Goal: Task Accomplishment & Management: Use online tool/utility

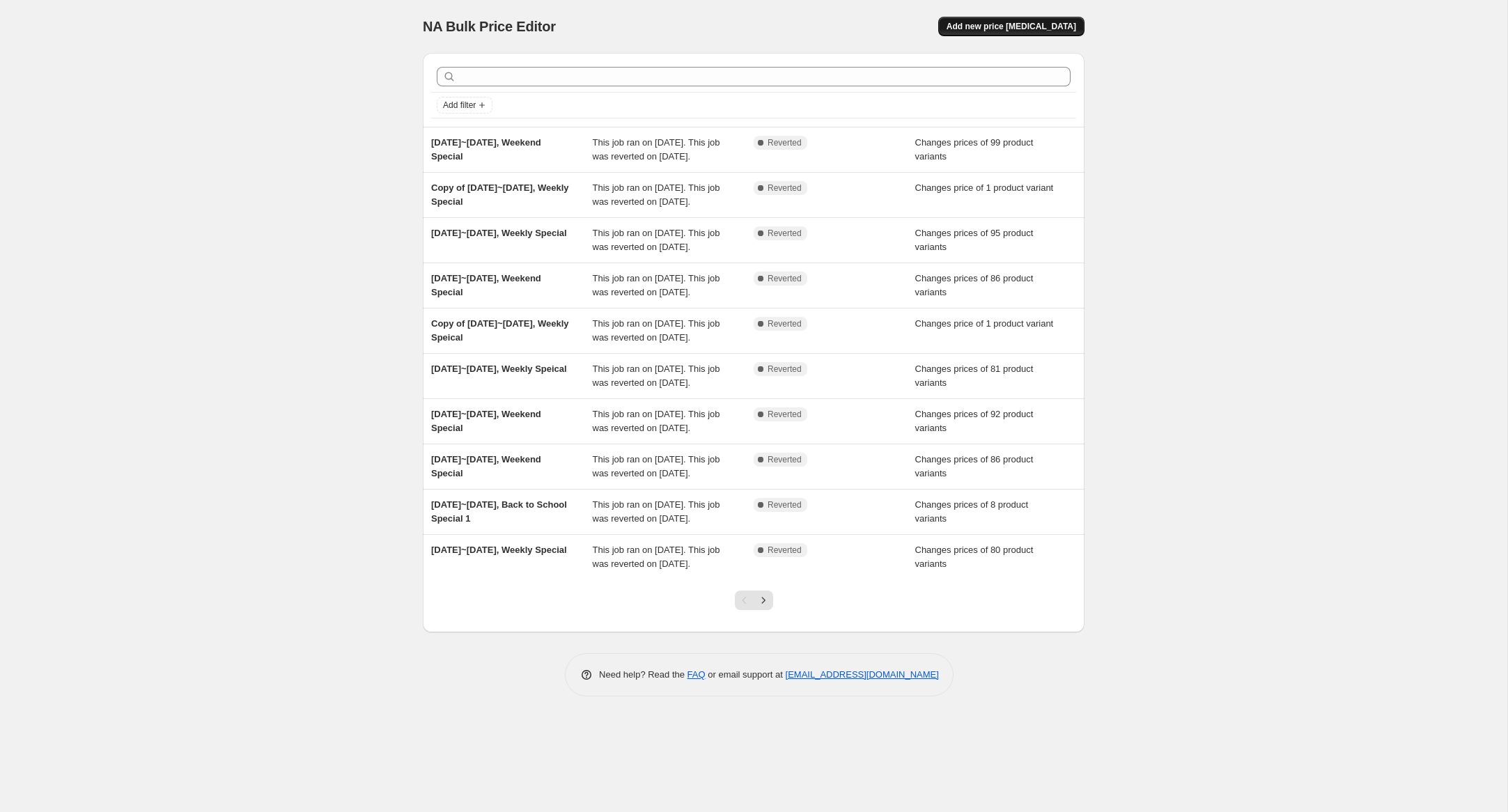
click at [1041, 30] on span "Add new price [MEDICAL_DATA]" at bounding box center [1012, 26] width 130 height 11
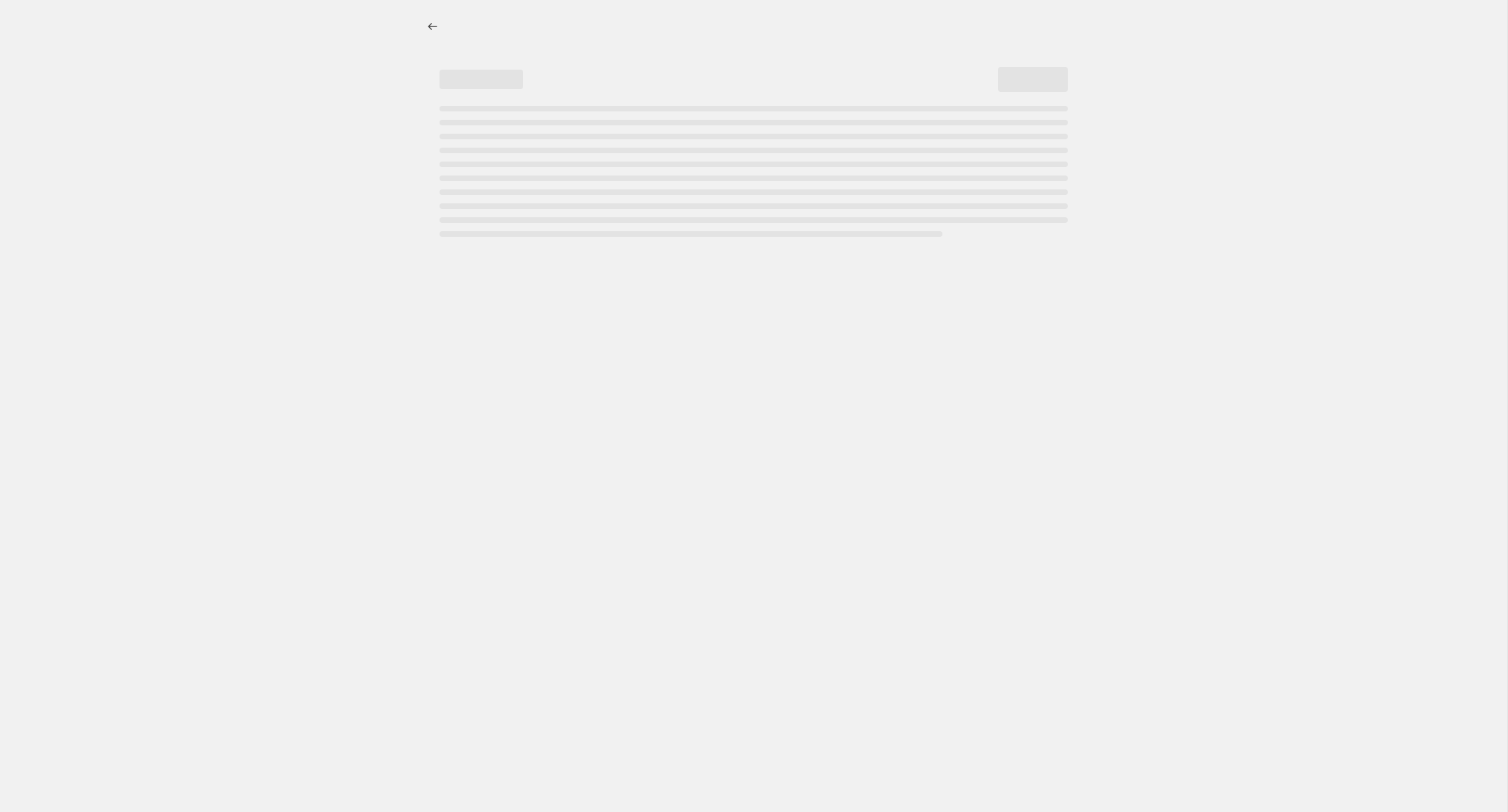
select select "percentage"
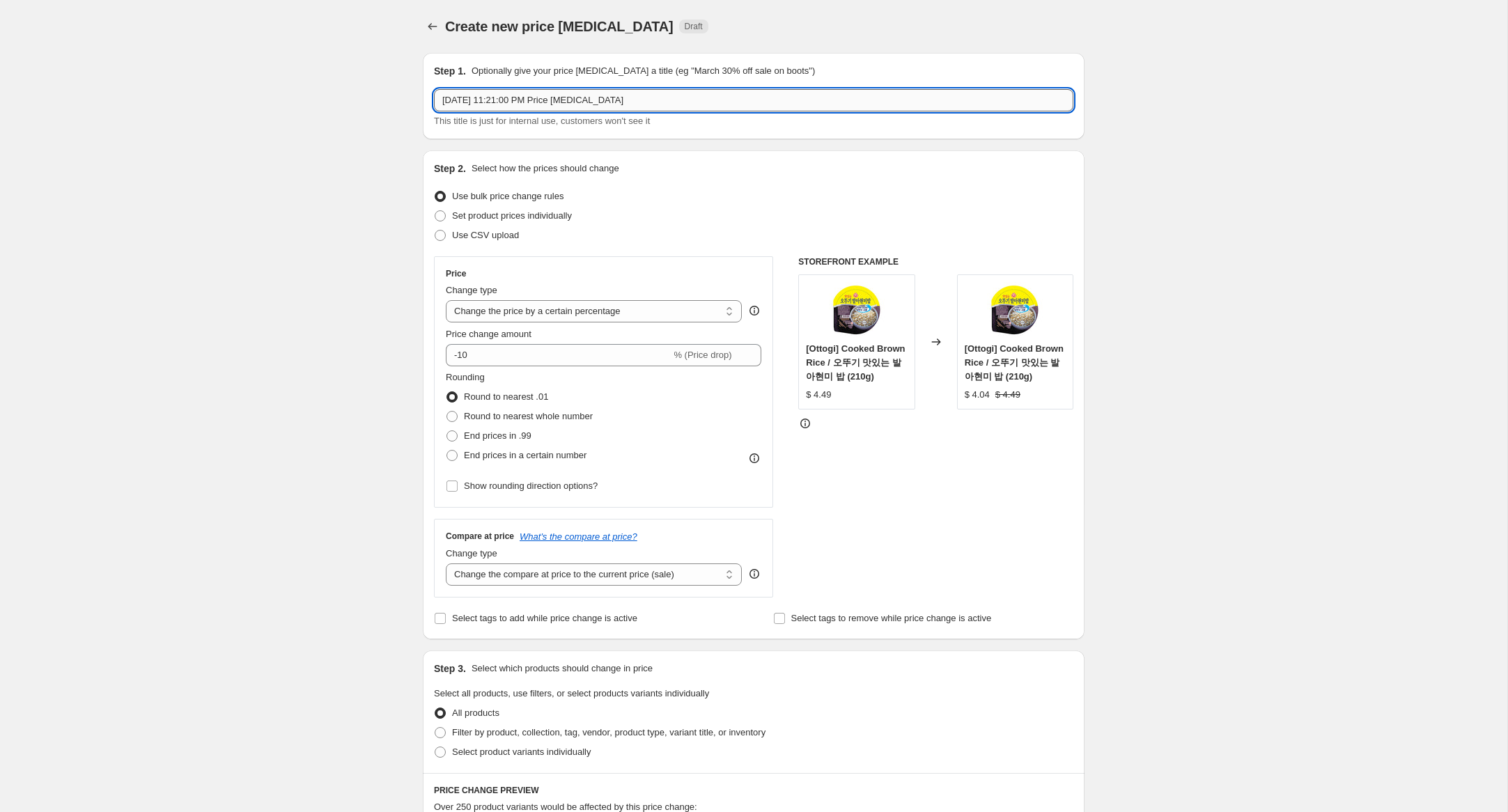
click at [466, 102] on input "[DATE] 11:21:00 PM Price [MEDICAL_DATA]" at bounding box center [753, 100] width 639 height 22
drag, startPoint x: 510, startPoint y: 101, endPoint x: 939, endPoint y: 130, distance: 430.0
click at [939, 130] on div "Step 1. Optionally give your price [MEDICAL_DATA] a title (eg "March 30% off sa…" at bounding box center [753, 96] width 662 height 86
type input "[DATE]~[DATE], Weekly Special"
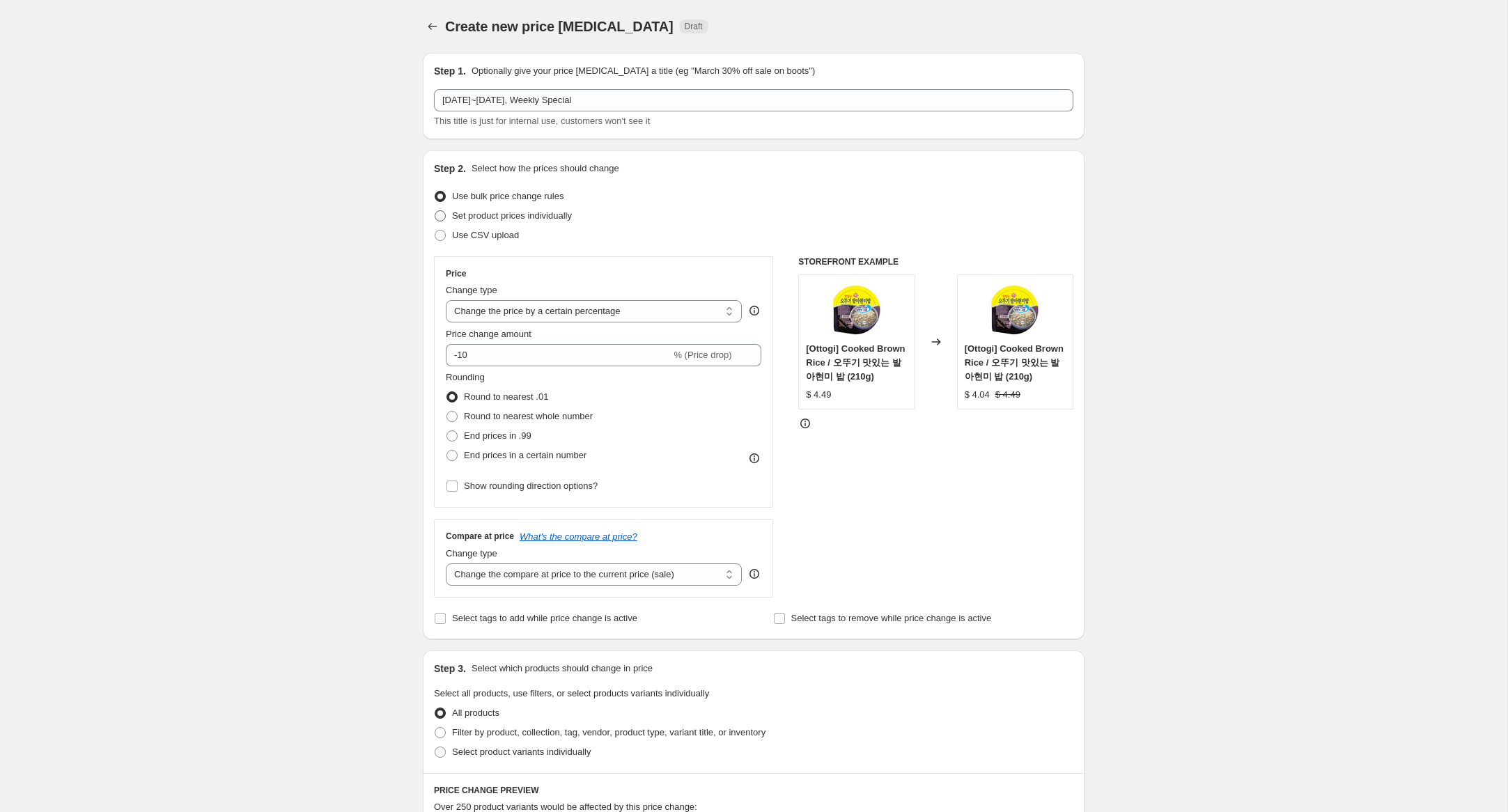
click at [570, 217] on span "Set product prices individually" at bounding box center [512, 215] width 120 height 11
click at [436, 211] on input "Set product prices individually" at bounding box center [435, 210] width 1 height 1
radio input "true"
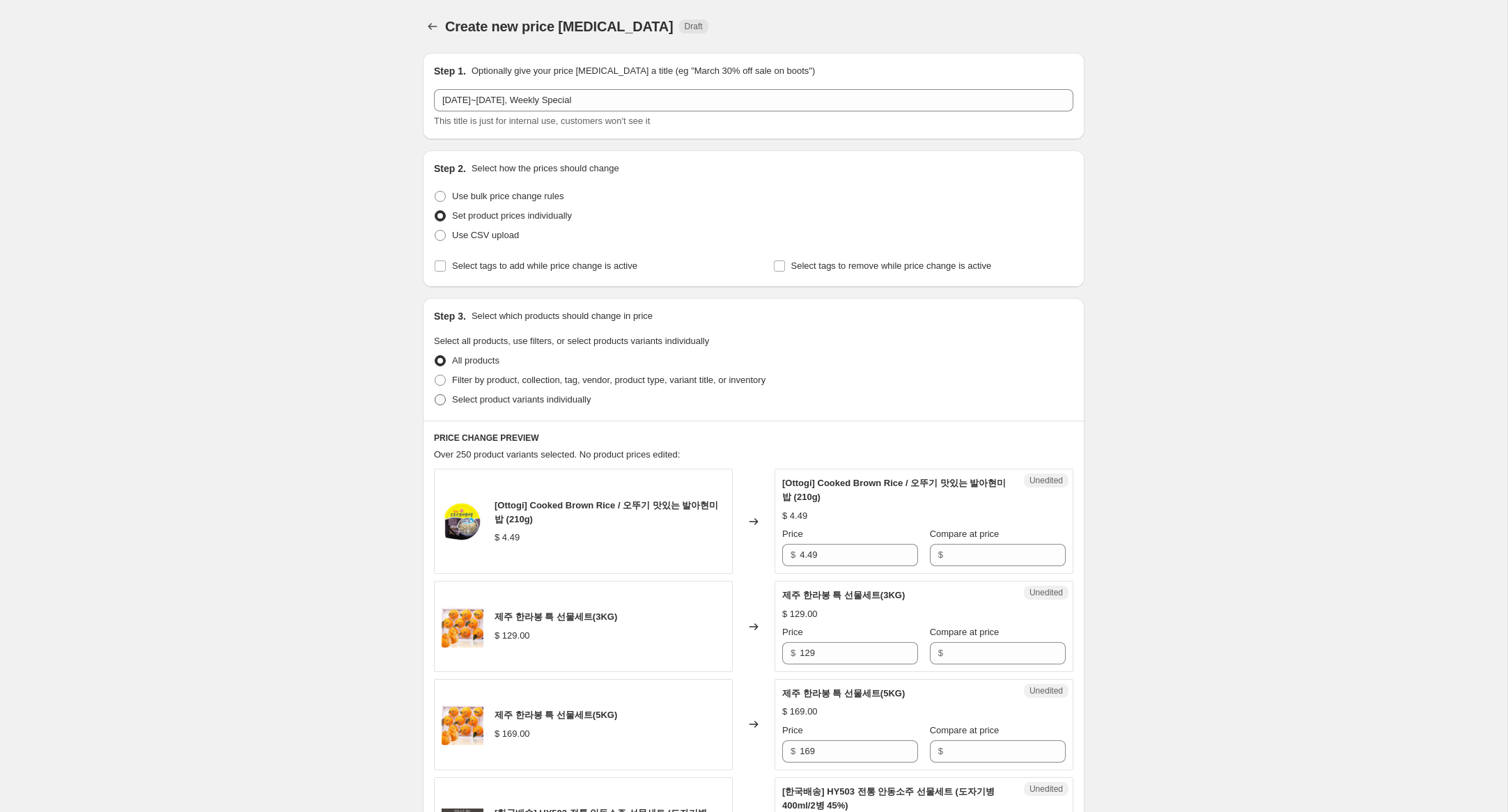
click at [579, 404] on span "Select product variants individually" at bounding box center [521, 399] width 139 height 11
click at [436, 395] on input "Select product variants individually" at bounding box center [435, 395] width 1 height 1
radio input "true"
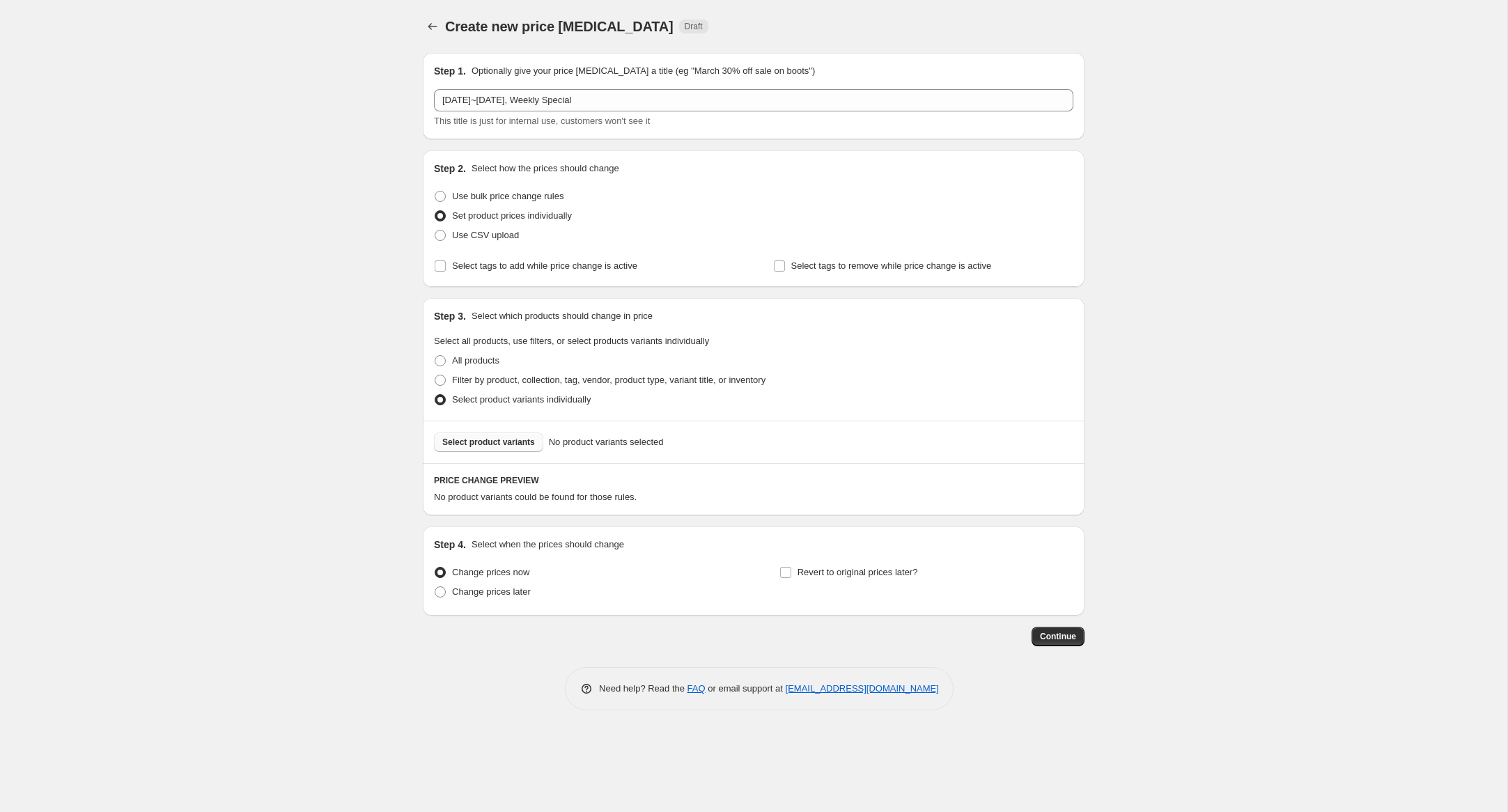
click at [514, 445] on span "Select product variants" at bounding box center [488, 442] width 93 height 11
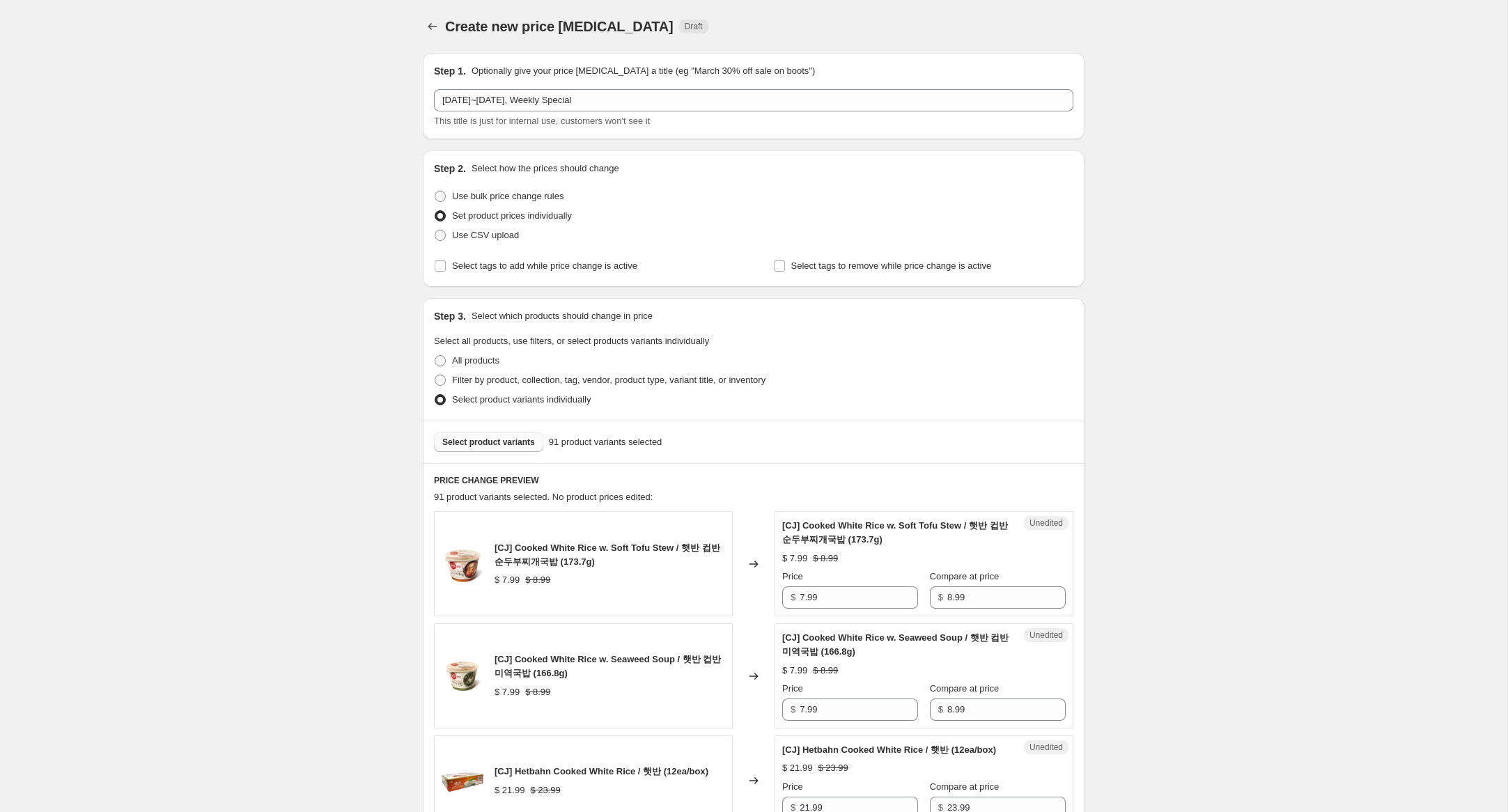
click at [515, 446] on span "Select product variants" at bounding box center [488, 442] width 93 height 11
drag, startPoint x: 805, startPoint y: 600, endPoint x: 708, endPoint y: 573, distance: 100.7
click at [708, 573] on div "[CJ] Cooked White Rice w. Soft Tofu Stew / 햇반 컵반 순두부찌개국밥 (173.7g) $ 7.99 $ 8.99…" at bounding box center [753, 563] width 639 height 105
type input "3.99"
drag, startPoint x: 805, startPoint y: 709, endPoint x: 697, endPoint y: 694, distance: 109.0
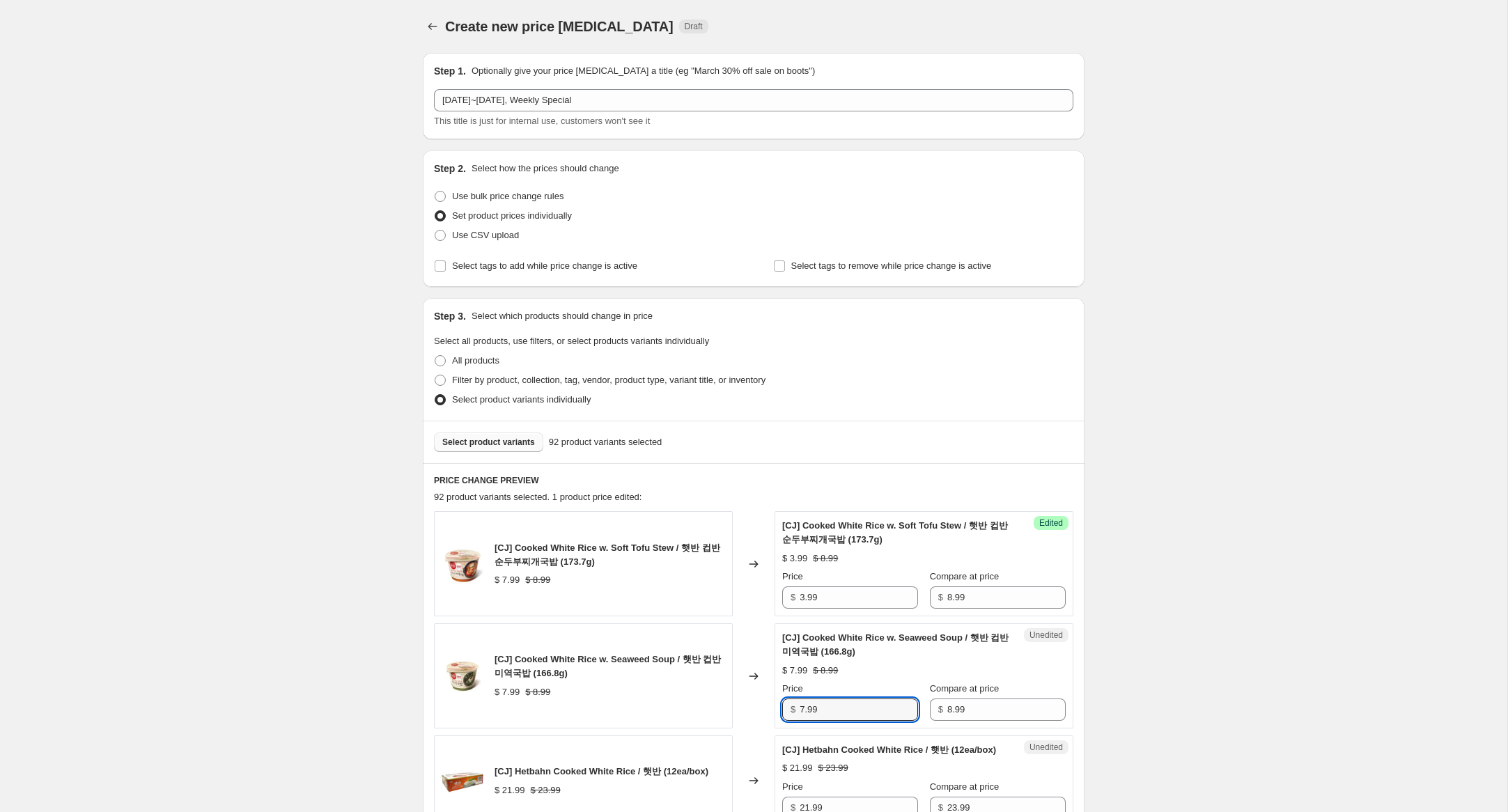
click at [697, 694] on div "[CJ] Cooked White Rice w. Seaweed Soup / 햇반 컵반 미역국밥 (166.8g) $ 7.99 $ 8.99 Chan…" at bounding box center [753, 676] width 639 height 105
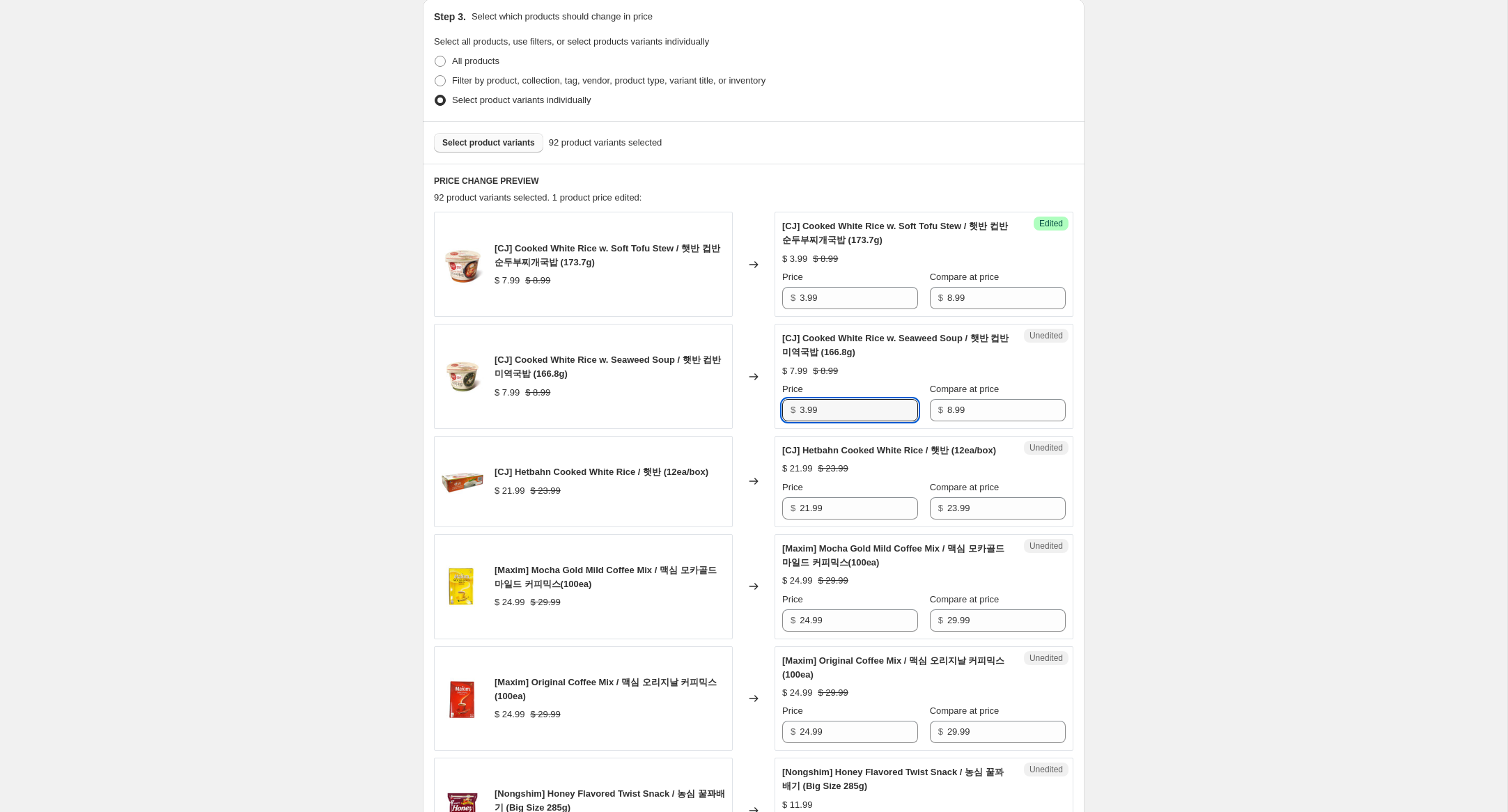
scroll to position [317, 0]
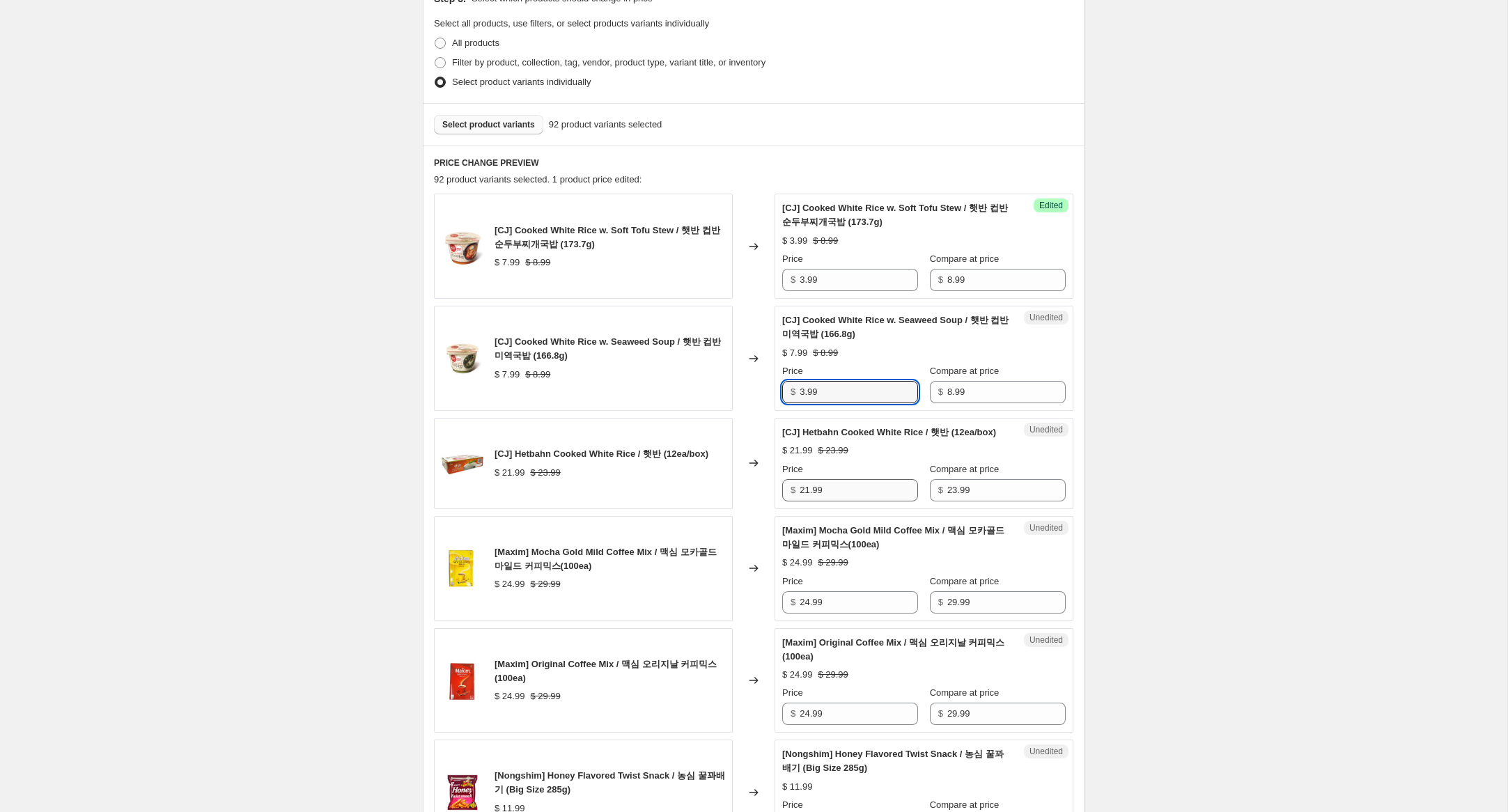
type input "3.99"
drag, startPoint x: 810, startPoint y: 504, endPoint x: 753, endPoint y: 501, distance: 57.1
click at [754, 501] on div "[CJ] Hetbahn Cooked White Rice / 햇반 (12ea/box) $ 21.99 $ 23.99 Changed to Unedi…" at bounding box center [753, 463] width 639 height 91
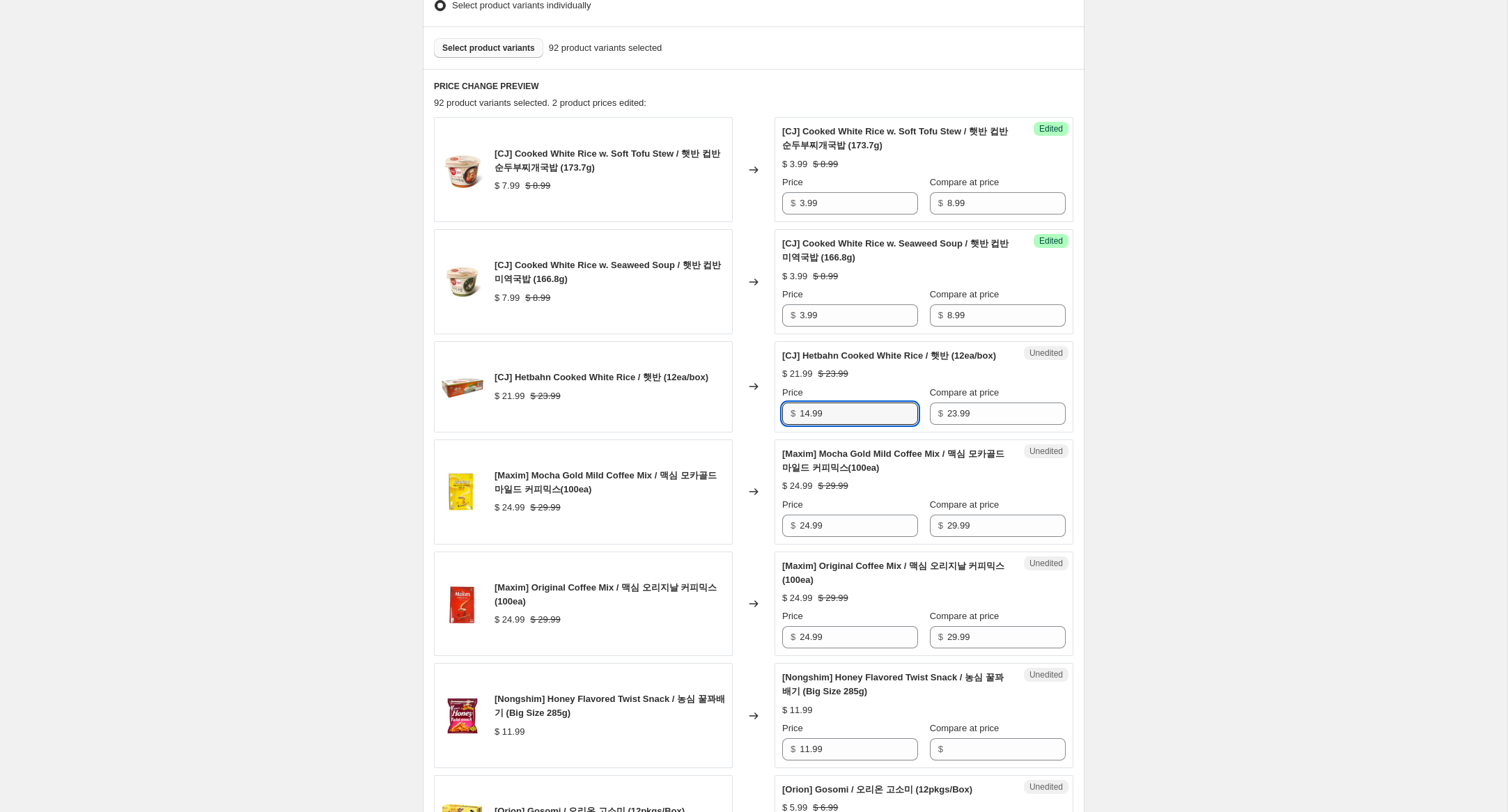
scroll to position [398, 0]
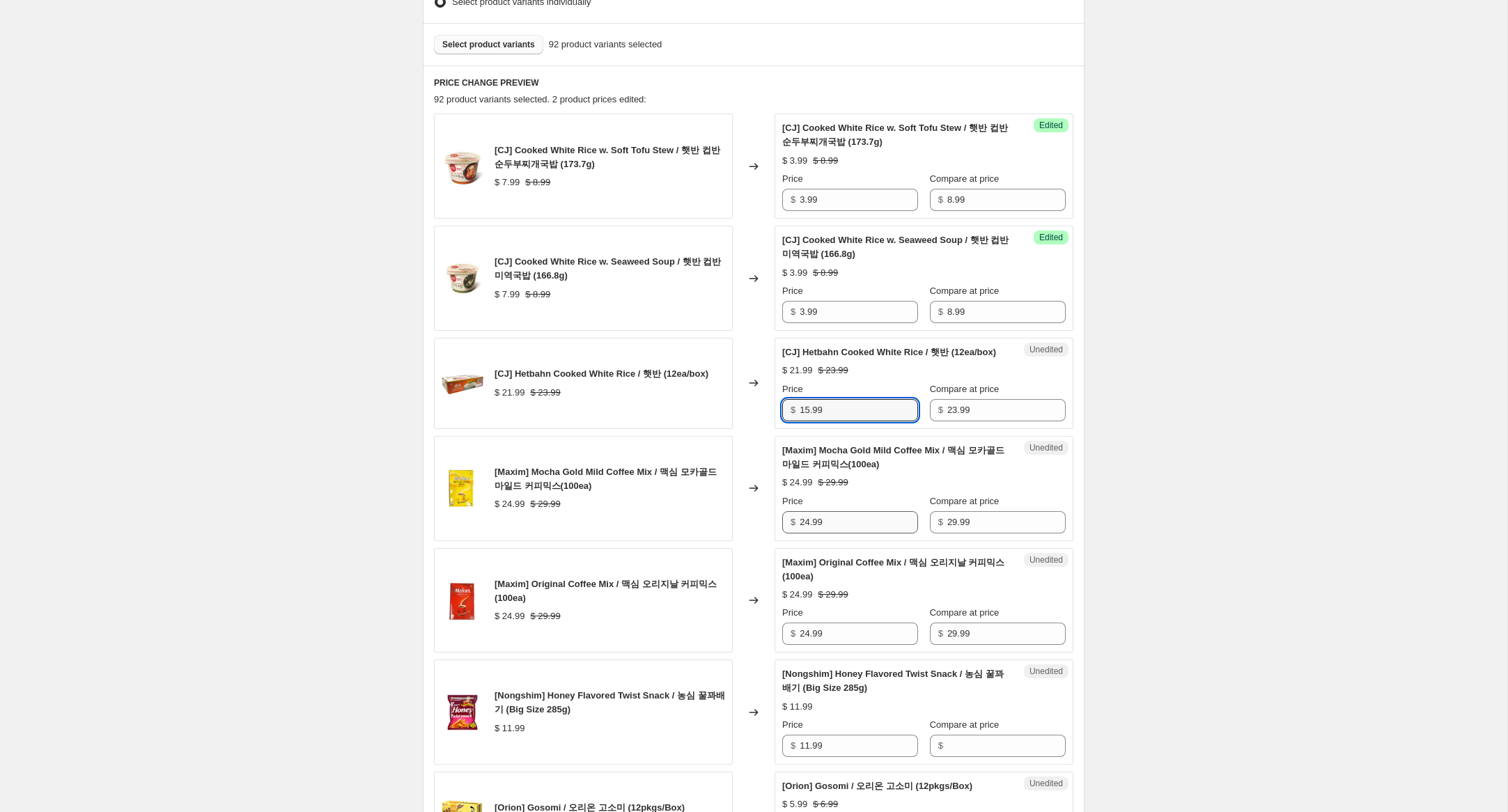
type input "15.99"
drag, startPoint x: 809, startPoint y: 537, endPoint x: 768, endPoint y: 529, distance: 41.8
click at [768, 529] on div "[Maxim] Mocha Gold Mild Coffee Mix / 맥심 모카골드 마일드 커피믹스(100ea) $ 24.99 $ 29.99 Ch…" at bounding box center [753, 488] width 639 height 105
type input "17.99"
drag, startPoint x: 810, startPoint y: 649, endPoint x: 773, endPoint y: 643, distance: 37.5
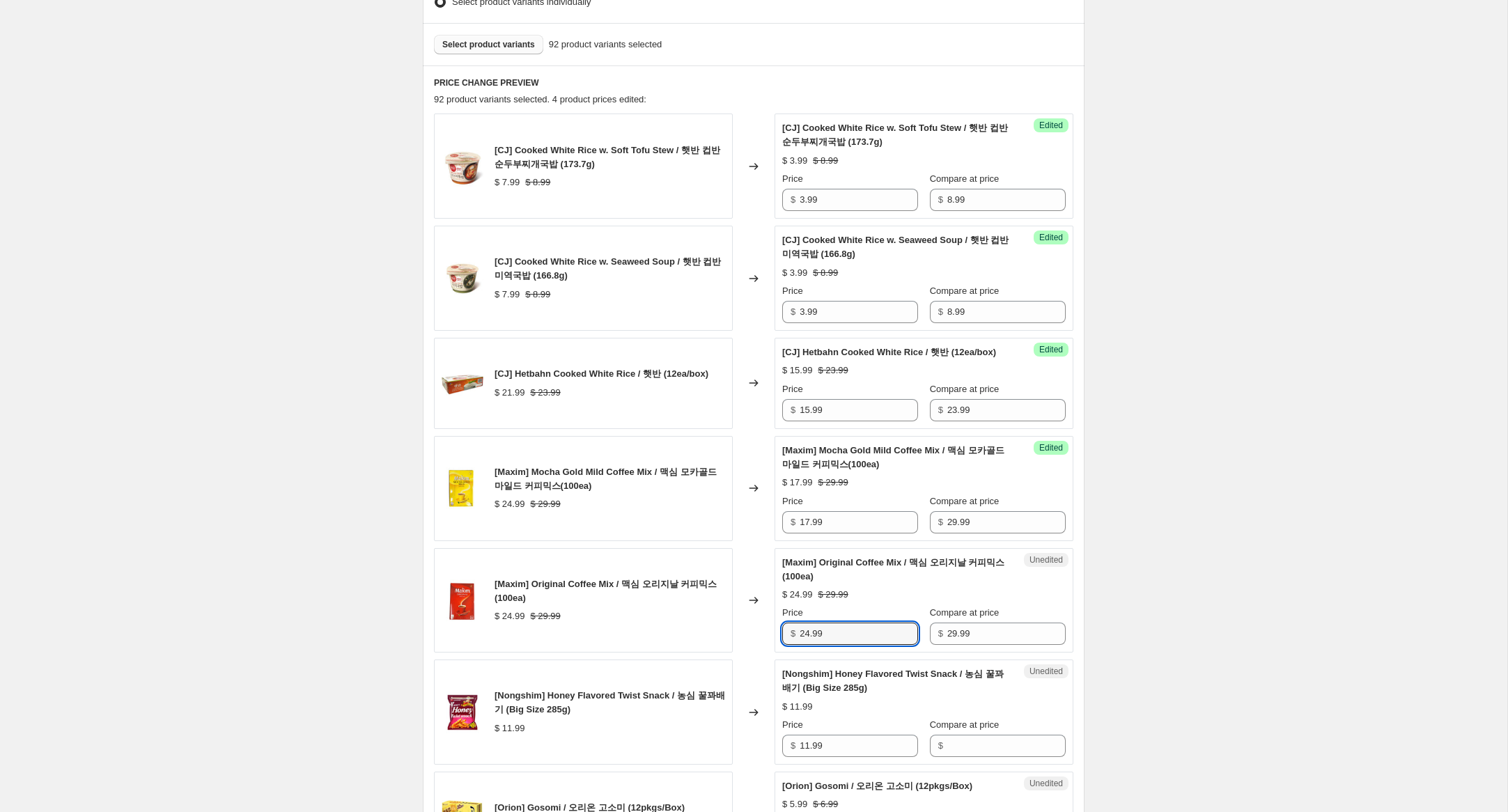
click at [773, 643] on div "[Maxim] Original Coffee Mix / 맥심 오리지날 커피믹스 (100ea) $ 24.99 $ 29.99 Changed to U…" at bounding box center [753, 600] width 639 height 105
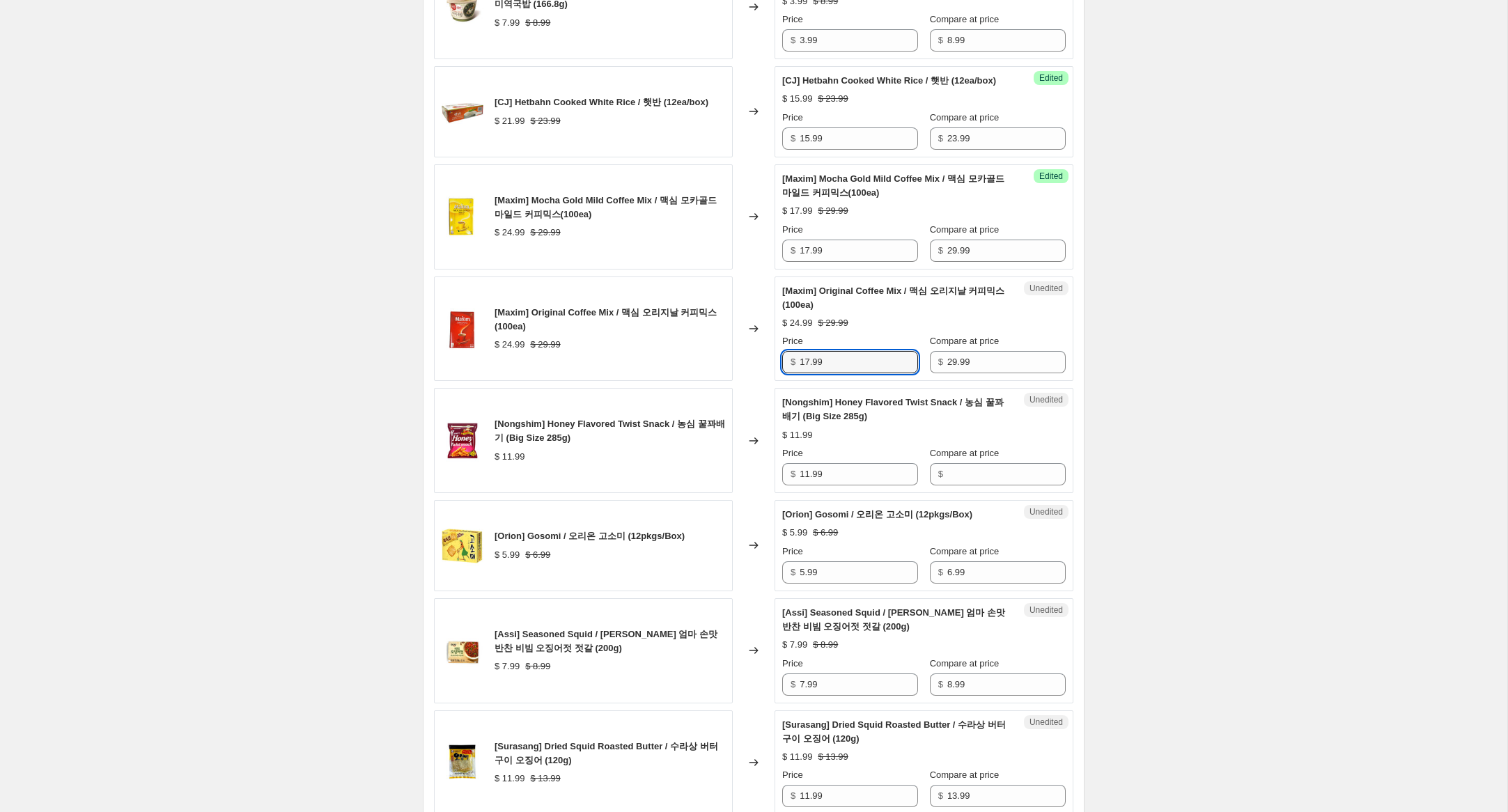
scroll to position [689, 0]
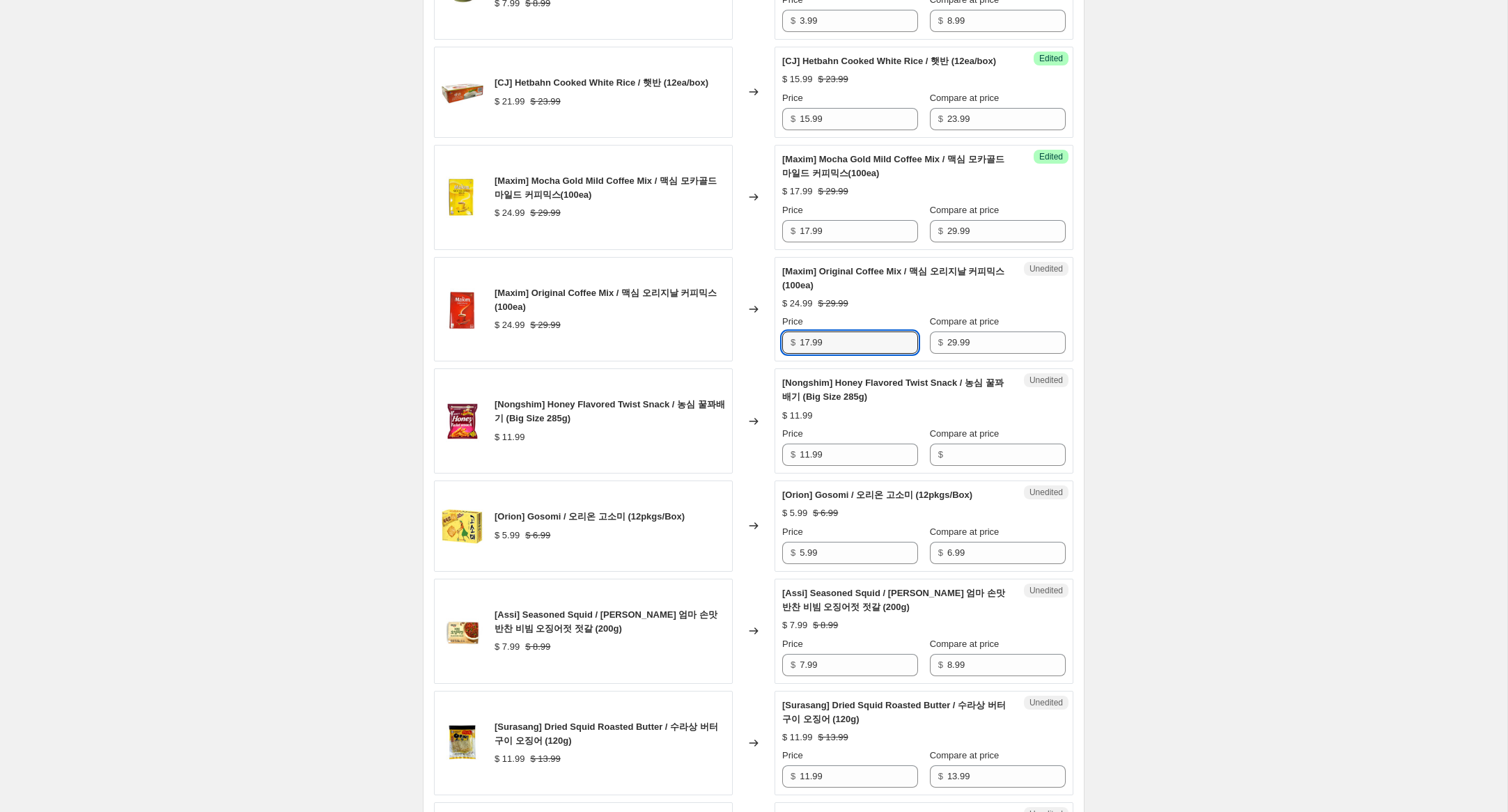
type input "17.99"
drag, startPoint x: 728, startPoint y: 454, endPoint x: 718, endPoint y: 454, distance: 10.0
click at [718, 454] on div "[Nongshim] Honey Flavored Twist Snack / 농심 꿀꽈배기 (Big Size 285g) $ 11.99 Changed…" at bounding box center [753, 421] width 639 height 105
click at [976, 466] on input "Compare at price" at bounding box center [1007, 454] width 118 height 22
paste input "11.99"
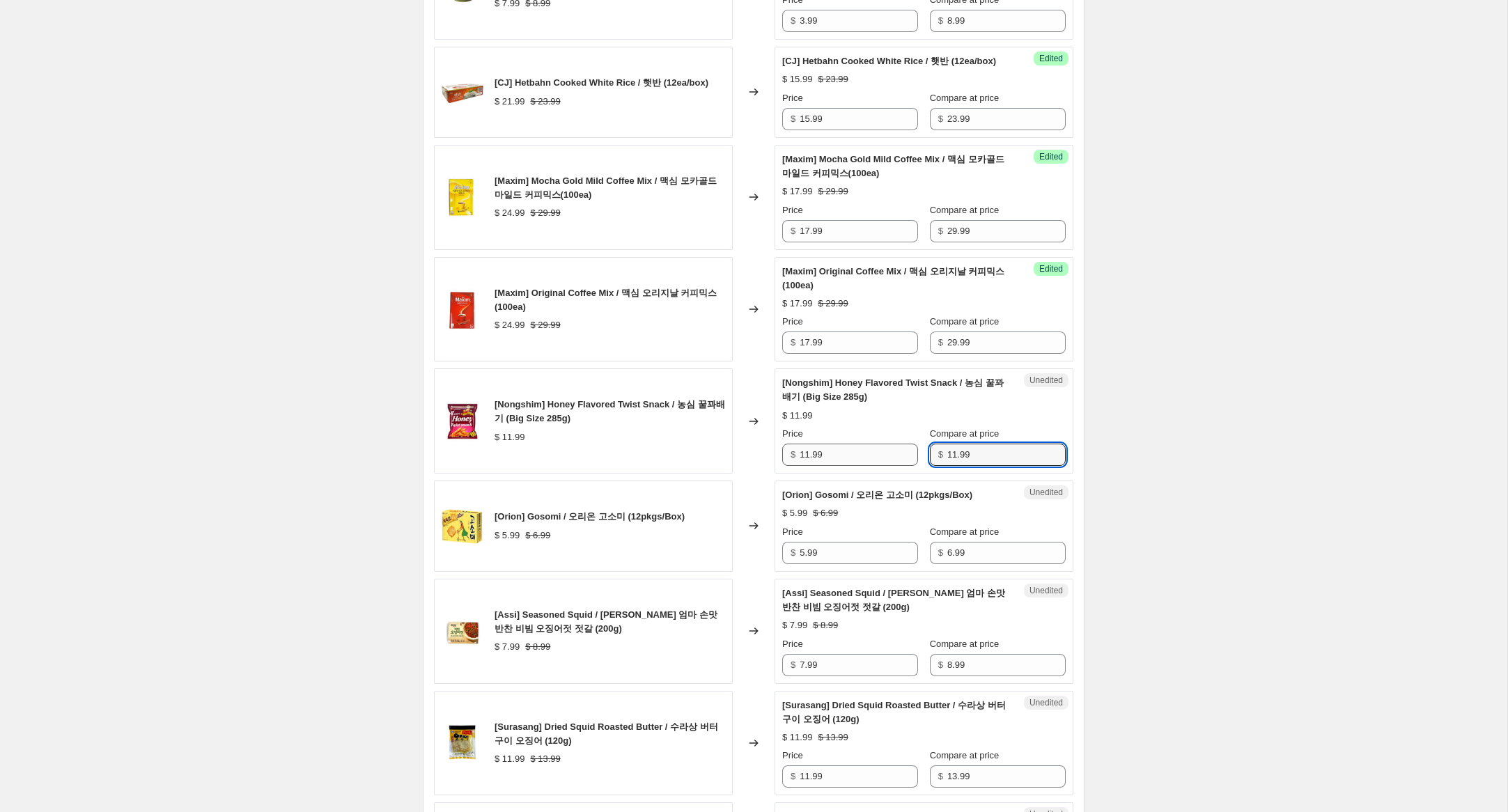
type input "11.99"
drag, startPoint x: 808, startPoint y: 468, endPoint x: 673, endPoint y: 449, distance: 136.3
click at [673, 448] on div "[Nongshim] Honey Flavored Twist Snack / 농심 꿀꽈배기 (Big Size 285g) $ 11.99 Changed…" at bounding box center [753, 421] width 639 height 105
type input "8.99"
click at [804, 564] on input "5.99" at bounding box center [859, 553] width 118 height 22
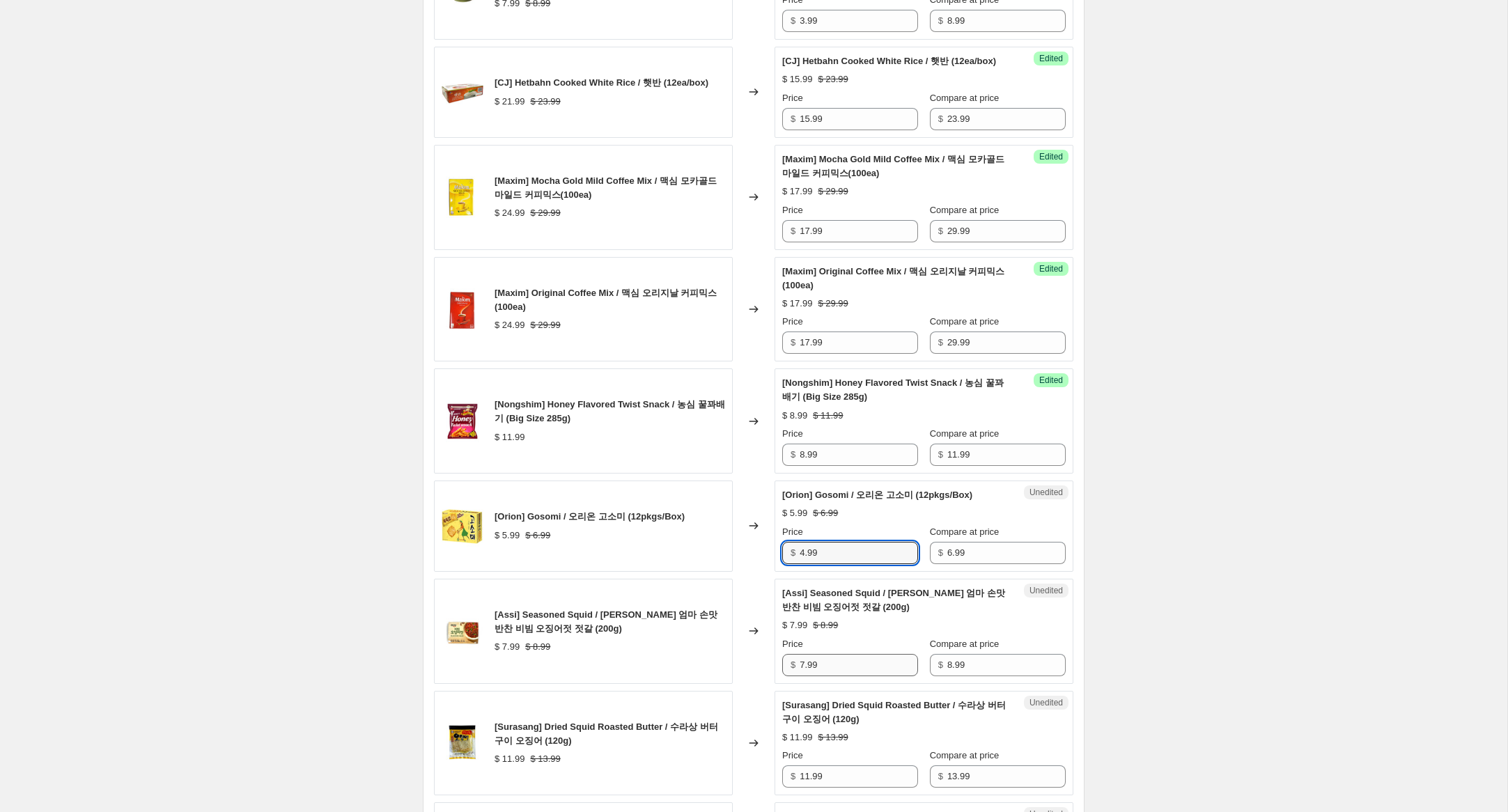
type input "4.99"
drag, startPoint x: 805, startPoint y: 682, endPoint x: 755, endPoint y: 674, distance: 50.6
click at [752, 670] on div "[Assi] Seasoned Squid / [PERSON_NAME] 엄마 손맛 반찬 비빔 오징어젓 젓갈 (200g) $ 7.99 $ 8.99 …" at bounding box center [753, 632] width 639 height 105
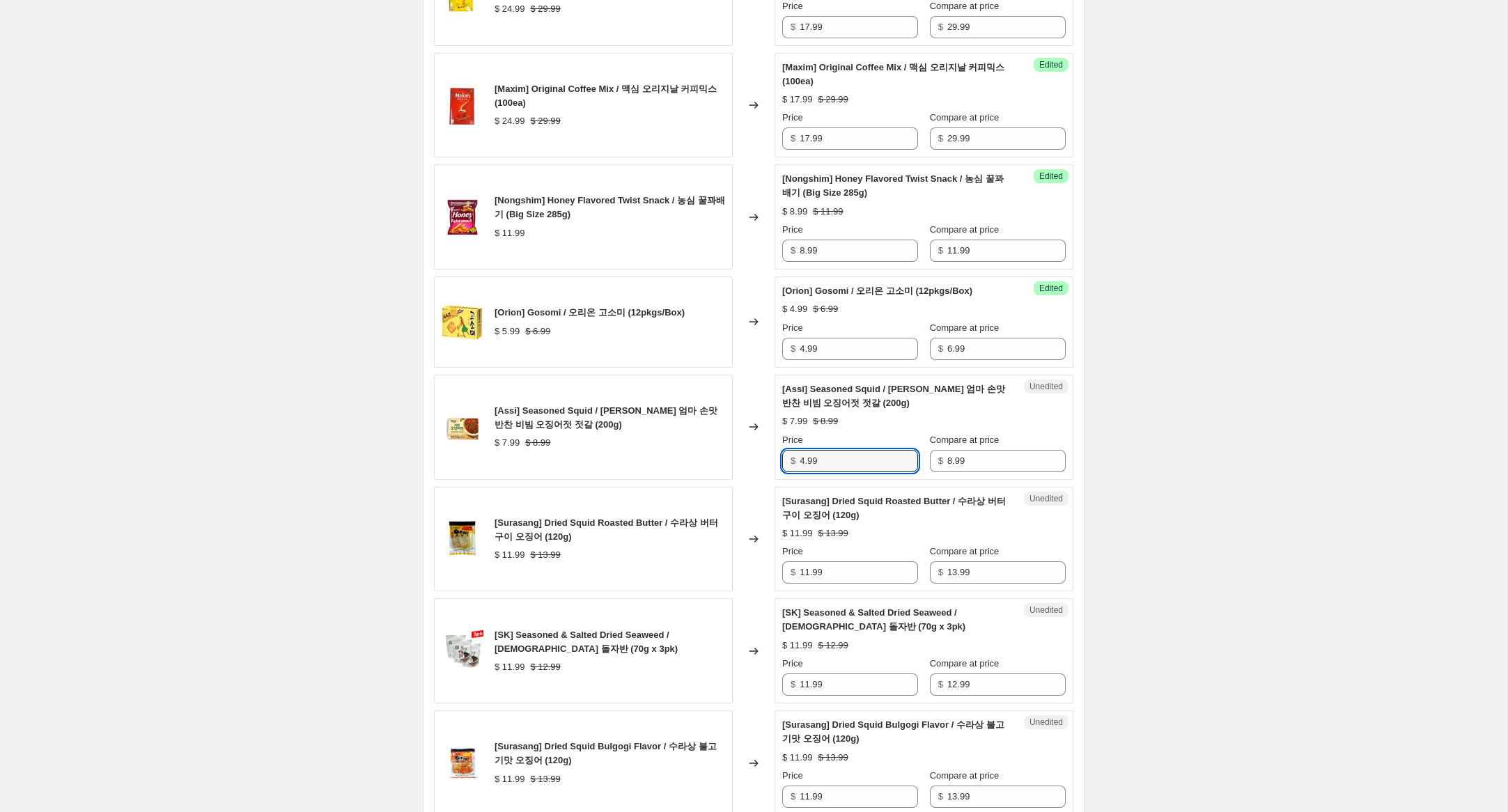
scroll to position [910, 0]
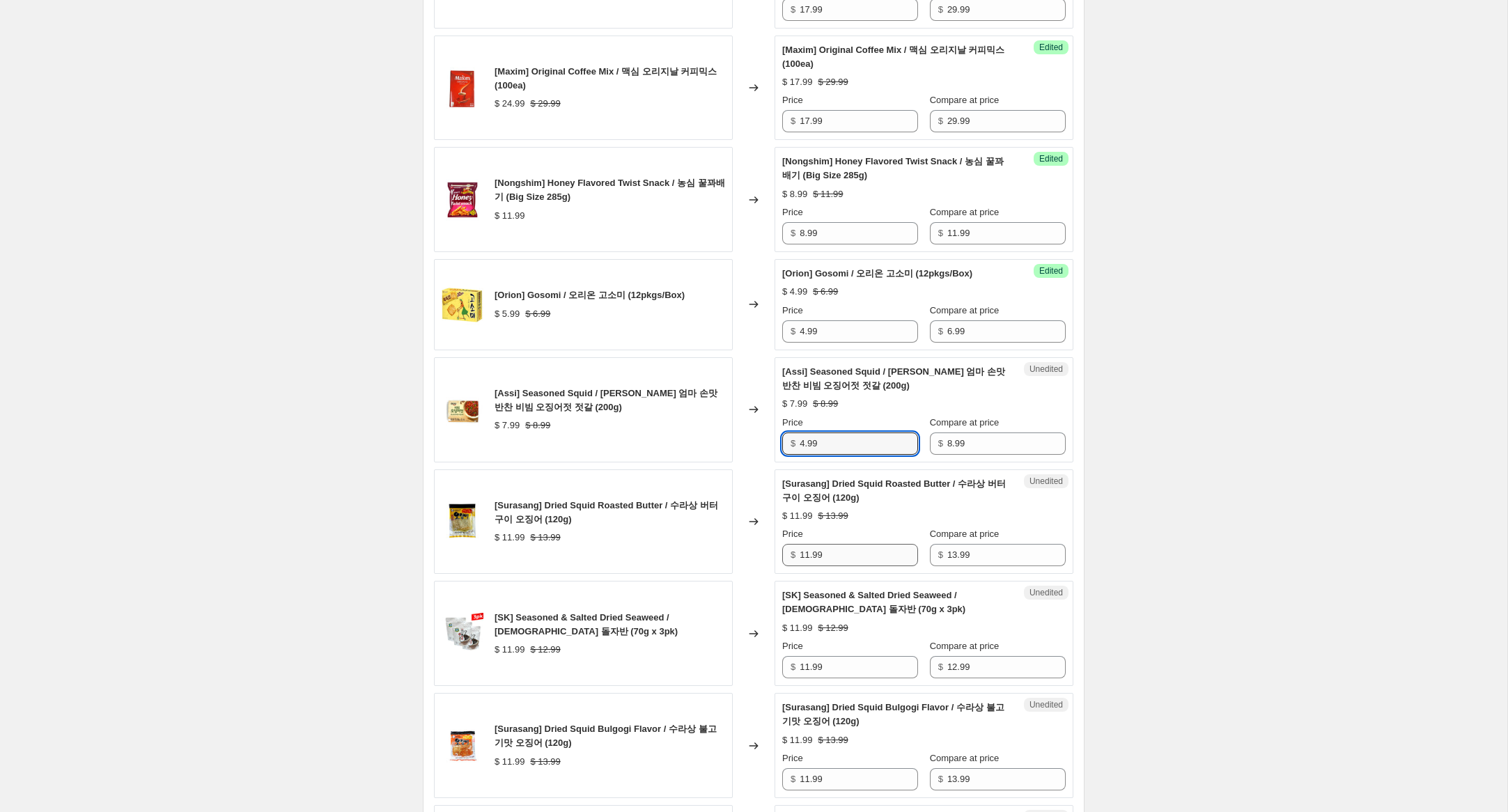
type input "4.99"
drag, startPoint x: 808, startPoint y: 569, endPoint x: 734, endPoint y: 560, distance: 74.5
click at [735, 560] on div "[Surasang] Dried Squid Roasted Butter / 수라상 버터구이 오징어 (120g) $ 11.99 $ 13.99 Cha…" at bounding box center [753, 522] width 639 height 105
type input "8.99"
drag, startPoint x: 807, startPoint y: 683, endPoint x: 707, endPoint y: 668, distance: 101.1
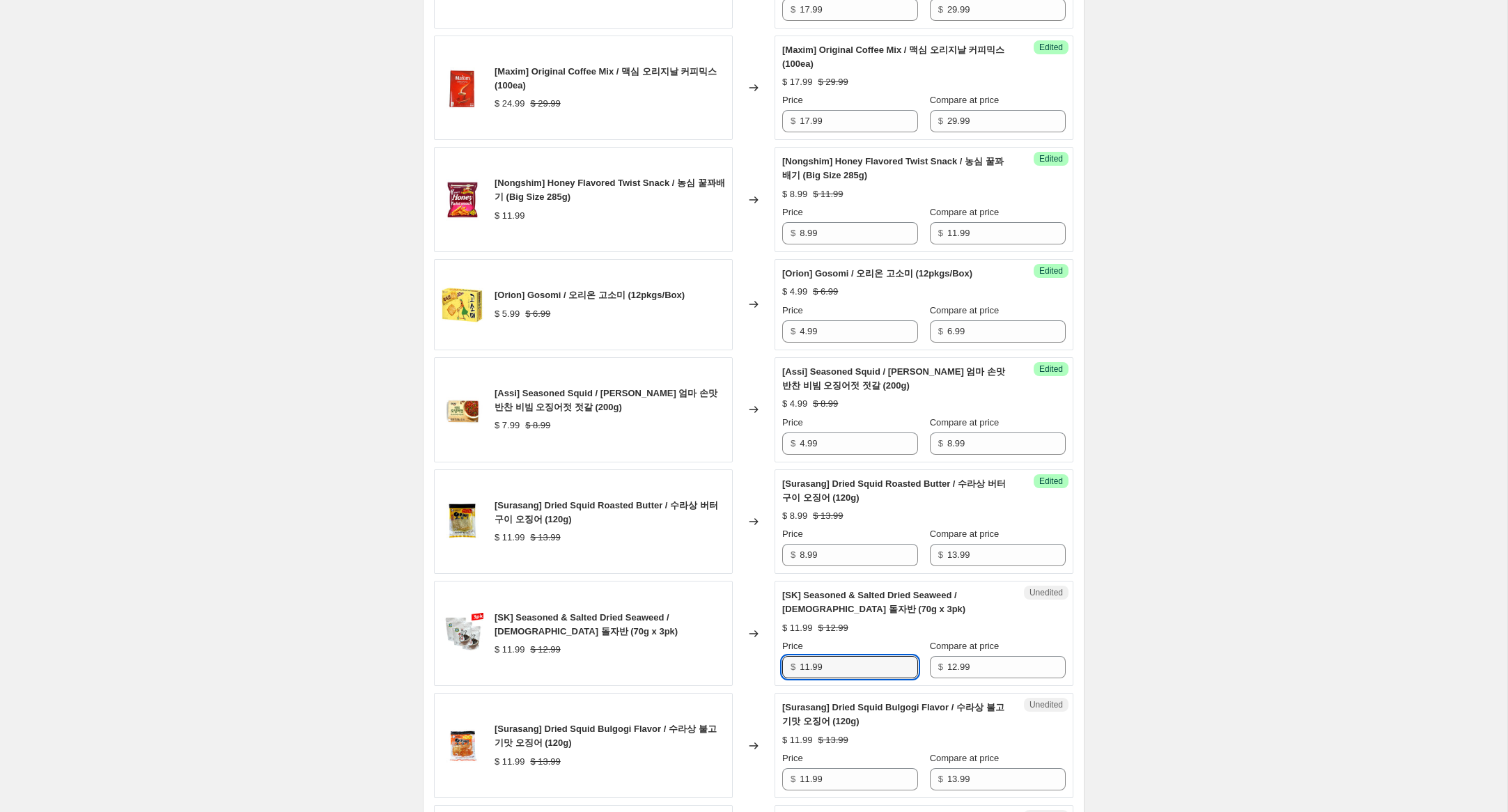
click at [707, 668] on div "[SK] Seasoned & Salted Dried Seaweed / [DEMOGRAPHIC_DATA] 돌자반 (70g x 3pk) $ 11.…" at bounding box center [753, 633] width 639 height 105
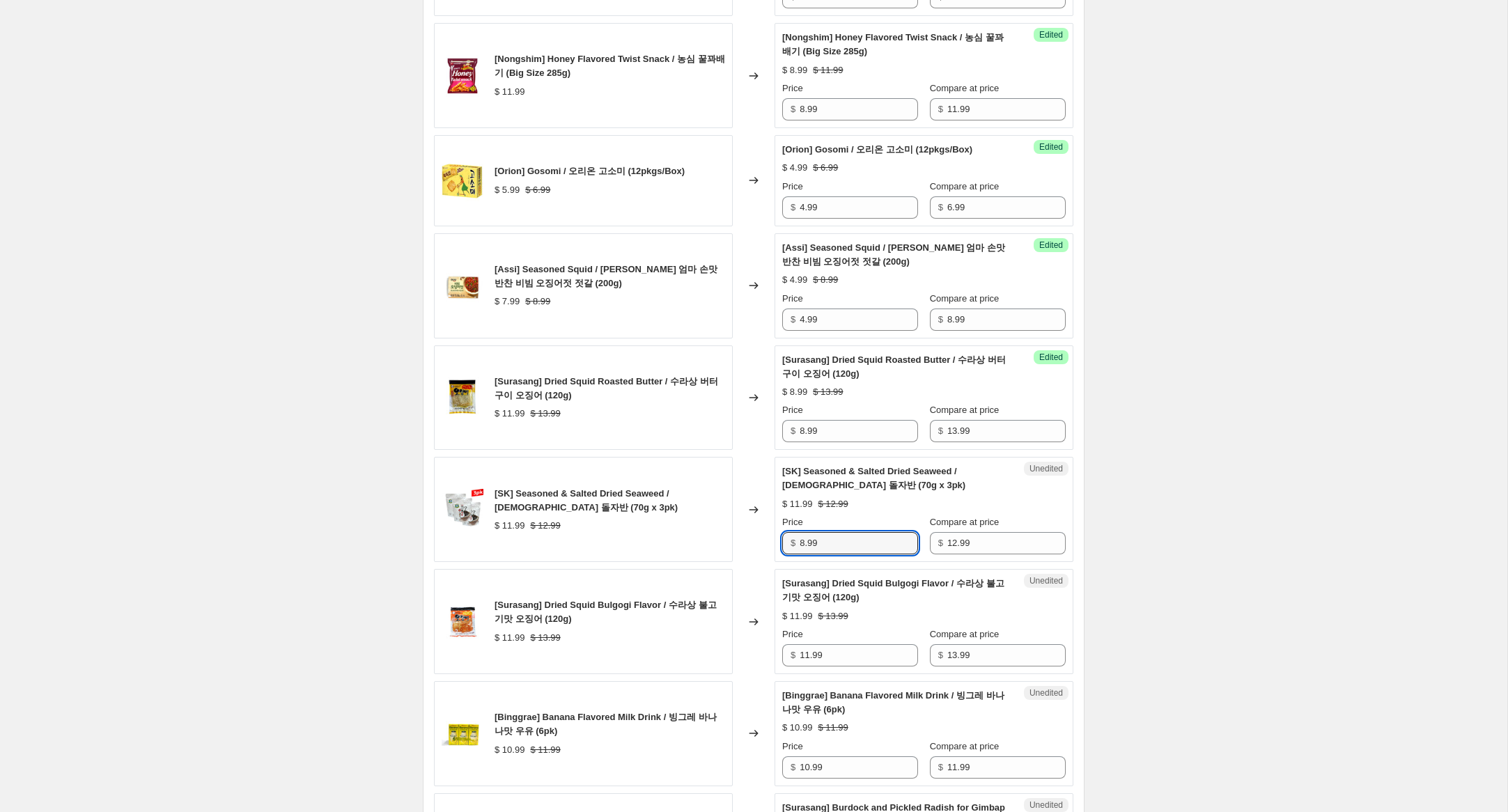
scroll to position [1042, 0]
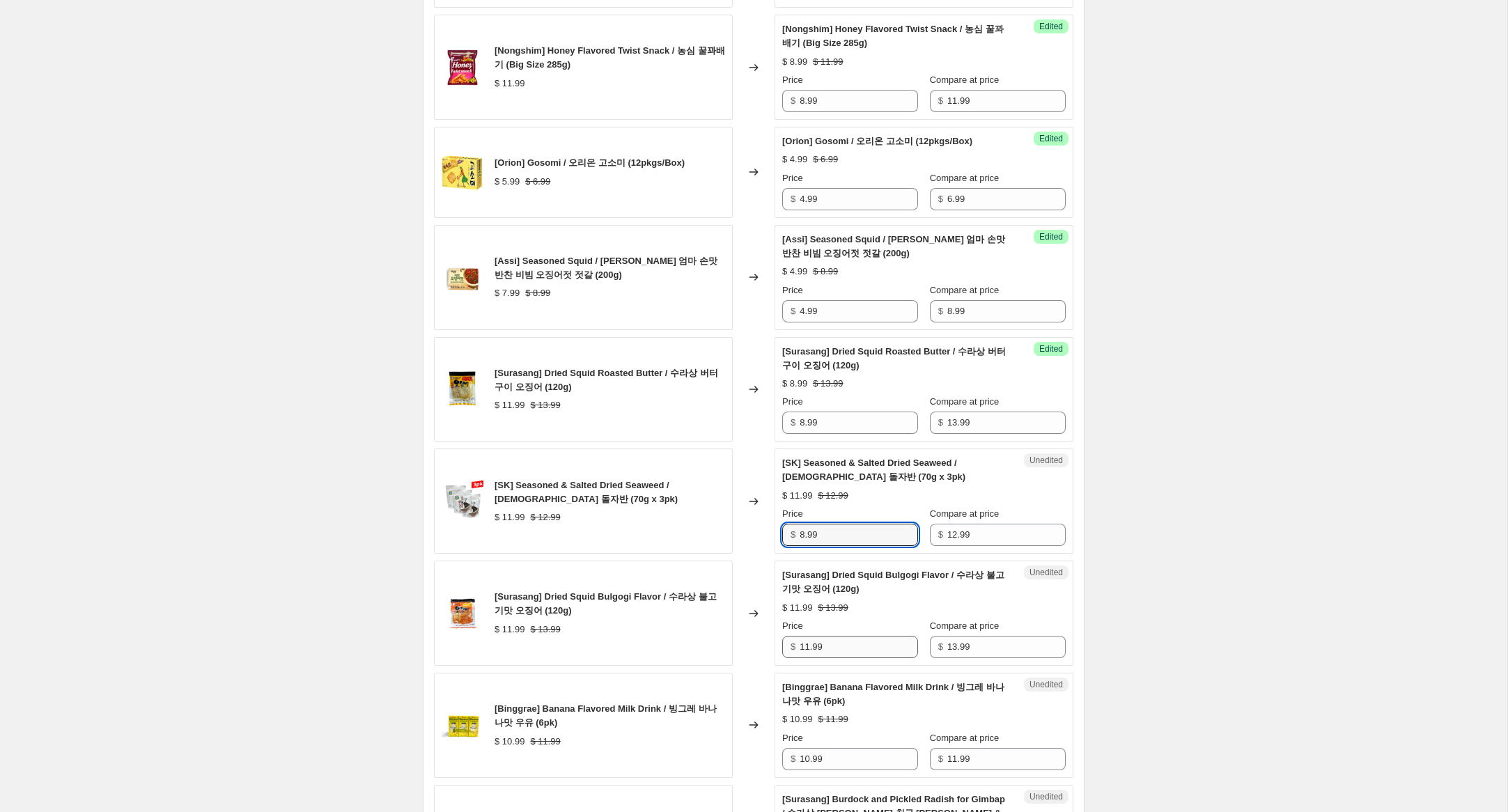
type input "8.99"
drag, startPoint x: 809, startPoint y: 662, endPoint x: 711, endPoint y: 655, distance: 98.2
click at [711, 655] on div "[Surasang] Dried Squid Bulgogi Flavor / 수라상 불고기맛 오징어 (120g) $ 11.99 $ 13.99 Cha…" at bounding box center [753, 613] width 639 height 105
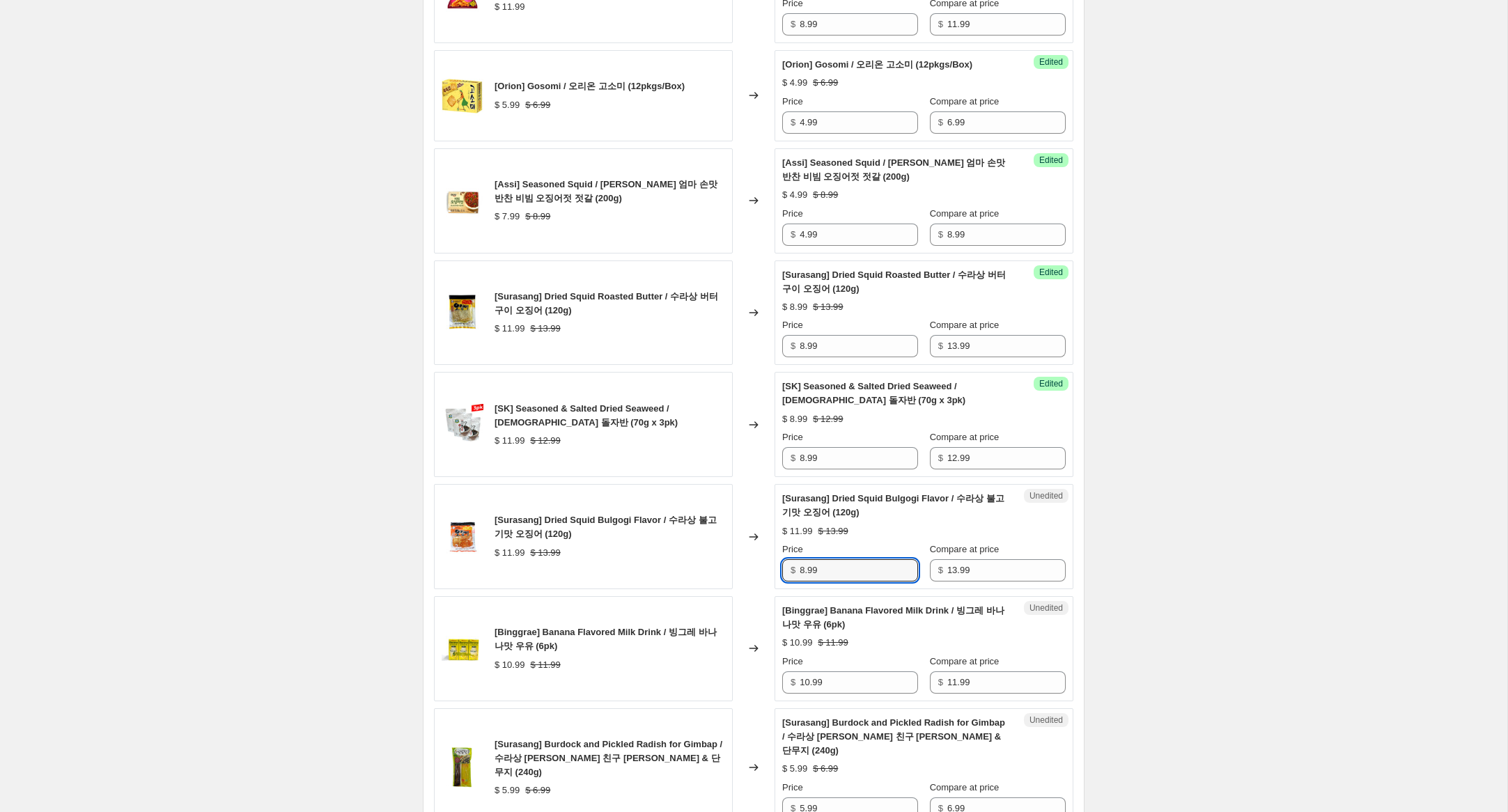
scroll to position [1120, 0]
type input "8.99"
drag, startPoint x: 806, startPoint y: 696, endPoint x: 754, endPoint y: 686, distance: 53.0
click at [754, 686] on div "[Binggrae] Banana Flavored Milk Drink / 빙그레 바나나맛 우유 (6pk) $ 10.99 $ 11.99 Chang…" at bounding box center [753, 648] width 639 height 105
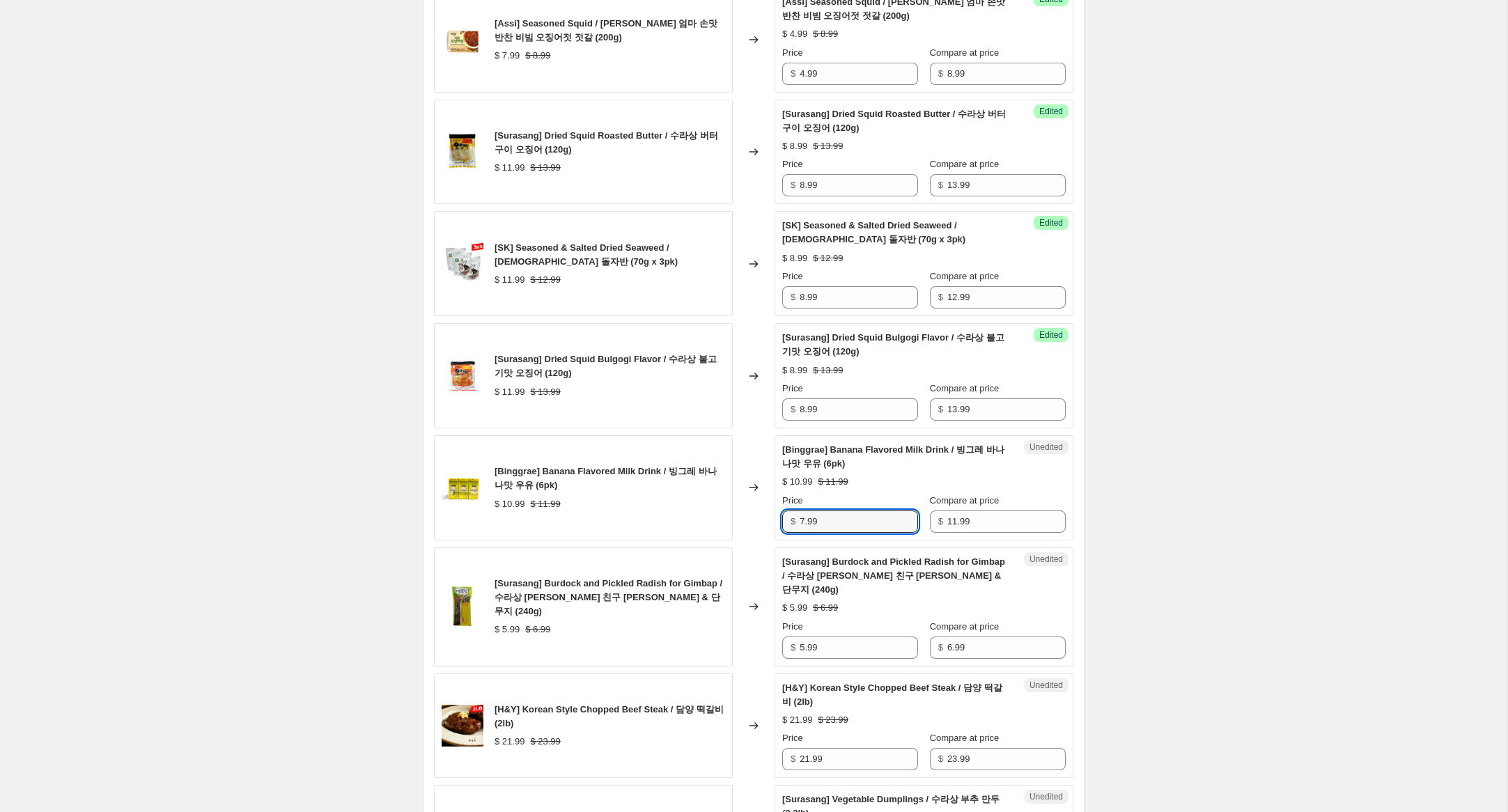
scroll to position [1293, 0]
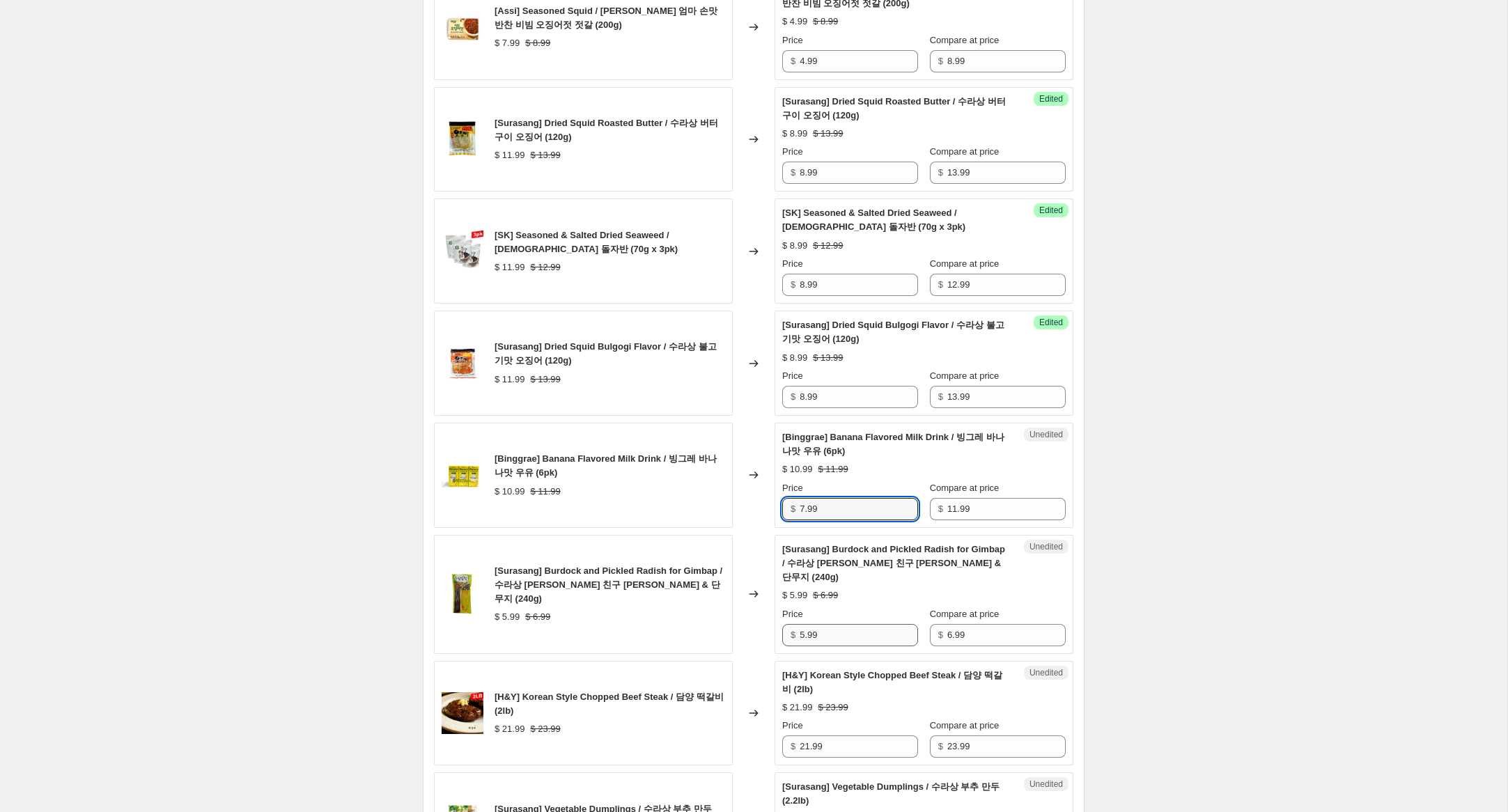
type input "7.99"
drag, startPoint x: 805, startPoint y: 634, endPoint x: 769, endPoint y: 625, distance: 37.1
click at [769, 625] on div "[Surasang] Burdock and Pickled Radish for Gimbap / 수라상 [PERSON_NAME] 친구 [PERSON…" at bounding box center [753, 594] width 639 height 119
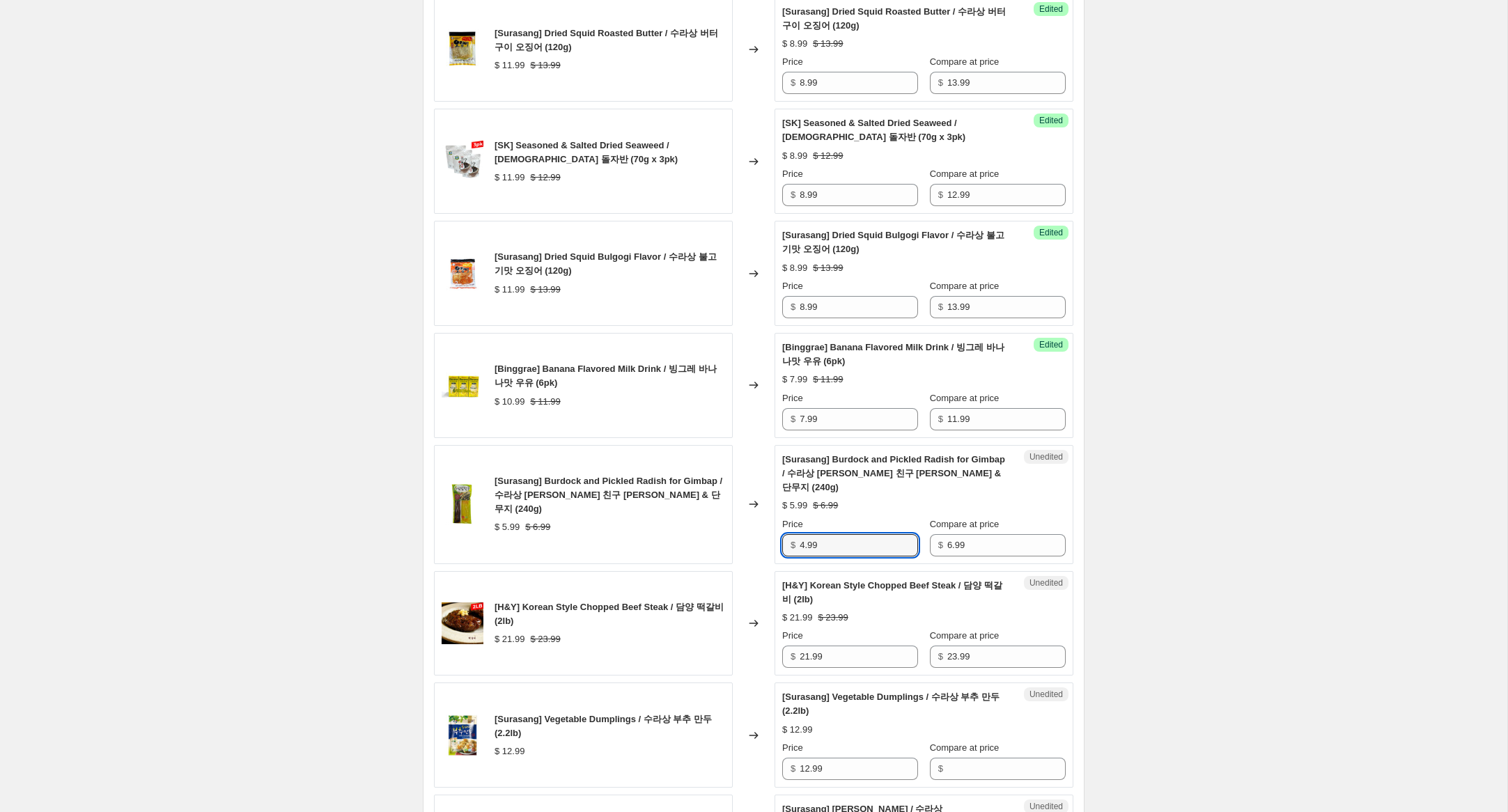
scroll to position [1383, 0]
type input "4.99"
drag, startPoint x: 810, startPoint y: 657, endPoint x: 711, endPoint y: 653, distance: 99.1
click at [713, 650] on div "[H&Y] Korean Style Chopped Beef Steak / 담양 떡갈비 (2lb) $ 21.99 $ 23.99 Changed to…" at bounding box center [753, 623] width 639 height 105
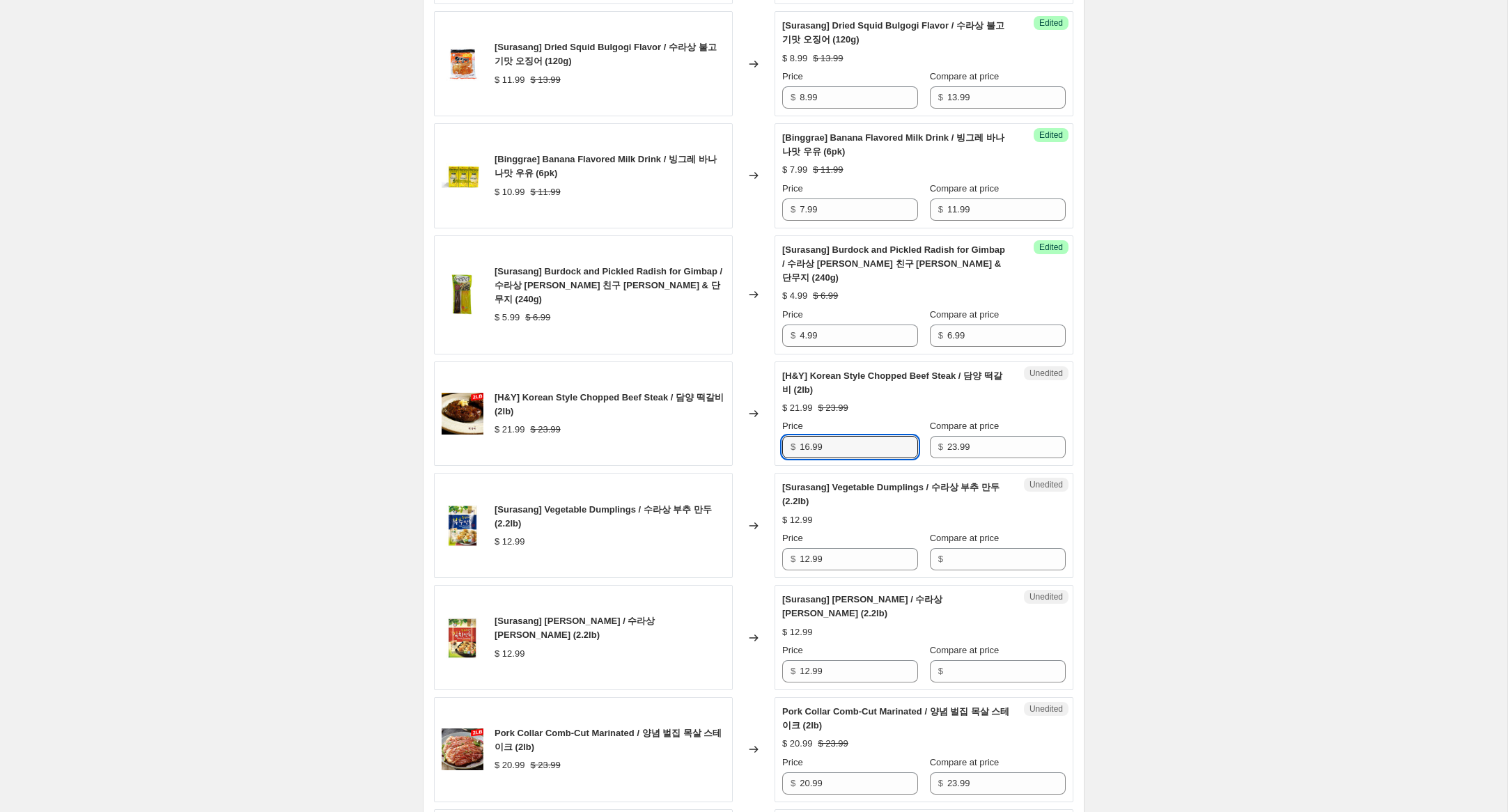
scroll to position [1621, 0]
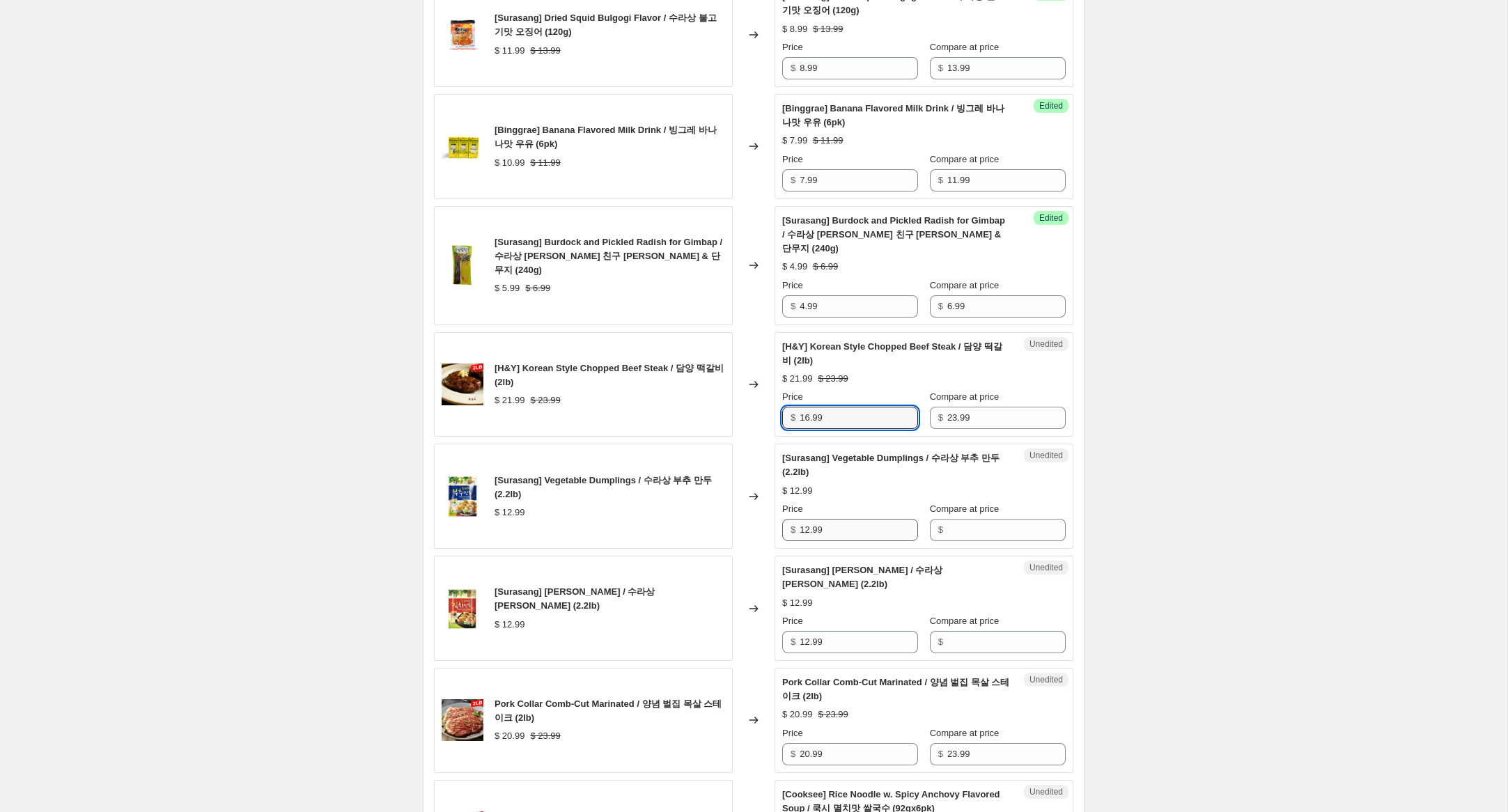
type input "16.99"
drag, startPoint x: 805, startPoint y: 528, endPoint x: 771, endPoint y: 525, distance: 34.1
click at [771, 525] on div "[Surasang] Vegetable Dumplings / 수라상 부추 만두 (2.2lb) $ 12.99 Changed to Unedited …" at bounding box center [753, 496] width 639 height 105
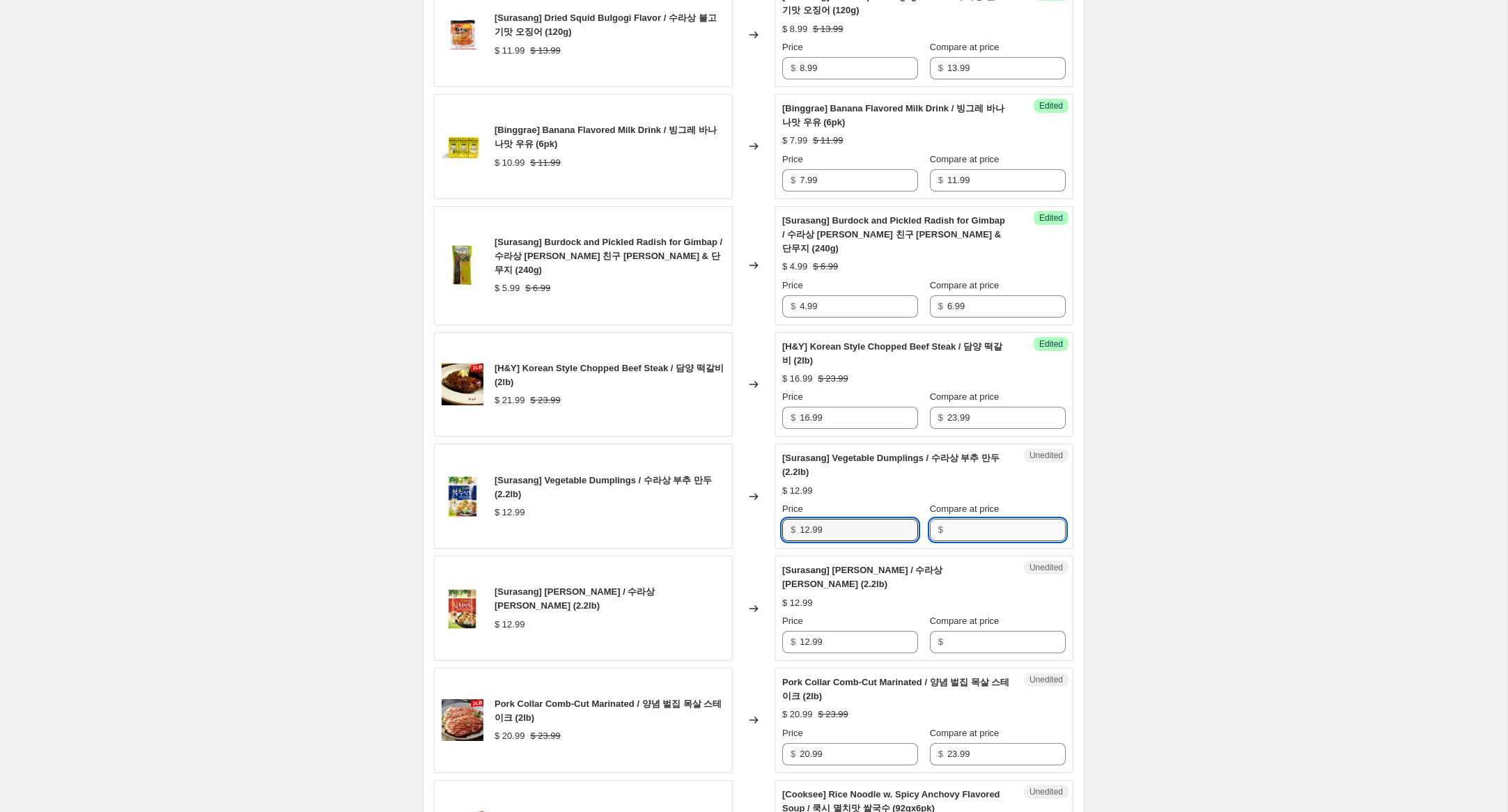
click at [982, 531] on input "Compare at price" at bounding box center [1007, 530] width 118 height 22
paste input "12.99"
type input "12.99"
click at [956, 645] on input "Compare at price" at bounding box center [1007, 641] width 118 height 22
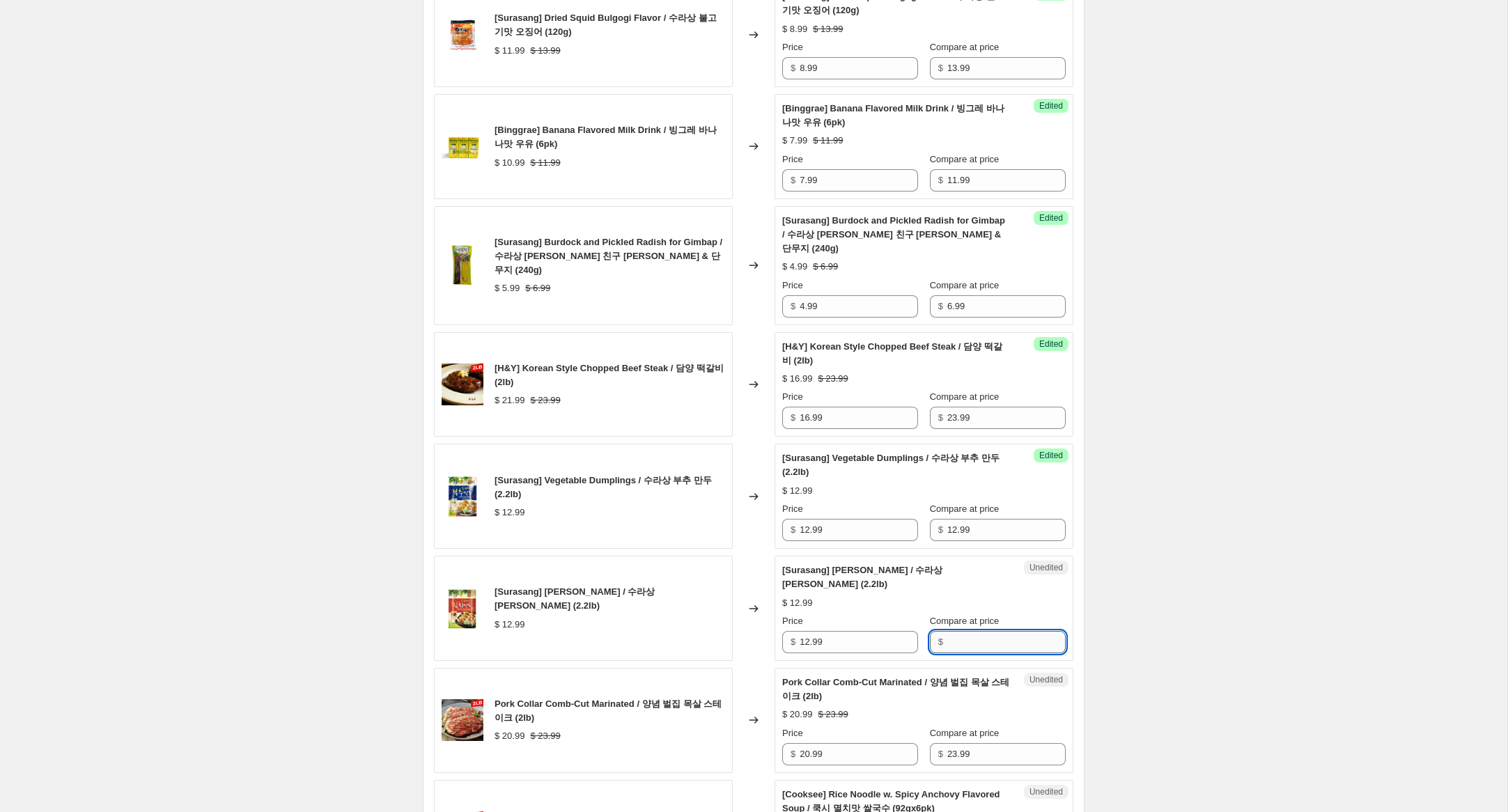
paste input "12.99"
type input "12.99"
drag, startPoint x: 774, startPoint y: 525, endPoint x: 738, endPoint y: 522, distance: 36.1
click at [738, 522] on div "[Surasang] Vegetable Dumplings / 수라상 부추 만두 (2.2lb) $ 12.99 Changed to Success E…" at bounding box center [753, 496] width 639 height 105
type input "8.99"
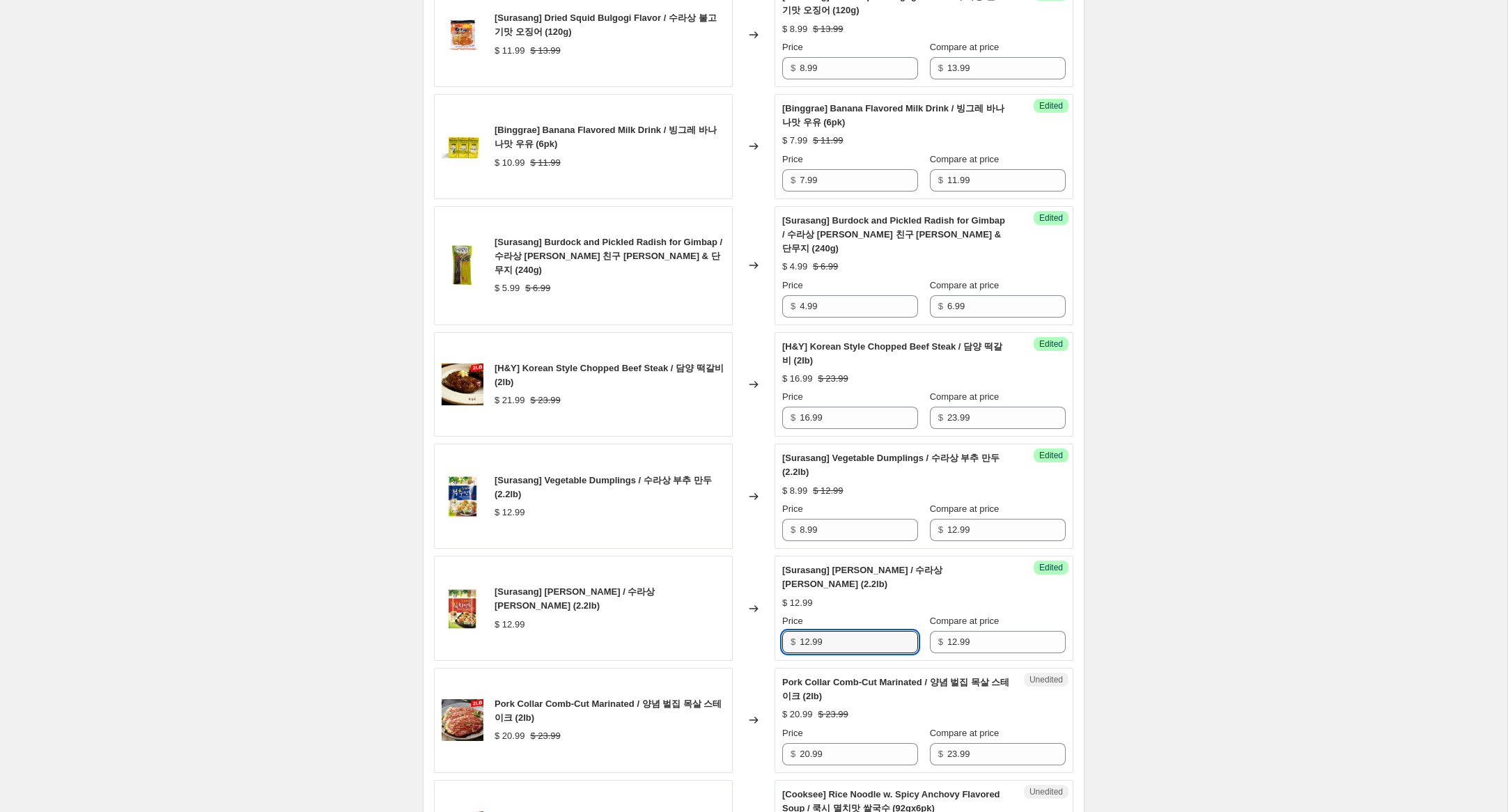
drag, startPoint x: 805, startPoint y: 644, endPoint x: 706, endPoint y: 623, distance: 101.2
click at [706, 623] on div "[Surasang] [PERSON_NAME] / 수라상 [PERSON_NAME] (2.2lb) $ 12.99 Changed to Success…" at bounding box center [753, 609] width 639 height 105
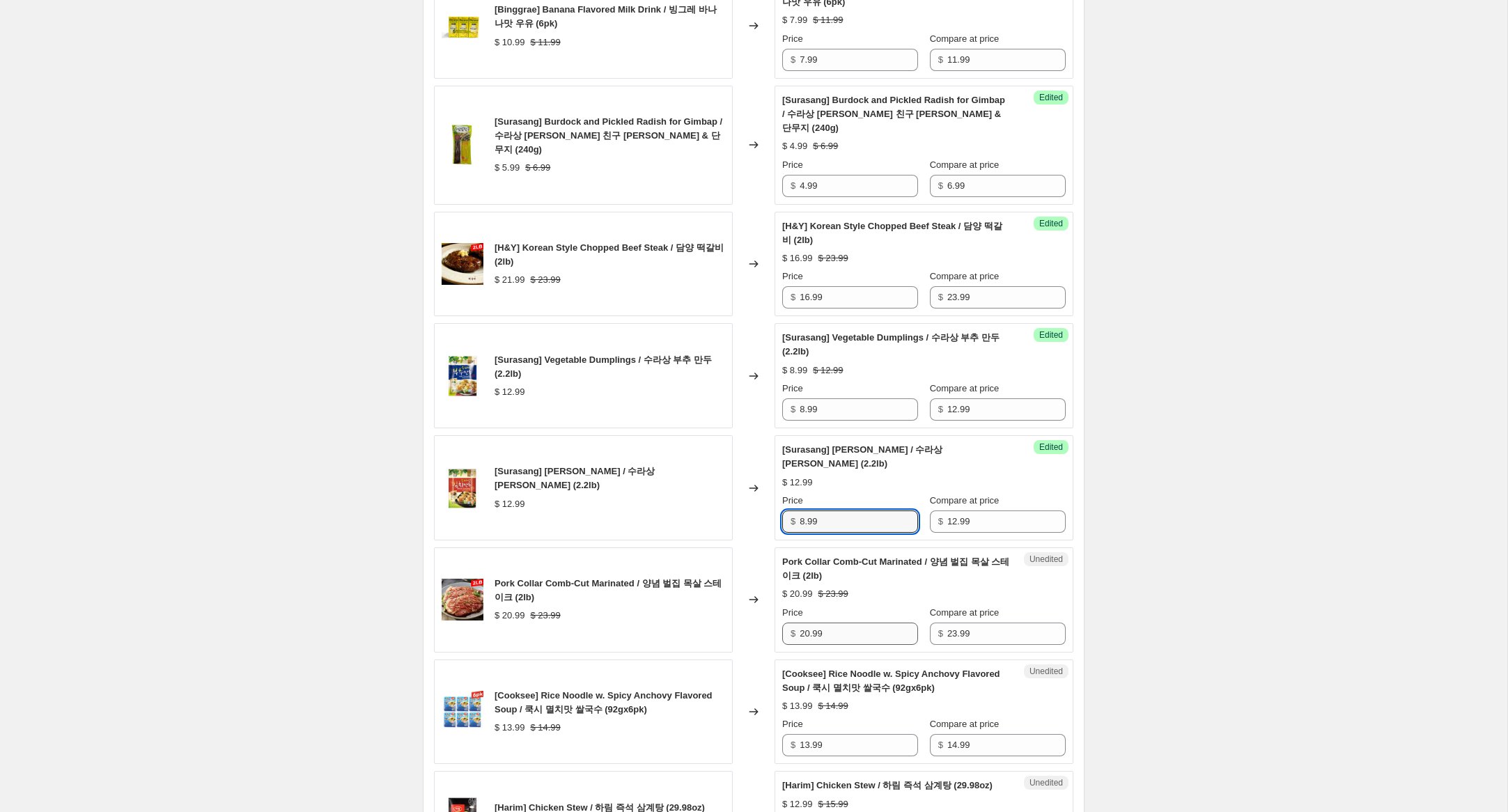
scroll to position [1744, 0]
type input "8.99"
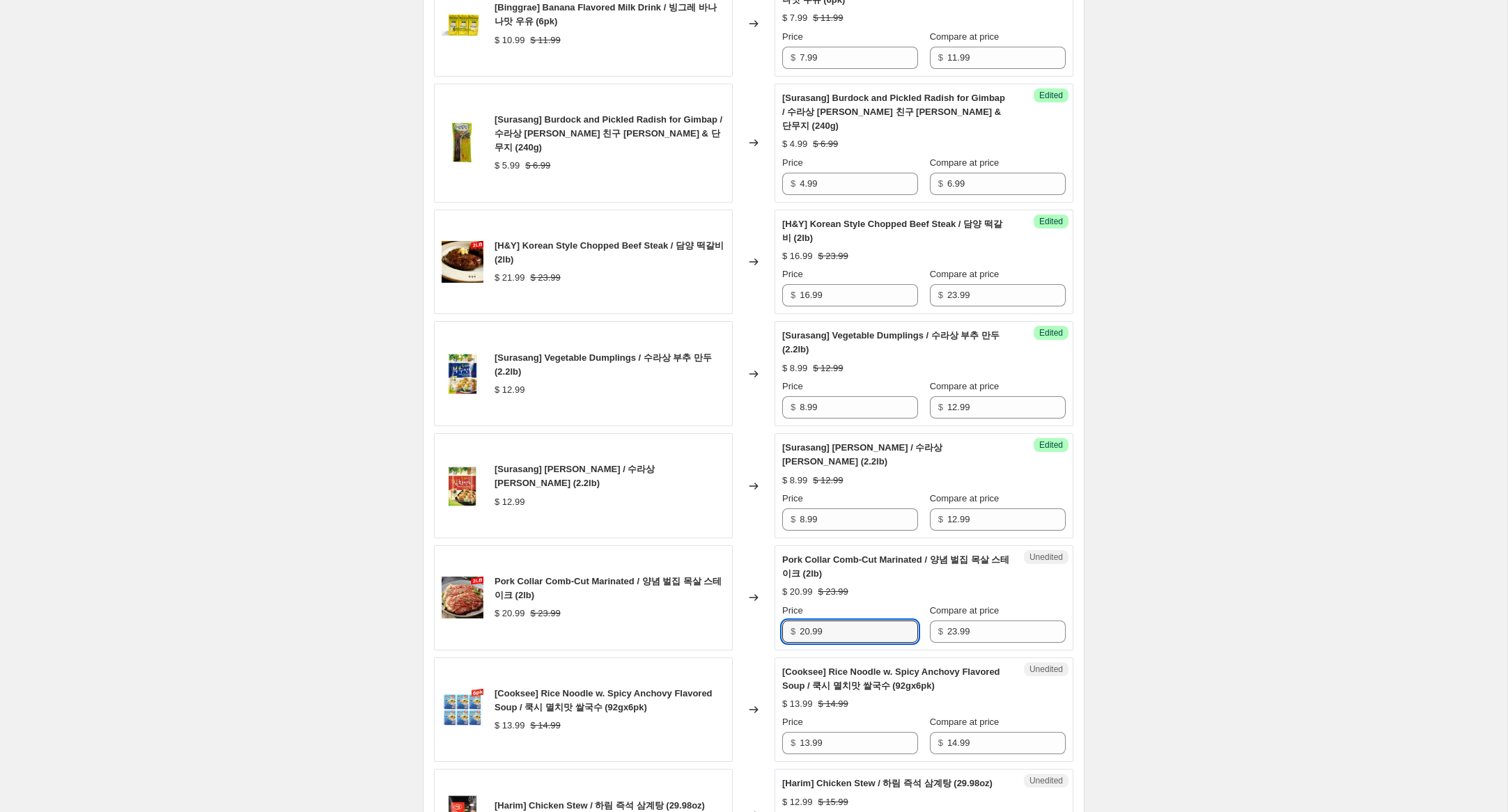
drag, startPoint x: 809, startPoint y: 630, endPoint x: 736, endPoint y: 615, distance: 74.5
click at [736, 615] on div "Pork Collar Comb-Cut Marinated / 양념 벌집 목살 스테이크 (2lb) $ 20.99 $ 23.99 Changed to…" at bounding box center [753, 598] width 639 height 105
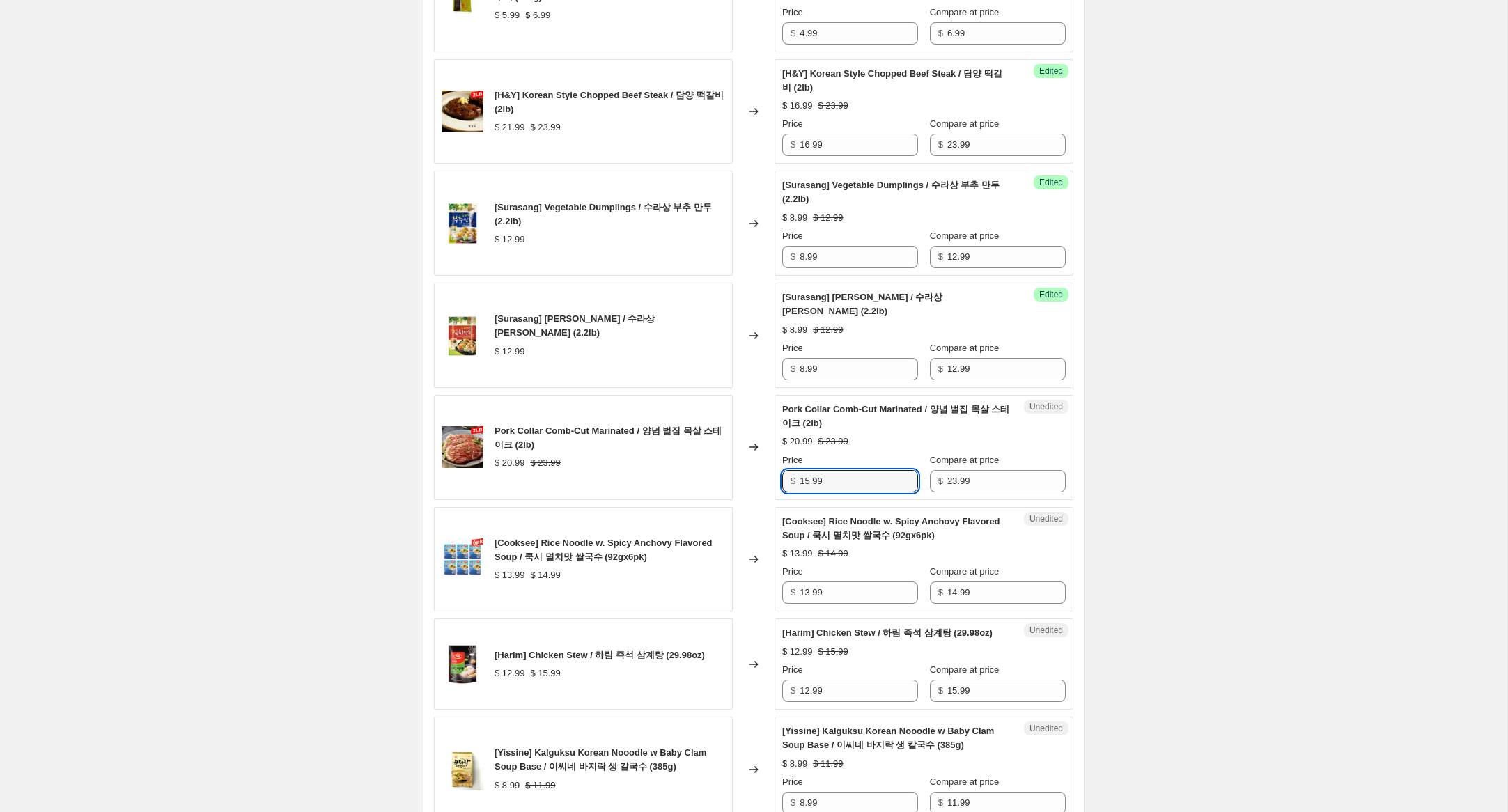
scroll to position [1895, 0]
type input "15.99"
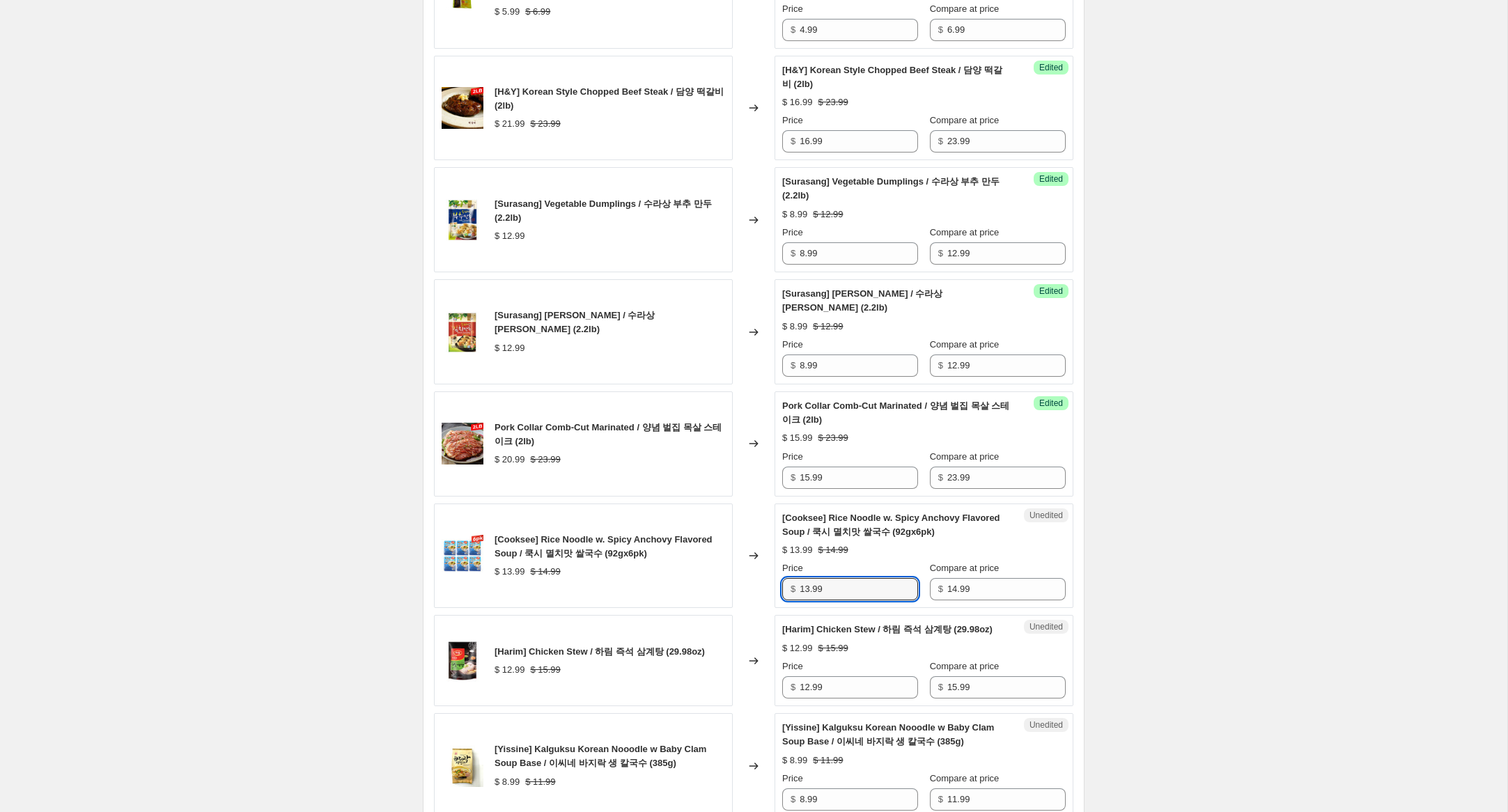
scroll to position [1896, 0]
drag, startPoint x: 808, startPoint y: 591, endPoint x: 761, endPoint y: 581, distance: 48.1
click at [761, 581] on div "[Cooksee] Rice Noodle w. Spicy Anchovy Flavored Soup / 쿡시 멸치맛 쌀국수 (92gx6pk) $ 1…" at bounding box center [753, 558] width 639 height 105
type input "9.99"
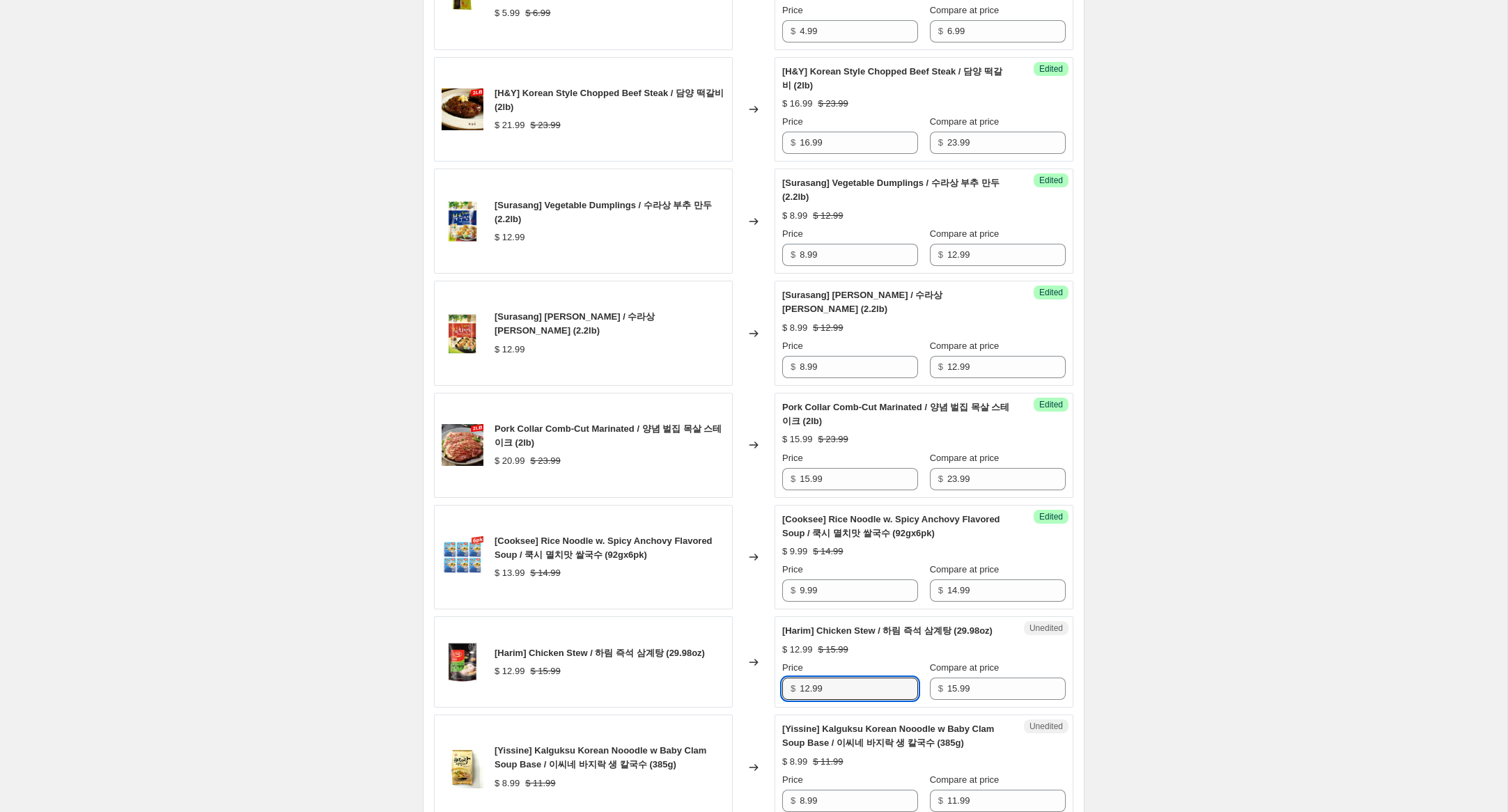
drag, startPoint x: 807, startPoint y: 704, endPoint x: 764, endPoint y: 694, distance: 44.1
click at [754, 691] on div "[Harim] Chicken Stew / 하림 즉석 삼계탕 (29.98oz) $ 12.99 $ 15.99 Changed to Unedited …" at bounding box center [753, 661] width 639 height 91
drag, startPoint x: 811, startPoint y: 702, endPoint x: 711, endPoint y: 683, distance: 101.8
click at [711, 683] on div "[Harim] Chicken Stew / 하림 즉석 삼계탕 (29.98oz) $ 12.99 $ 15.99 Changed to Unedited …" at bounding box center [753, 659] width 639 height 91
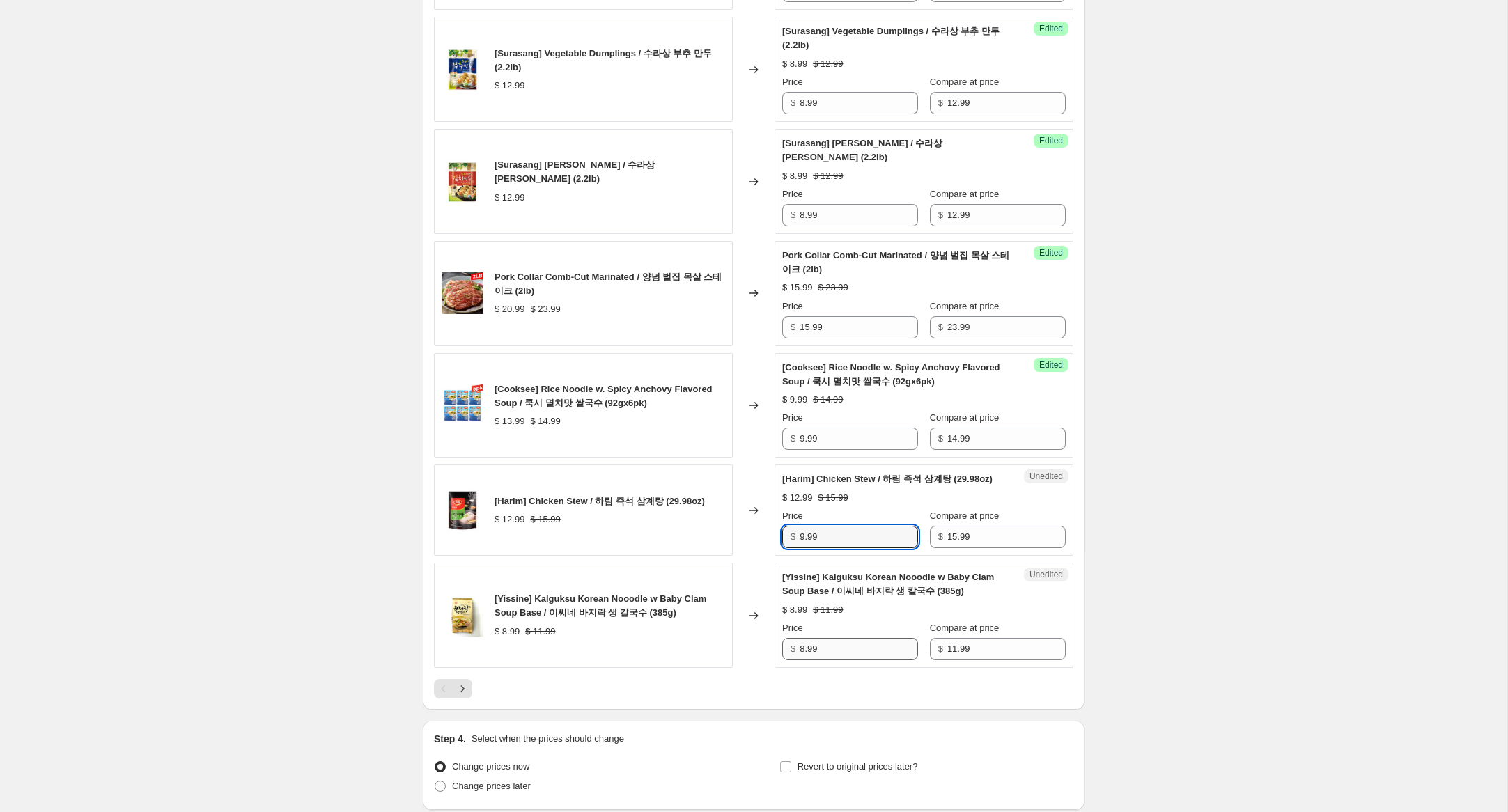
scroll to position [2051, 0]
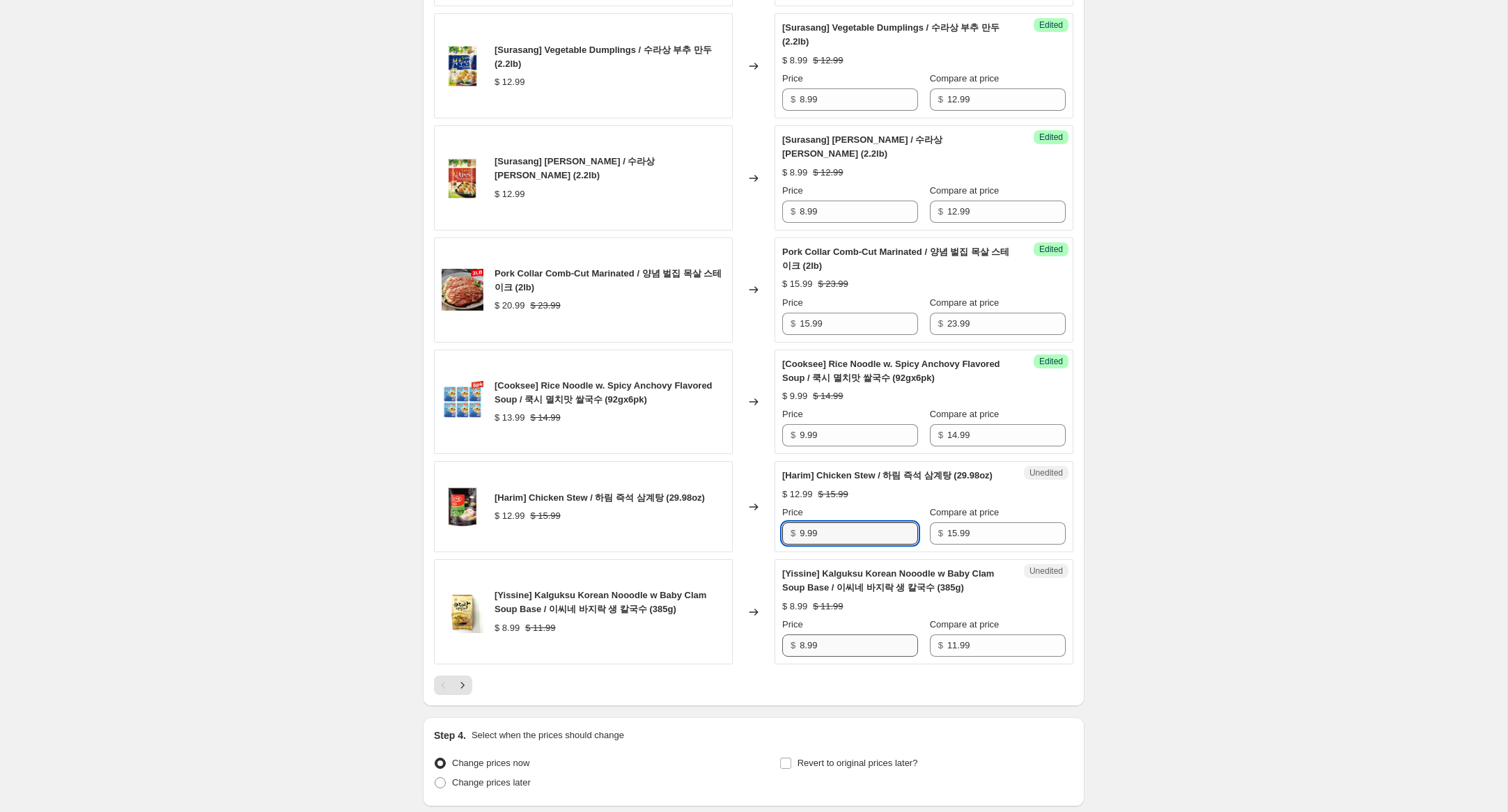
type input "9.99"
drag, startPoint x: 805, startPoint y: 659, endPoint x: 752, endPoint y: 648, distance: 54.1
click at [752, 648] on div "[Yissine] Kalguksu Korean Nooodle w Baby Clam Soup Base / 이씨네 바지락 생 칼국수 (385g) …" at bounding box center [753, 612] width 639 height 105
type input "5.99"
click at [465, 692] on icon "Next" at bounding box center [462, 685] width 14 height 14
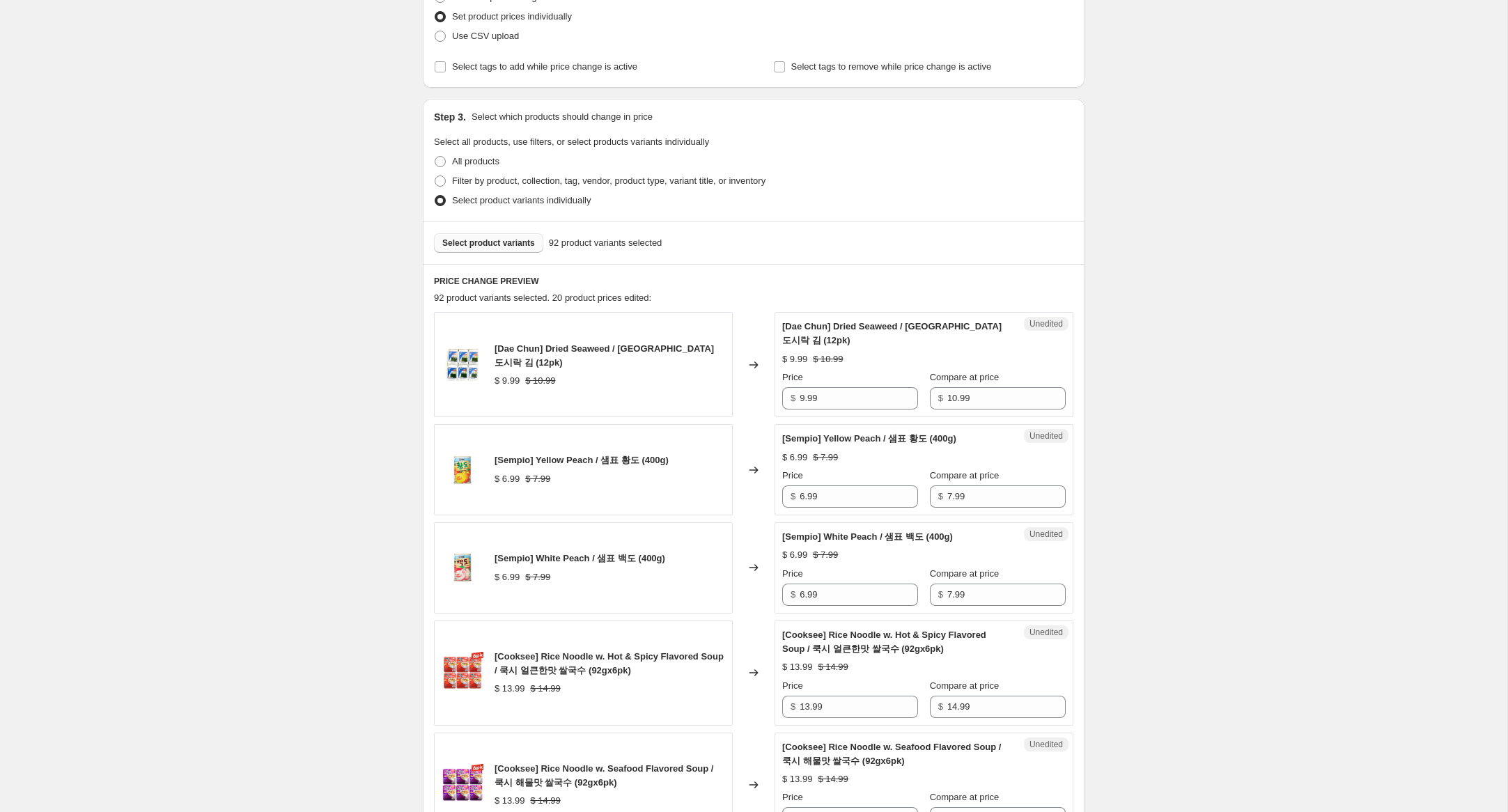
scroll to position [0, 0]
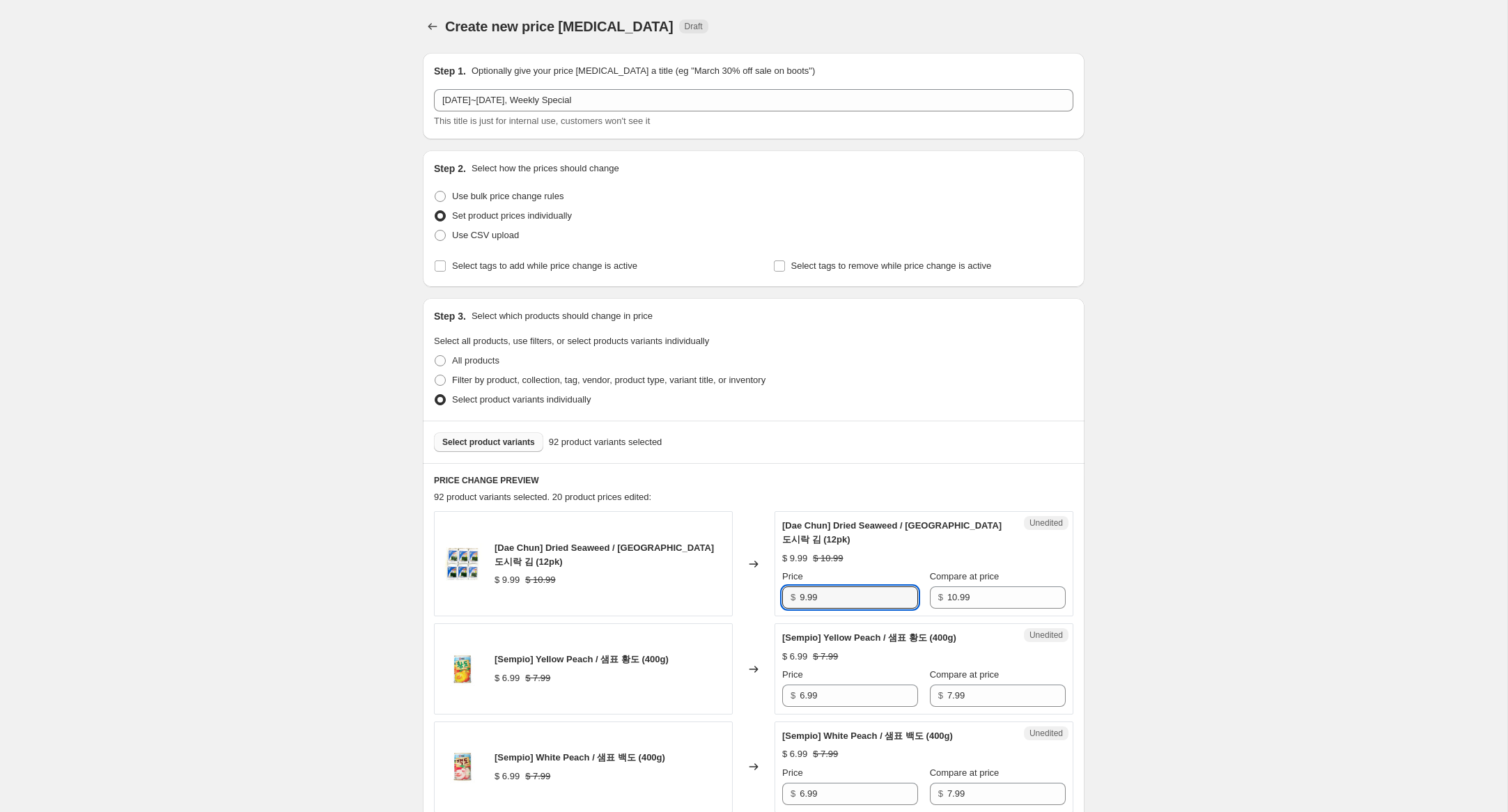
drag, startPoint x: 806, startPoint y: 600, endPoint x: 773, endPoint y: 597, distance: 33.1
click at [773, 597] on div "[Dae Chun] Dried Seaweed / [GEOGRAPHIC_DATA] 도시락 김 (12pk) $ 9.99 $ 10.99 Change…" at bounding box center [753, 563] width 639 height 105
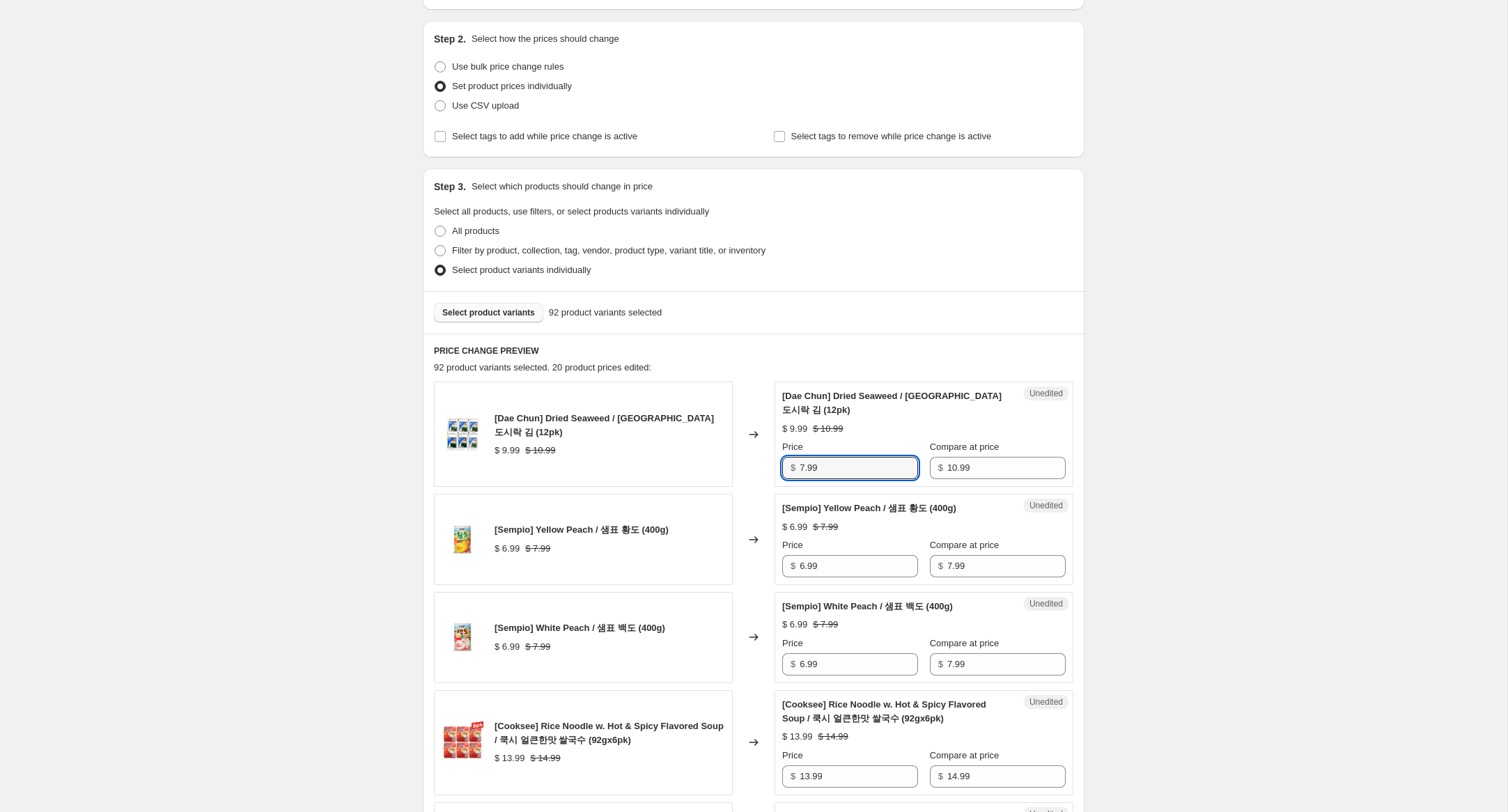
scroll to position [145, 0]
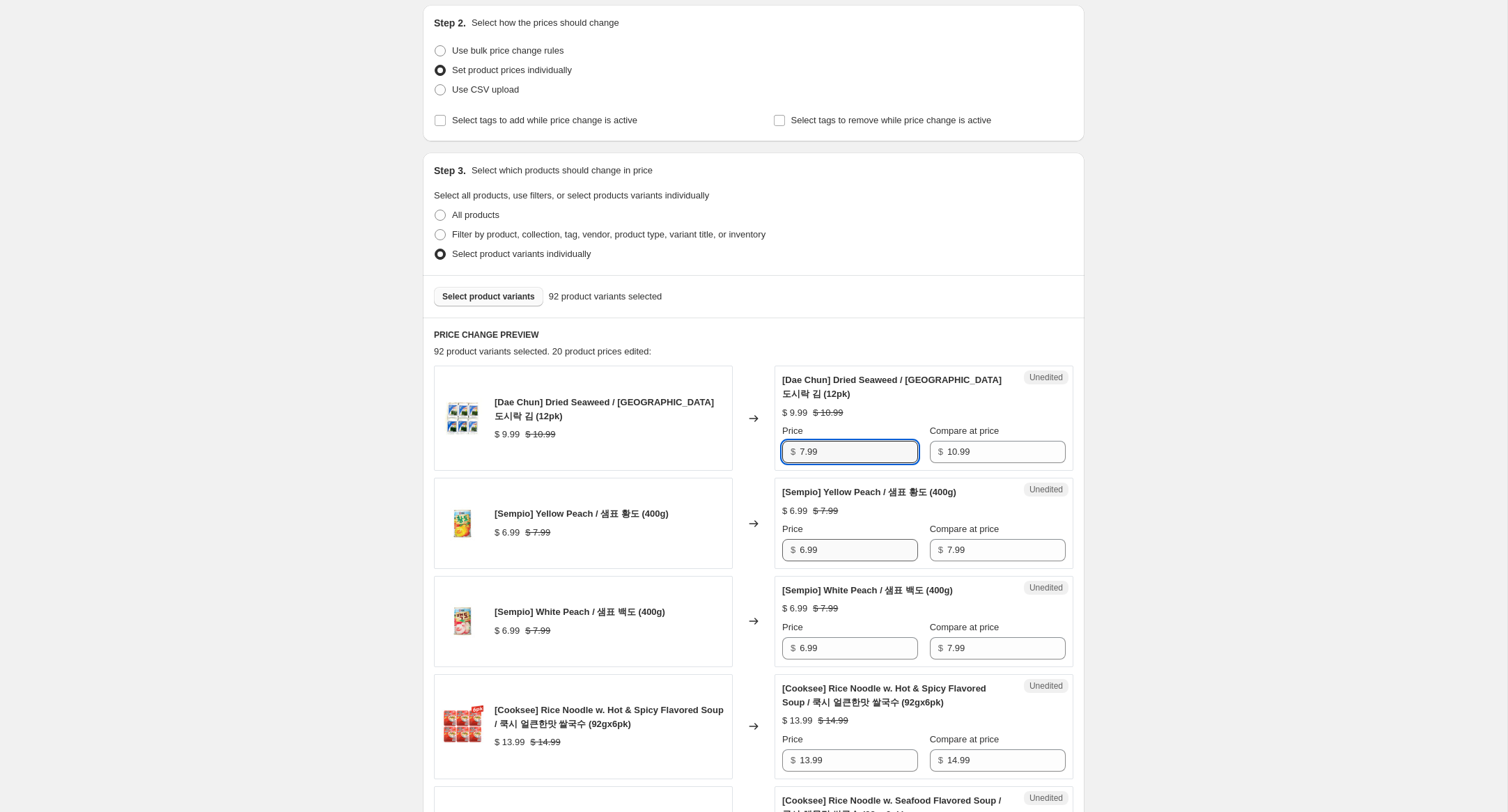
type input "7.99"
drag, startPoint x: 804, startPoint y: 550, endPoint x: 694, endPoint y: 539, distance: 110.5
click at [694, 539] on div "[Sempio] Yellow Peach / 샘표 황도 (400g) $ 6.99 $ 7.99 Changed to Unedited [Sempio]…" at bounding box center [753, 522] width 639 height 91
type input "4.99"
drag, startPoint x: 806, startPoint y: 648, endPoint x: 747, endPoint y: 638, distance: 59.8
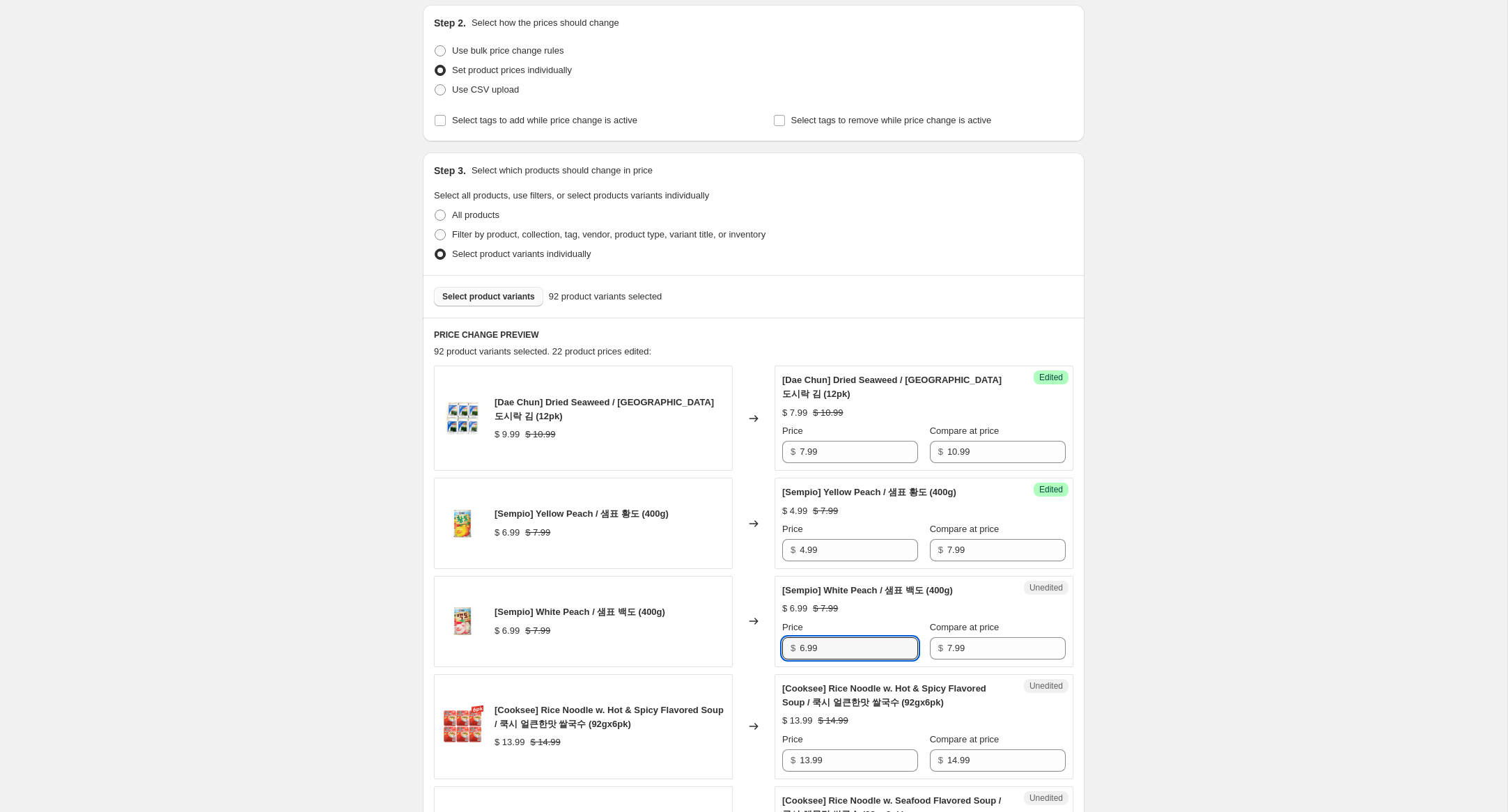
click at [747, 638] on div "[Sempio] White Peach / 샘표 백도 (400g) $ 6.99 $ 7.99 Changed to Unedited [Sempio] …" at bounding box center [753, 621] width 639 height 91
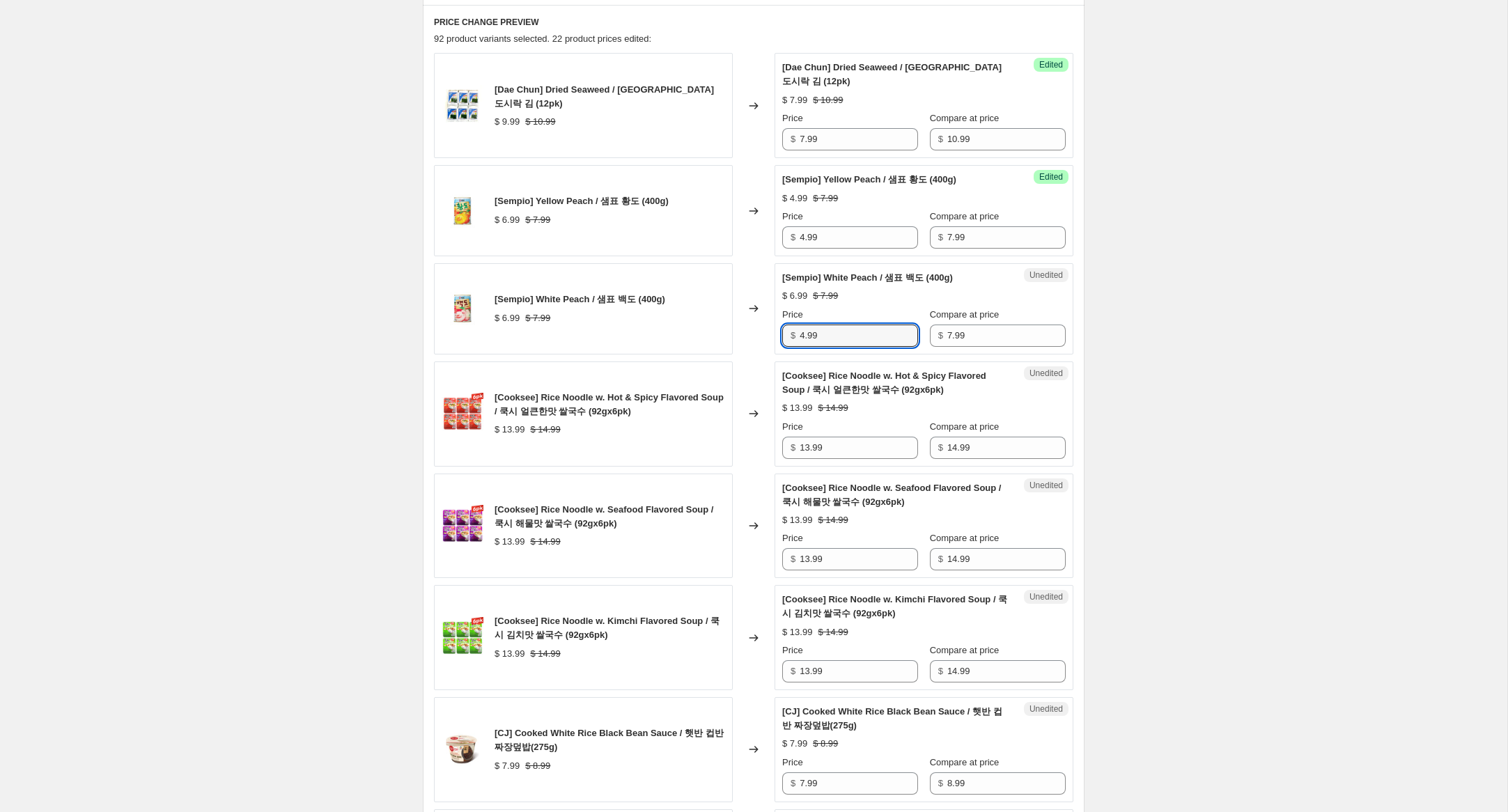
scroll to position [468, 0]
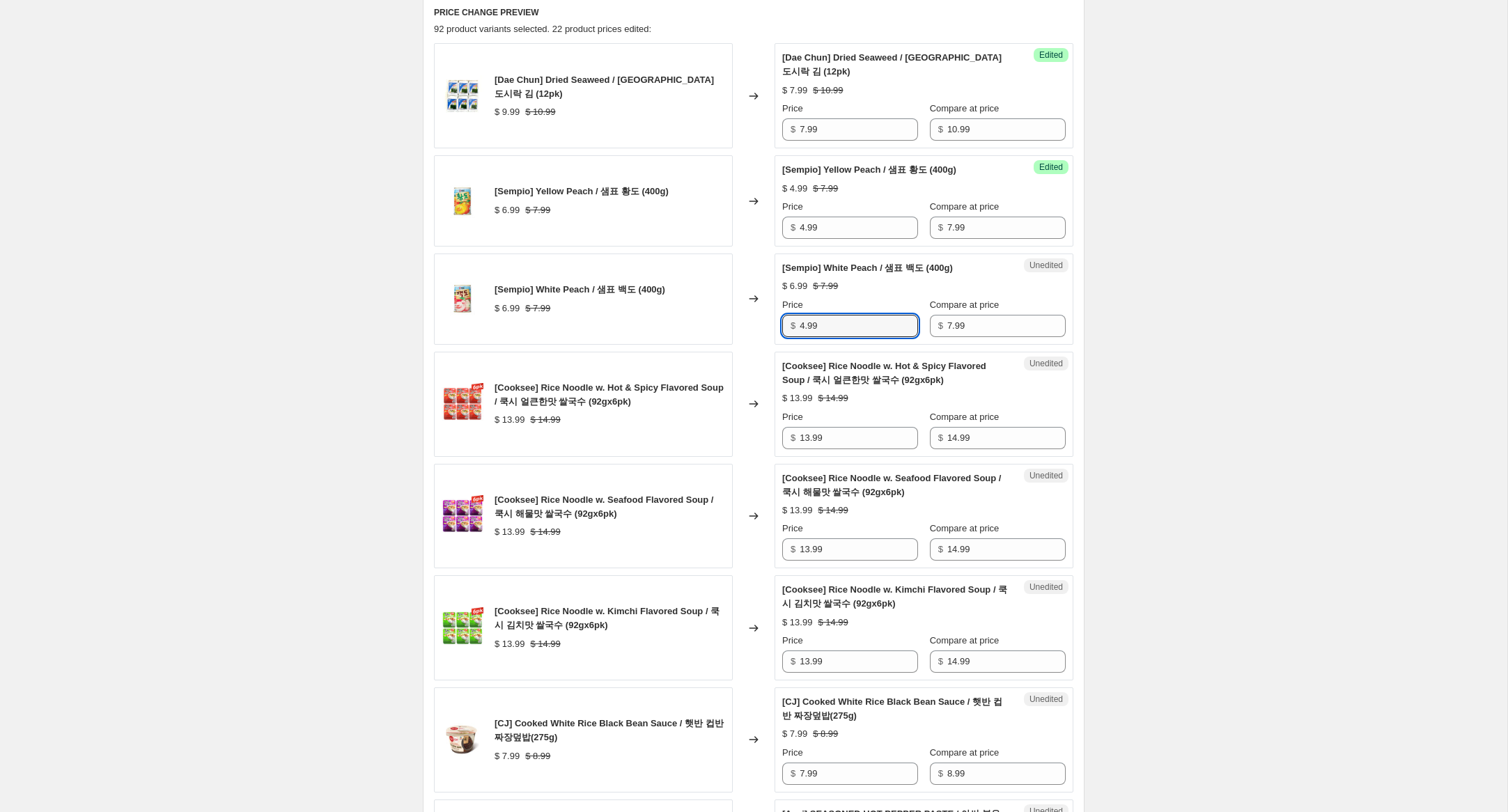
type input "4.99"
drag, startPoint x: 777, startPoint y: 434, endPoint x: 737, endPoint y: 431, distance: 40.1
click at [740, 431] on div "[Cooksee] Rice Noodle w. Hot & Spicy Flavored Soup / 쿡시 얼큰한맛 쌀국수 (92gx6pk) $ 13…" at bounding box center [753, 404] width 639 height 105
type input "9.99"
drag, startPoint x: 797, startPoint y: 548, endPoint x: 727, endPoint y: 541, distance: 70.3
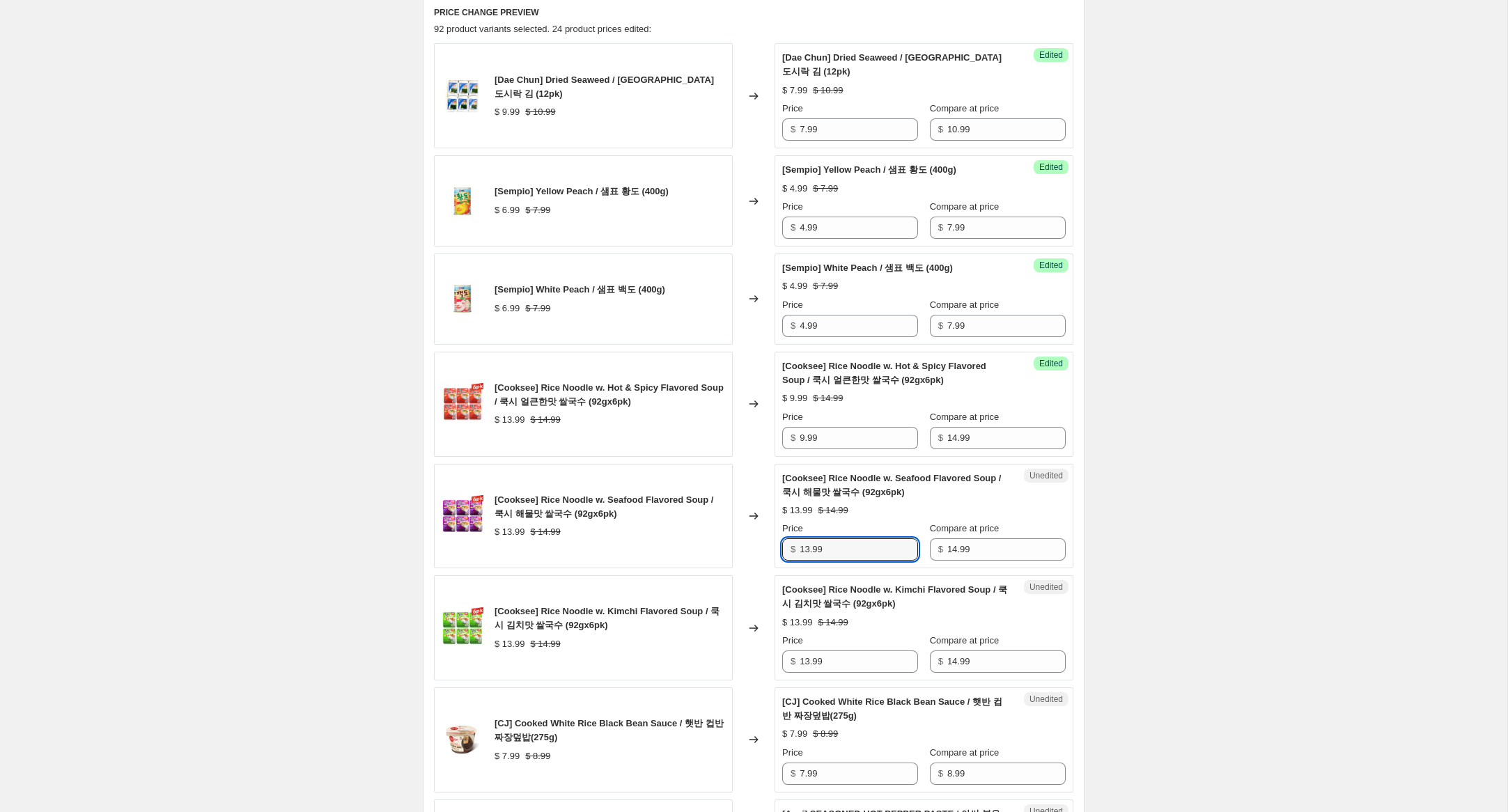
click at [727, 541] on div "[Cooksee] Rice Noodle w. Seafood Flavored Soup / 쿡시 해물맛 쌀국수 (92gx6pk) $ 13.99 $…" at bounding box center [753, 516] width 639 height 105
type input "9.99"
drag, startPoint x: 795, startPoint y: 662, endPoint x: 717, endPoint y: 662, distance: 78.0
click at [716, 661] on div "[Cooksee] Rice Noodle w. Kimchi Flavored Soup / 쿡시 김치맛 쌀국수 (92gx6pk) $ 13.99 $ …" at bounding box center [753, 627] width 639 height 105
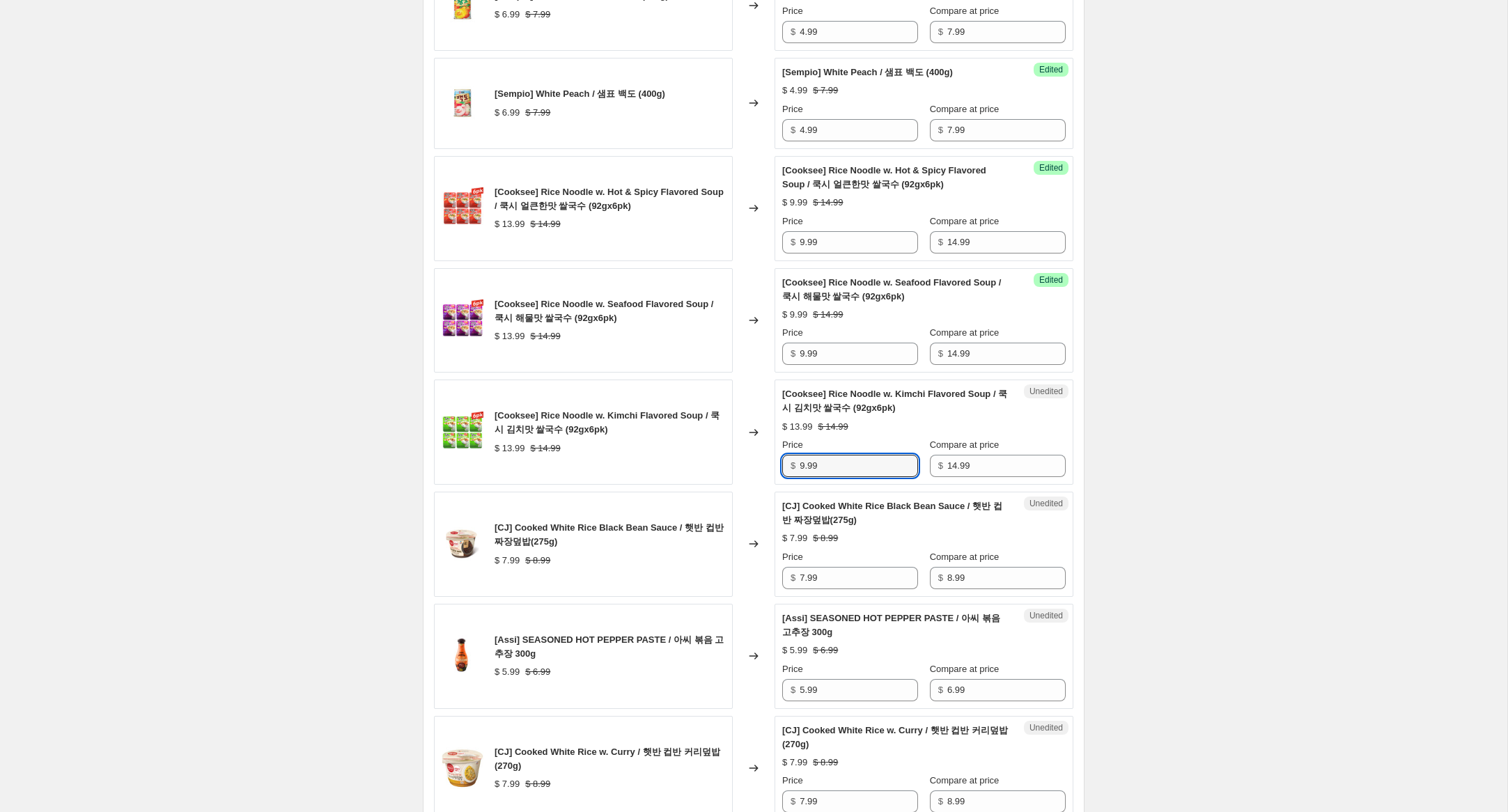
scroll to position [667, 0]
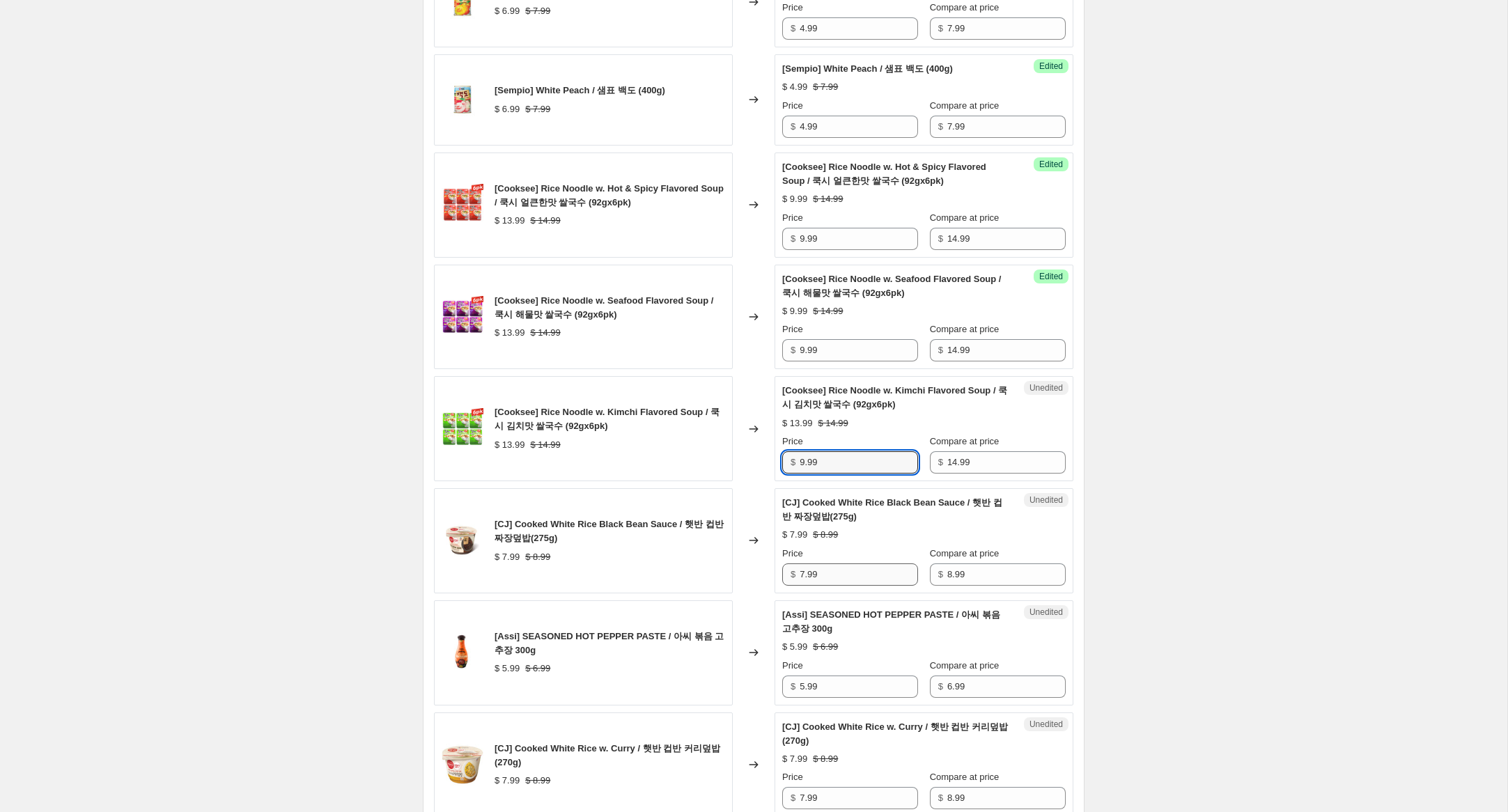
type input "9.99"
drag, startPoint x: 805, startPoint y: 574, endPoint x: 741, endPoint y: 569, distance: 64.2
click at [742, 569] on div "[CJ] Cooked White Rice Black Bean Sauce / 햇반 컵반 짜장덮밥(275g) $ 7.99 $ 8.99 Change…" at bounding box center [753, 541] width 639 height 105
type input "3.99"
drag, startPoint x: 805, startPoint y: 690, endPoint x: 778, endPoint y: 688, distance: 27.1
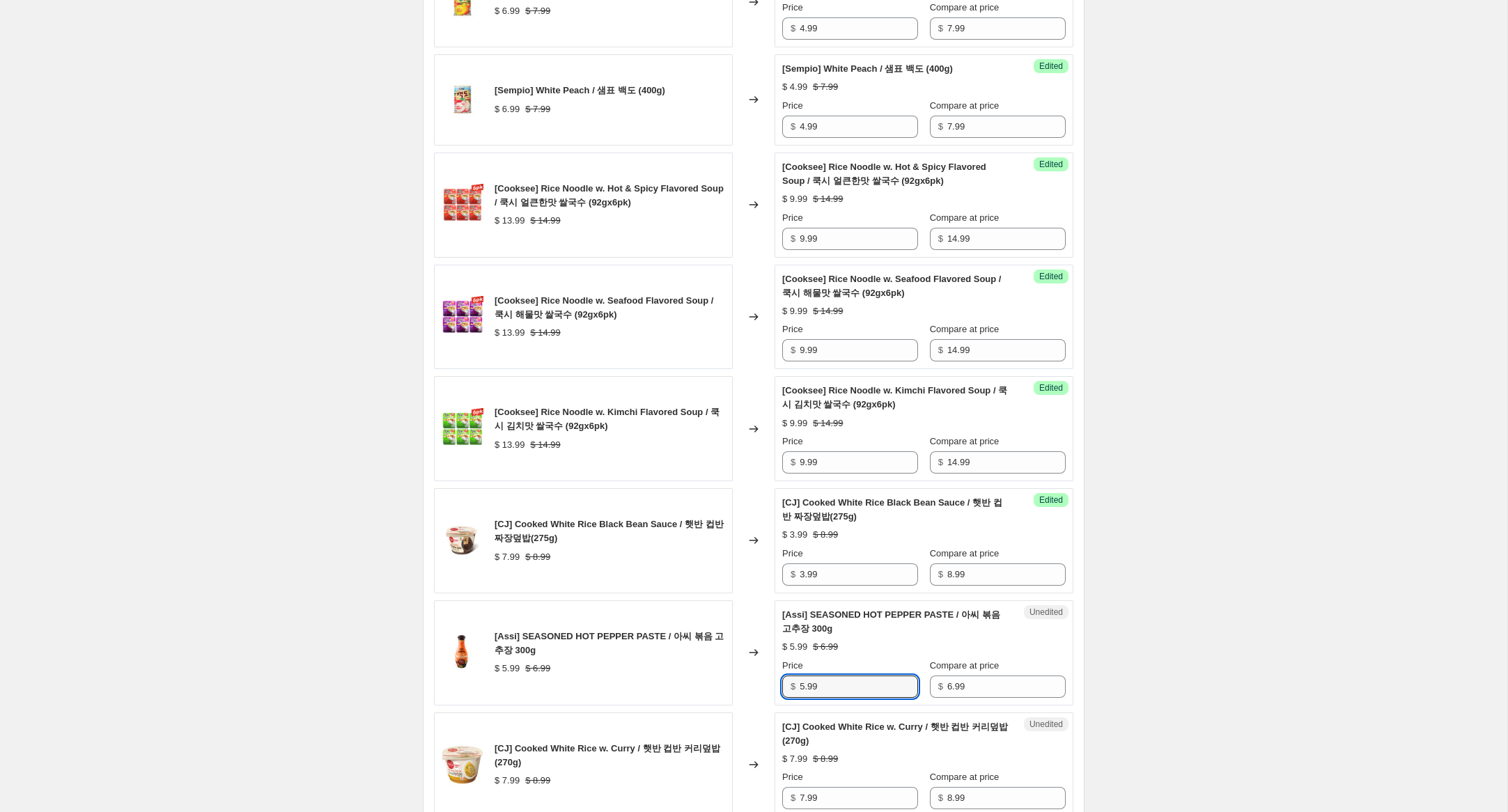
click at [775, 685] on div "Unedited [Assi] SEASONED HOT PEPPER PASTE / 아씨 볶음 고추장 300g $ 5.99 $ 6.99 Price …" at bounding box center [924, 653] width 299 height 105
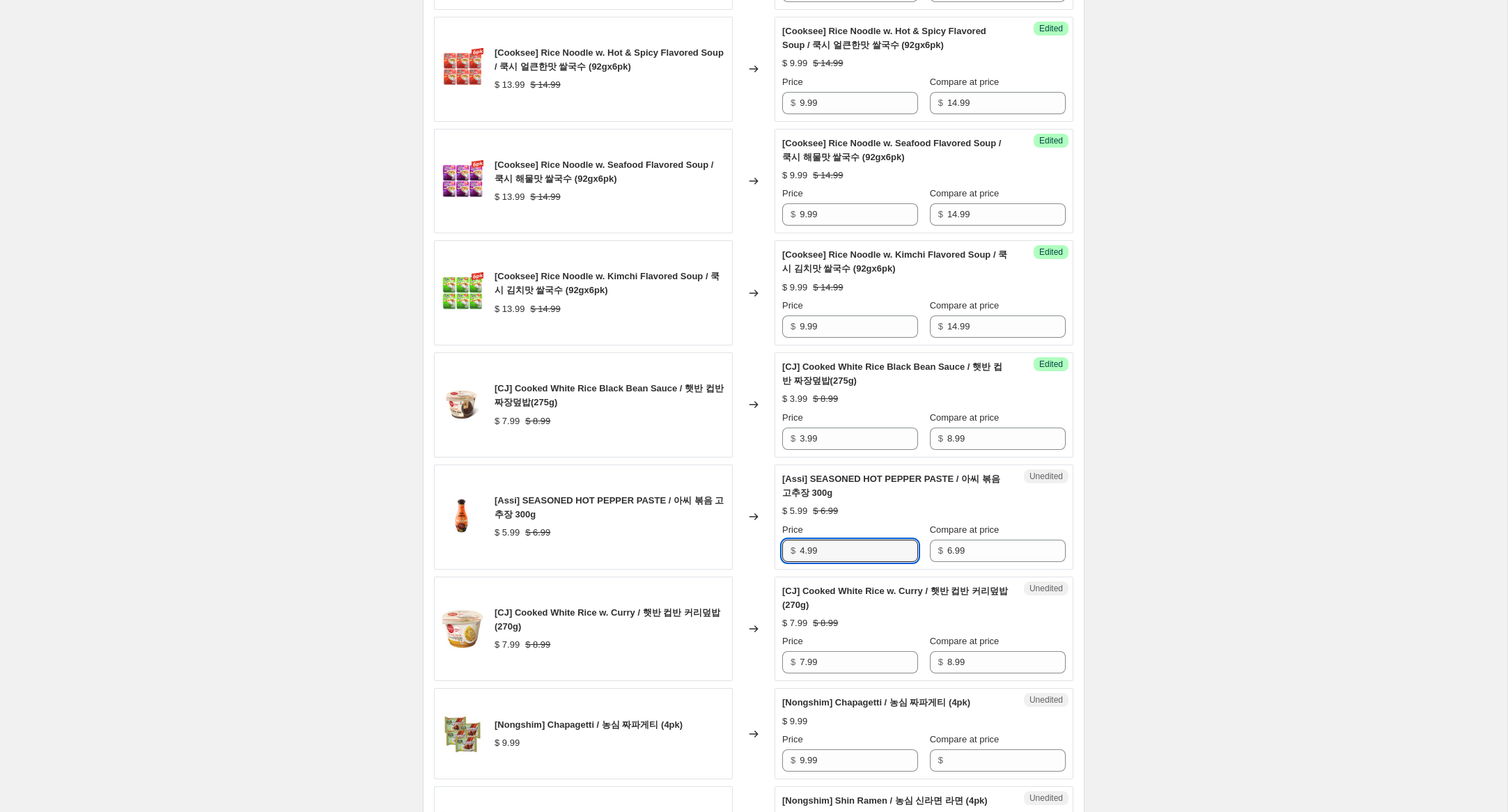
scroll to position [835, 0]
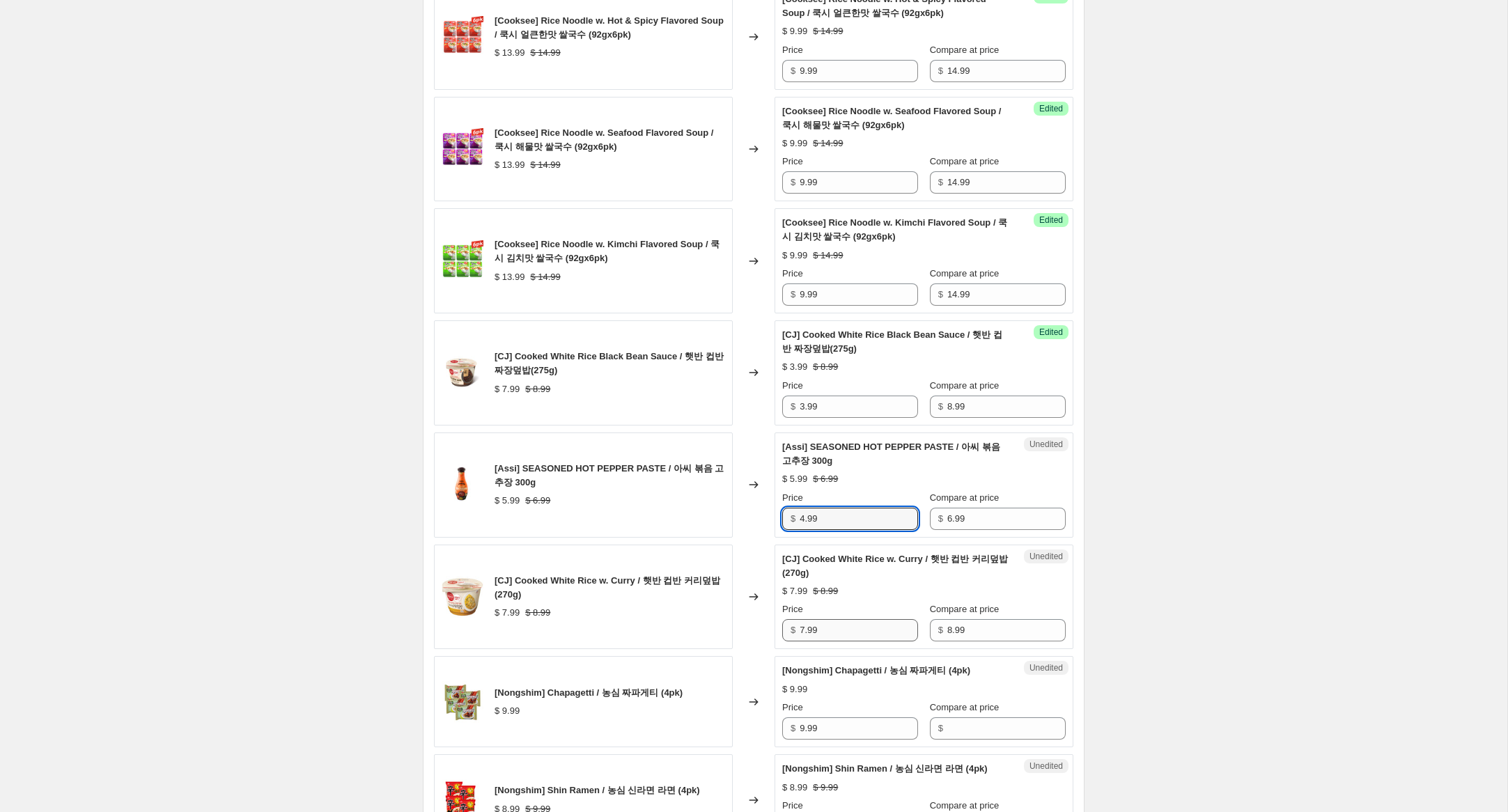
type input "4.99"
drag, startPoint x: 805, startPoint y: 630, endPoint x: 752, endPoint y: 625, distance: 53.2
click at [752, 625] on div "[CJ] Cooked White Rice w. Curry / 햇반 컵반 커리덮밥 (270g) $ 7.99 $ 8.99 Changed to Un…" at bounding box center [753, 597] width 639 height 105
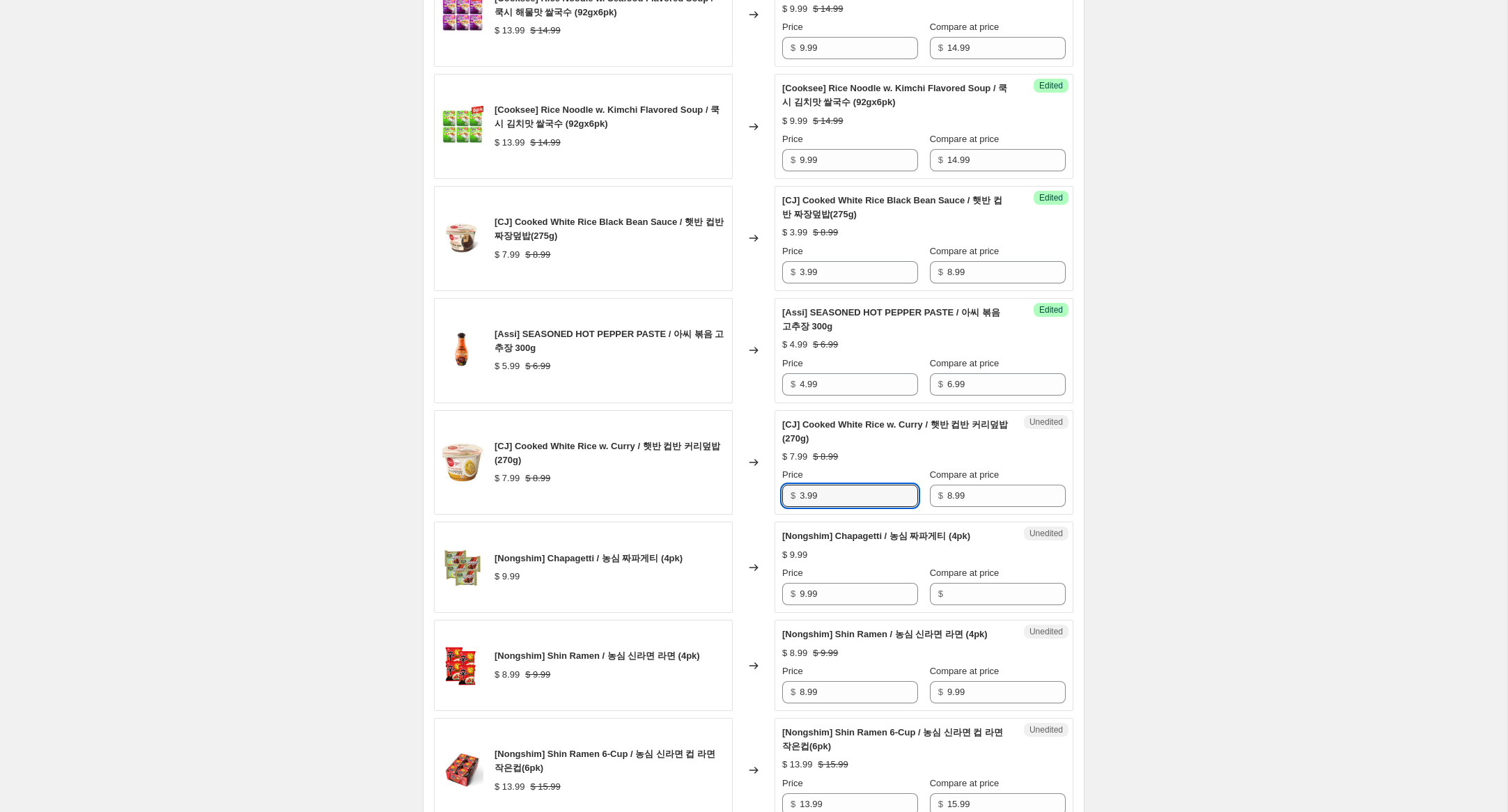
scroll to position [974, 0]
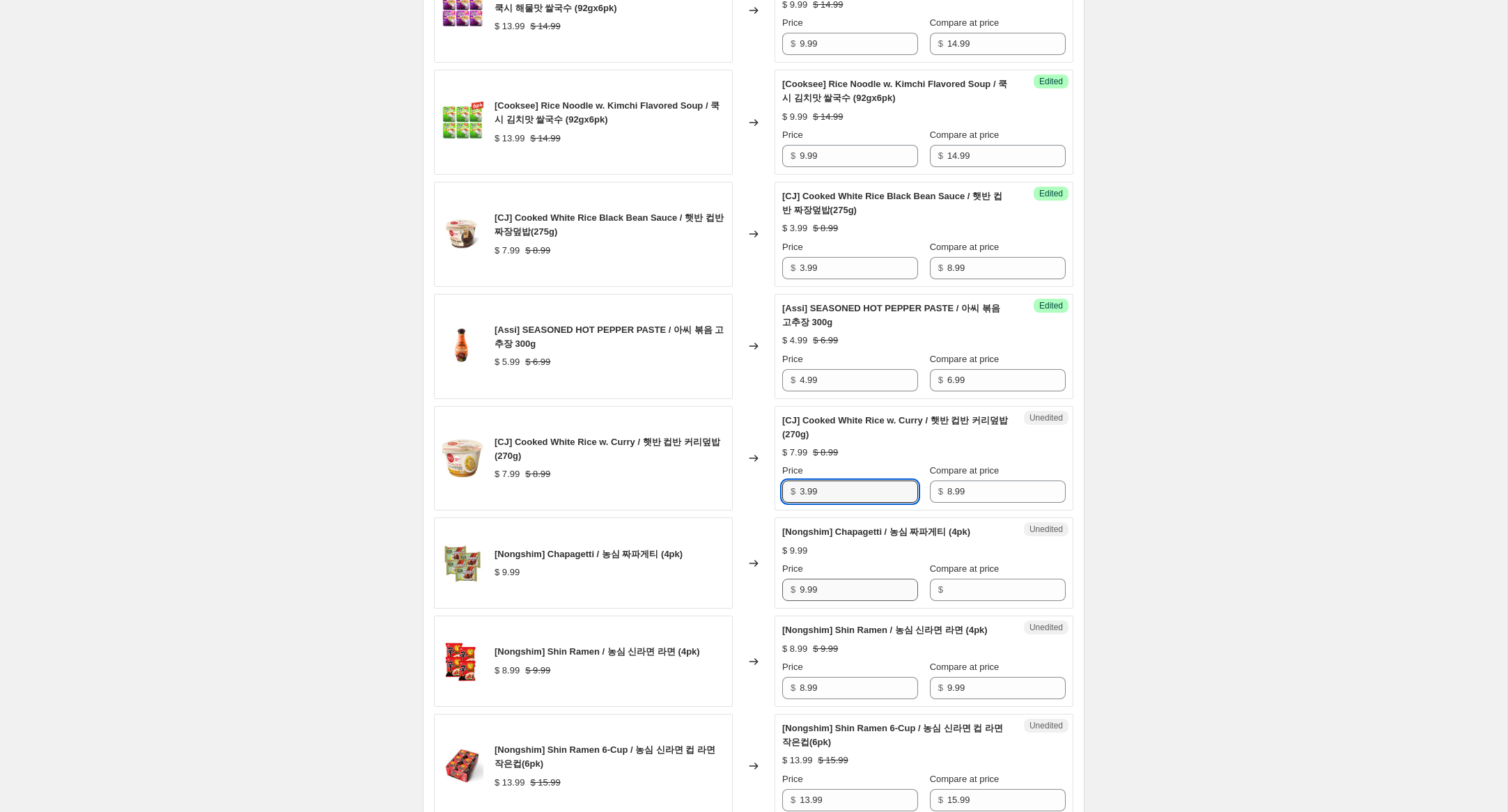
type input "3.99"
drag, startPoint x: 816, startPoint y: 590, endPoint x: 781, endPoint y: 586, distance: 35.2
click at [779, 586] on div "Unedited [Nongshim] Chapagetti / 농심 짜파게티 (4pk) $ 9.99 Price $ 9.99 Compare at p…" at bounding box center [924, 563] width 299 height 91
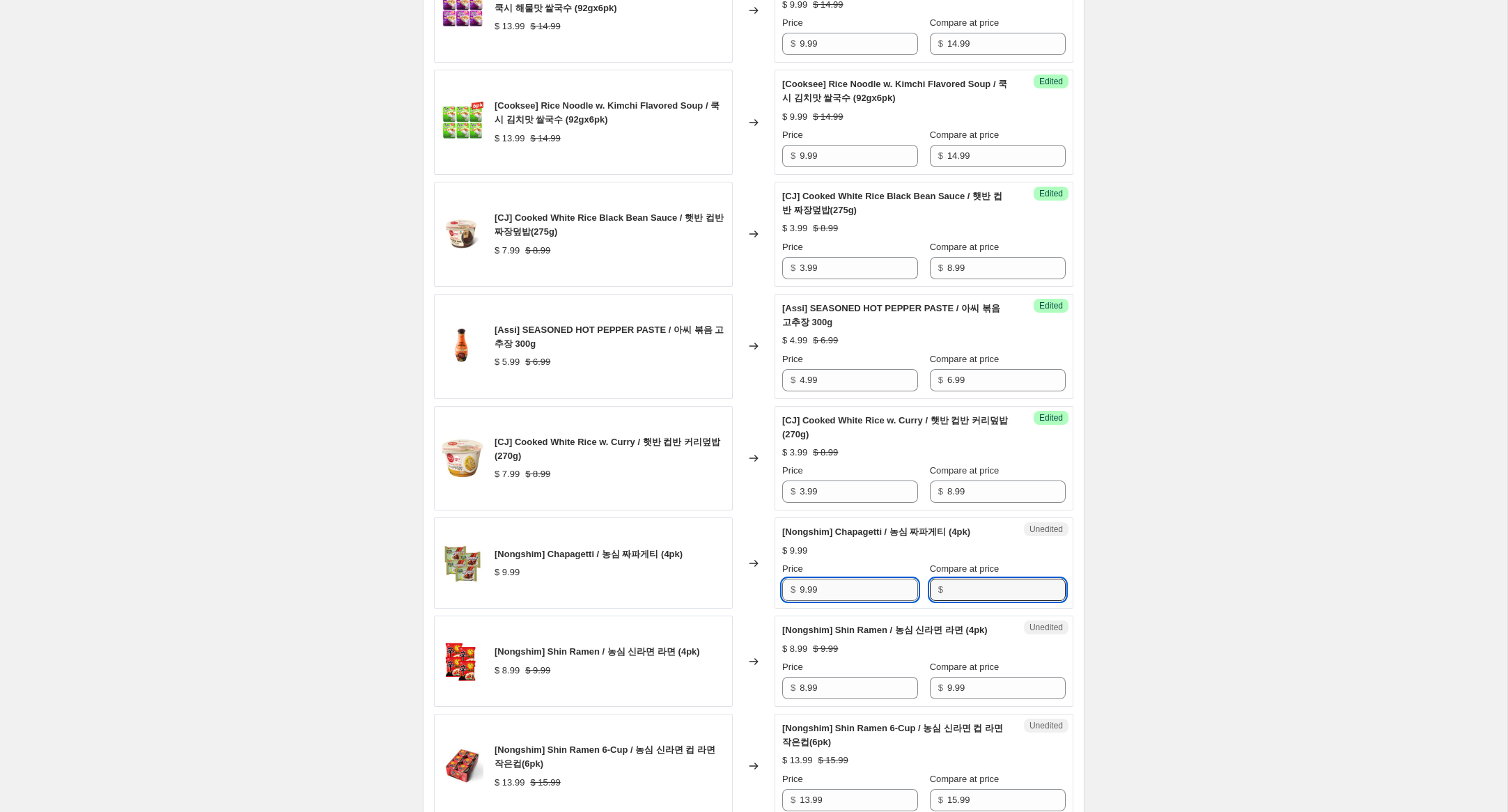
drag, startPoint x: 939, startPoint y: 591, endPoint x: 884, endPoint y: 595, distance: 55.1
click at [948, 591] on input "Compare at price" at bounding box center [1007, 590] width 118 height 22
paste input "9.99"
type input "9.99"
drag, startPoint x: 805, startPoint y: 592, endPoint x: 724, endPoint y: 577, distance: 82.4
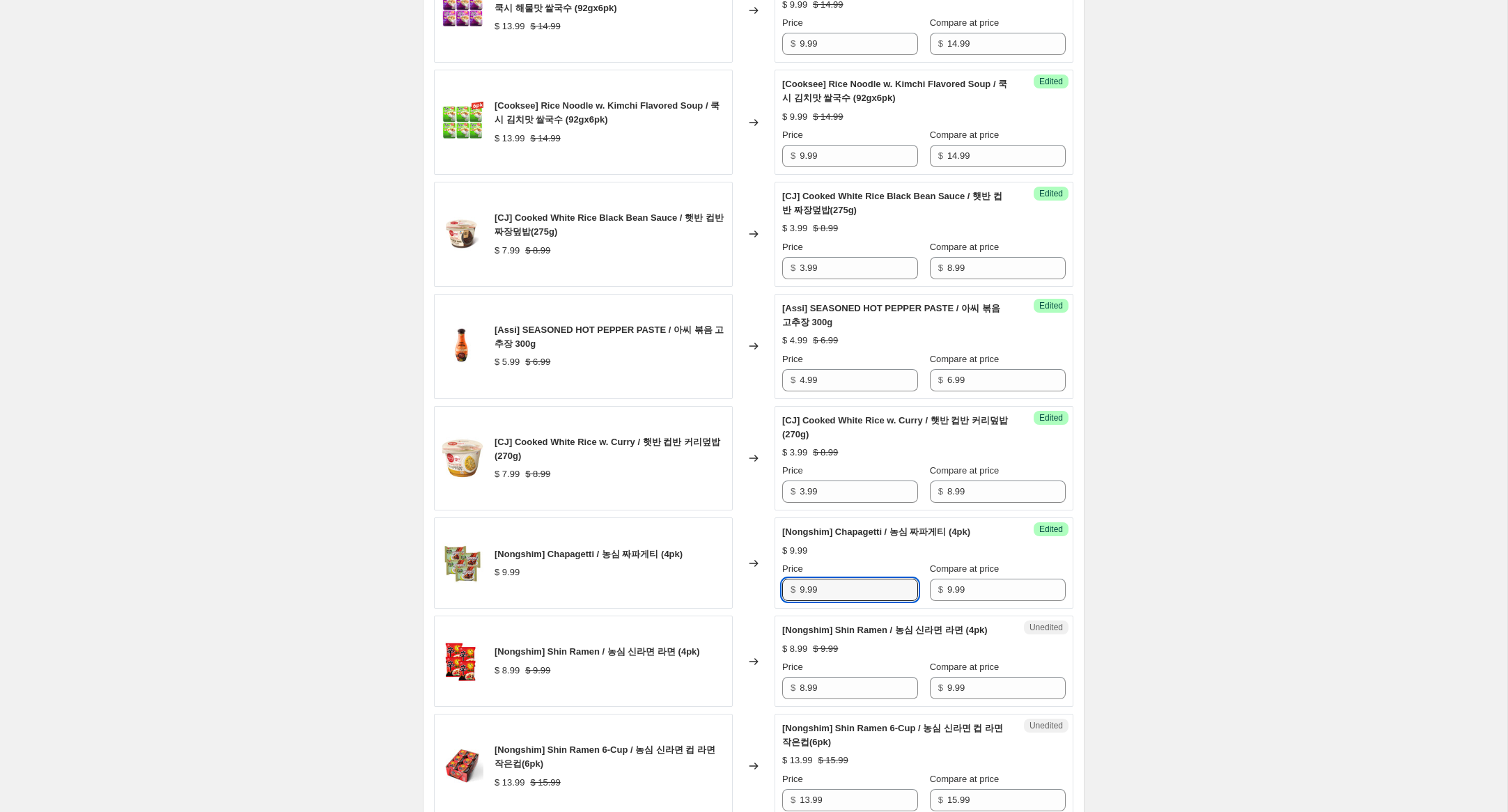
click at [726, 577] on div "[Nongshim] Chapagetti / 농심 짜파게티 (4pk) $ 9.99 Changed to Success Edited [Nongshi…" at bounding box center [753, 563] width 639 height 91
type input "5.99"
drag, startPoint x: 804, startPoint y: 703, endPoint x: 729, endPoint y: 698, distance: 75.2
click at [729, 698] on div "[Nongshim] Shin Ramen / 농심 신라면 라면 (4pk) $ 8.99 $ 9.99 Changed to Unedited [Nong…" at bounding box center [753, 661] width 639 height 91
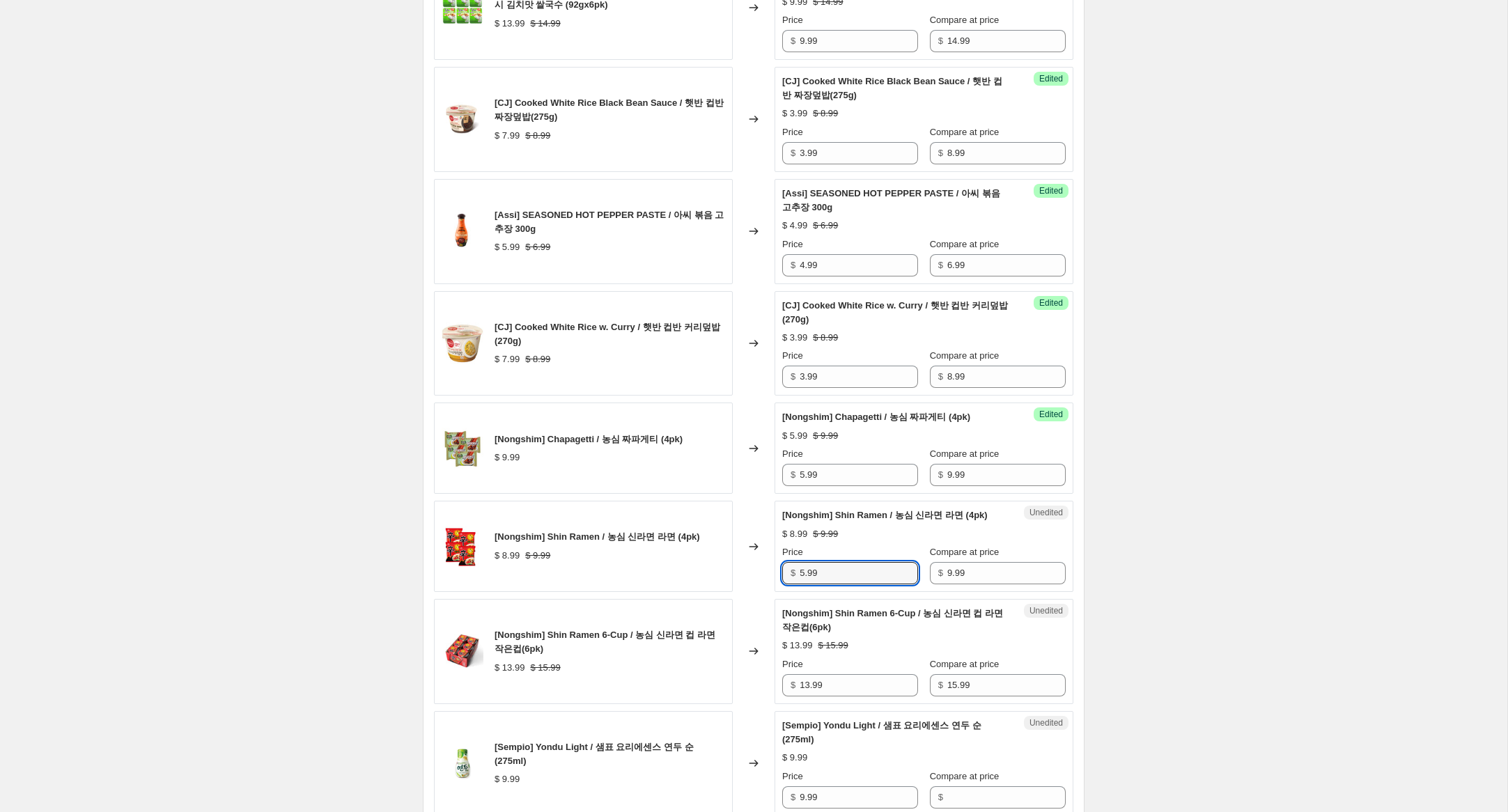
scroll to position [1091, 0]
type input "5.99"
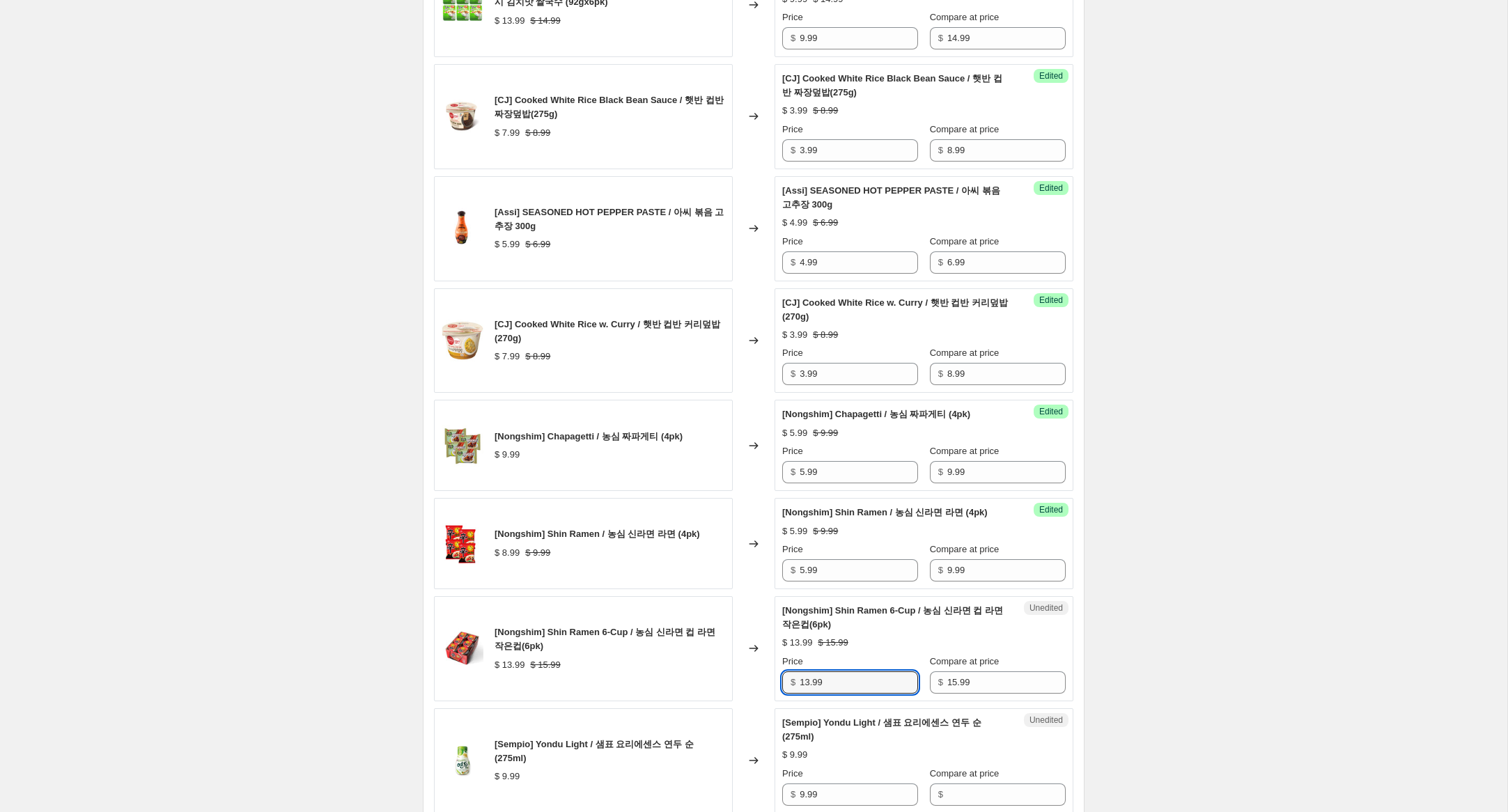
drag, startPoint x: 809, startPoint y: 697, endPoint x: 764, endPoint y: 687, distance: 46.1
click at [764, 687] on div "[Nongshim] Shin Ramen 6-Cup / 농심 신라면 컵 라면 작은컵(6pk) $ 13.99 $ 15.99 Changed to U…" at bounding box center [753, 649] width 639 height 105
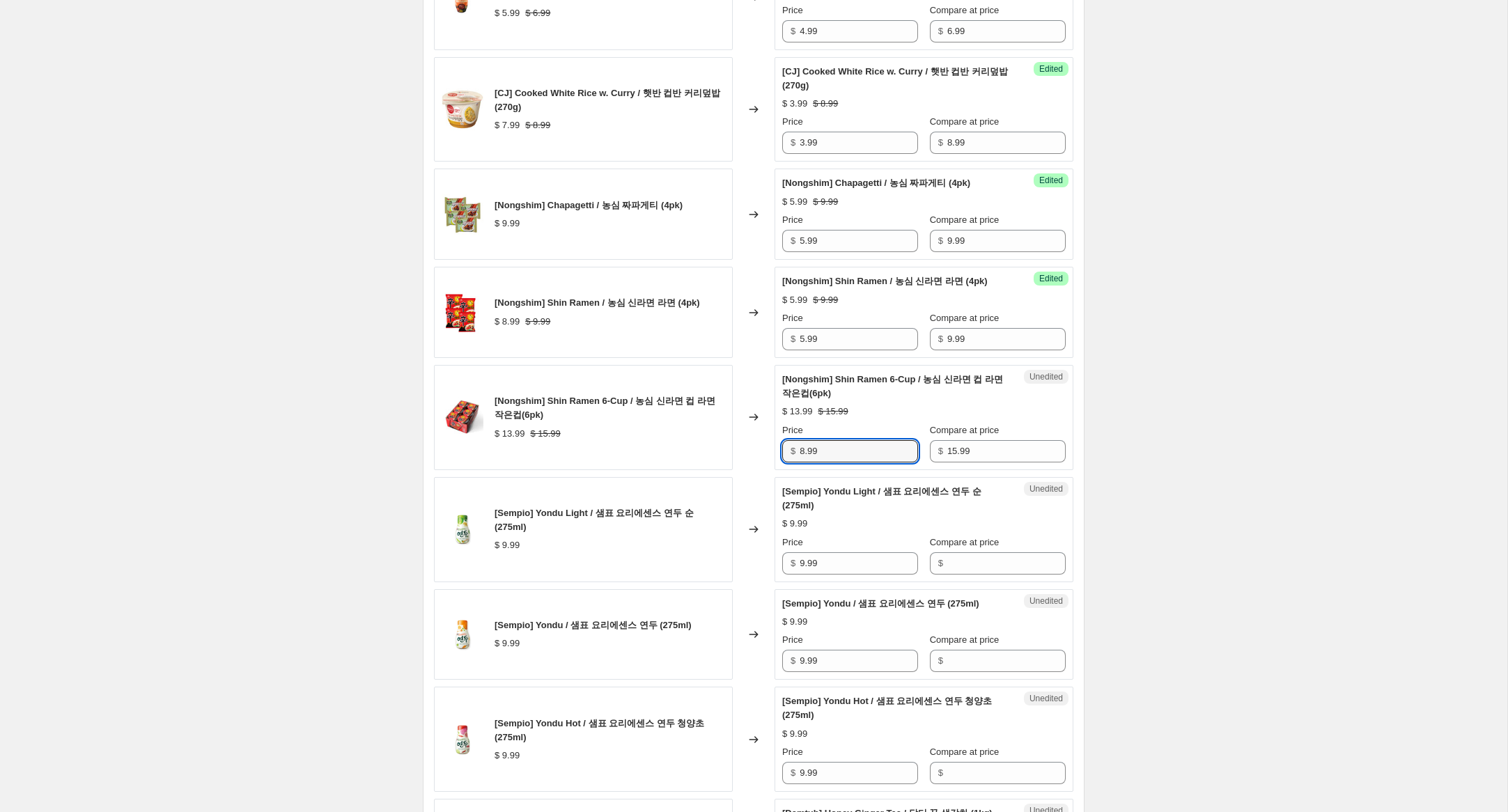
scroll to position [1338, 0]
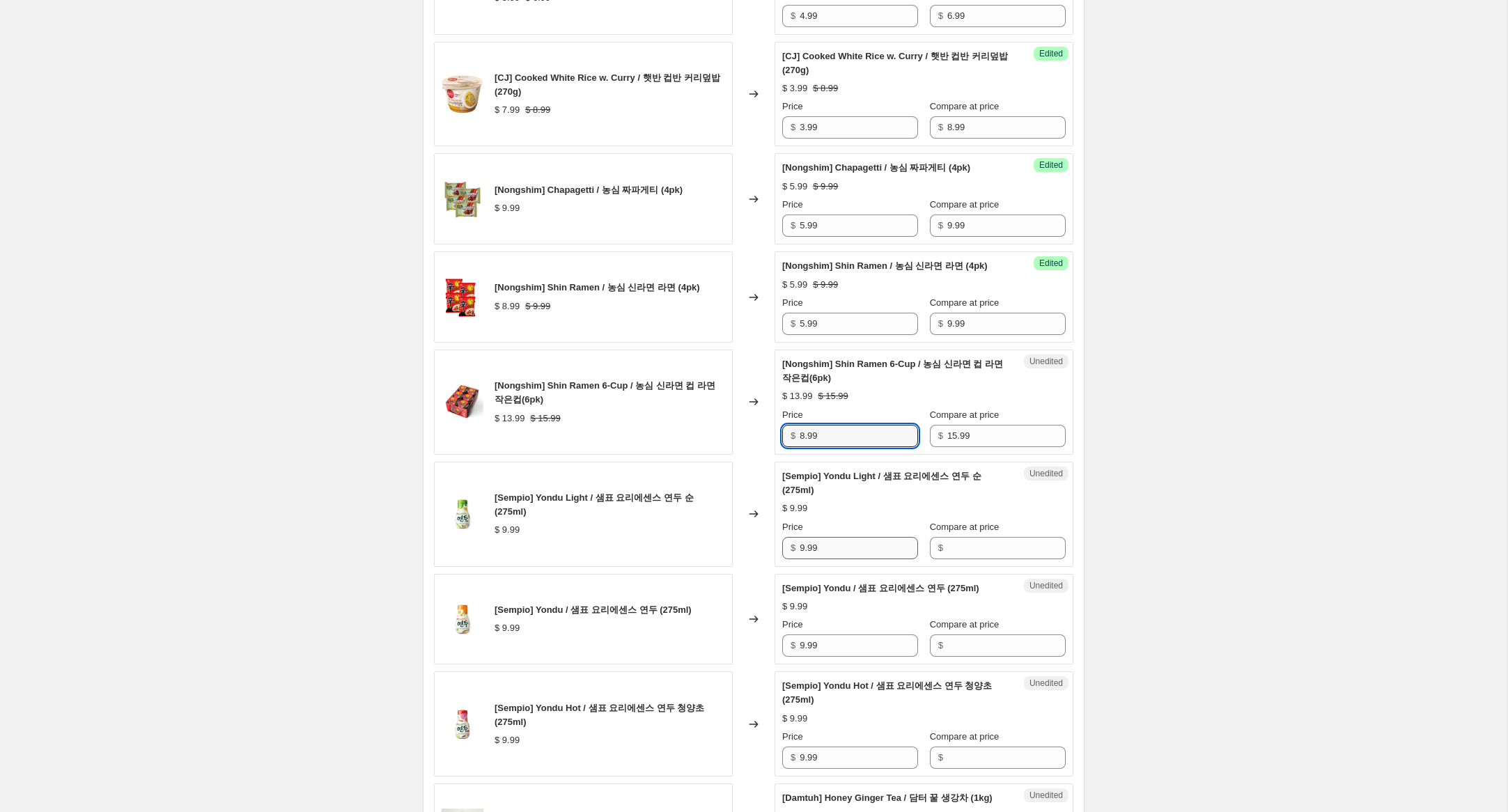
type input "8.99"
drag, startPoint x: 839, startPoint y: 563, endPoint x: 727, endPoint y: 545, distance: 113.4
click at [727, 545] on div "[Sempio] Yondu Light / 샘표 요리에센스 연두 순 (275ml) $ 9.99 Changed to Unedited [Sempio…" at bounding box center [753, 514] width 639 height 105
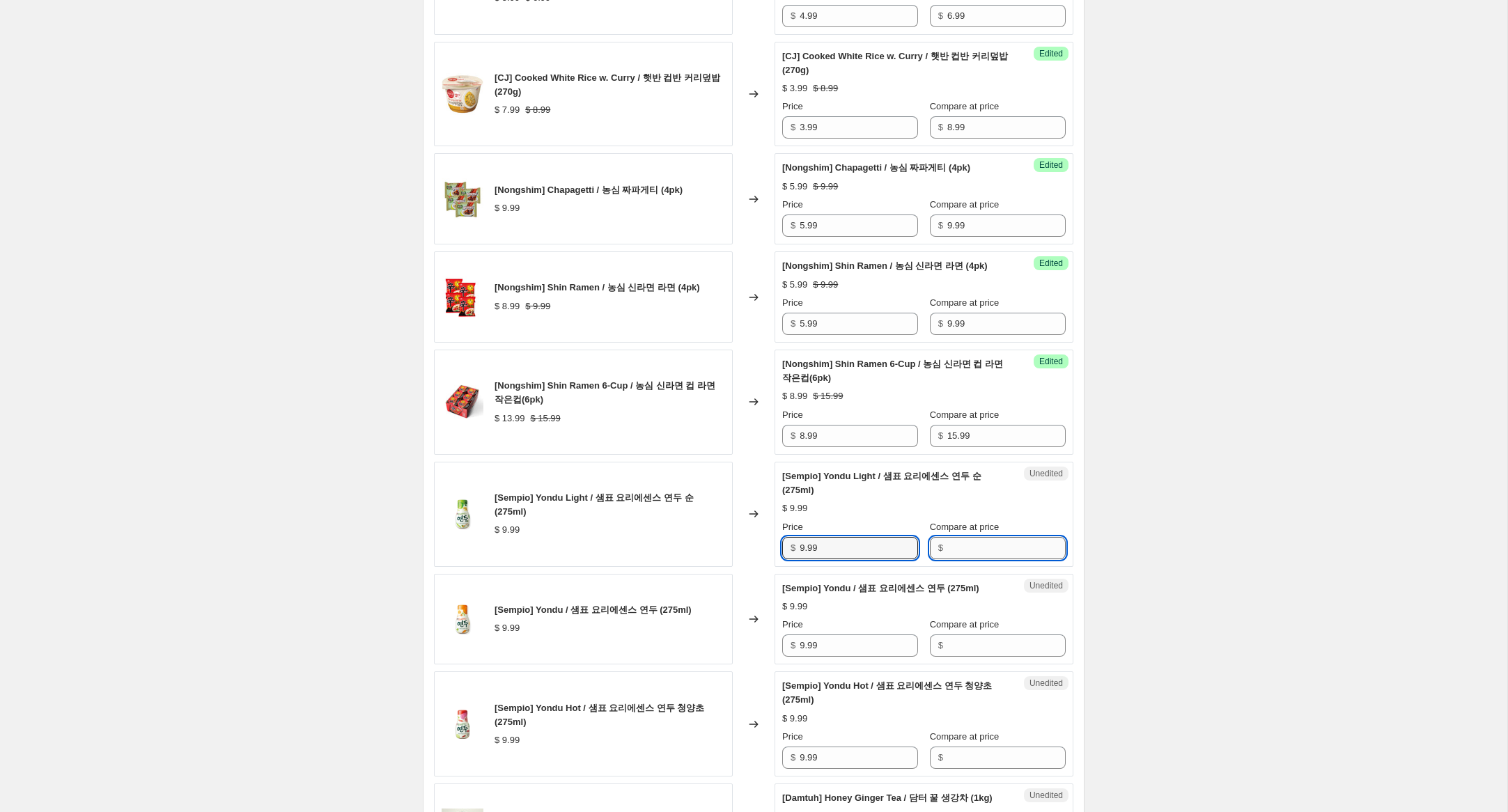
click at [966, 559] on input "Compare at price" at bounding box center [1007, 548] width 118 height 22
paste input "9.99"
type input "9.99"
click at [951, 657] on input "Compare at price" at bounding box center [1007, 645] width 118 height 22
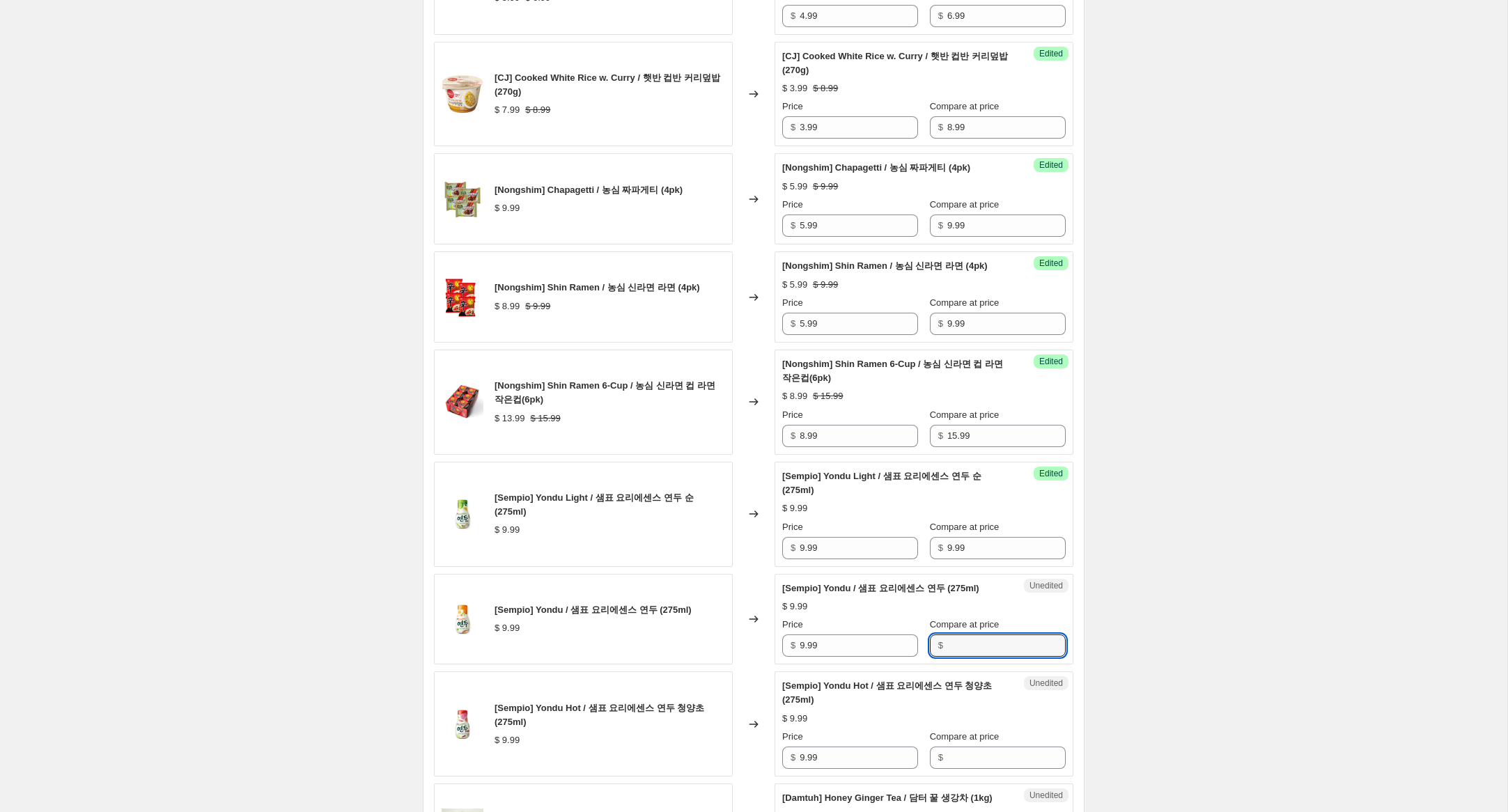
paste input "9.99"
type input "9.99"
click at [948, 769] on input "Compare at price" at bounding box center [1007, 757] width 118 height 22
paste input "9.99"
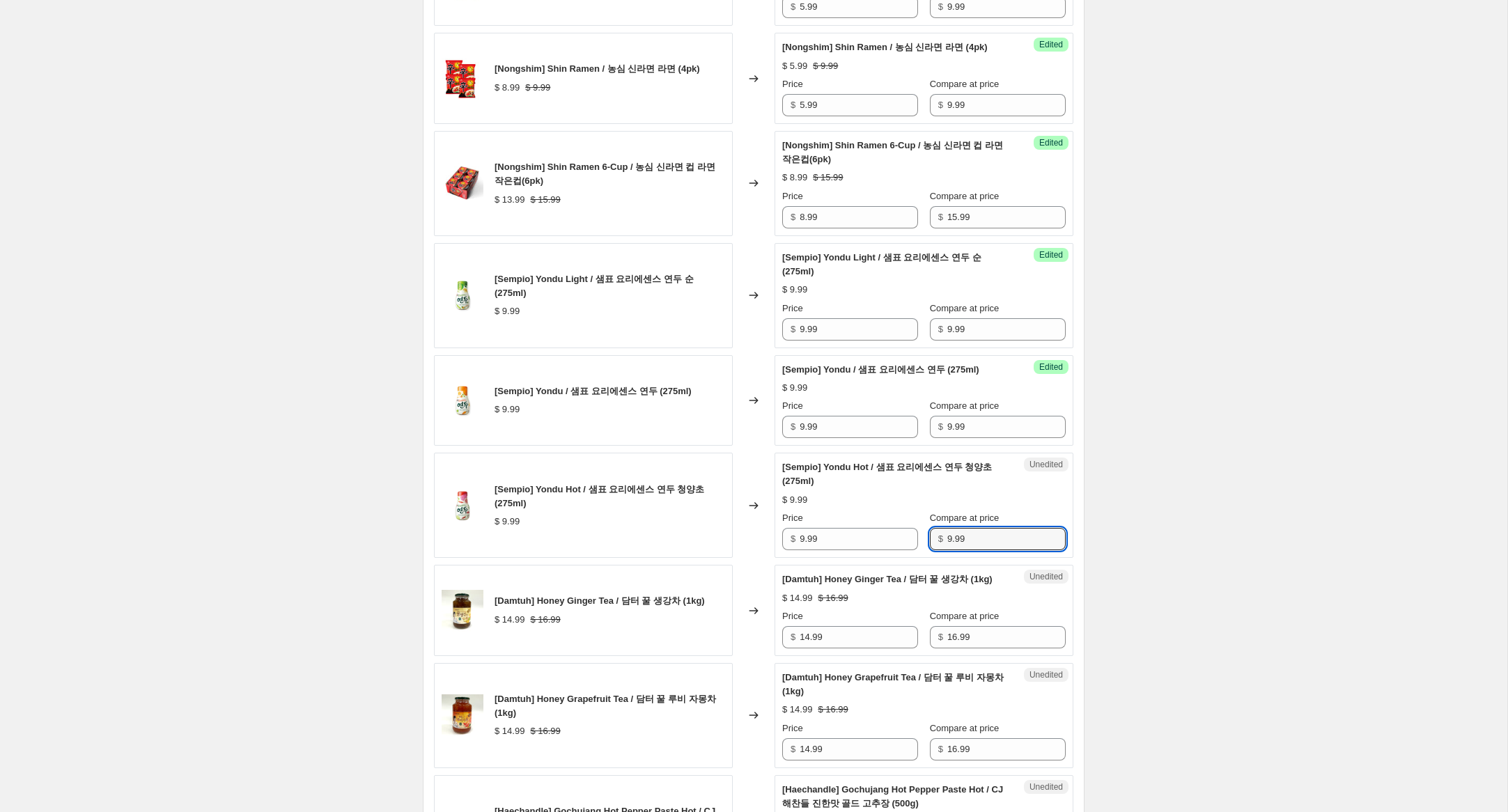
scroll to position [1588, 0]
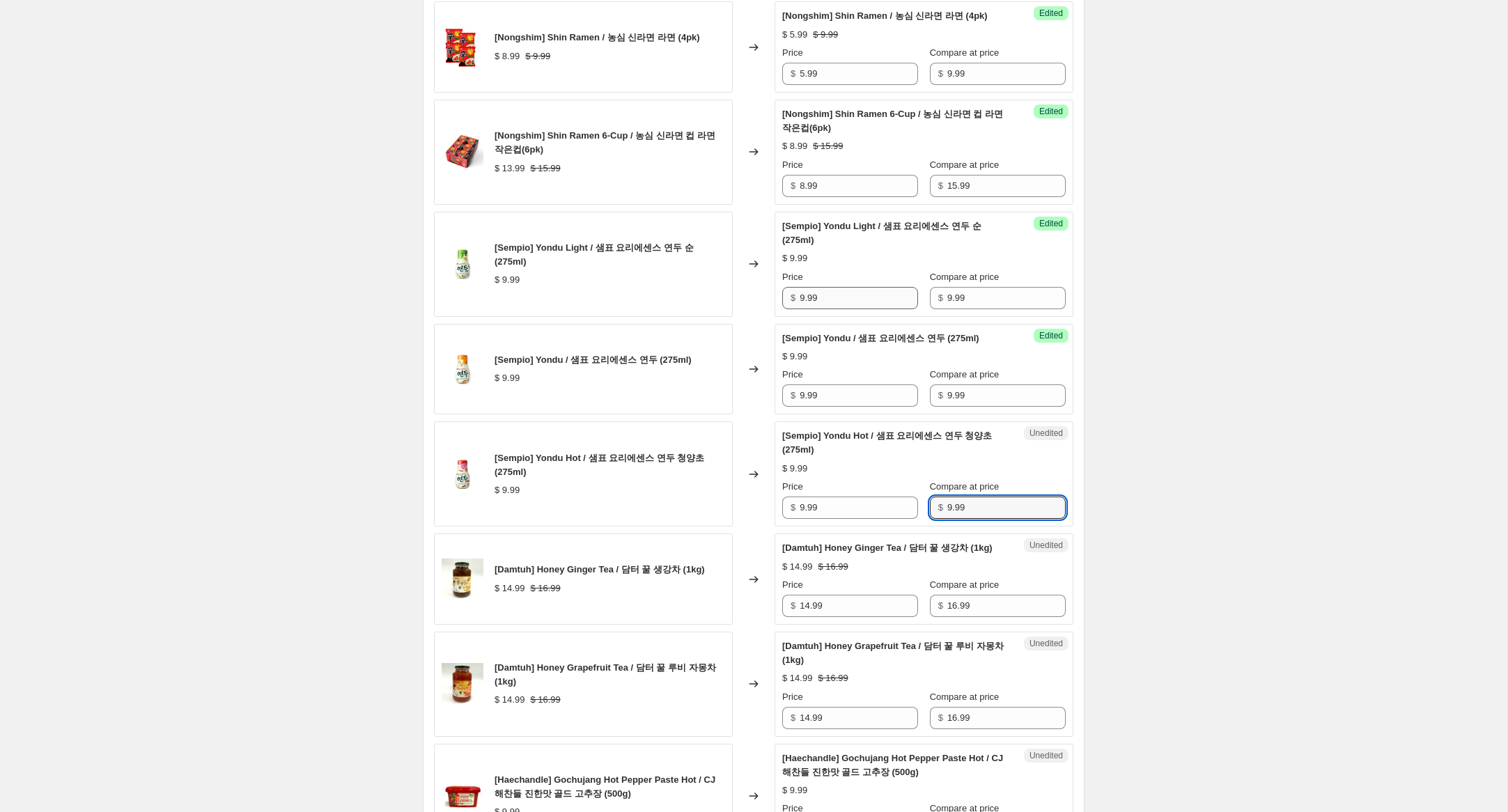
type input "9.99"
drag, startPoint x: 789, startPoint y: 310, endPoint x: 743, endPoint y: 307, distance: 46.1
click at [743, 306] on div "[Sempio] Yondu Light / 샘표 요리에센스 연두 순 (275ml) $ 9.99 Changed to Success Edited […" at bounding box center [753, 264] width 639 height 105
type input "6.99"
drag, startPoint x: 798, startPoint y: 410, endPoint x: 783, endPoint y: 511, distance: 102.1
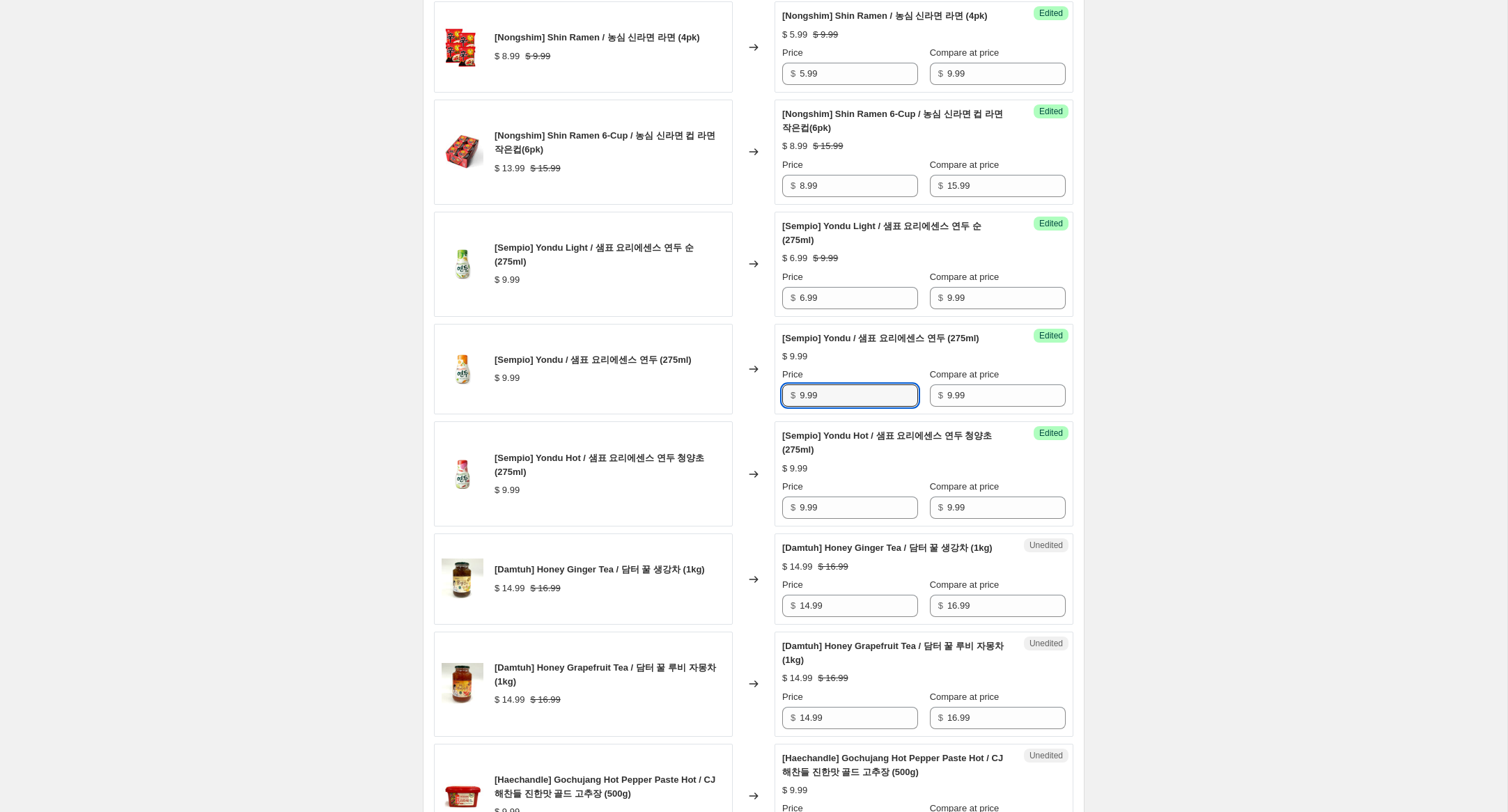
click at [768, 413] on div "[Sempio] Yondu / 샘표 요리에센스 연두 (275ml) $ 9.99 Changed to Success Edited [[PERSON_…" at bounding box center [753, 369] width 639 height 91
type input "6.99"
drag, startPoint x: 788, startPoint y: 523, endPoint x: 754, endPoint y: 587, distance: 72.5
click at [753, 523] on div "[Sempio] Yondu Hot / 샘표 요리에센스 연두 청양초 (275ml) $ 9.99 Changed to Success Edited […" at bounding box center [753, 474] width 639 height 105
type input "6.99"
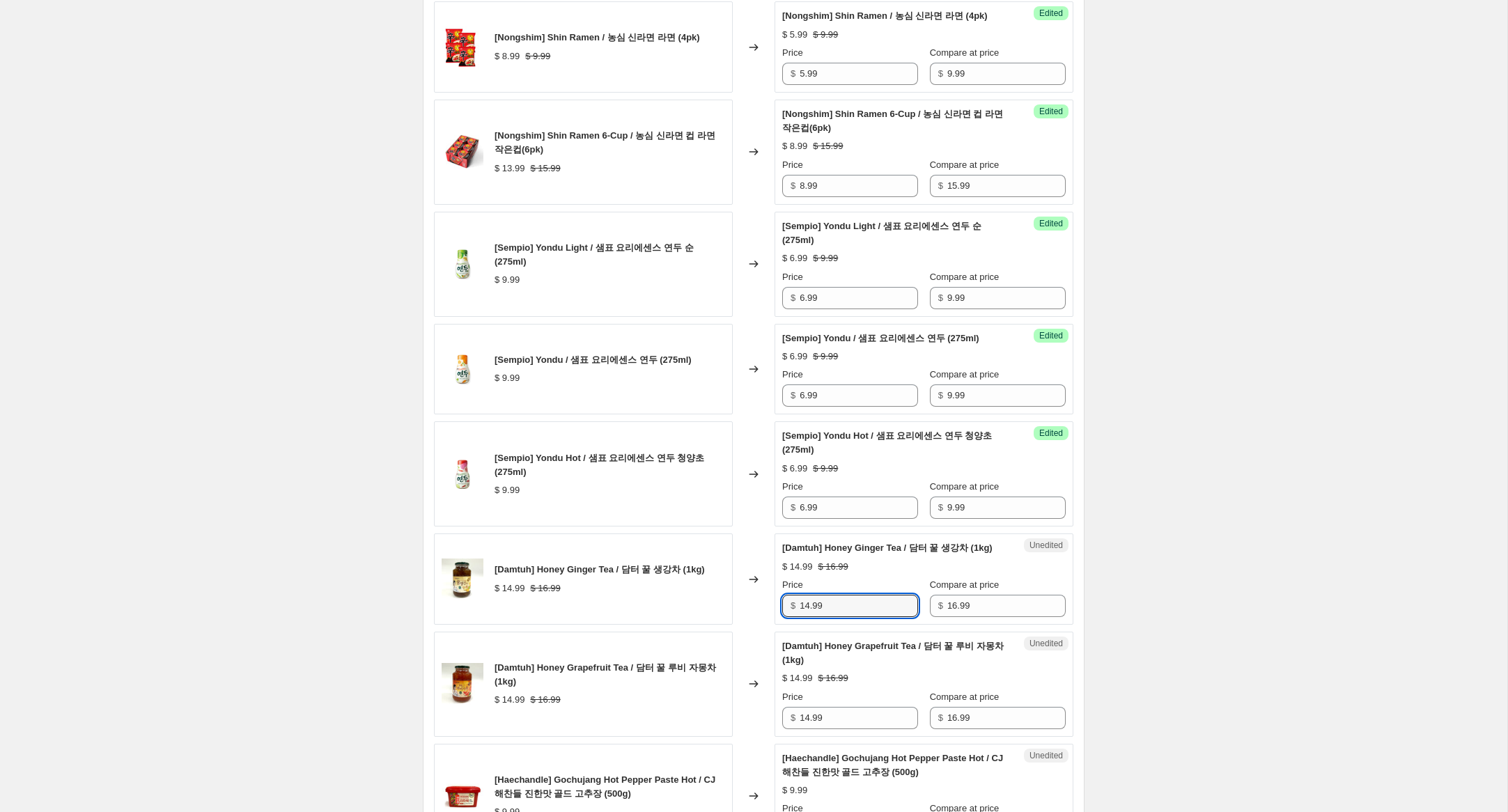
drag, startPoint x: 810, startPoint y: 634, endPoint x: 758, endPoint y: 633, distance: 52.0
click at [758, 625] on div "[Damtuh] Honey Ginger Tea / 담터 꿀 생강차 (1kg) $ 14.99 $ 16.99 Changed to Unedited …" at bounding box center [753, 578] width 639 height 91
type input "12.99"
drag, startPoint x: 810, startPoint y: 746, endPoint x: 870, endPoint y: 743, distance: 60.1
click at [807, 729] on input "14.99" at bounding box center [859, 718] width 118 height 22
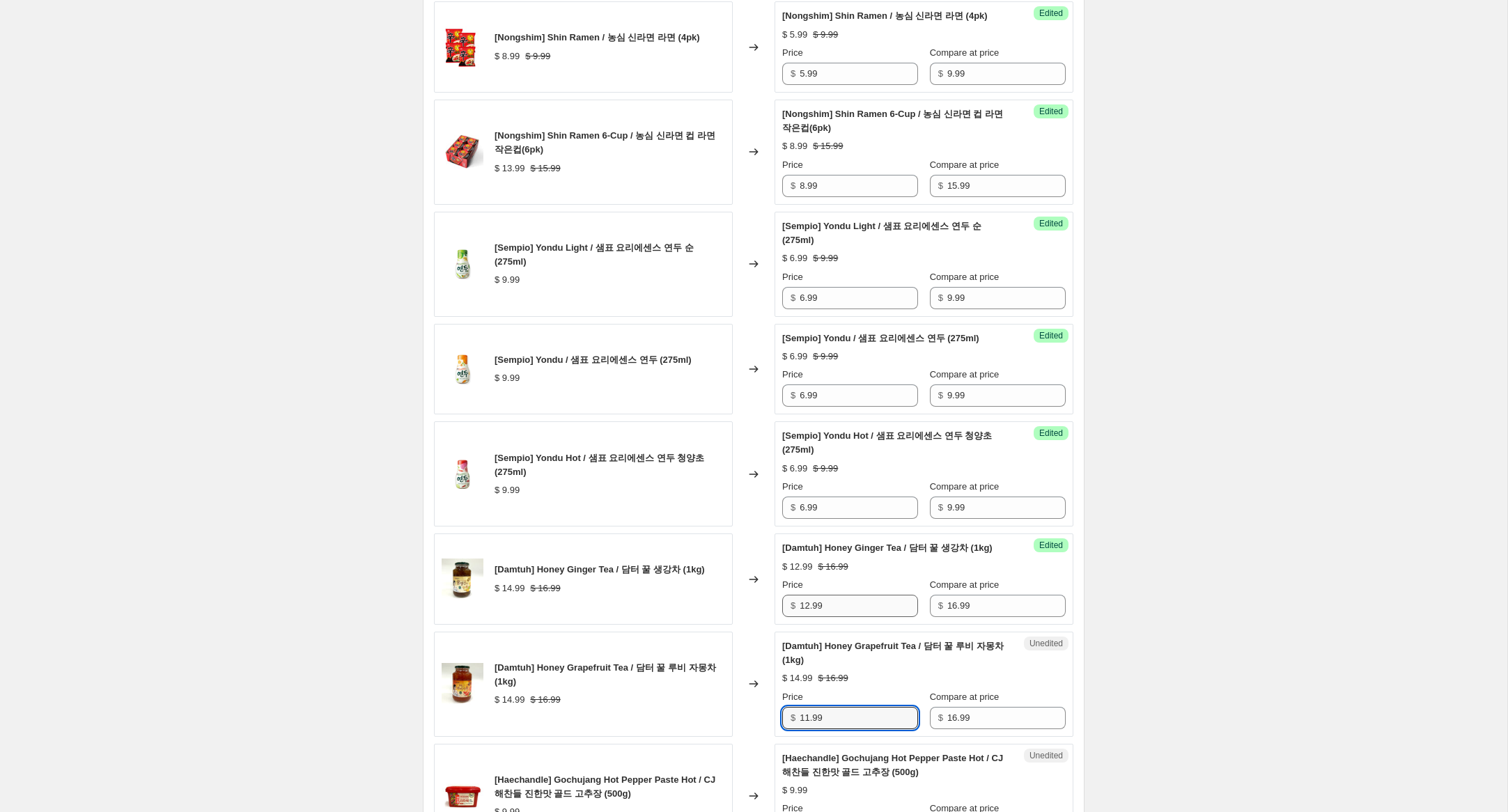
type input "11.99"
click at [810, 617] on input "12.99" at bounding box center [859, 605] width 118 height 22
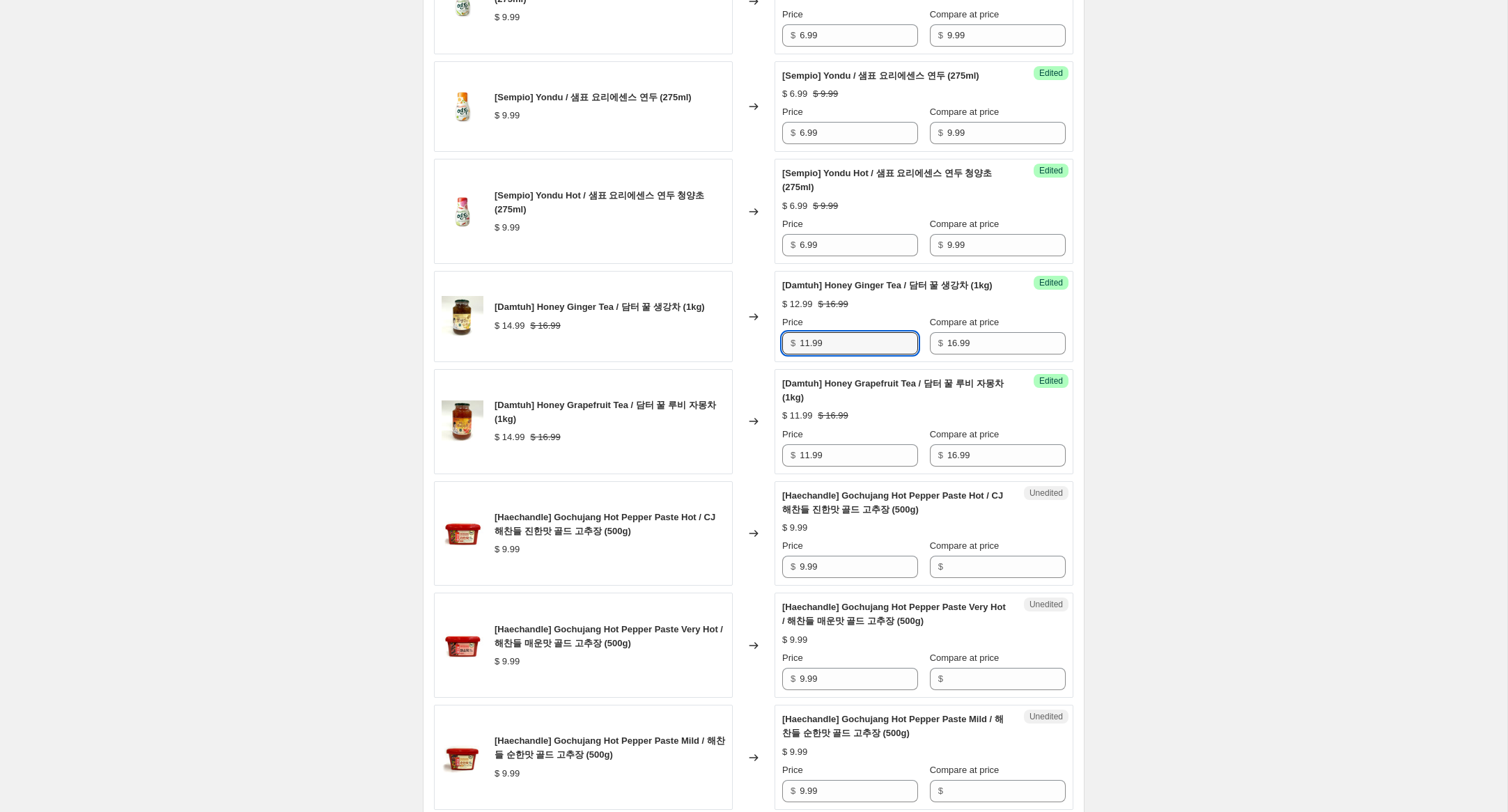
scroll to position [1856, 0]
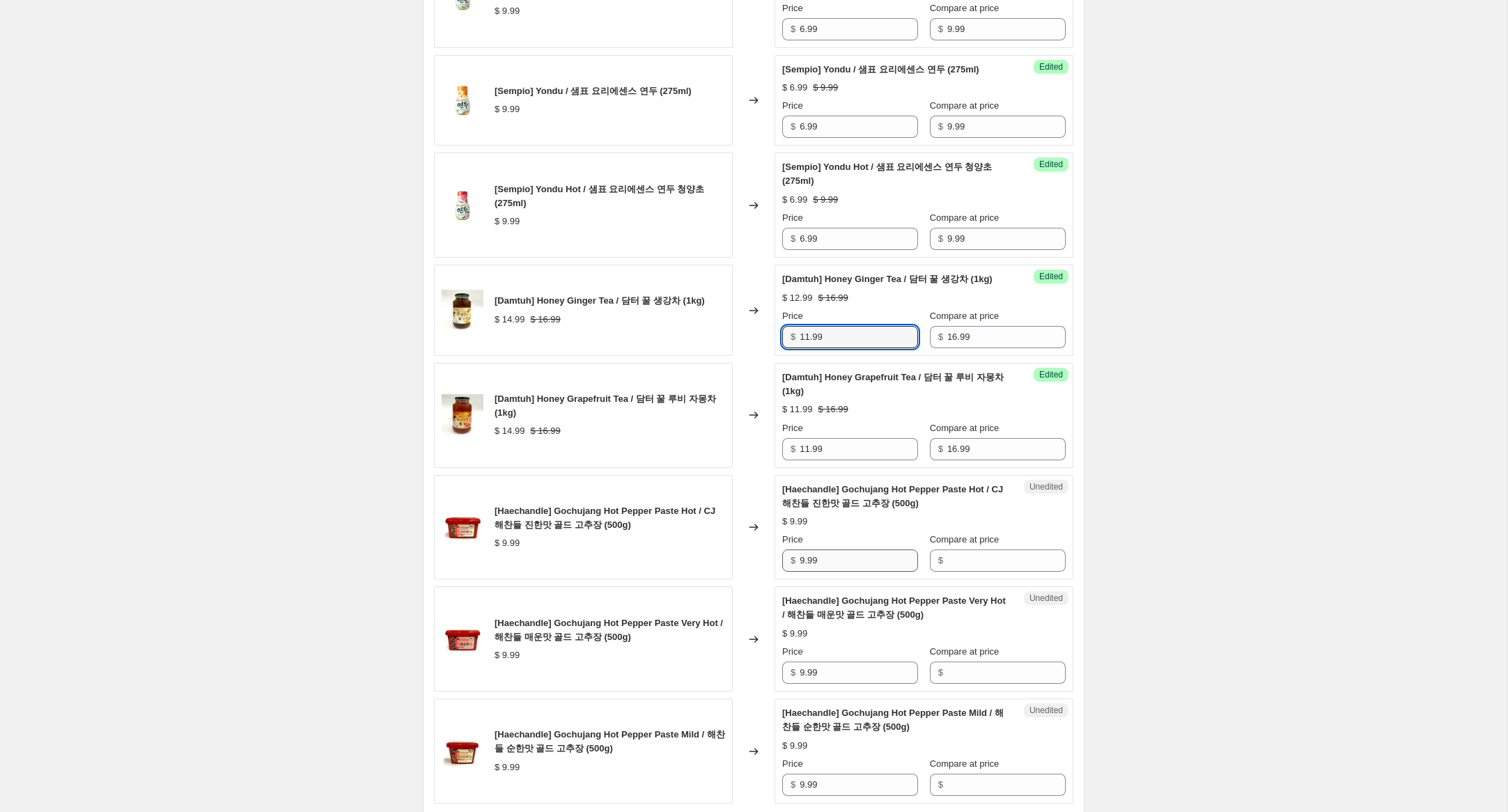
type input "11.99"
drag, startPoint x: 828, startPoint y: 589, endPoint x: 760, endPoint y: 583, distance: 68.3
click at [760, 580] on div "[Haechandle] Gochujang Hot Pepper Paste Hot / CJ 해찬들 진한맛 골드 고추장 (500g) $ 9.99 C…" at bounding box center [753, 527] width 639 height 105
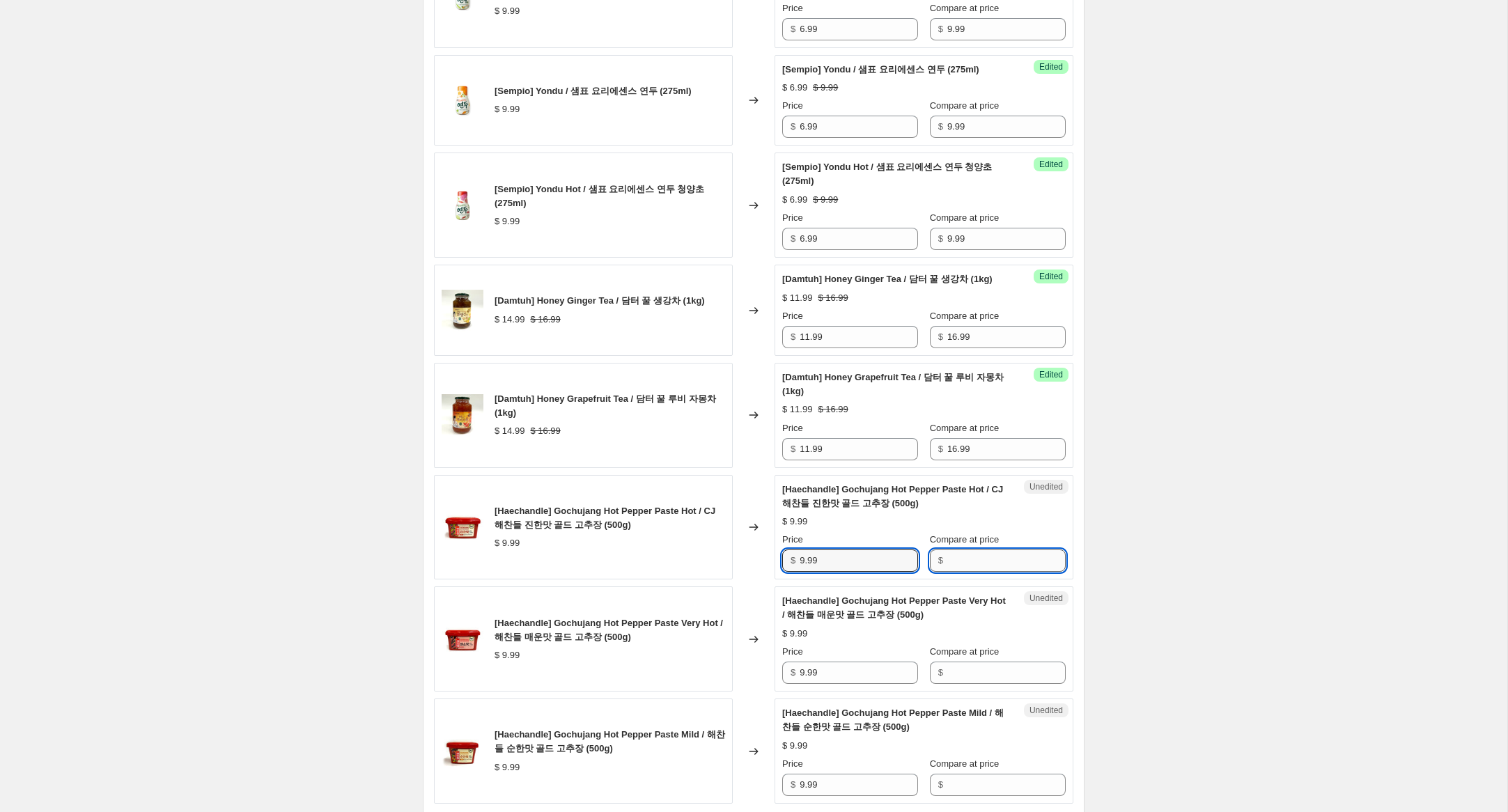
click at [998, 572] on input "Compare at price" at bounding box center [1007, 560] width 118 height 22
paste input "9.99"
type input "9.99"
click at [971, 684] on input "Compare at price" at bounding box center [1007, 673] width 118 height 22
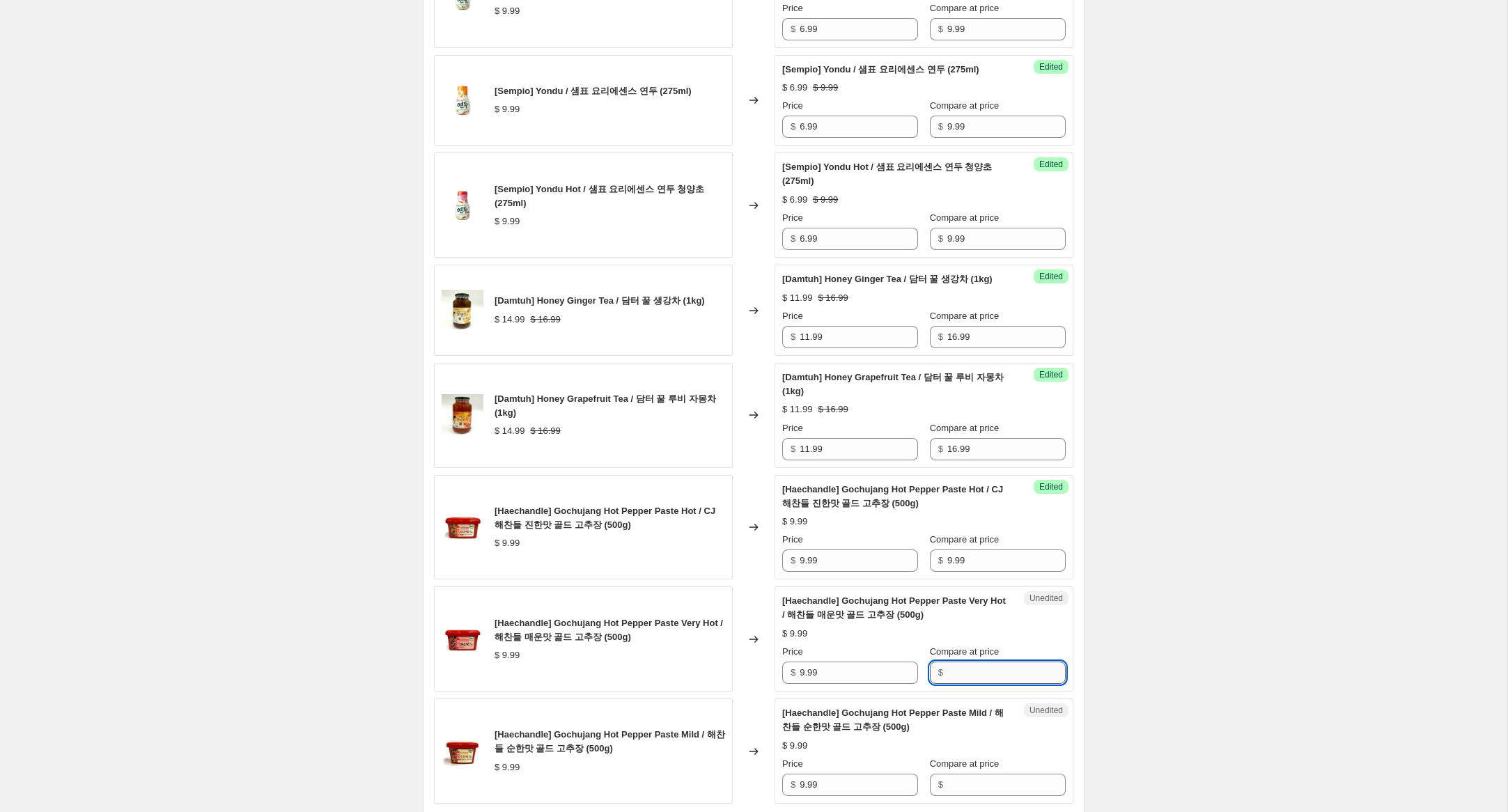
paste input "9.99"
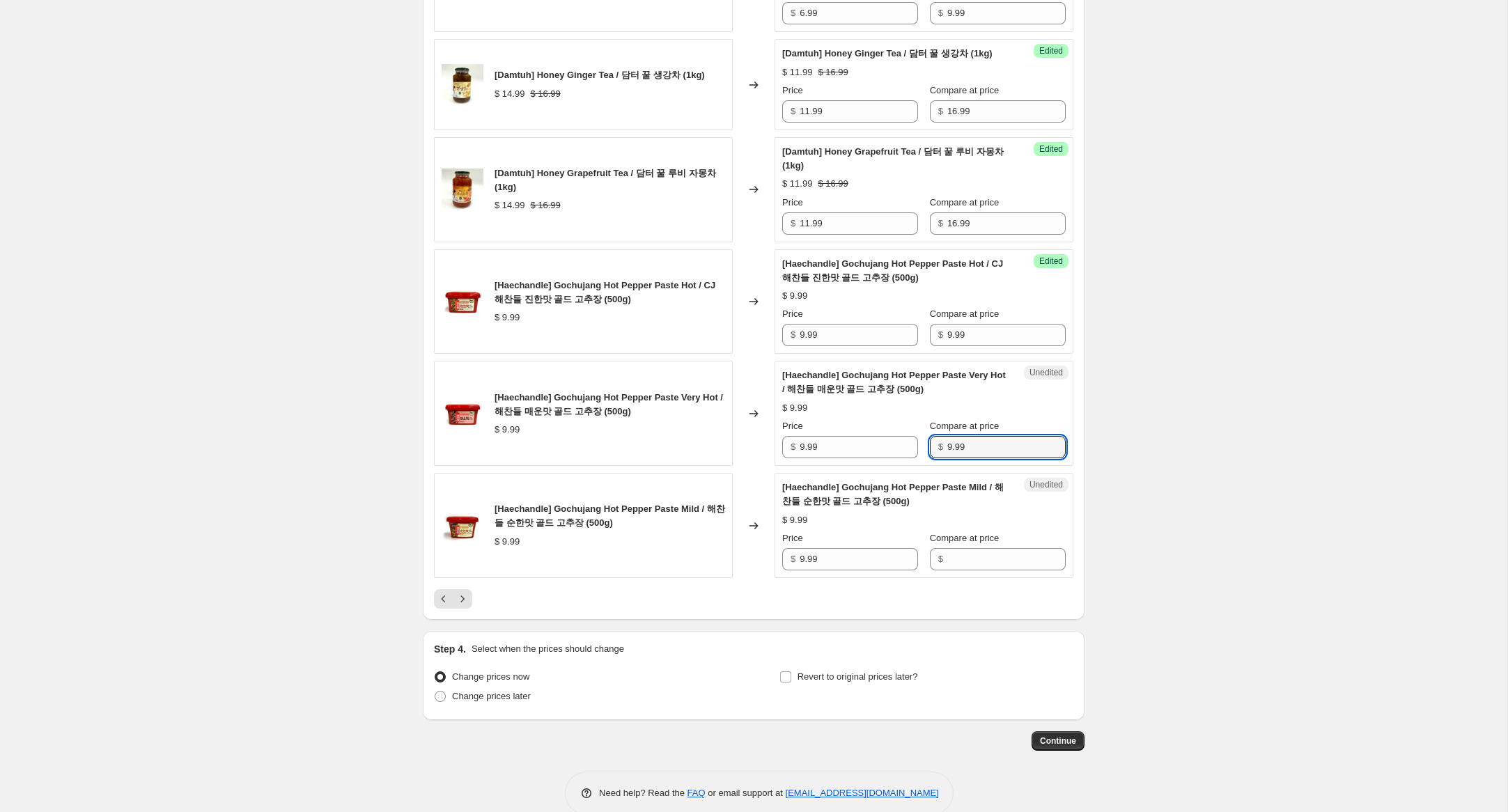
scroll to position [2133, 0]
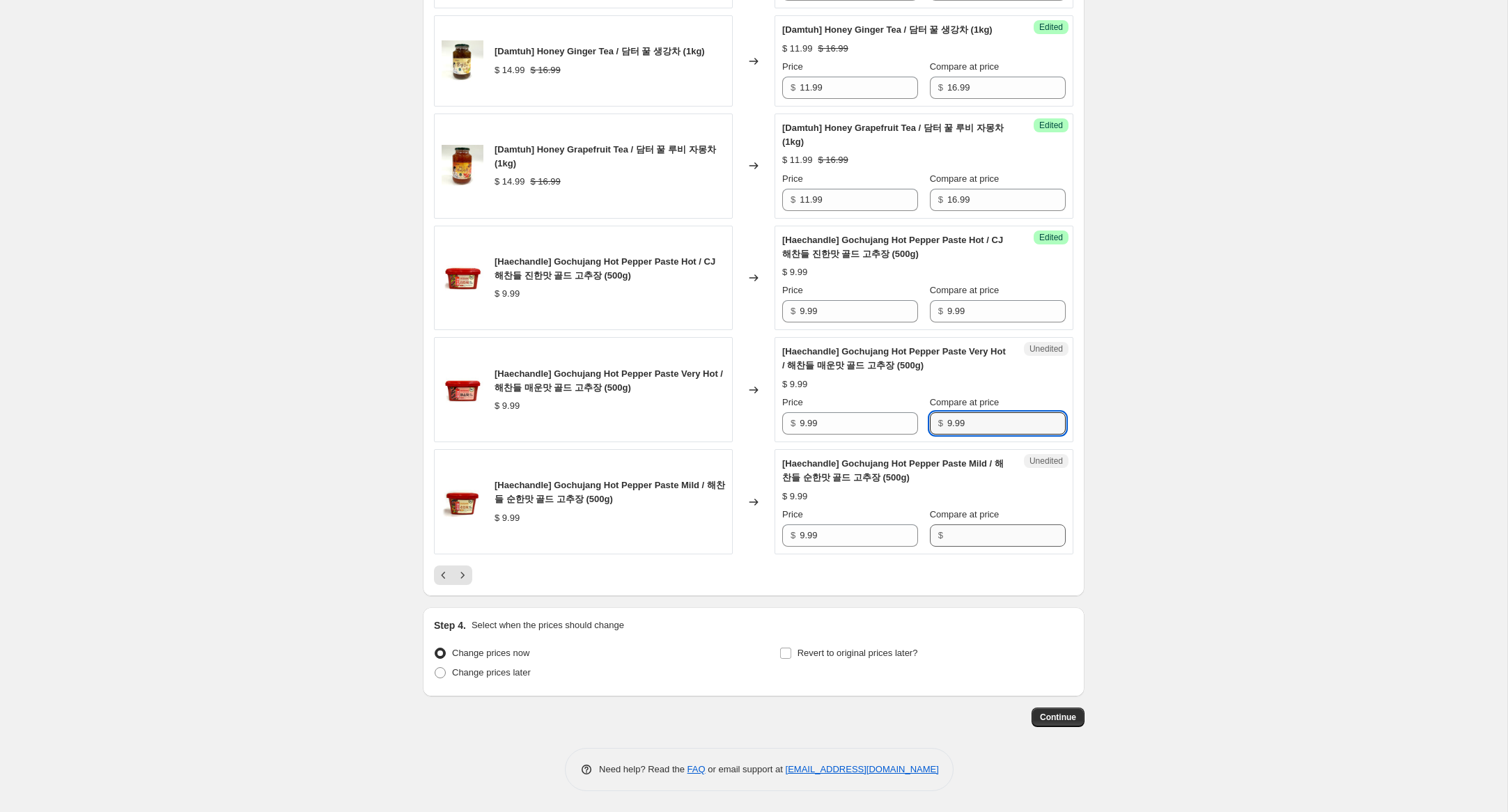
type input "9.99"
drag, startPoint x: 975, startPoint y: 535, endPoint x: 968, endPoint y: 529, distance: 9.2
click at [974, 533] on input "Compare at price" at bounding box center [1007, 535] width 118 height 22
paste input "9.99"
type input "9.99"
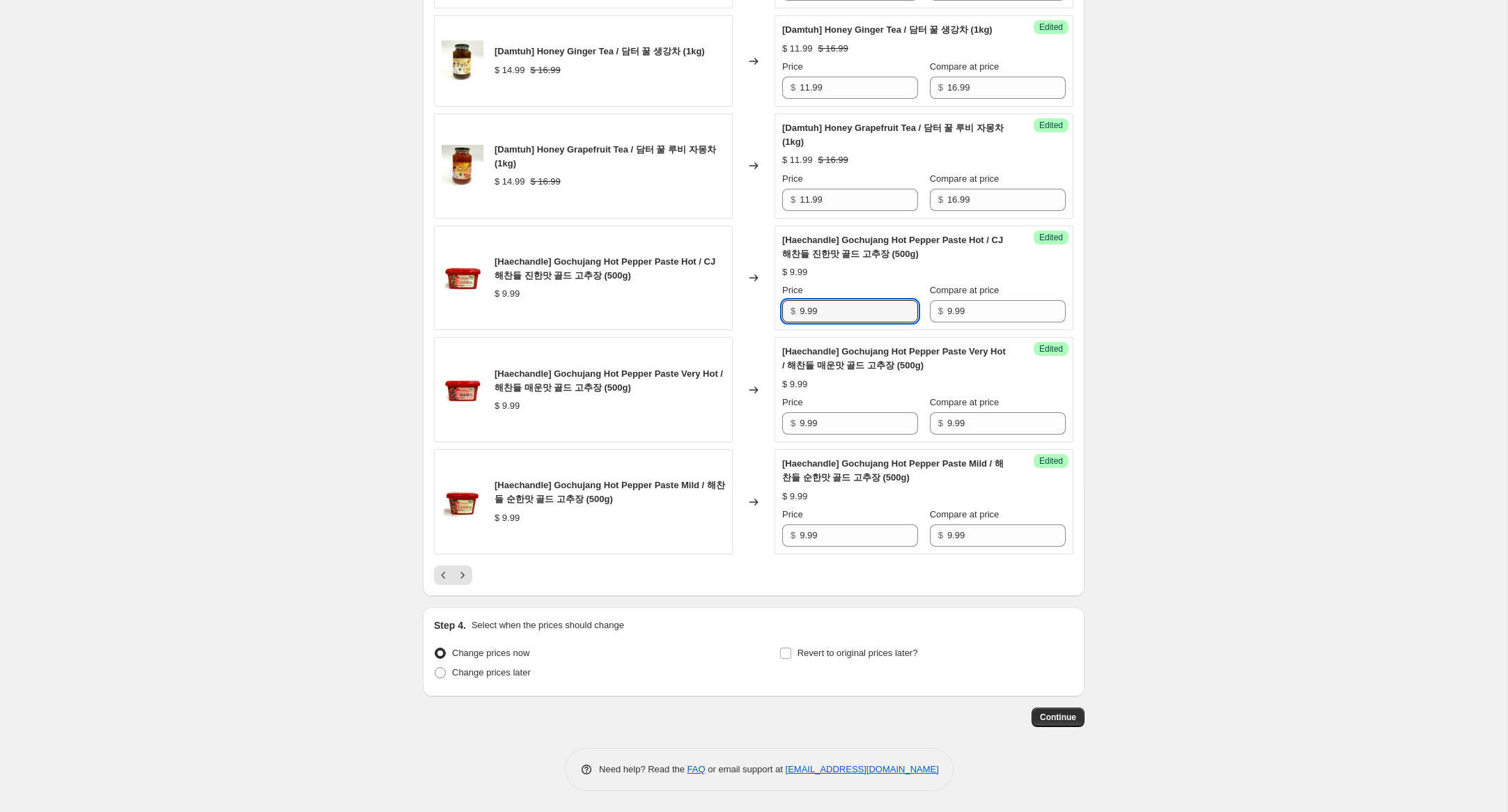
drag, startPoint x: 807, startPoint y: 312, endPoint x: 752, endPoint y: 308, distance: 55.1
click at [752, 308] on div "[Haechandle] Gochujang Hot Pepper Paste Hot / CJ 해찬들 진한맛 골드 고추장 (500g) $ 9.99 C…" at bounding box center [753, 278] width 639 height 105
type input "6.99"
drag, startPoint x: 806, startPoint y: 423, endPoint x: 727, endPoint y: 431, distance: 79.4
click at [727, 425] on div "[Haechandle] Gochujang Hot Pepper Paste Very Hot / 해찬들 매운맛 골드 고추장 (500g) $ 9.99…" at bounding box center [753, 390] width 639 height 105
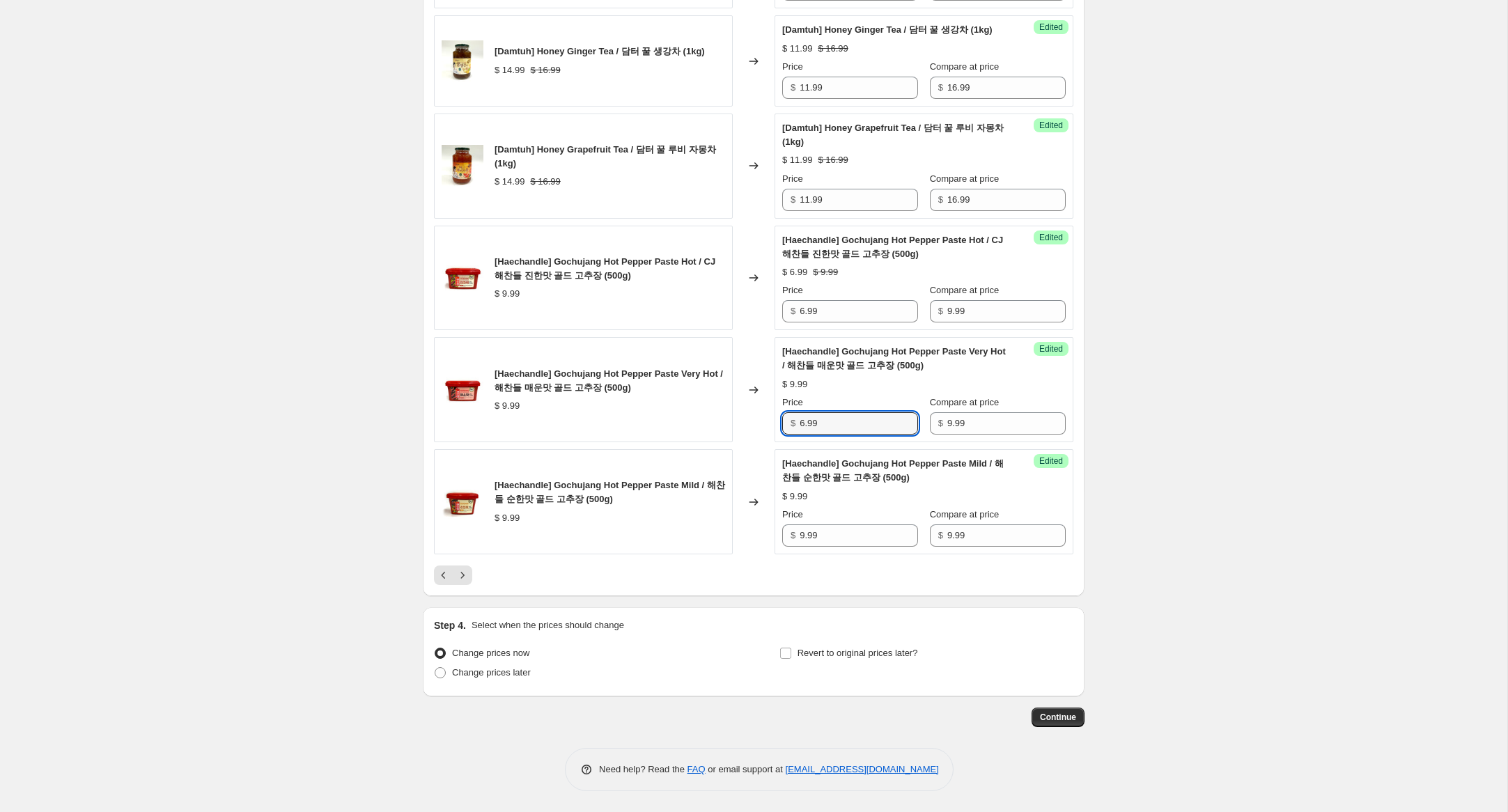
type input "6.99"
drag, startPoint x: 779, startPoint y: 529, endPoint x: 708, endPoint y: 524, distance: 71.2
click at [708, 524] on div "[Haechandle] Gochujang Hot Pepper Paste Mild / 해찬들 순한맛 골드 고추장 (500g) $ 9.99 Cha…" at bounding box center [753, 502] width 639 height 105
type input "6.99"
click at [464, 574] on icon "Next" at bounding box center [462, 575] width 14 height 14
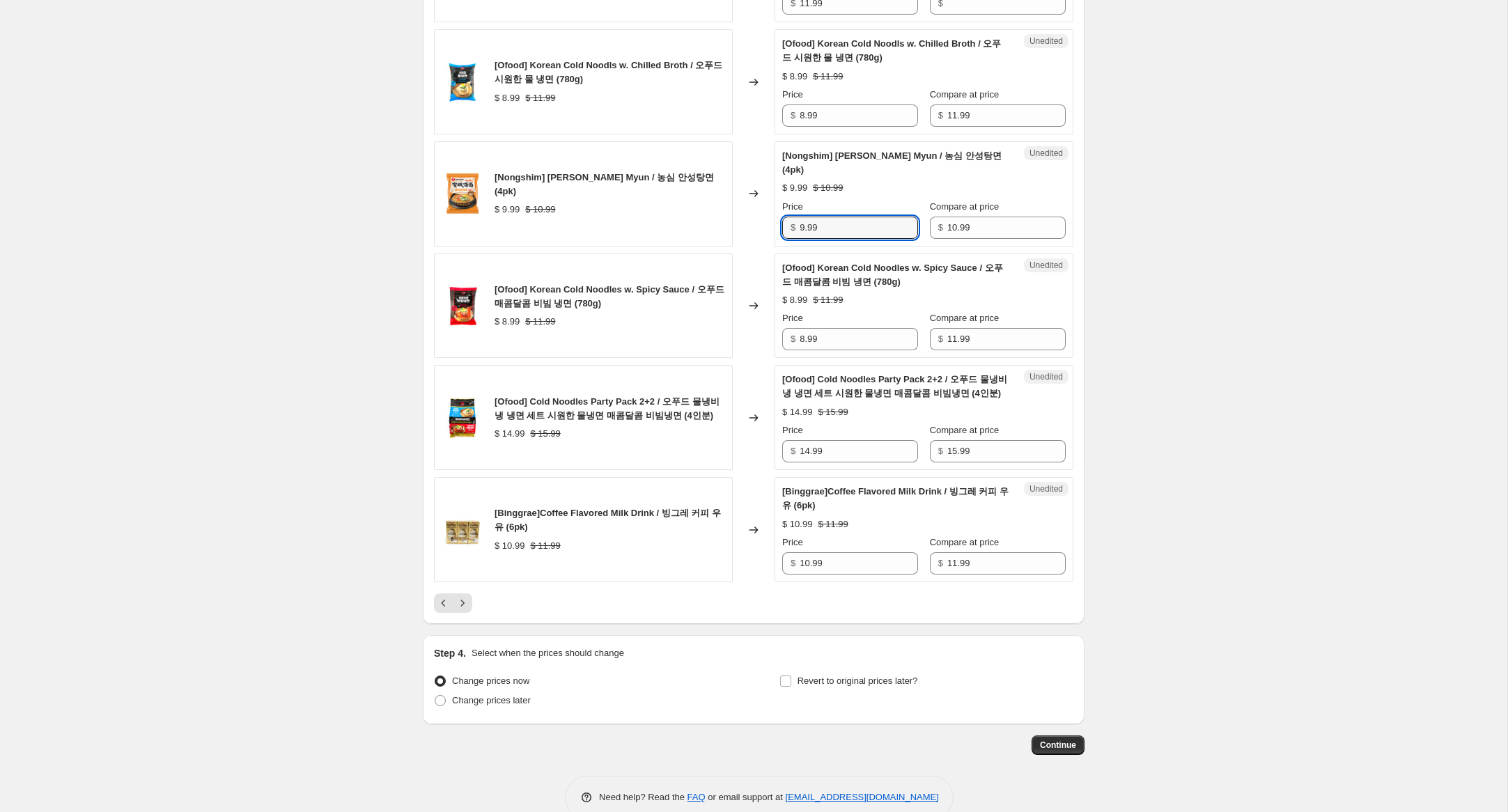
drag, startPoint x: 806, startPoint y: 244, endPoint x: 630, endPoint y: 191, distance: 183.8
click at [637, 194] on div "[Nongshim] [PERSON_NAME] Myun / 농심 안성탕면 (4pk) $ 9.99 $ 10.99 Changed to Unedite…" at bounding box center [753, 194] width 639 height 105
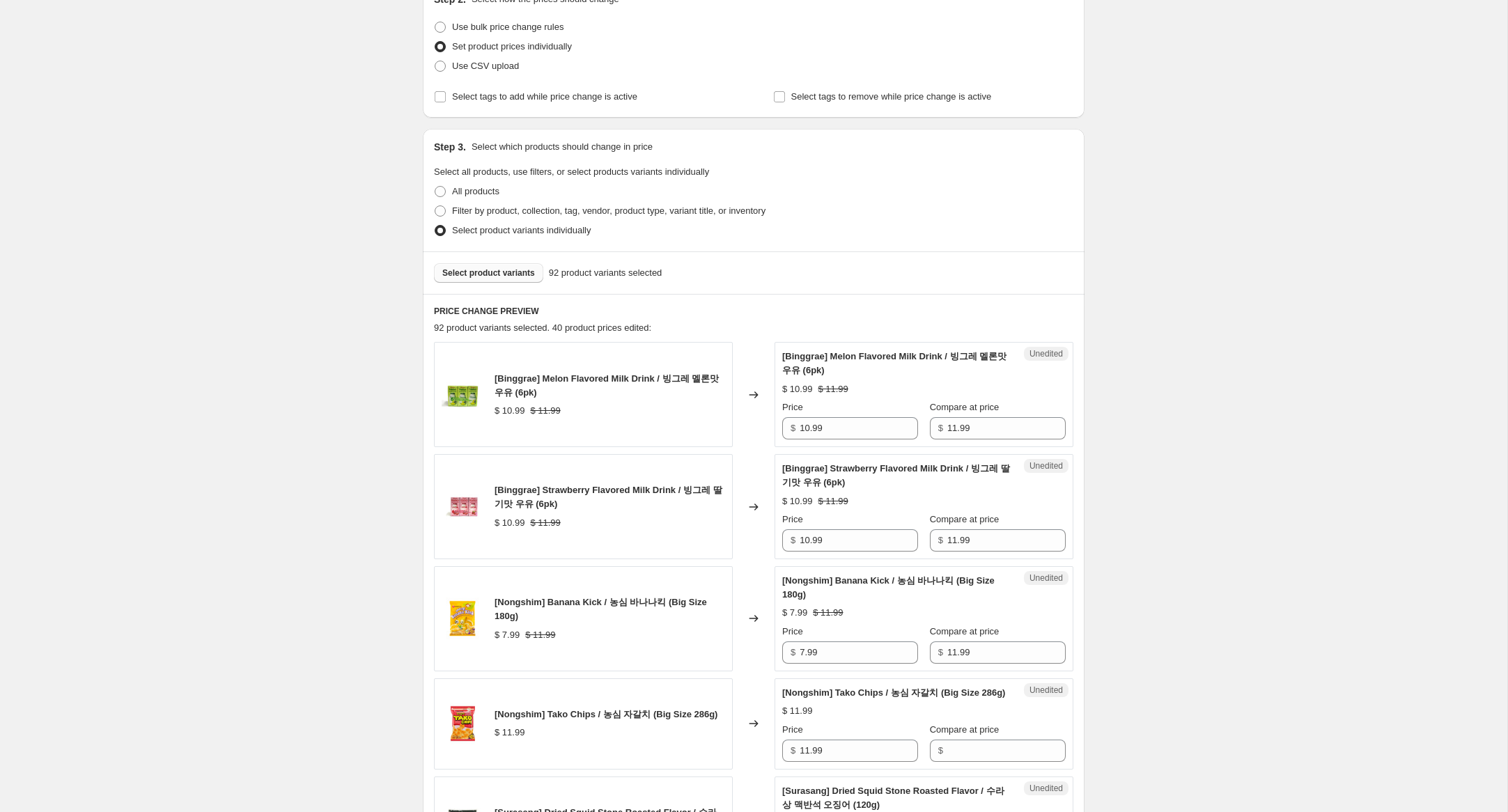
scroll to position [170, 0]
type input "5.99"
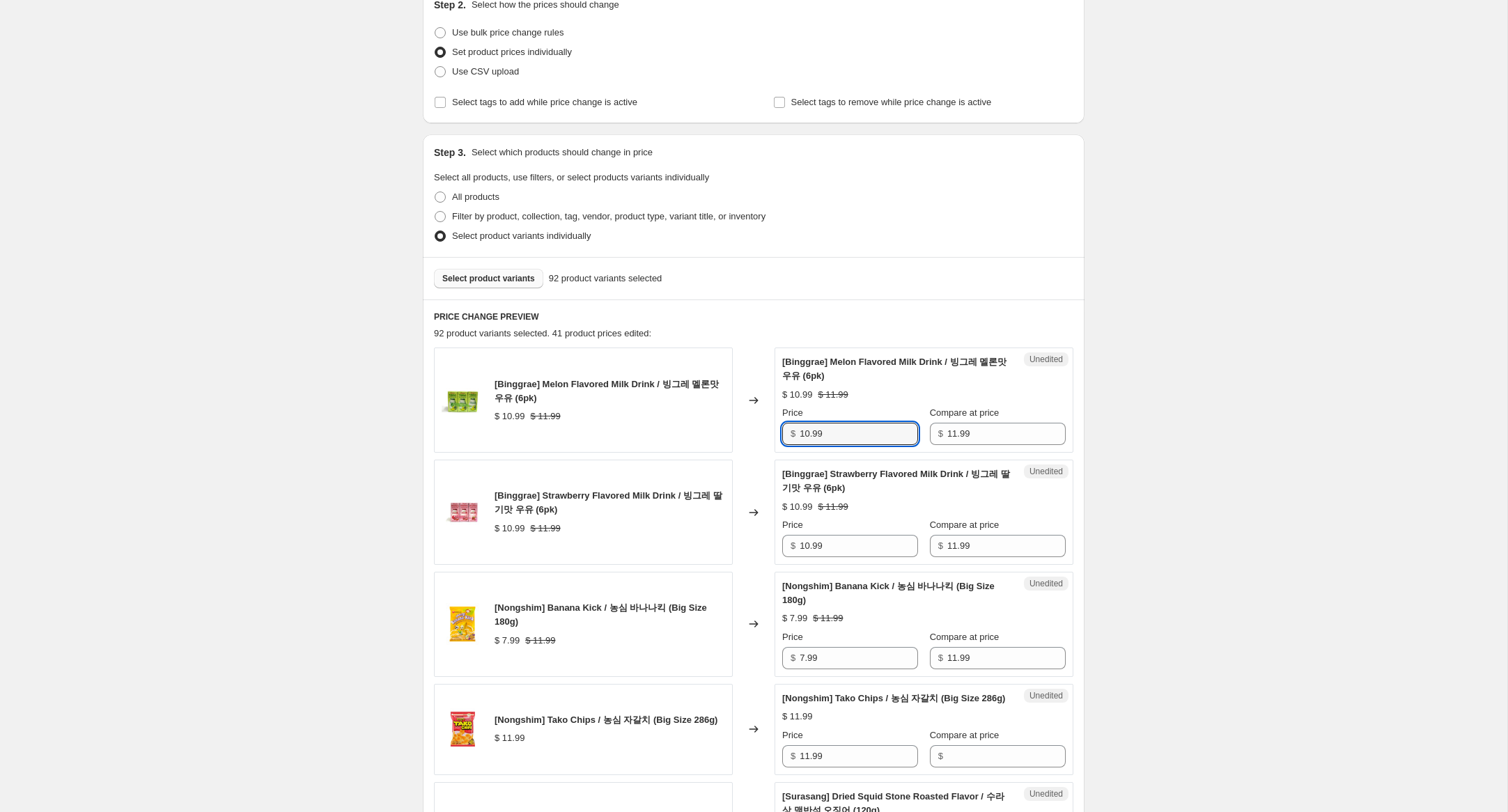
drag, startPoint x: 807, startPoint y: 426, endPoint x: 785, endPoint y: 427, distance: 22.0
click at [766, 423] on div "[Binggrae] Melon Flavored Milk Drink / 빙그레 멜론맛 우유 (6pk) $ 10.99 $ 11.99 Changed…" at bounding box center [753, 400] width 639 height 105
drag, startPoint x: 809, startPoint y: 433, endPoint x: 791, endPoint y: 430, distance: 18.2
click at [791, 430] on div "$ 10.99" at bounding box center [850, 433] width 136 height 22
type input "7.99"
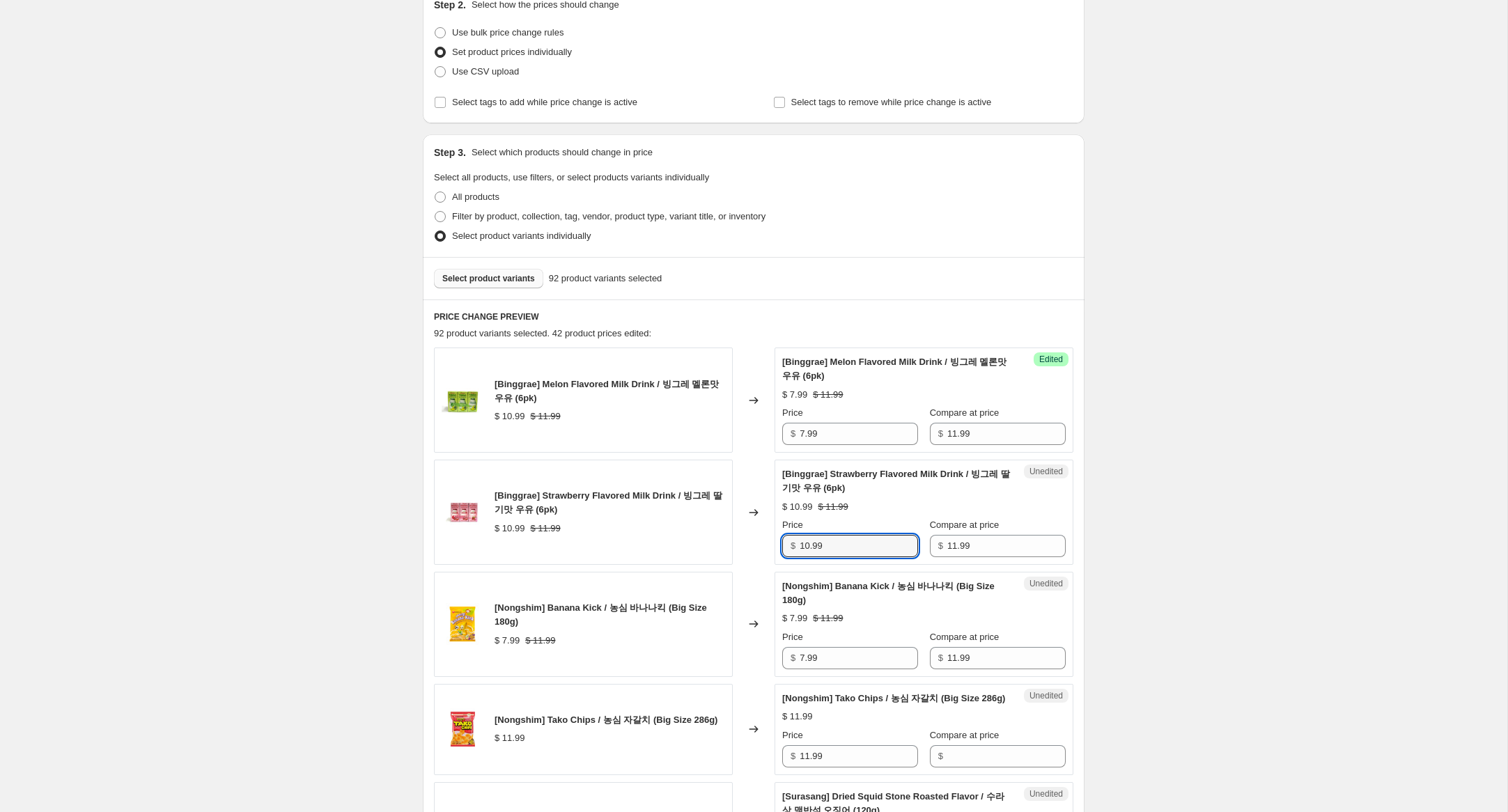
drag, startPoint x: 804, startPoint y: 546, endPoint x: 788, endPoint y: 578, distance: 35.8
click at [748, 544] on div "[Binggrae] Strawberry Flavored Milk Drink / 빙그레 딸기맛 우유 (6pk) $ 10.99 $ 11.99 Ch…" at bounding box center [753, 512] width 639 height 105
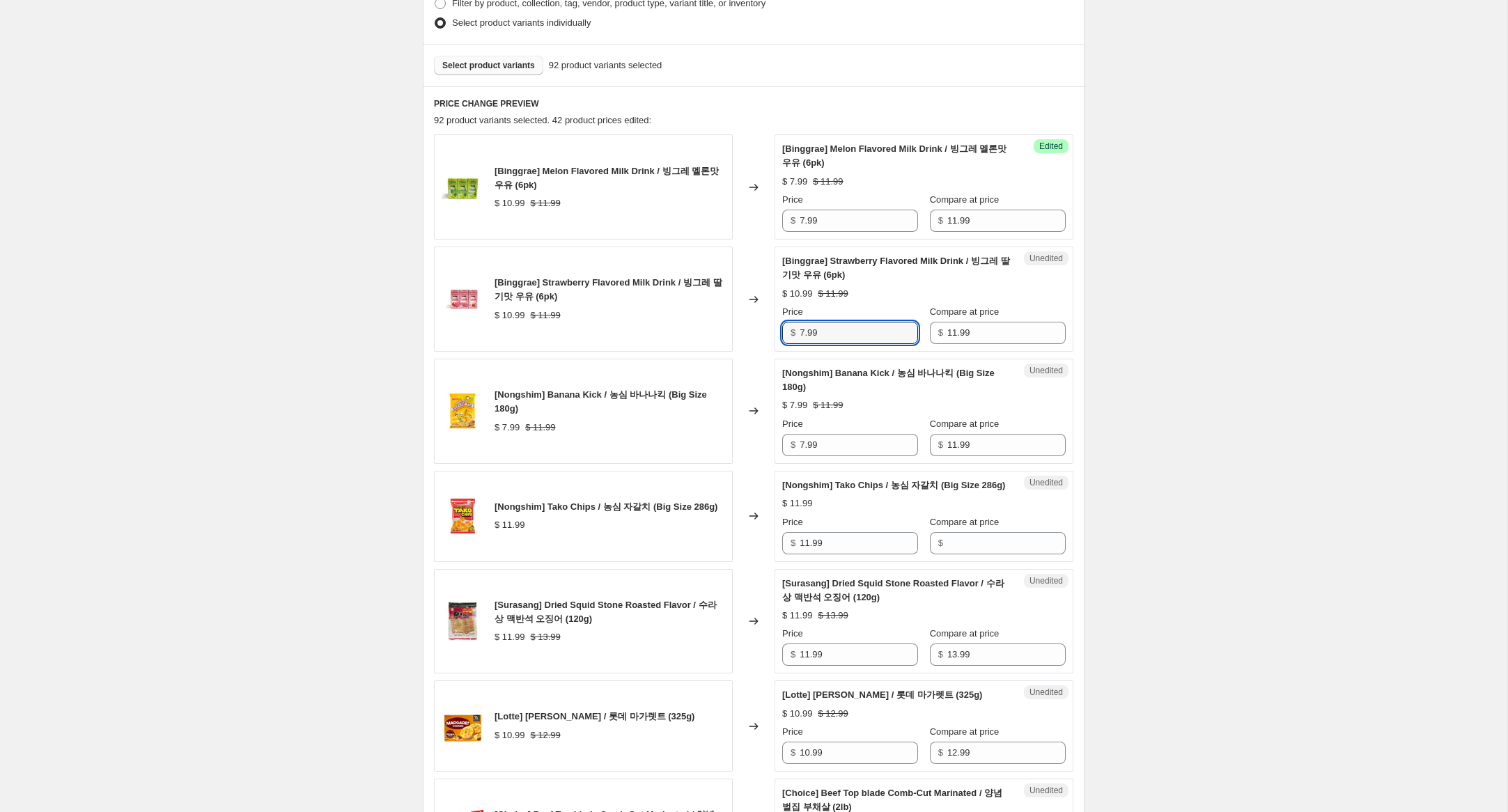
scroll to position [474, 0]
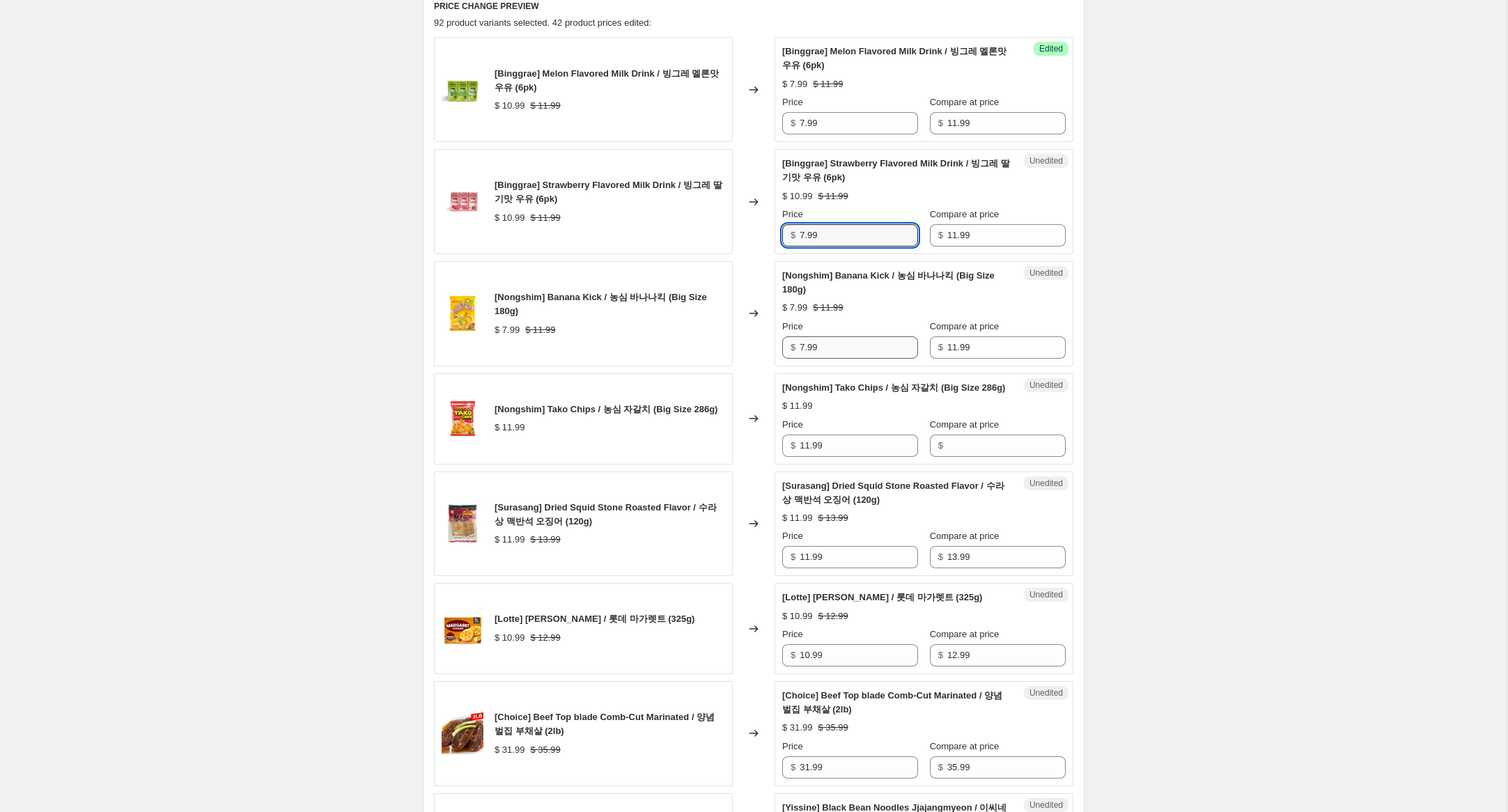
type input "7.99"
drag, startPoint x: 805, startPoint y: 349, endPoint x: 765, endPoint y: 347, distance: 40.0
click at [765, 347] on div "[Nongshim] Banana Kick / 농심 바나나킥 (Big Size 180g) $ 7.99 $ 11.99 Changed to Uned…" at bounding box center [753, 313] width 639 height 105
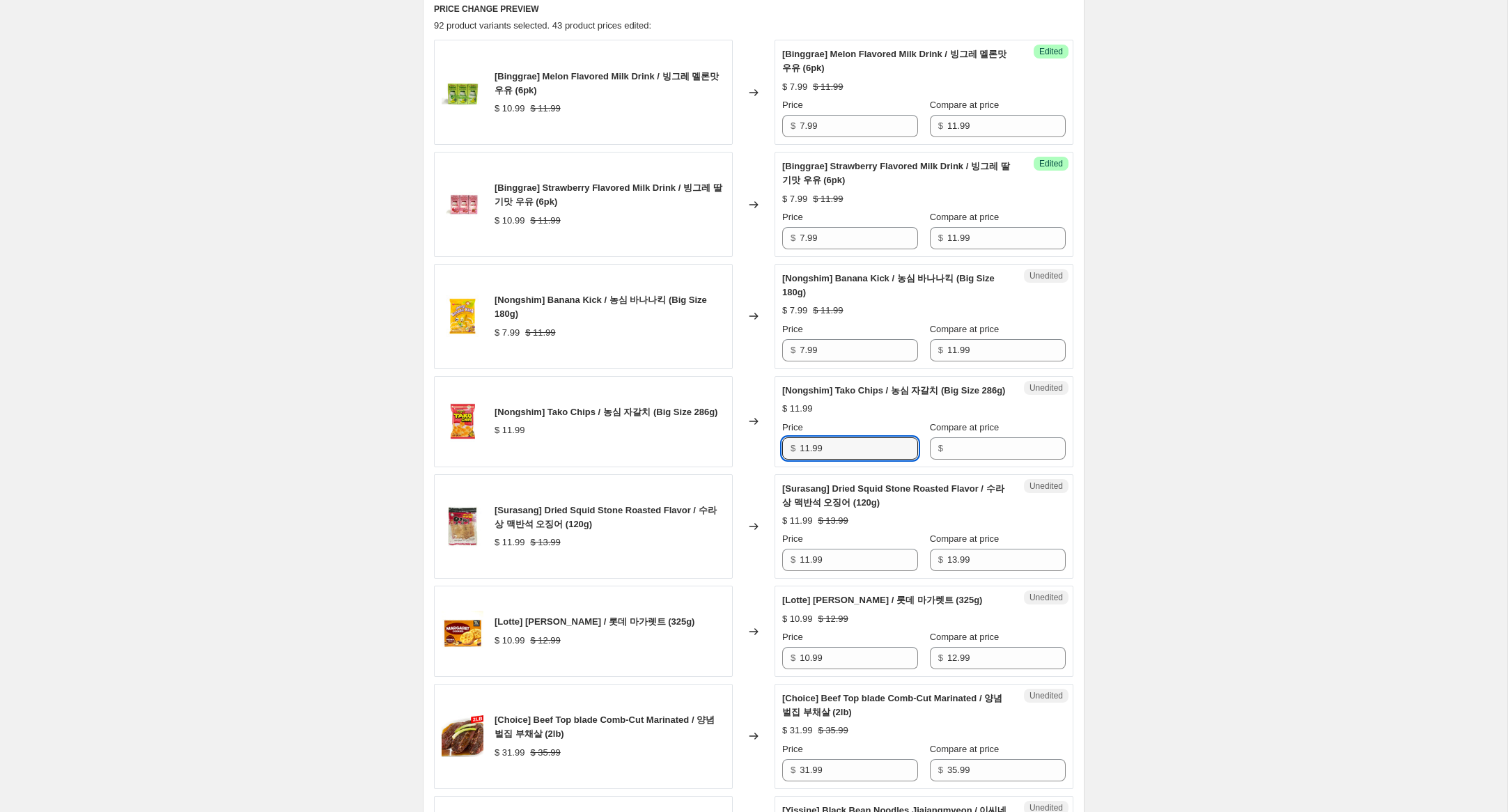
drag, startPoint x: 836, startPoint y: 468, endPoint x: 707, endPoint y: 460, distance: 129.2
click at [707, 460] on div "[Nongshim] Tako Chips / 농심 자갈치 (Big Size 286g) $ 11.99 Changed to Unedited [Non…" at bounding box center [753, 421] width 639 height 91
drag, startPoint x: 1017, startPoint y: 468, endPoint x: 984, endPoint y: 464, distance: 33.2
click at [1017, 459] on input "Compare at price" at bounding box center [1007, 448] width 118 height 22
paste input "11.99"
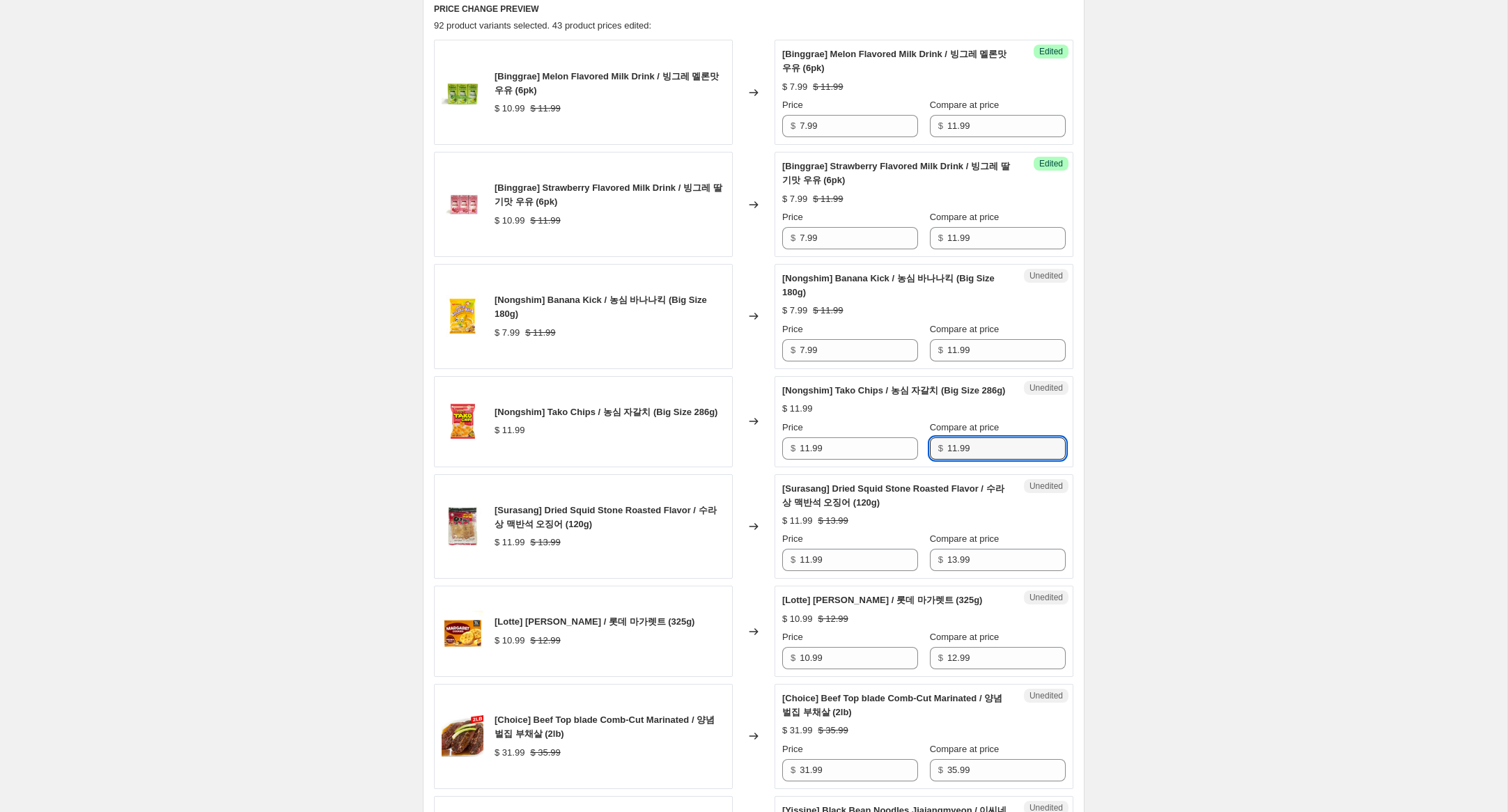
type input "11.99"
drag, startPoint x: 804, startPoint y: 351, endPoint x: 743, endPoint y: 338, distance: 62.4
click at [744, 337] on div "[Nongshim] Banana Kick / 농심 바나나킥 (Big Size 180g) $ 7.99 $ 11.99 Changed to Uned…" at bounding box center [753, 317] width 639 height 105
click at [948, 350] on input "11.99" at bounding box center [1007, 349] width 118 height 22
type input "14.99"
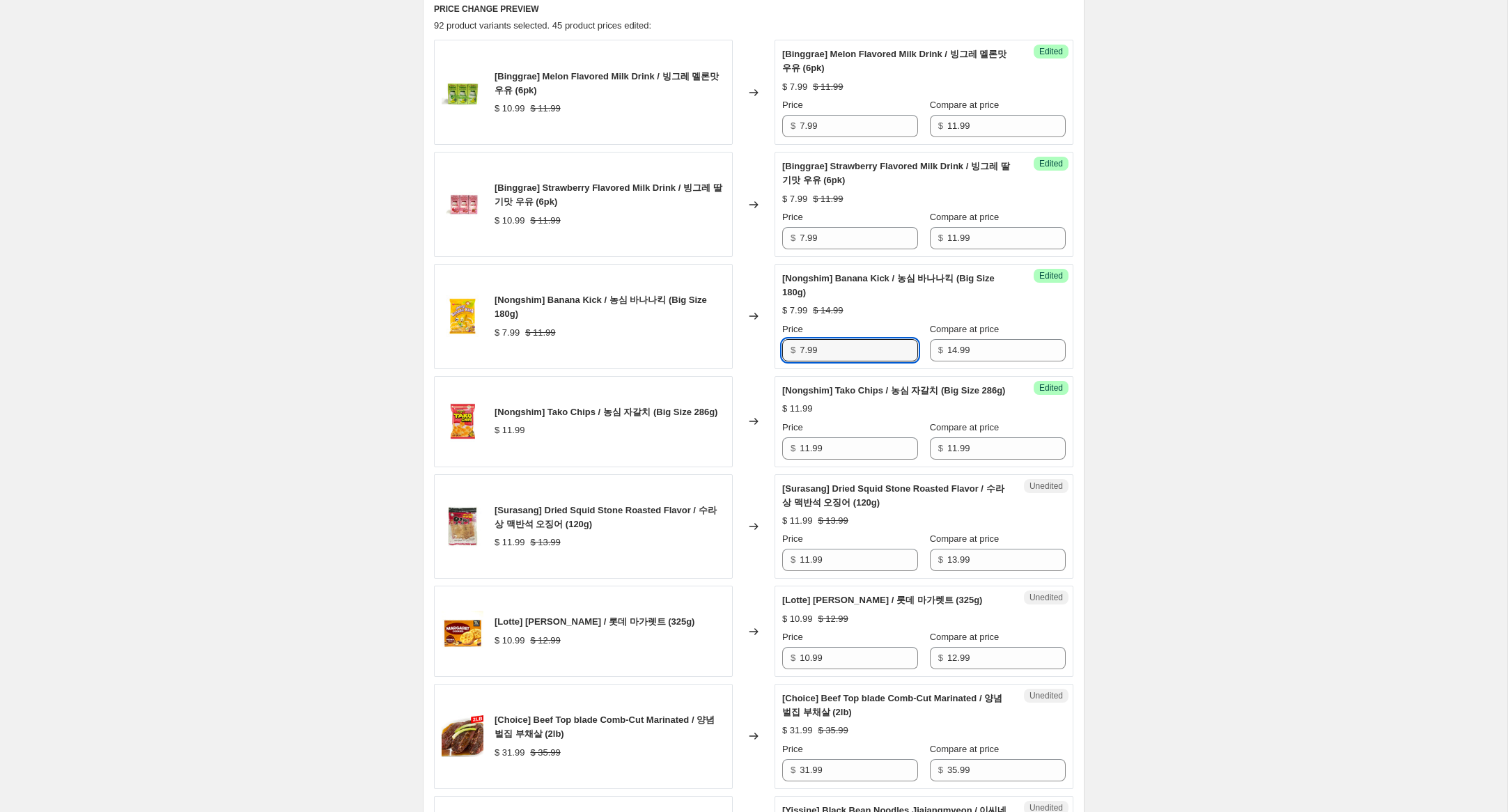
drag, startPoint x: 802, startPoint y: 349, endPoint x: 740, endPoint y: 340, distance: 62.6
click at [742, 340] on div "[Nongshim] Banana Kick / 농심 바나나킥 (Big Size 180g) $ 7.99 $ 11.99 Changed to Succ…" at bounding box center [753, 317] width 639 height 105
type input "8.99"
drag, startPoint x: 808, startPoint y: 462, endPoint x: 708, endPoint y: 438, distance: 102.8
click at [708, 438] on div "[Nongshim] Tako Chips / 농심 자갈치 (Big Size 286g) $ 11.99 Changed to Success Edite…" at bounding box center [753, 421] width 639 height 91
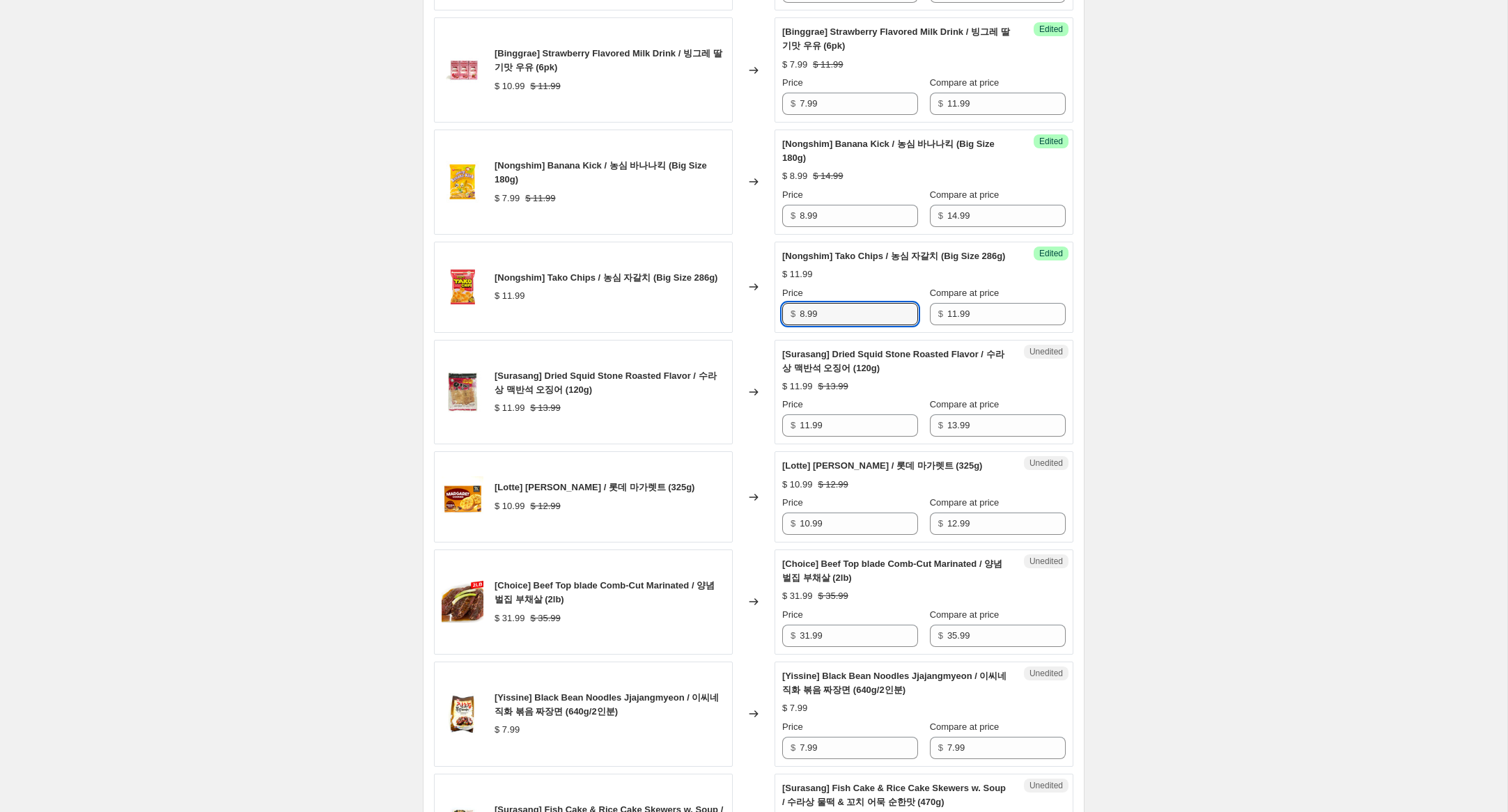
scroll to position [616, 0]
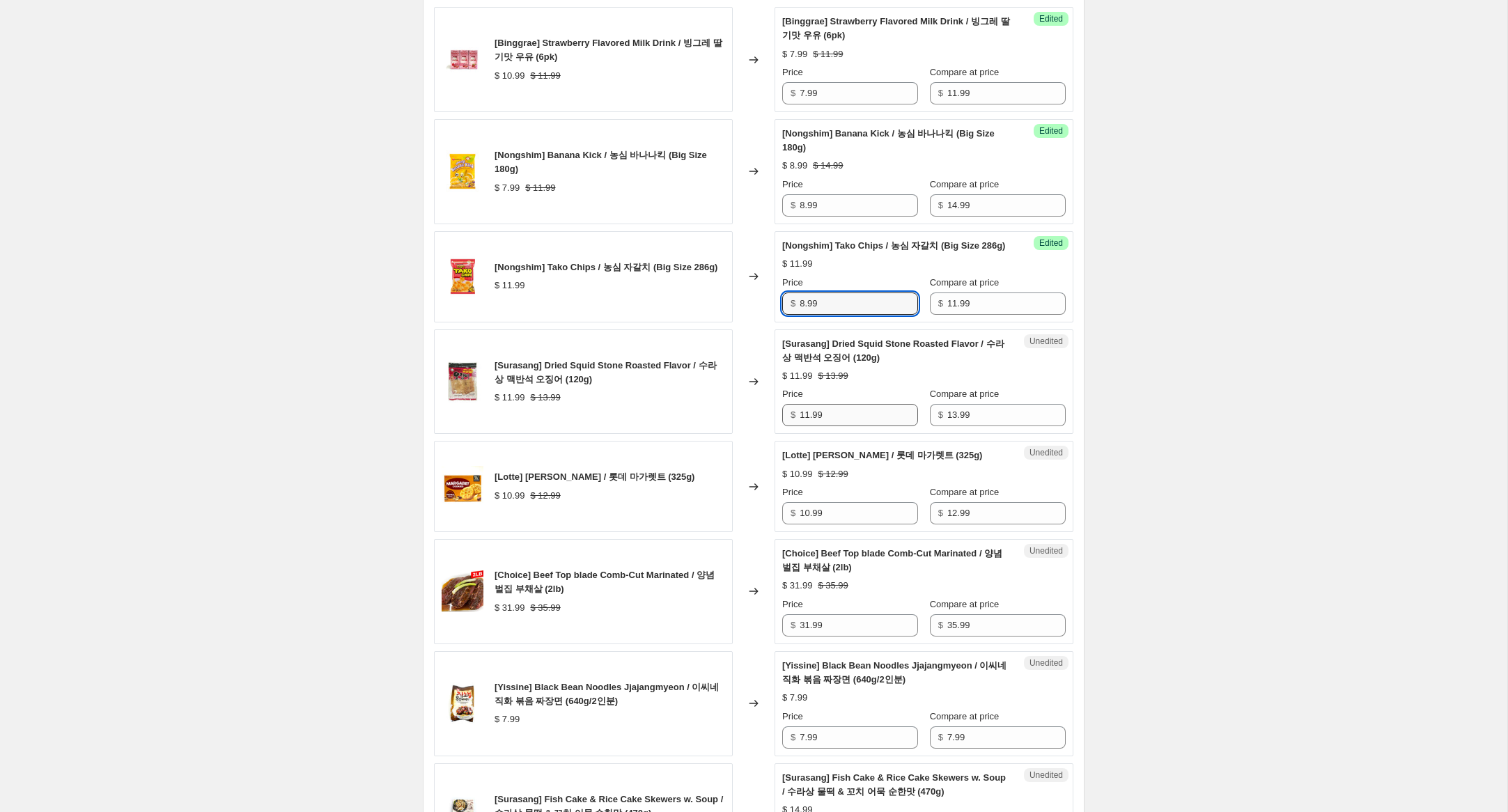
type input "8.99"
drag, startPoint x: 807, startPoint y: 431, endPoint x: 740, endPoint y: 417, distance: 68.4
click at [740, 417] on div "[Surasang] Dried Squid Stone Roasted Flavor / 수라상 맥반석 오징어 (120g) $ 11.99 $ 13.9…" at bounding box center [753, 382] width 639 height 105
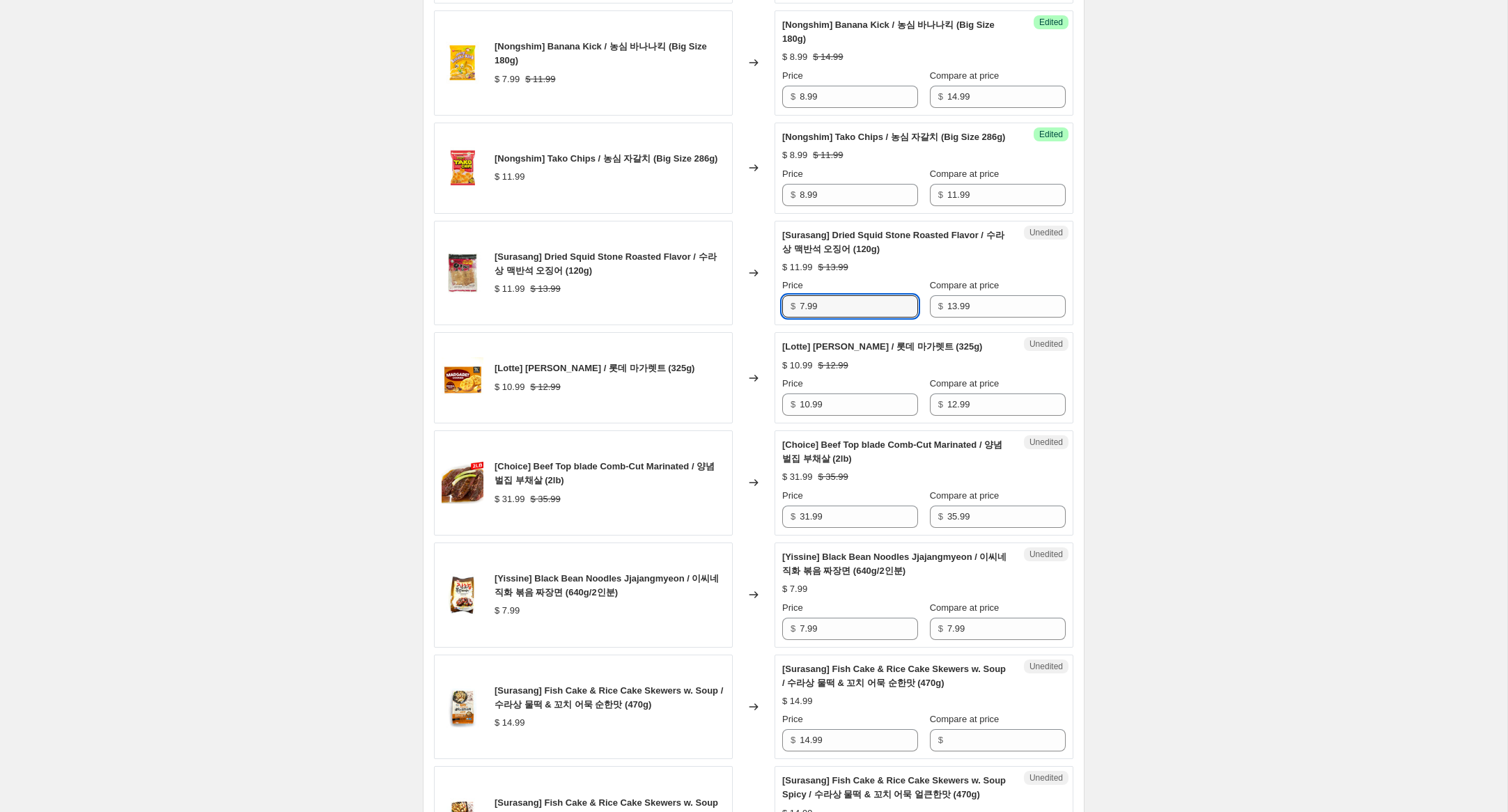
scroll to position [732, 0]
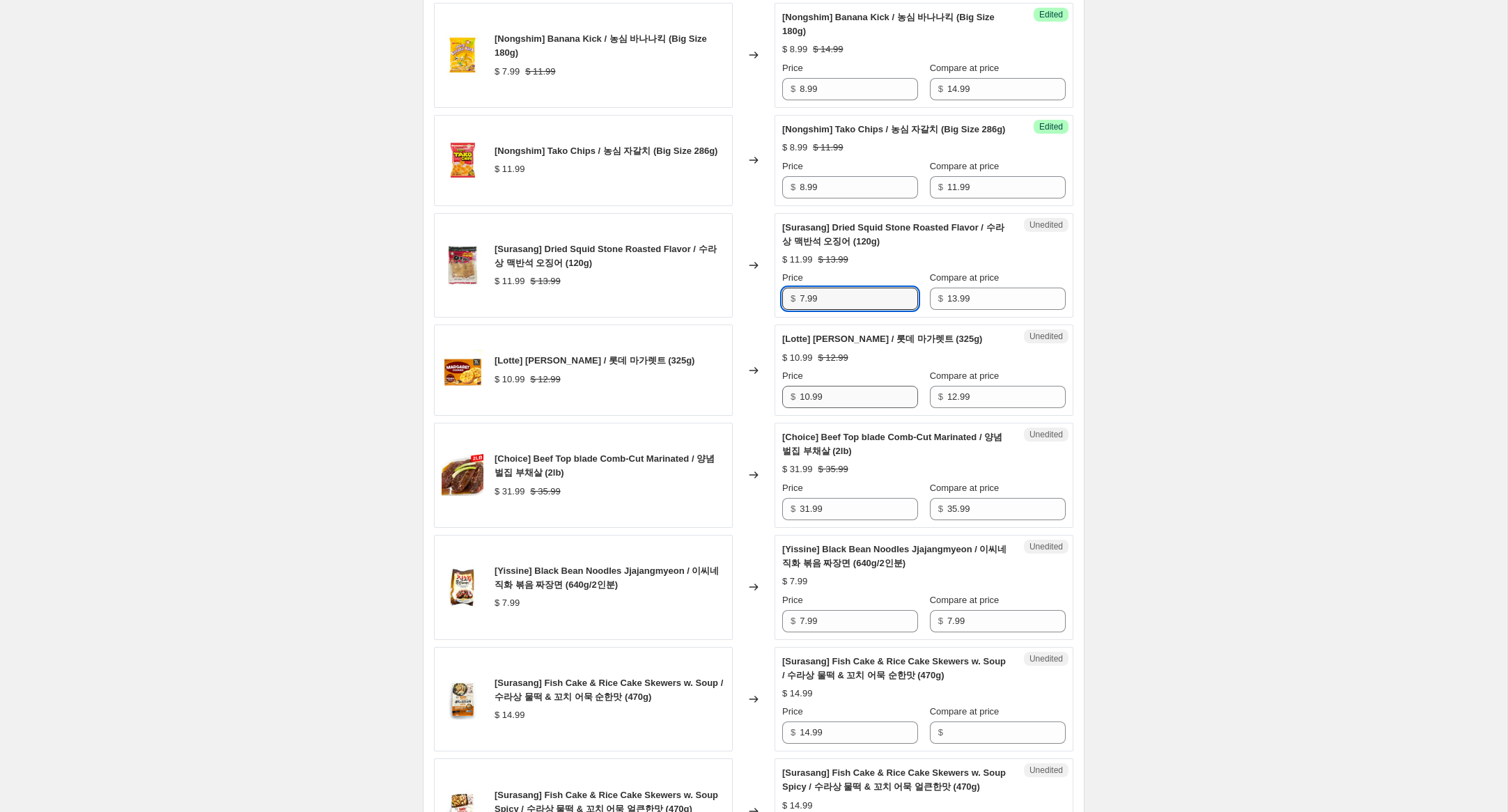
type input "7.99"
drag, startPoint x: 810, startPoint y: 413, endPoint x: 759, endPoint y: 404, distance: 51.8
click at [759, 404] on div "[Lotte] [PERSON_NAME] / 롯데 마가렛트 (325g) $ 10.99 $ 12.99 Changed to Unedited [Lot…" at bounding box center [753, 370] width 639 height 91
type input "6.99"
drag, startPoint x: 806, startPoint y: 523, endPoint x: 753, endPoint y: 518, distance: 53.2
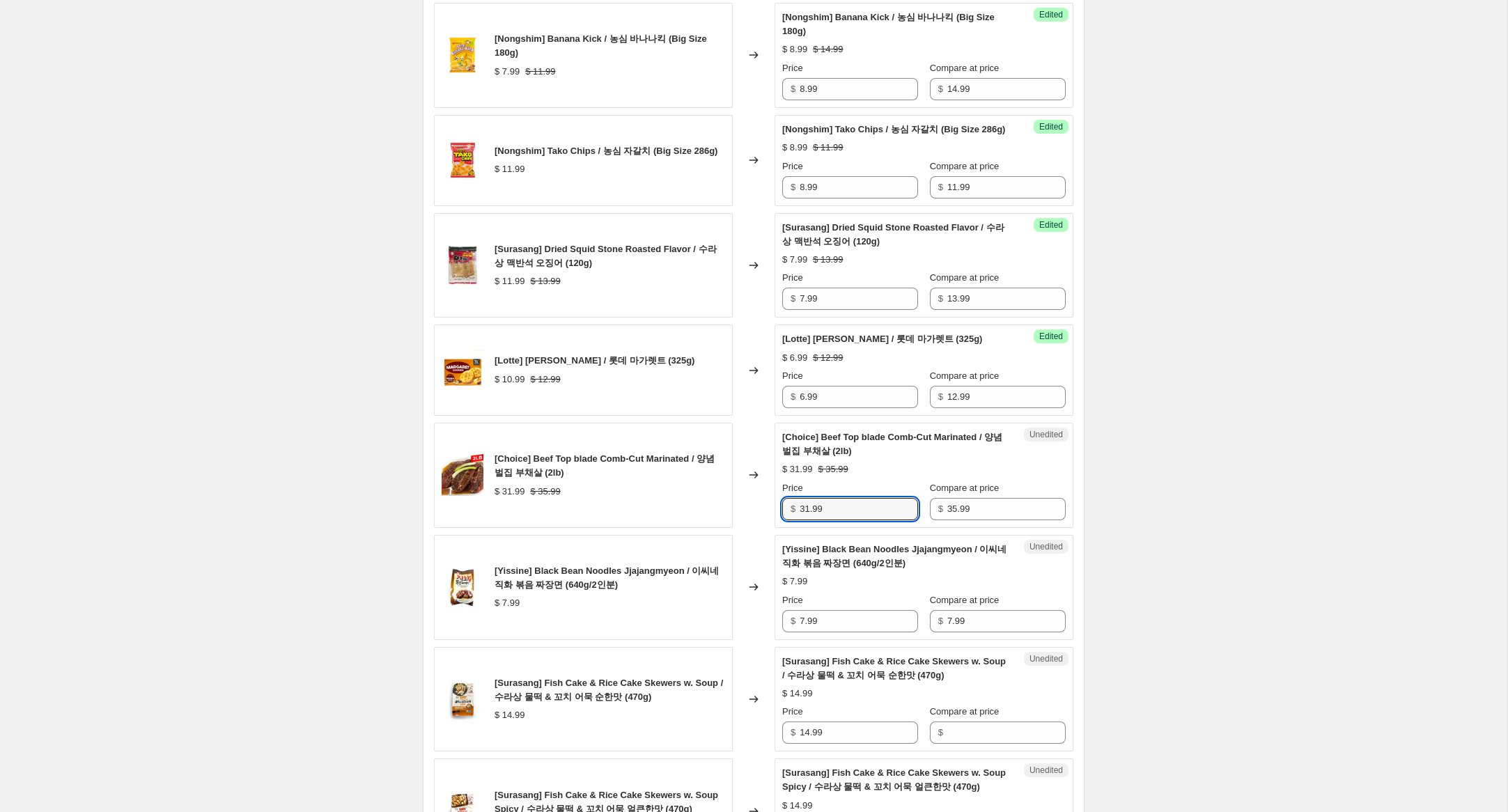
click at [753, 518] on div "[Choice] Beef Top blade Comb-Cut Marinated / 양념 벌집 부채살 (2lb) $ 31.99 $ 35.99 Ch…" at bounding box center [753, 475] width 639 height 105
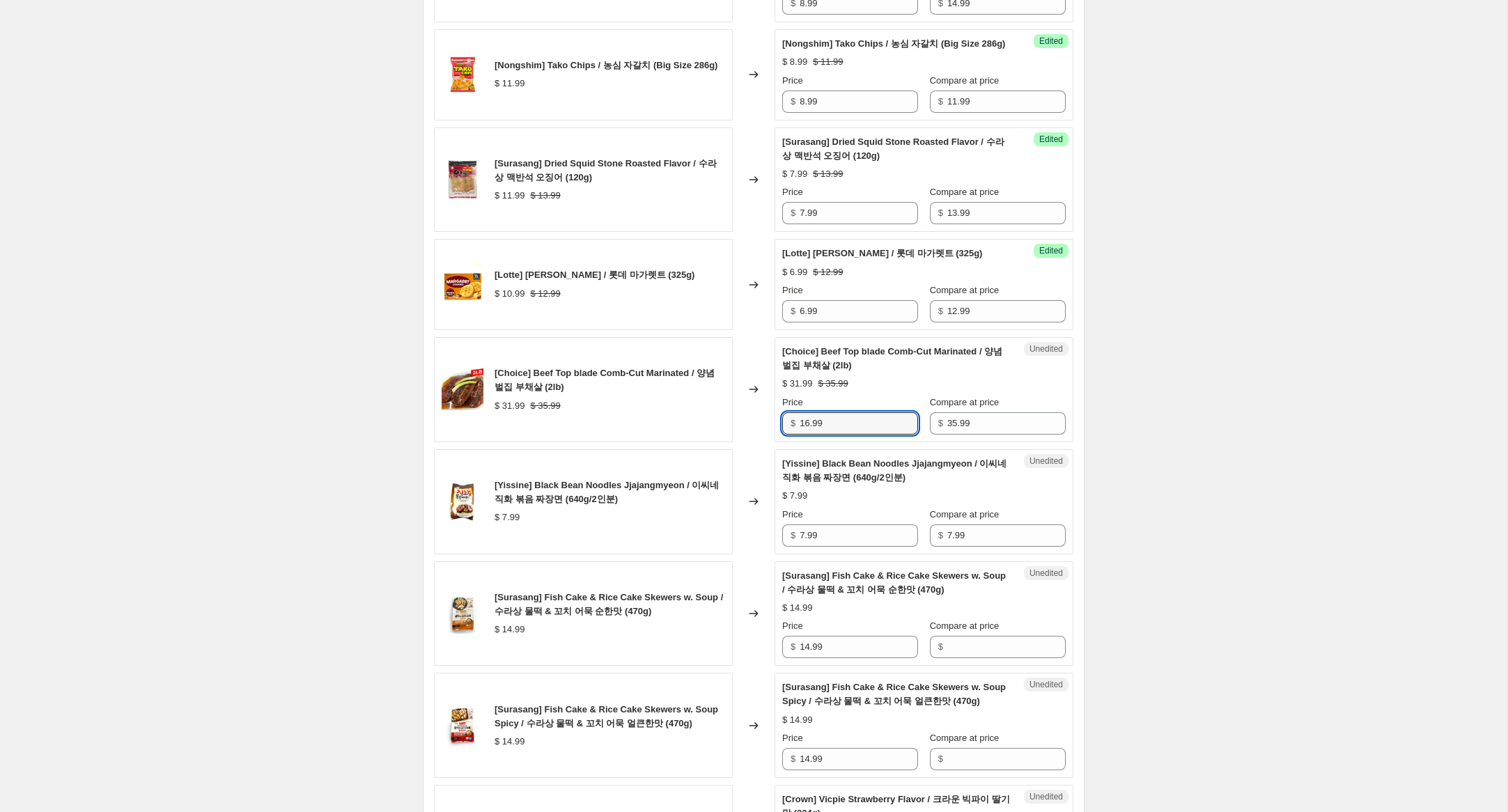
scroll to position [823, 0]
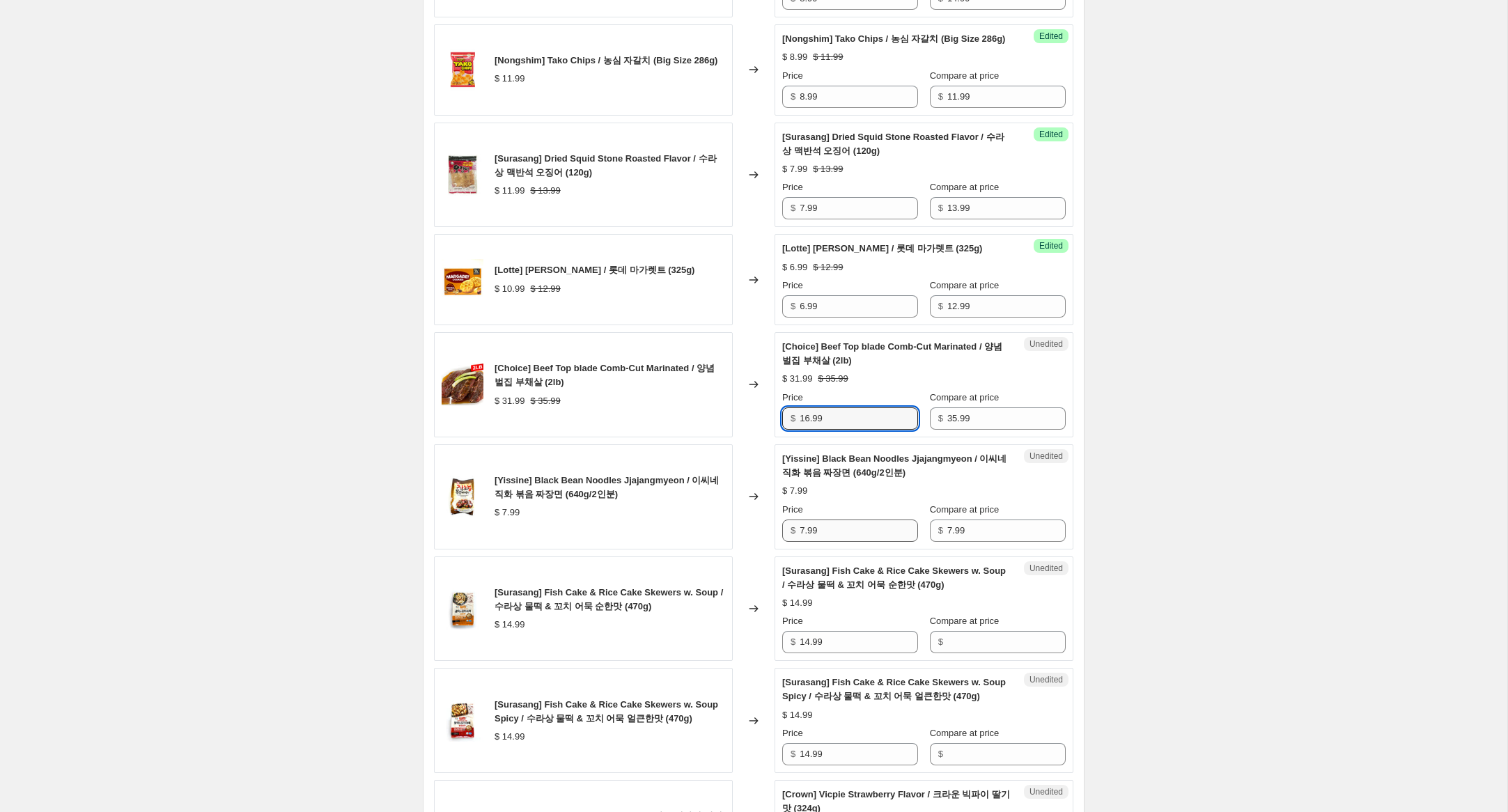
type input "16.99"
drag, startPoint x: 805, startPoint y: 545, endPoint x: 736, endPoint y: 531, distance: 70.4
click at [736, 531] on div "[Yissine] Black Bean Noodles Jjajangmyeon / 이씨네 직화 볶음 짜장면 (640g/2인분) $ 7.99 Cha…" at bounding box center [753, 497] width 639 height 105
type input "5.99"
drag, startPoint x: 777, startPoint y: 648, endPoint x: 761, endPoint y: 648, distance: 16.0
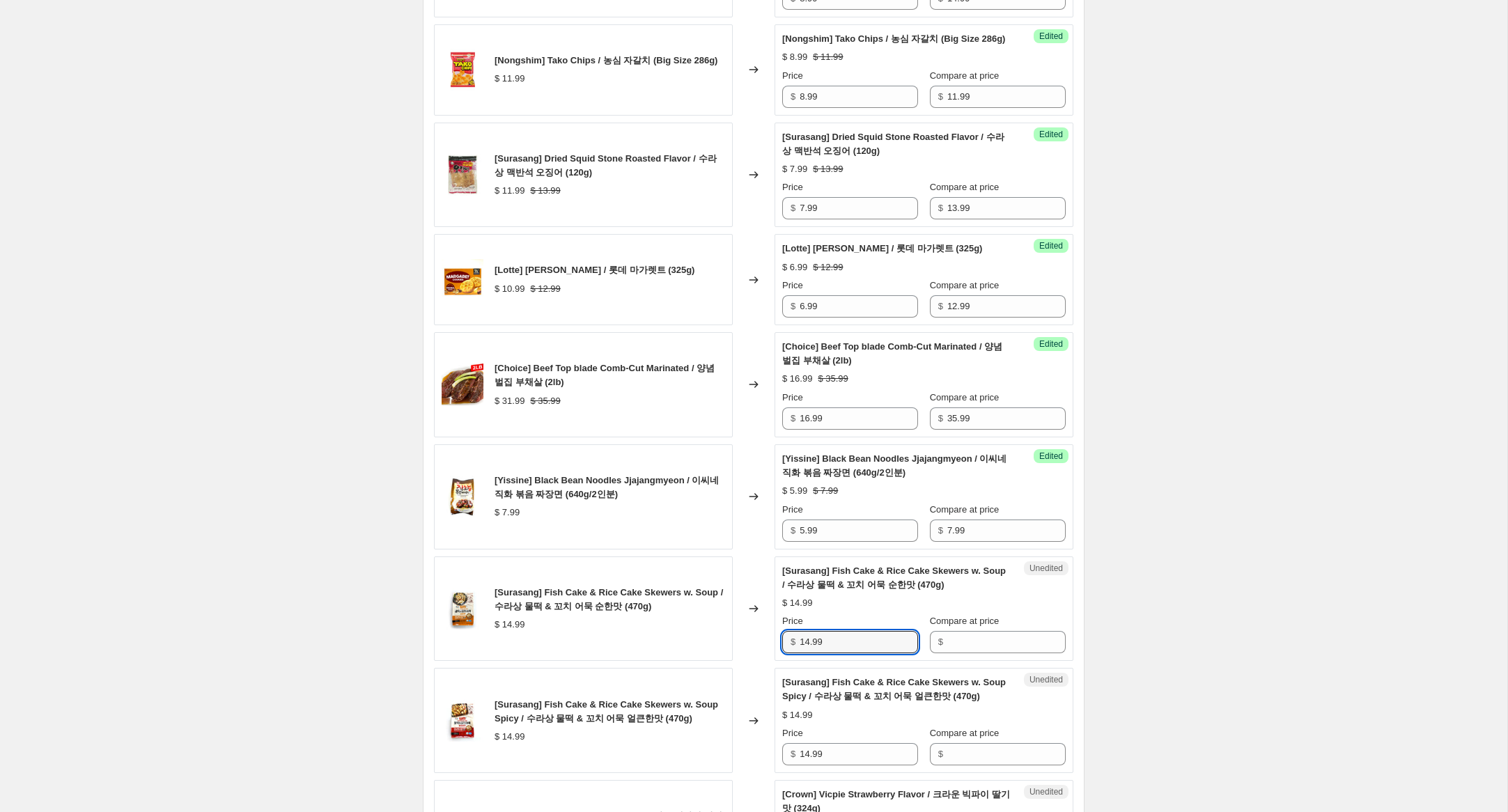
click at [753, 647] on div "[Surasang] Fish Cake & Rice Cake Skewers w. Soup / 수라상 물떡 & 꼬치 어묵 순한맛 (470g) $ …" at bounding box center [753, 609] width 639 height 105
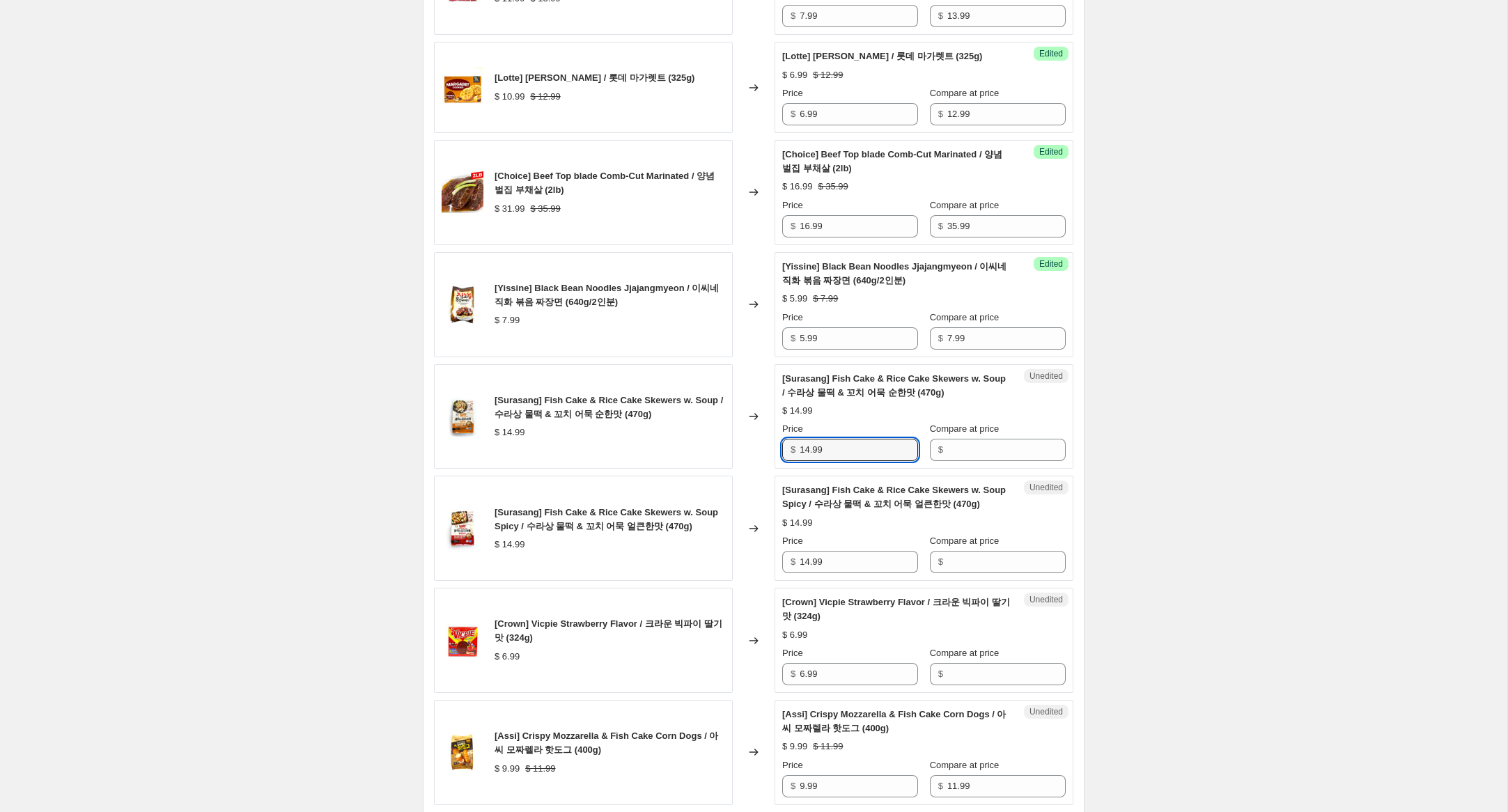
scroll to position [1140, 0]
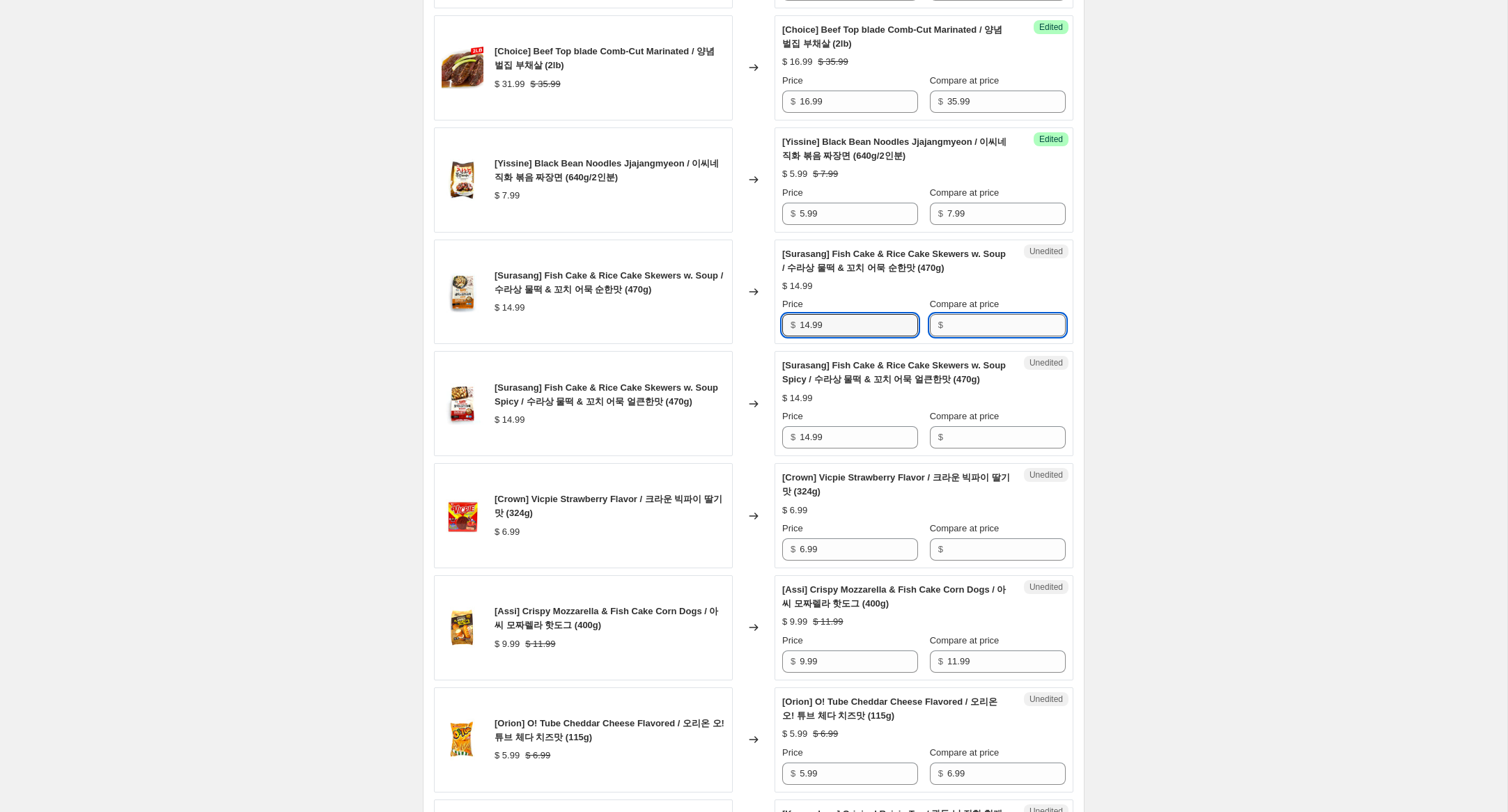
click at [986, 336] on input "Compare at price" at bounding box center [1007, 325] width 118 height 22
paste input "14.99"
type input "14.99"
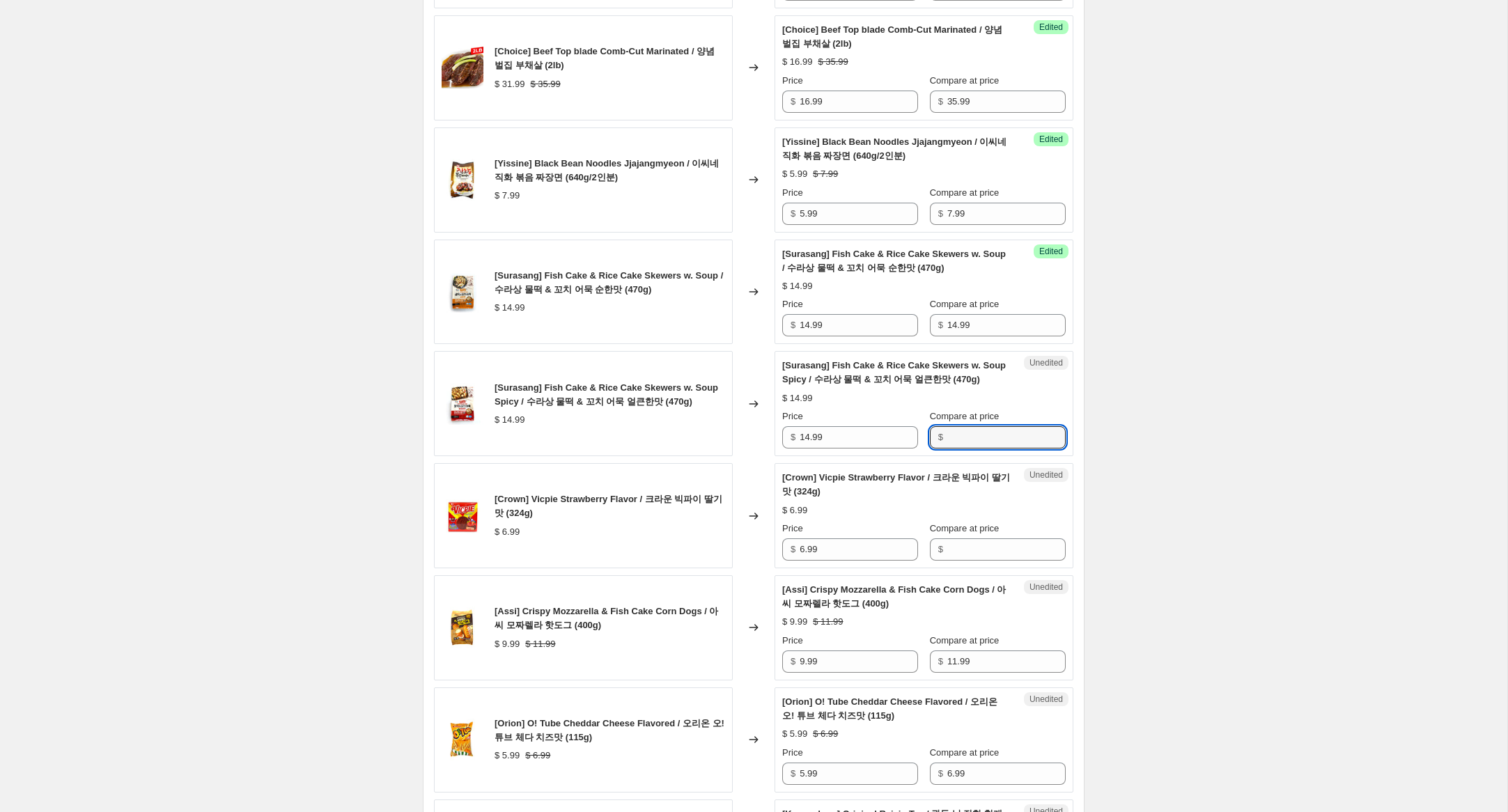
drag, startPoint x: 971, startPoint y: 452, endPoint x: 908, endPoint y: 422, distance: 69.8
click at [971, 449] on input "Compare at price" at bounding box center [1007, 437] width 118 height 22
paste input "14.99"
type input "14.99"
drag, startPoint x: 810, startPoint y: 338, endPoint x: 764, endPoint y: 330, distance: 46.7
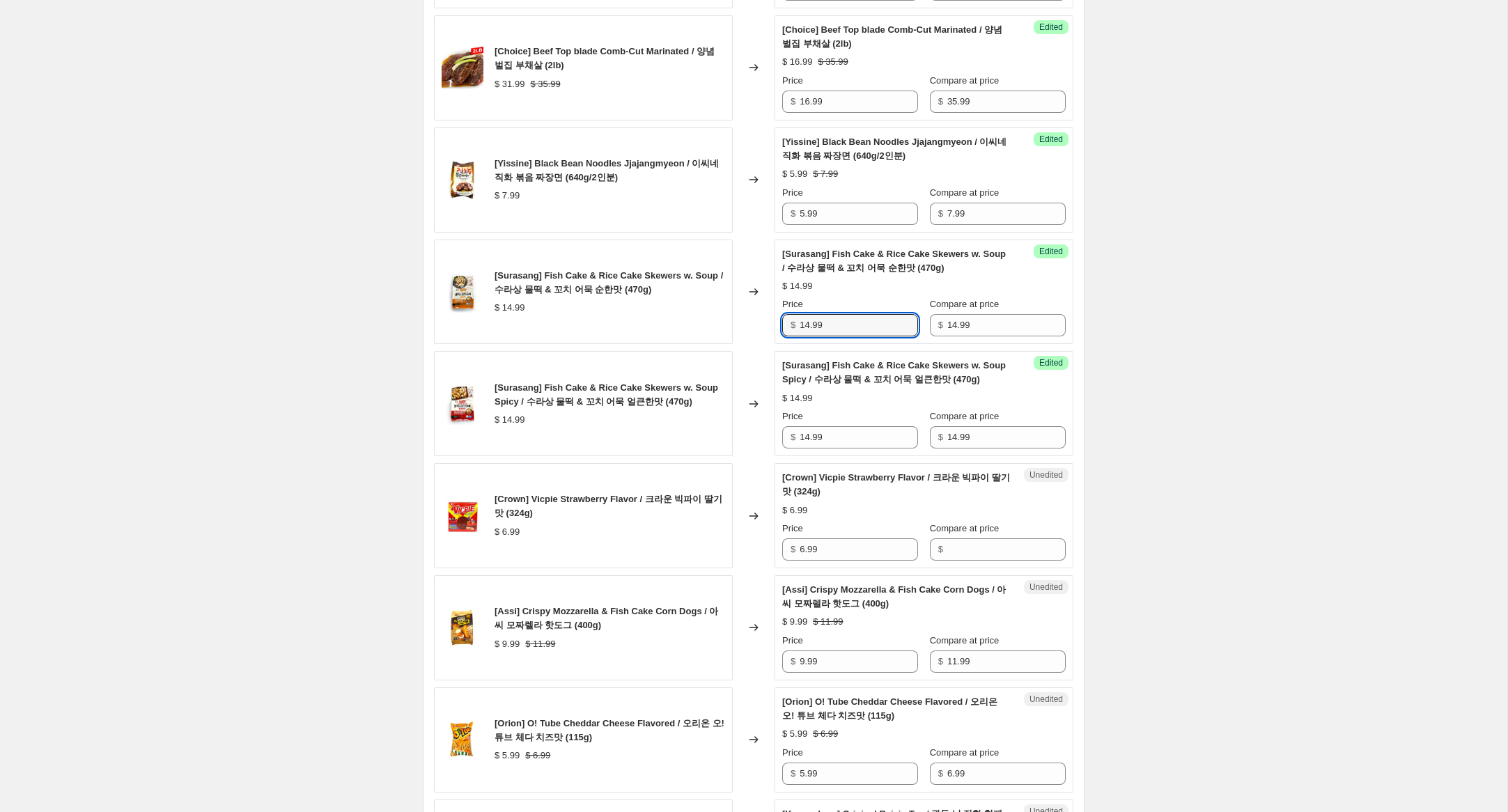
click at [764, 330] on div "[Surasang] Fish Cake & Rice Cake Skewers w. Soup / 수라상 물떡 & 꼬치 어묵 순한맛 (470g) $ …" at bounding box center [753, 292] width 639 height 105
type input "9.99"
drag, startPoint x: 807, startPoint y: 450, endPoint x: 750, endPoint y: 445, distance: 57.2
click at [750, 445] on div "[Surasang] Fish Cake & Rice Cake Skewers w. Soup Spicy / 수라상 물떡 & 꼬치 어묵 얼큰한맛 (4…" at bounding box center [753, 404] width 639 height 105
type input "9.99"
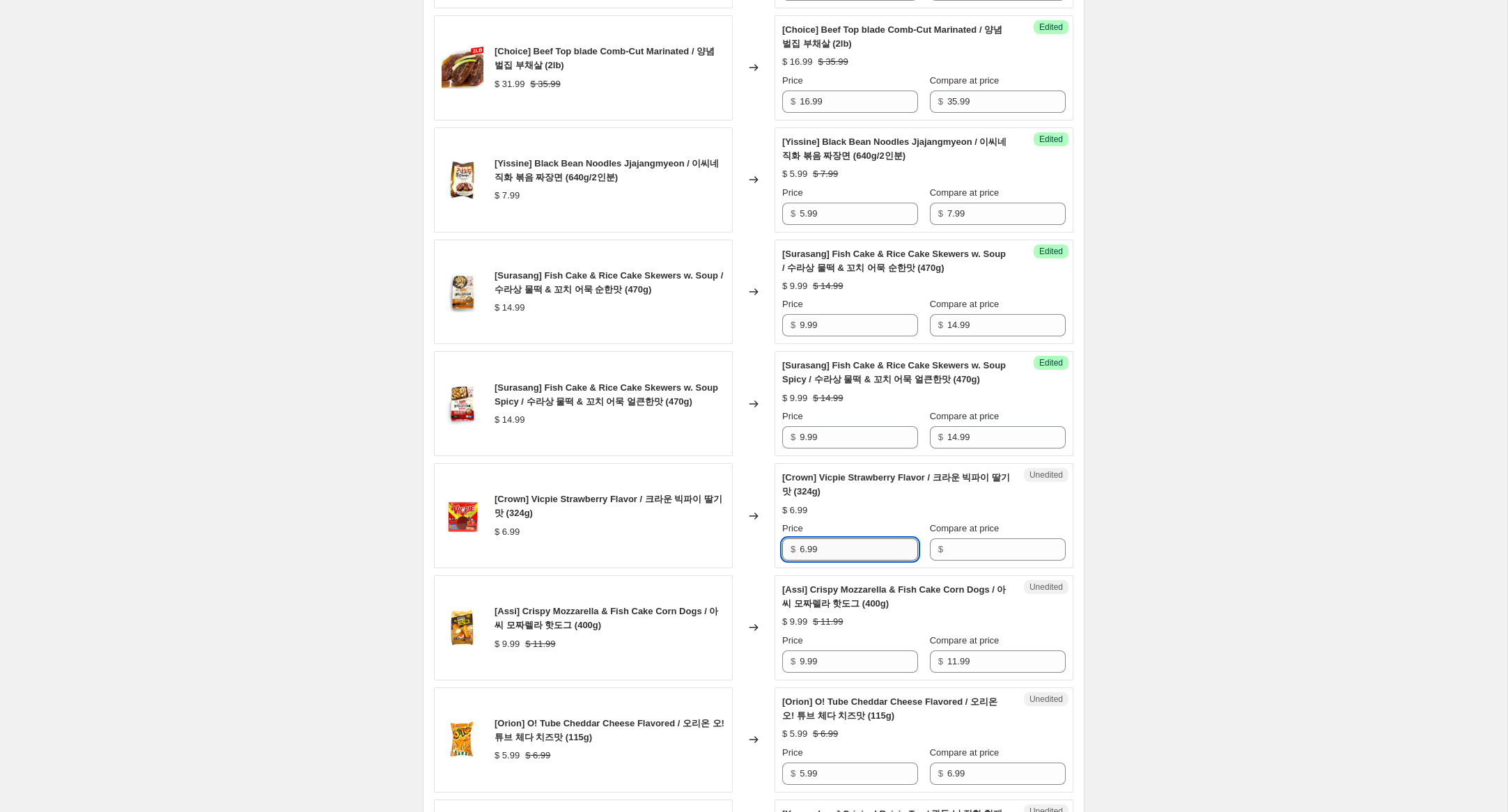
drag, startPoint x: 825, startPoint y: 565, endPoint x: 861, endPoint y: 565, distance: 36.0
click at [736, 551] on div "[Crown] Vicpie Strawberry Flavor / 크라운 빅파이 딸기맛 (324g) $ 6.99 Changed to Unedite…" at bounding box center [753, 516] width 639 height 105
drag, startPoint x: 967, startPoint y: 569, endPoint x: 884, endPoint y: 568, distance: 83.0
click at [956, 560] on input "Compare at price" at bounding box center [1007, 549] width 118 height 22
paste input "6.99"
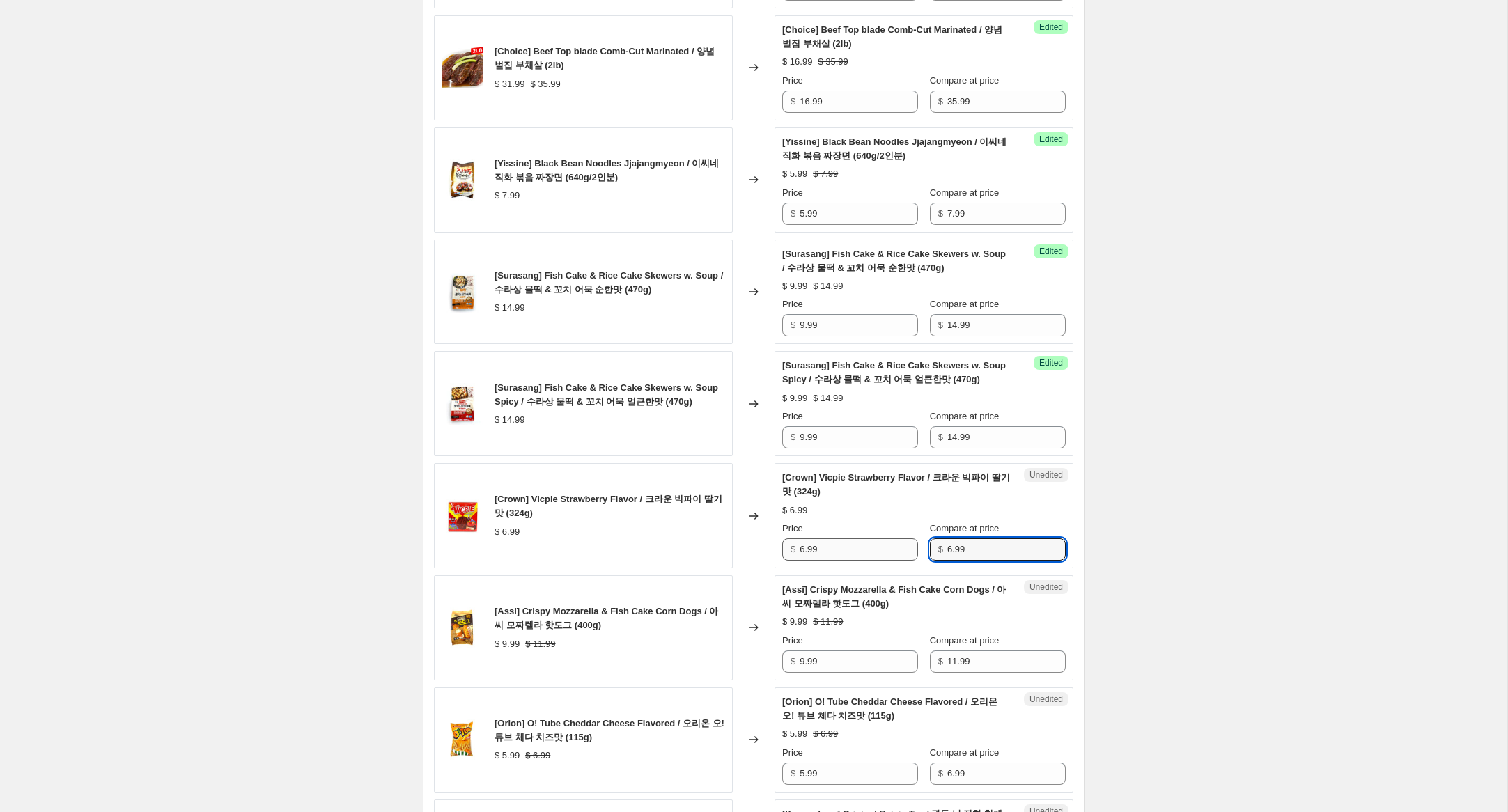
type input "6.99"
drag, startPoint x: 805, startPoint y: 565, endPoint x: 751, endPoint y: 553, distance: 55.3
click at [751, 553] on div "[Crown] Vicpie Strawberry Flavor / 크라운 빅파이 딸기맛 (324g) $ 6.99 Changed to Success…" at bounding box center [753, 516] width 639 height 105
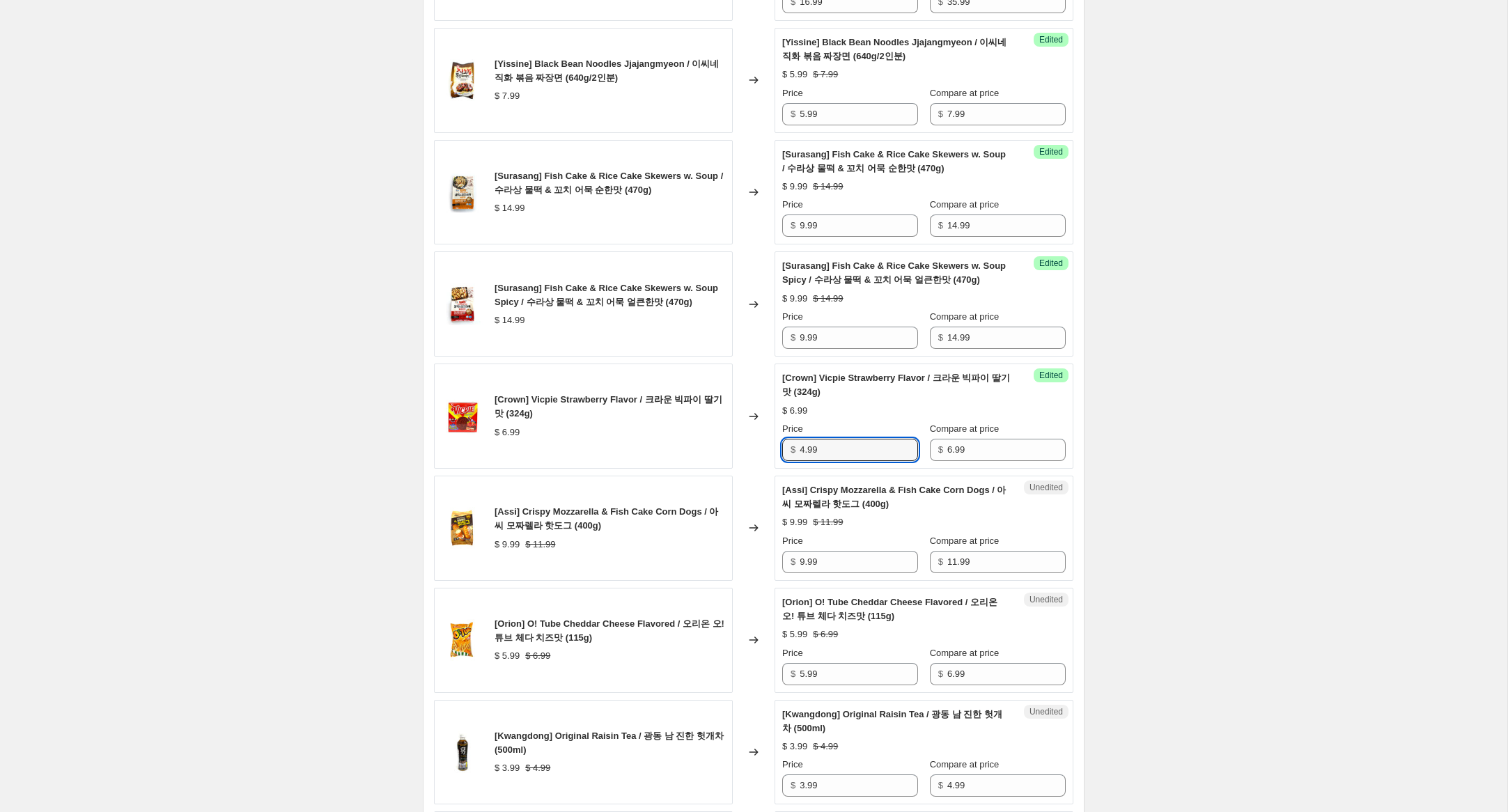
scroll to position [1243, 0]
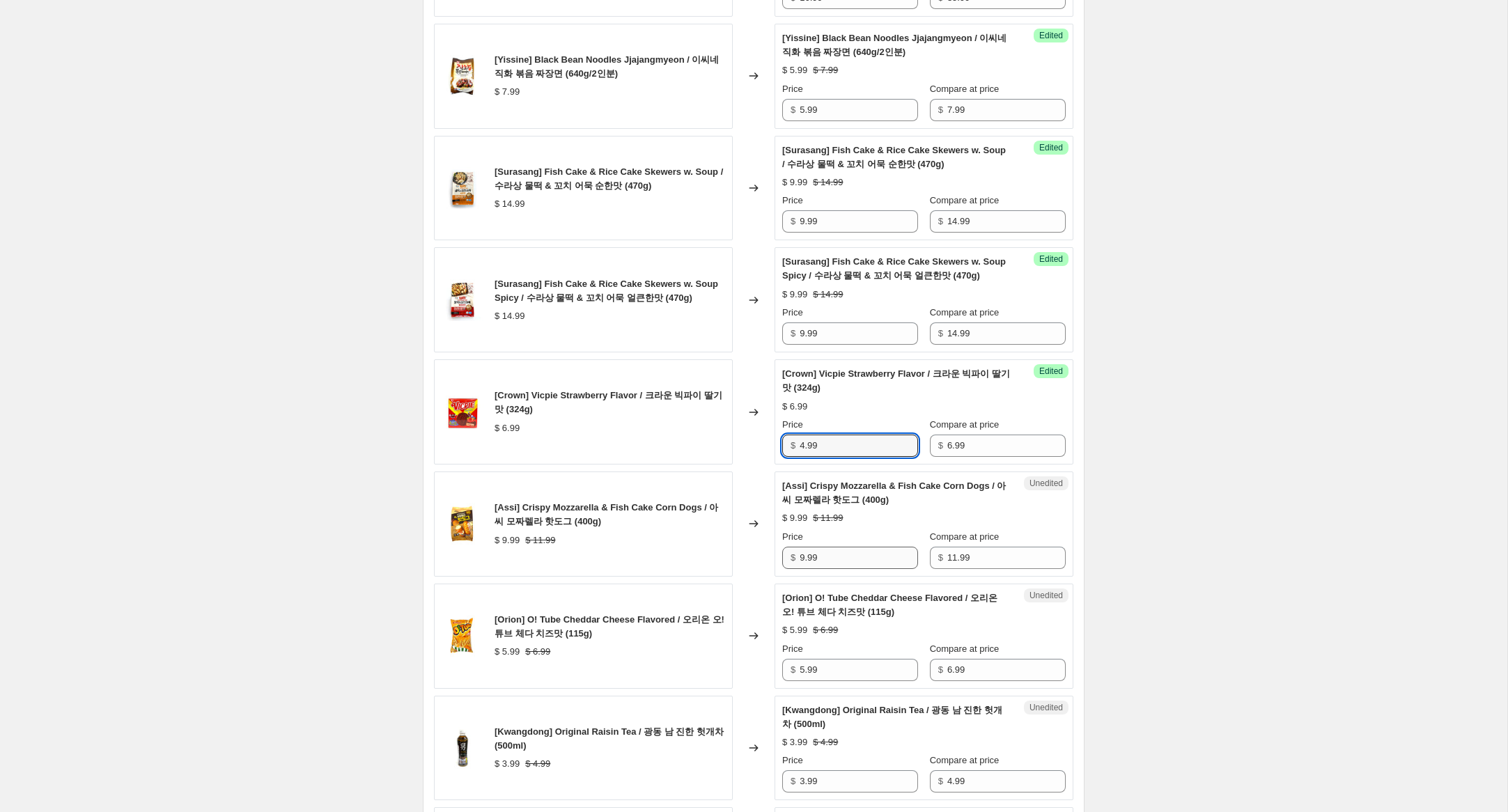
type input "4.99"
drag, startPoint x: 812, startPoint y: 573, endPoint x: 746, endPoint y: 563, distance: 66.8
click at [746, 563] on div "[Assi] Crispy Mozzarella & Fish Cake Corn Dogs / 아씨 모짜렐라 핫도그 (400g) $ 9.99 $ 11…" at bounding box center [753, 524] width 639 height 105
click at [812, 569] on input "9.99" at bounding box center [859, 557] width 118 height 22
drag, startPoint x: 806, startPoint y: 573, endPoint x: 773, endPoint y: 568, distance: 33.4
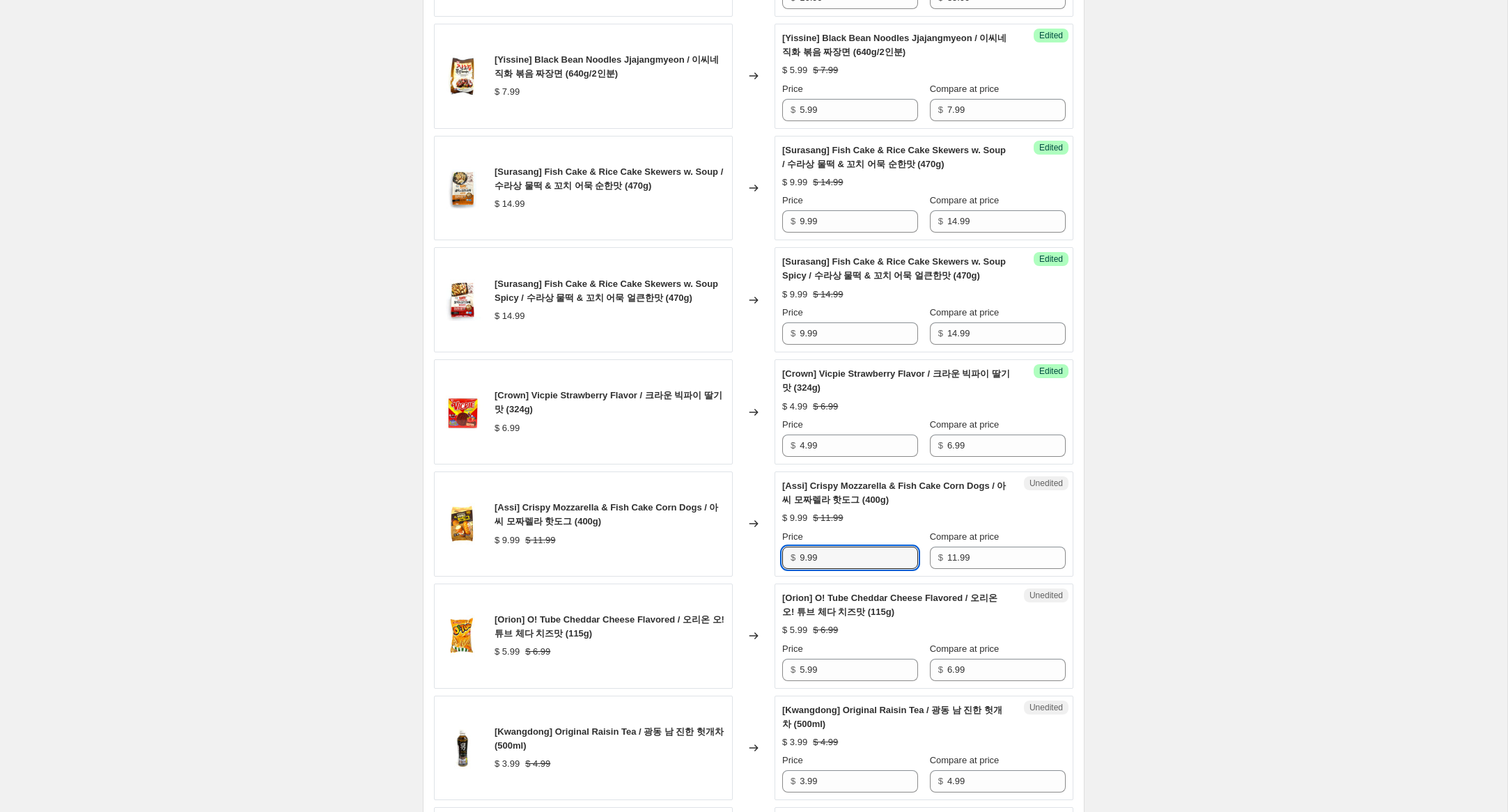
click at [773, 568] on div "[Assi] Crispy Mozzarella & Fish Cake Corn Dogs / 아씨 모짜렐라 핫도그 (400g) $ 9.99 $ 11…" at bounding box center [753, 524] width 639 height 105
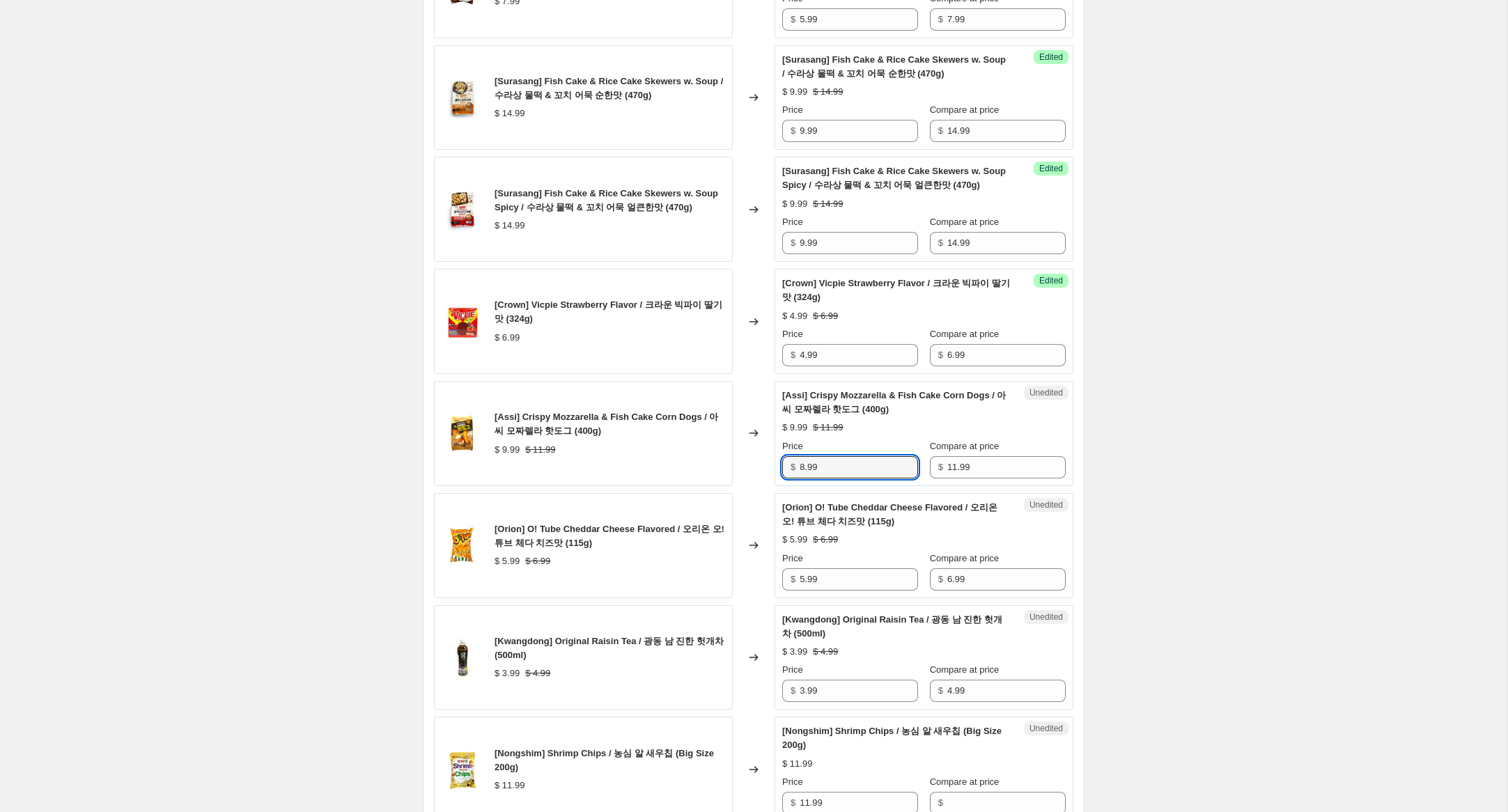
scroll to position [1348, 0]
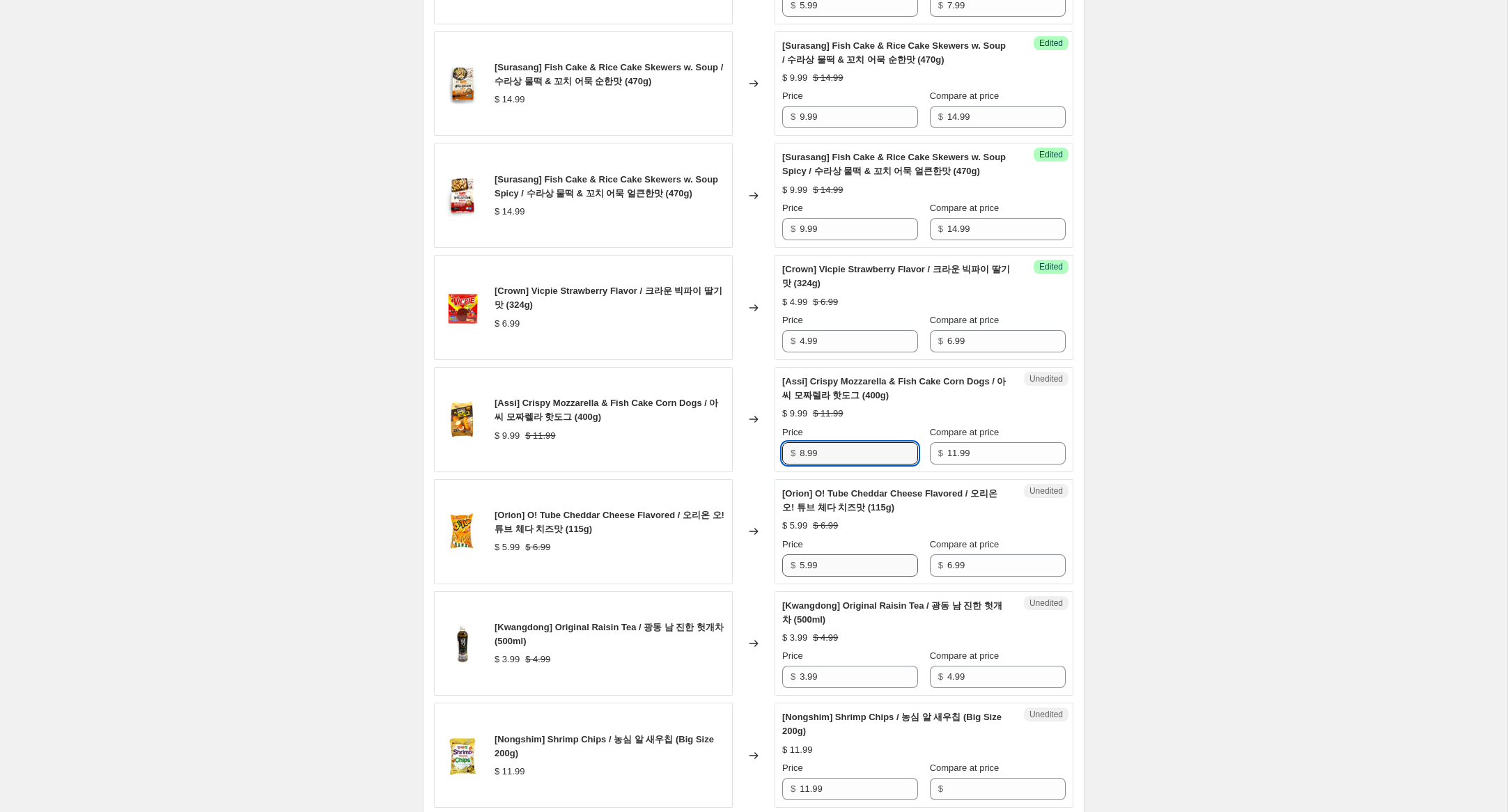
type input "8.99"
drag, startPoint x: 805, startPoint y: 579, endPoint x: 756, endPoint y: 572, distance: 49.5
click at [756, 572] on div "[Orion] O! Tube Cheddar Cheese Flavored / 오리온 오! 튜브 체다 치즈맛 (115g) $ 5.99 $ 6.99…" at bounding box center [753, 531] width 639 height 105
type input "4.99"
drag, startPoint x: 803, startPoint y: 692, endPoint x: 819, endPoint y: 698, distance: 17.1
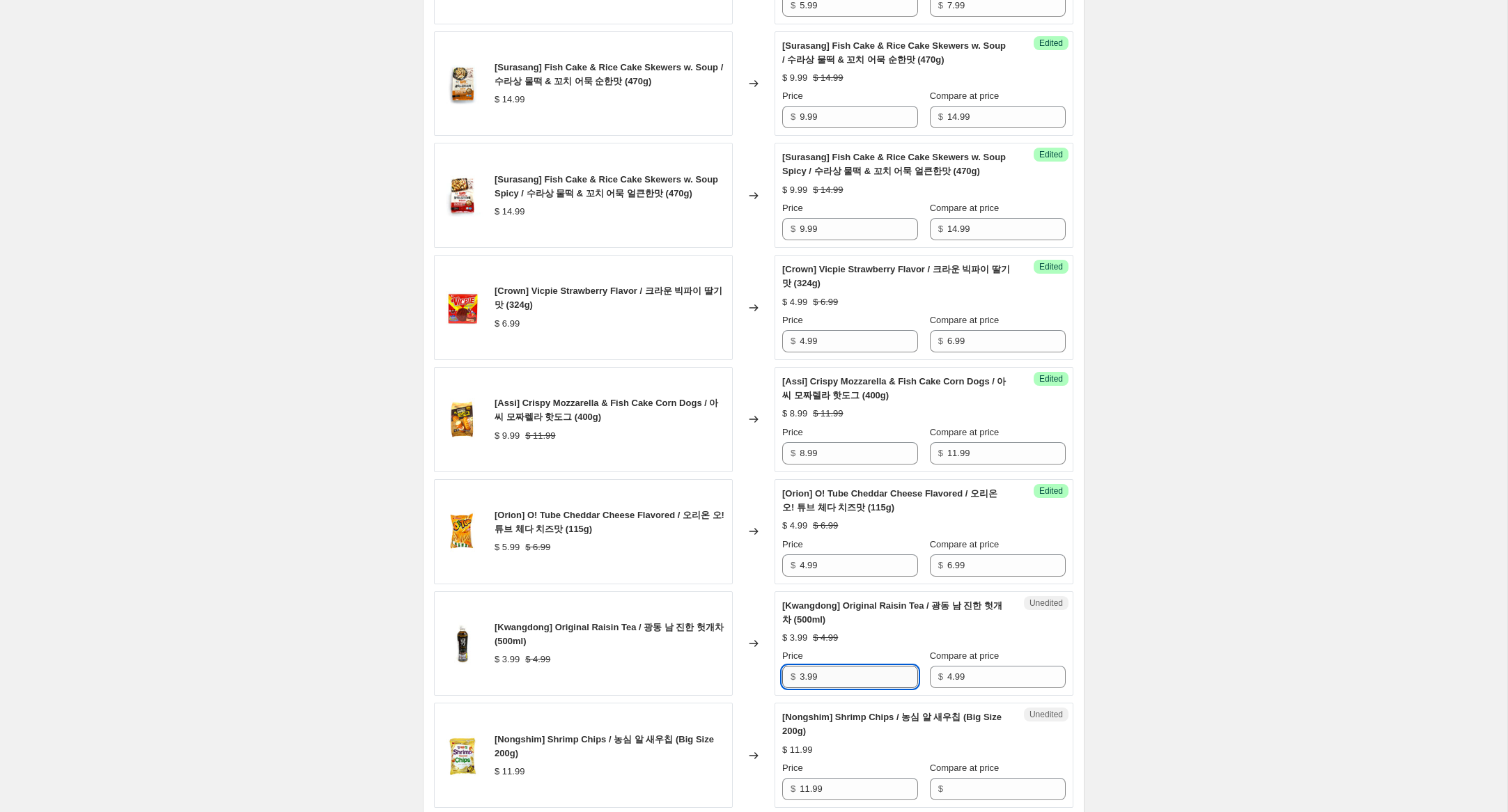
click at [791, 688] on div "$ 3.99" at bounding box center [850, 677] width 136 height 22
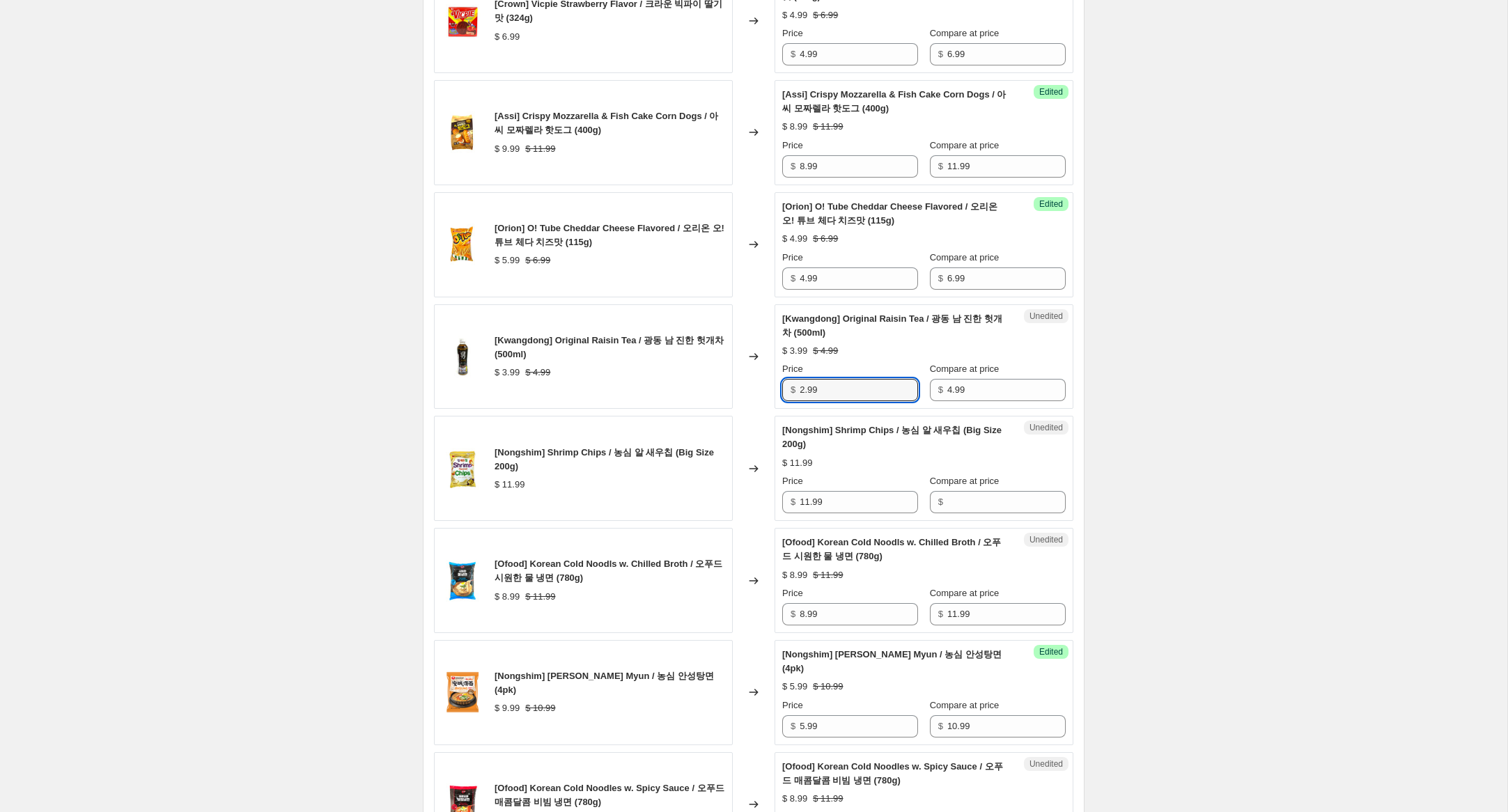
scroll to position [1645, 0]
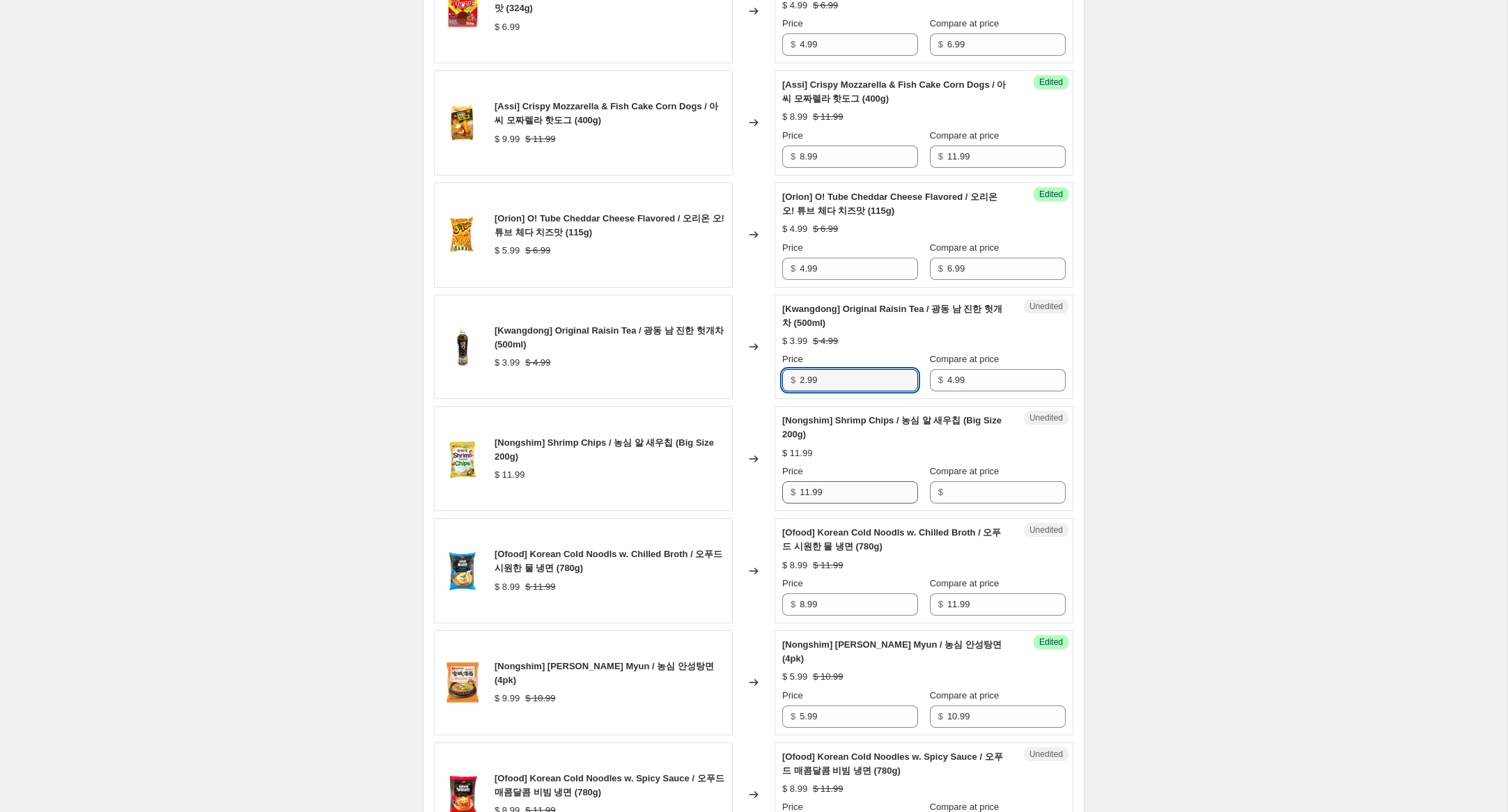
type input "2.99"
drag, startPoint x: 829, startPoint y: 509, endPoint x: 774, endPoint y: 498, distance: 56.1
click at [764, 497] on div "[Nongshim] Shrimp Chips / 농심 알 새우칩 (Big Size 200g) $ 11.99 Changed to Unedited …" at bounding box center [753, 458] width 639 height 105
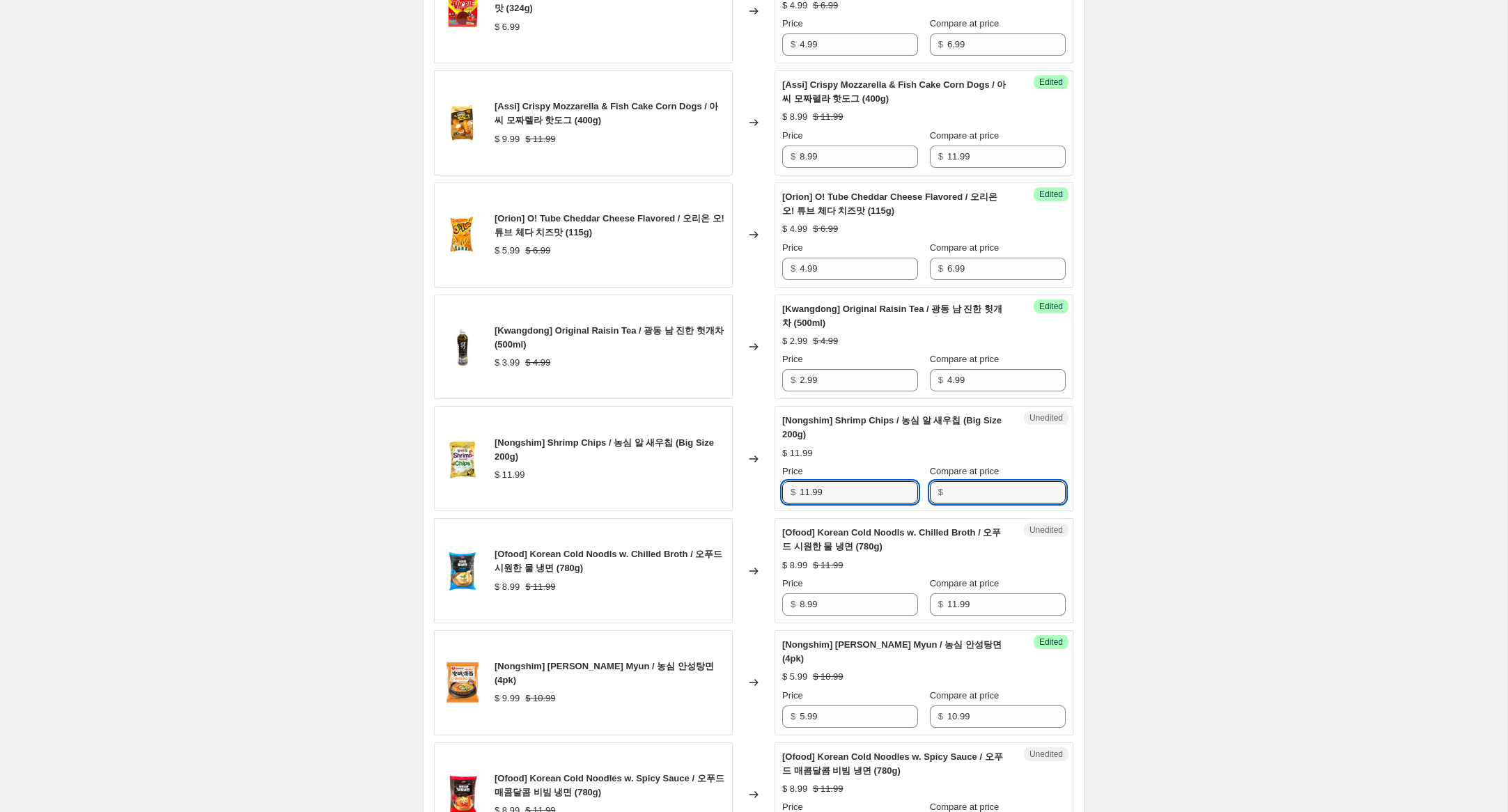
drag, startPoint x: 957, startPoint y: 509, endPoint x: 921, endPoint y: 509, distance: 36.0
click at [948, 504] on input "Compare at price" at bounding box center [1007, 492] width 118 height 22
paste input "11.99"
type input "11.99"
drag, startPoint x: 807, startPoint y: 509, endPoint x: 737, endPoint y: 500, distance: 70.6
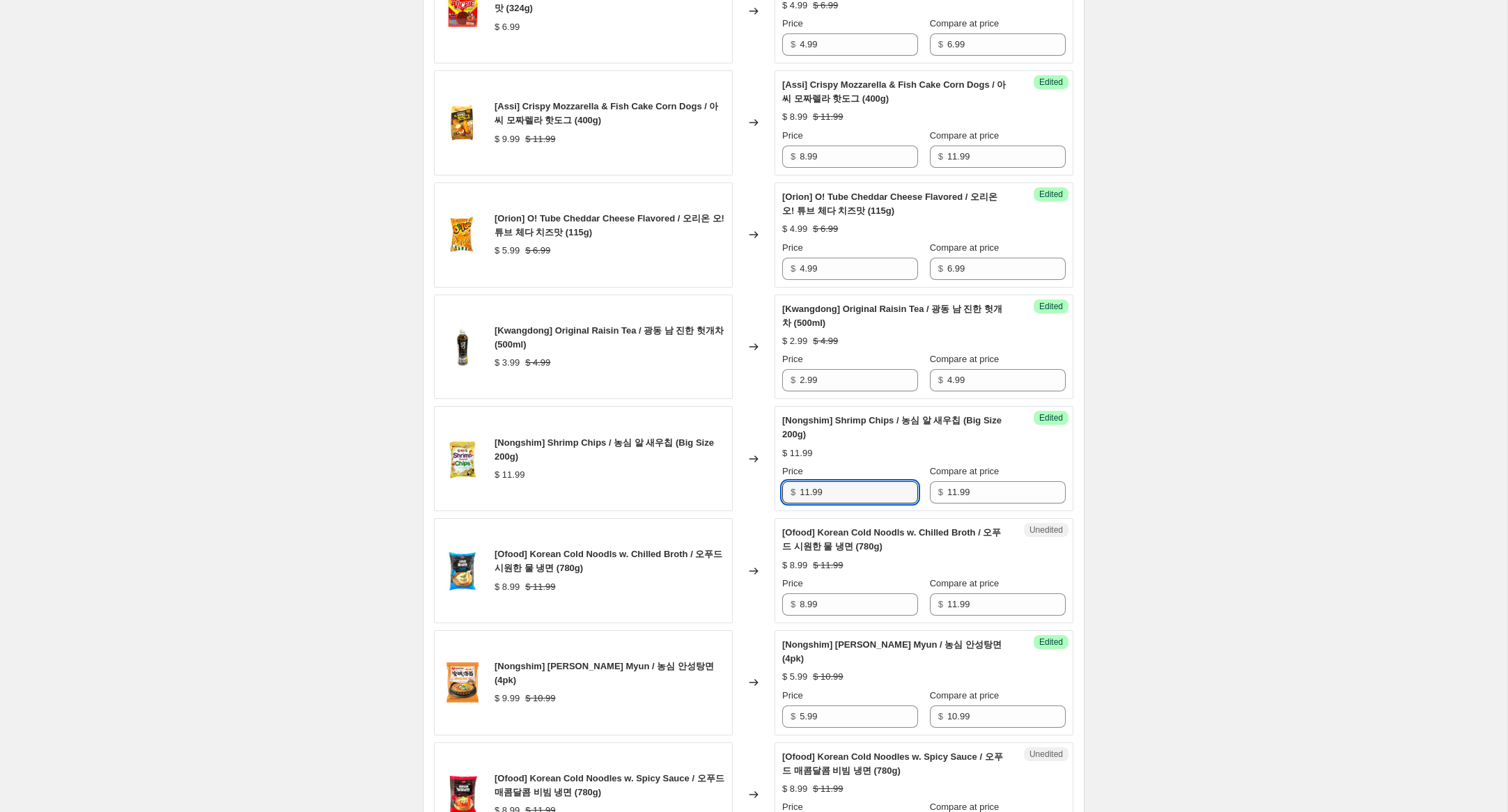
click at [738, 500] on div "[Nongshim] Shrimp Chips / 농심 알 새우칩 (Big Size 200g) $ 11.99 Changed to Success E…" at bounding box center [753, 458] width 639 height 105
type input "8.99"
drag, startPoint x: 805, startPoint y: 617, endPoint x: 745, endPoint y: 610, distance: 60.4
click at [745, 610] on div "[Ofood] Korean Cold Noodls w. Chilled Broth / 오푸드 시원한 물 냉면 (780g) $ 8.99 $ 11.9…" at bounding box center [753, 571] width 639 height 105
type input "5.99"
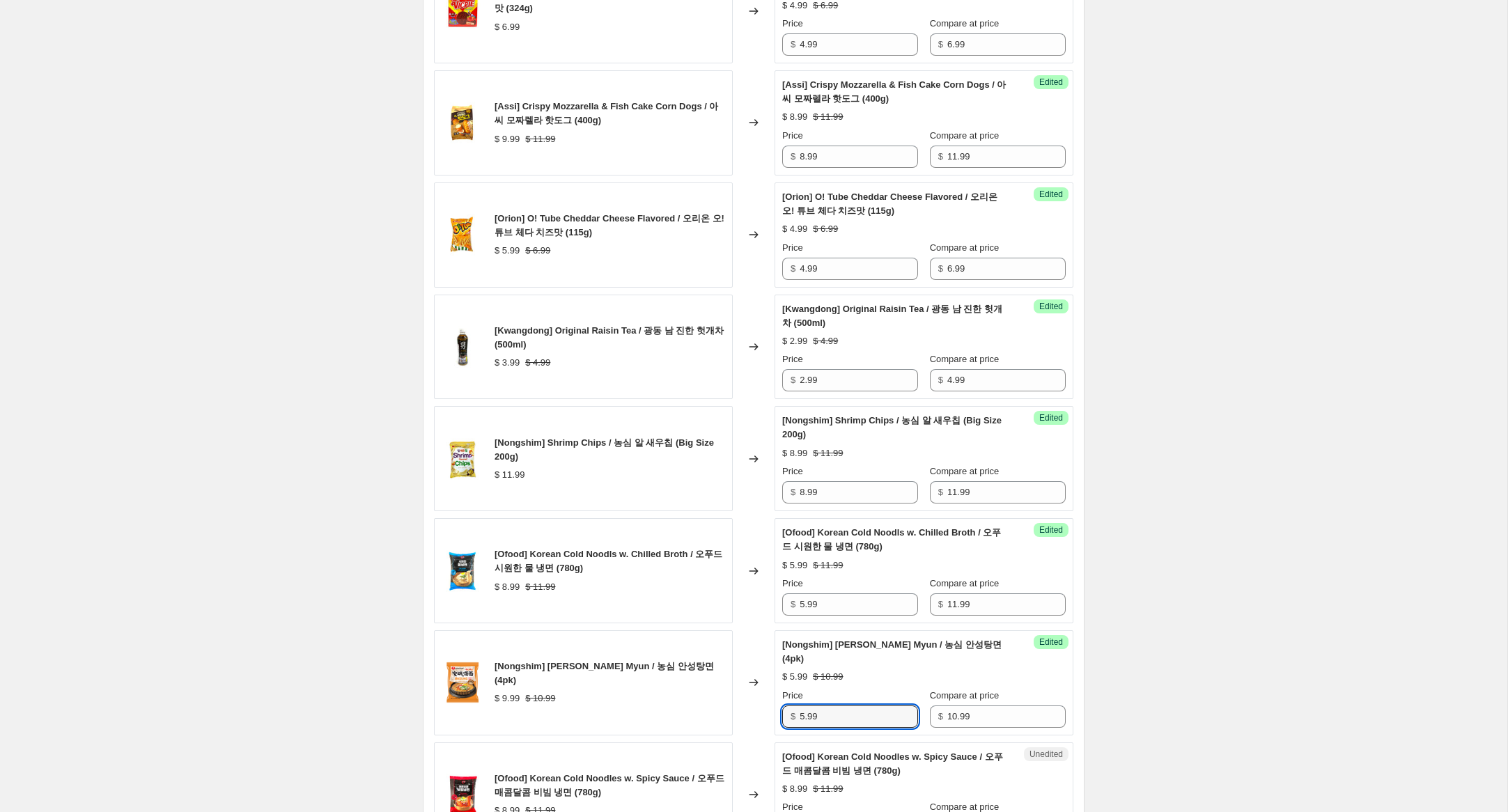
drag, startPoint x: 805, startPoint y: 730, endPoint x: 777, endPoint y: 728, distance: 28.1
click at [769, 727] on div "[Nongshim] [PERSON_NAME] Myun / 농심 안성탕면 (4pk) $ 9.99 $ 10.99 Changed to Success…" at bounding box center [753, 682] width 639 height 105
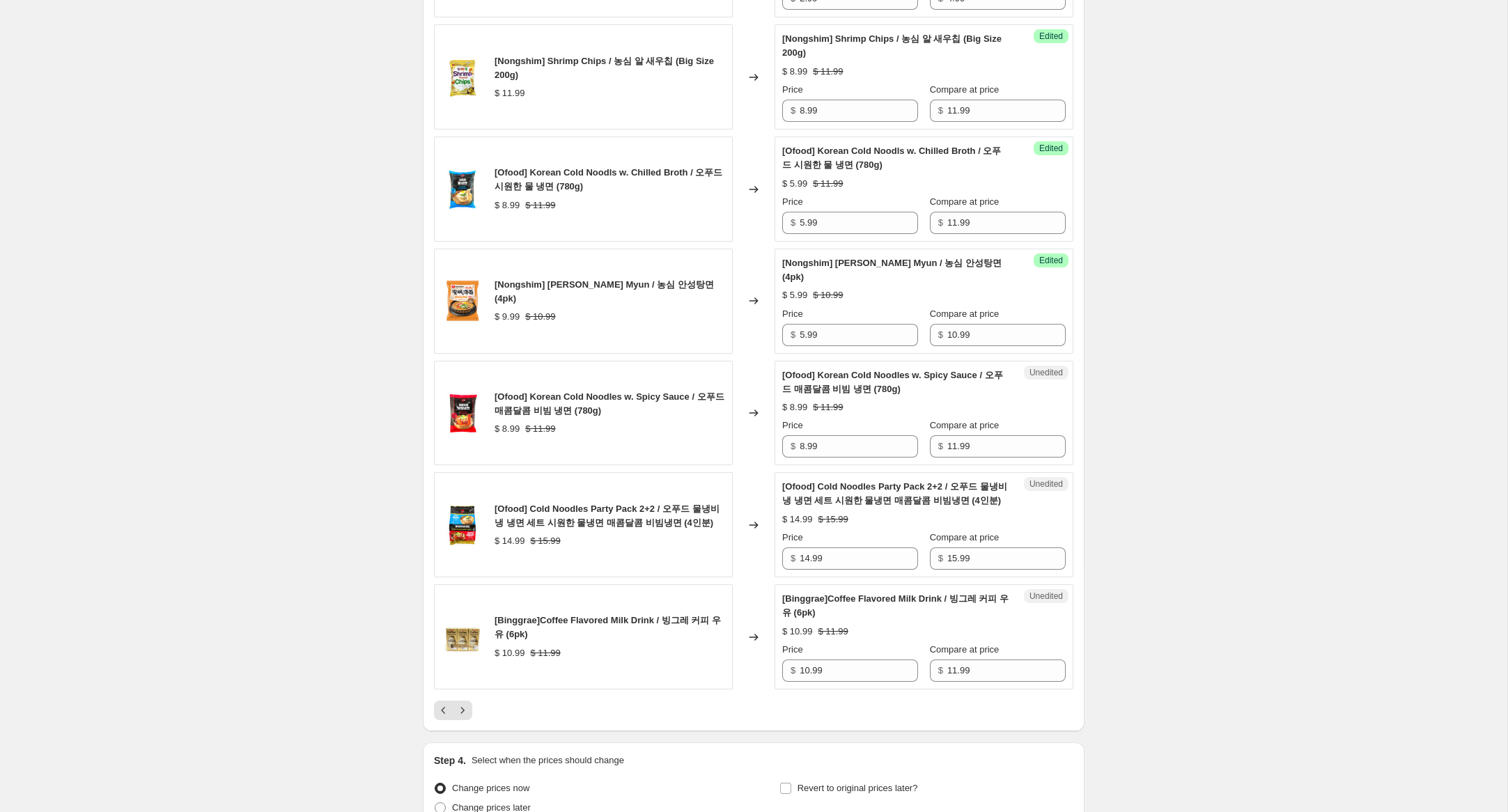
scroll to position [2037, 0]
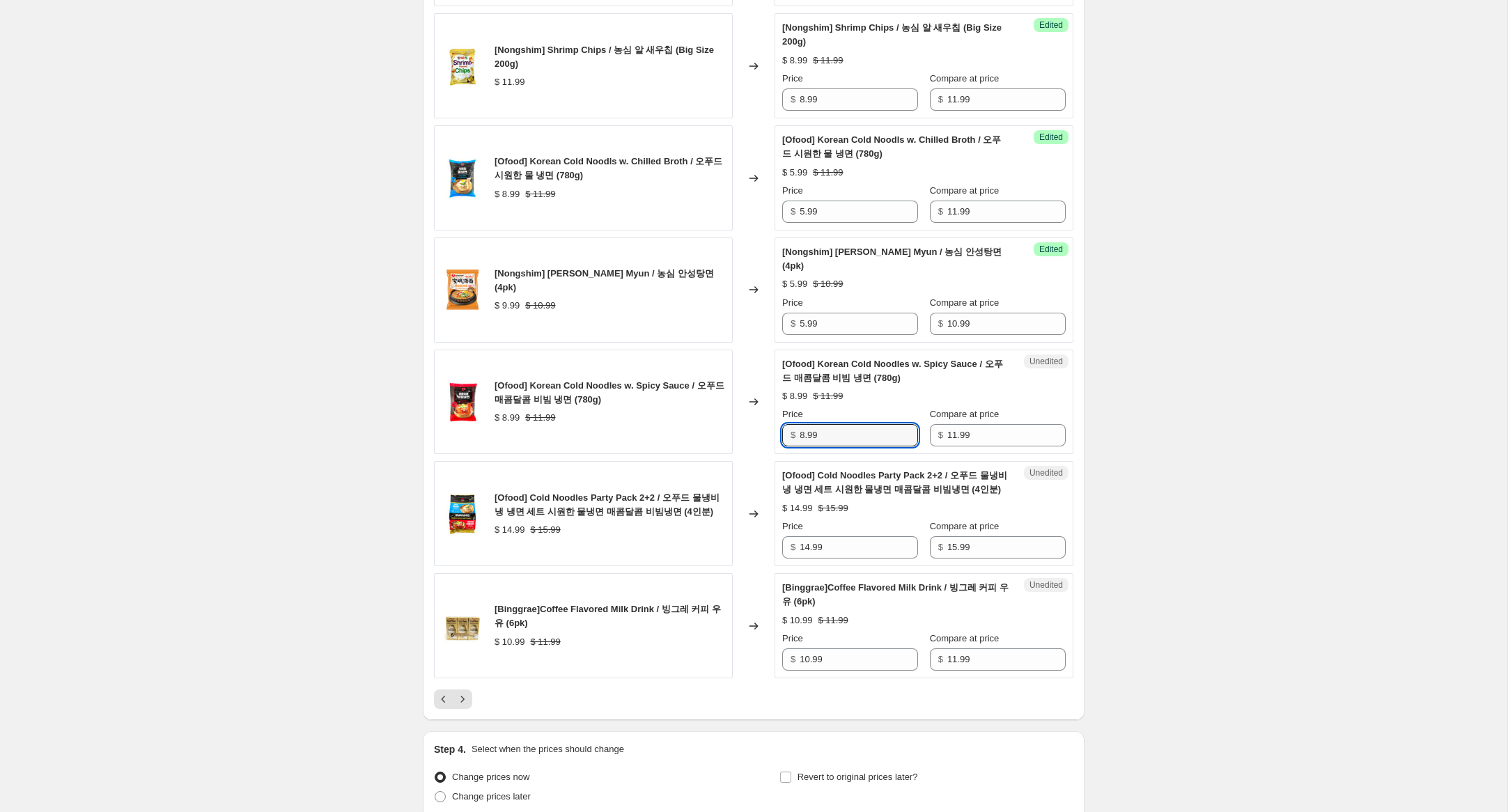
drag, startPoint x: 805, startPoint y: 449, endPoint x: 744, endPoint y: 448, distance: 61.0
click at [744, 445] on div "[Ofood] Korean Cold Noodles w. Spicy Sauce / 오푸드 매콤달콤 비빔 냉면 (780g) $ 8.99 $ 11.…" at bounding box center [753, 402] width 639 height 105
type input "5.99"
drag, startPoint x: 808, startPoint y: 565, endPoint x: 766, endPoint y: 562, distance: 42.1
click at [766, 562] on div "[Ofood] Cold Noodles Party Pack 2+2 / 오푸드 물냉비냉 냉면 세트 시원한 물냉면 매콤달콤 비빔냉면 (4인분) $ …" at bounding box center [753, 513] width 639 height 105
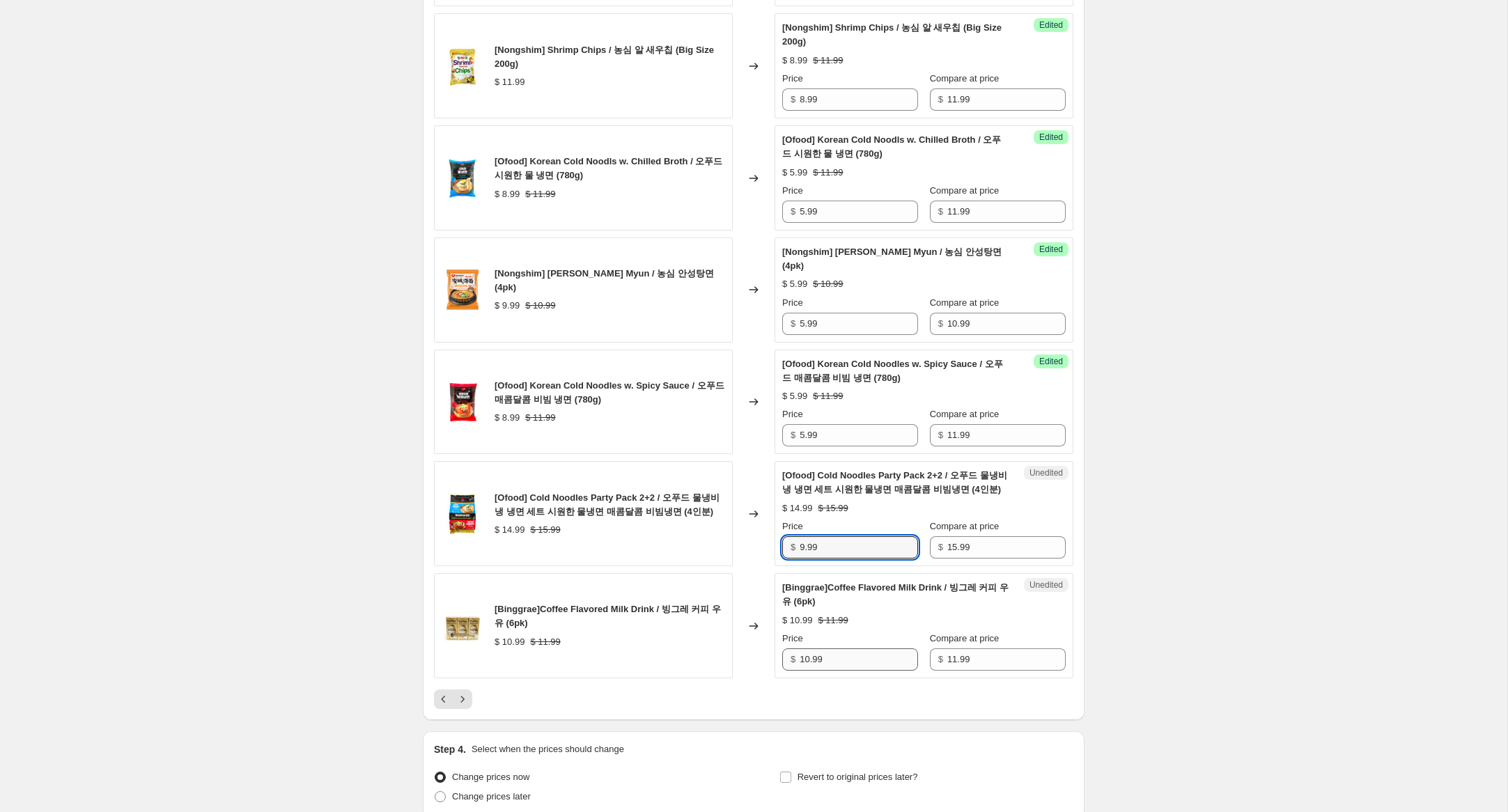
type input "9.99"
drag, startPoint x: 810, startPoint y: 674, endPoint x: 692, endPoint y: 646, distance: 121.3
click at [692, 646] on div "[Binggrae]Coffee Flavored Milk Drink / 빙그레 커피 우유 (6pk) $ 10.99 $ 11.99 Changed …" at bounding box center [753, 626] width 639 height 105
type input "7.99"
drag, startPoint x: 464, startPoint y: 712, endPoint x: 514, endPoint y: 722, distance: 51.0
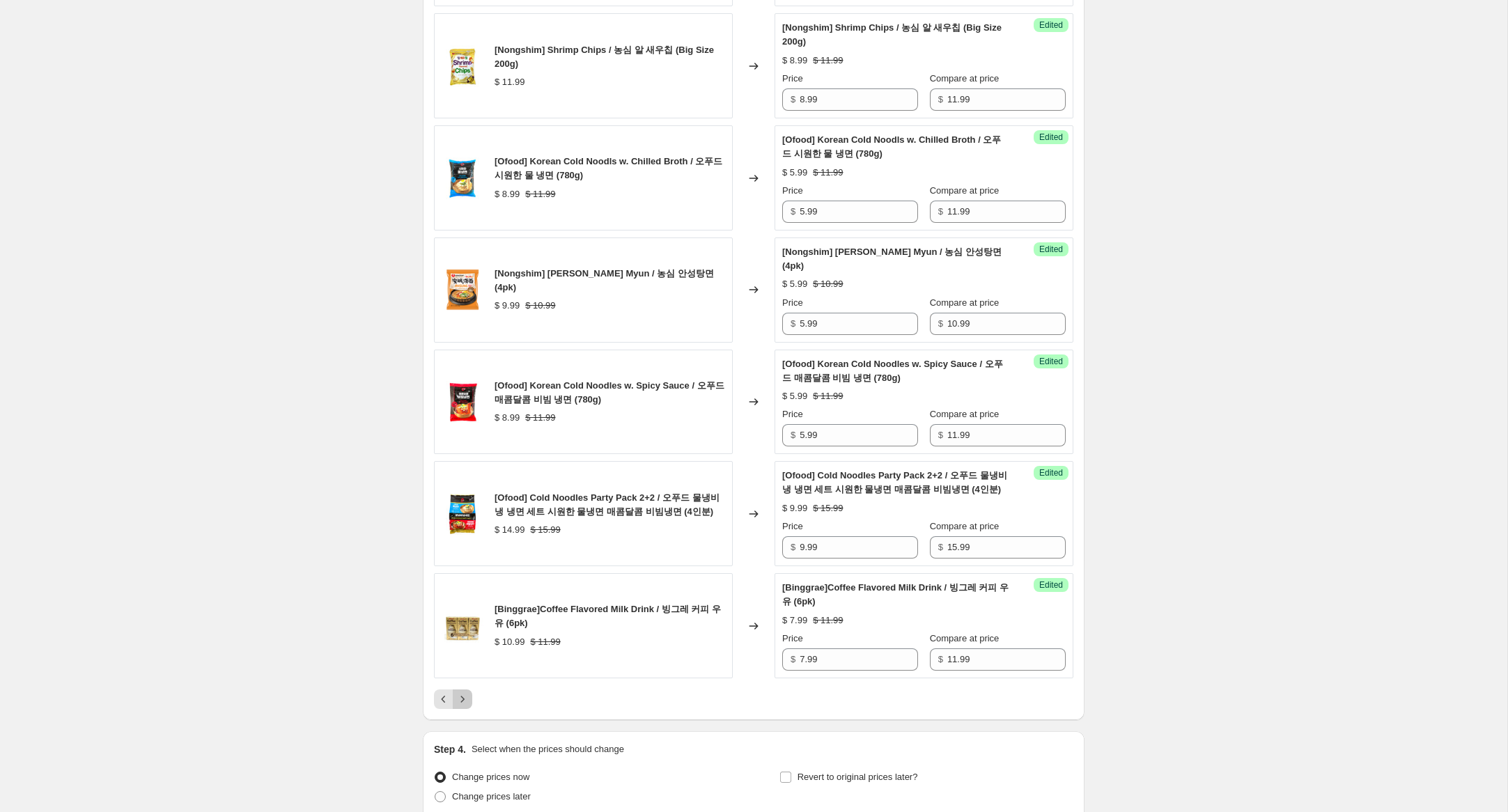
click at [464, 706] on icon "Next" at bounding box center [462, 699] width 14 height 14
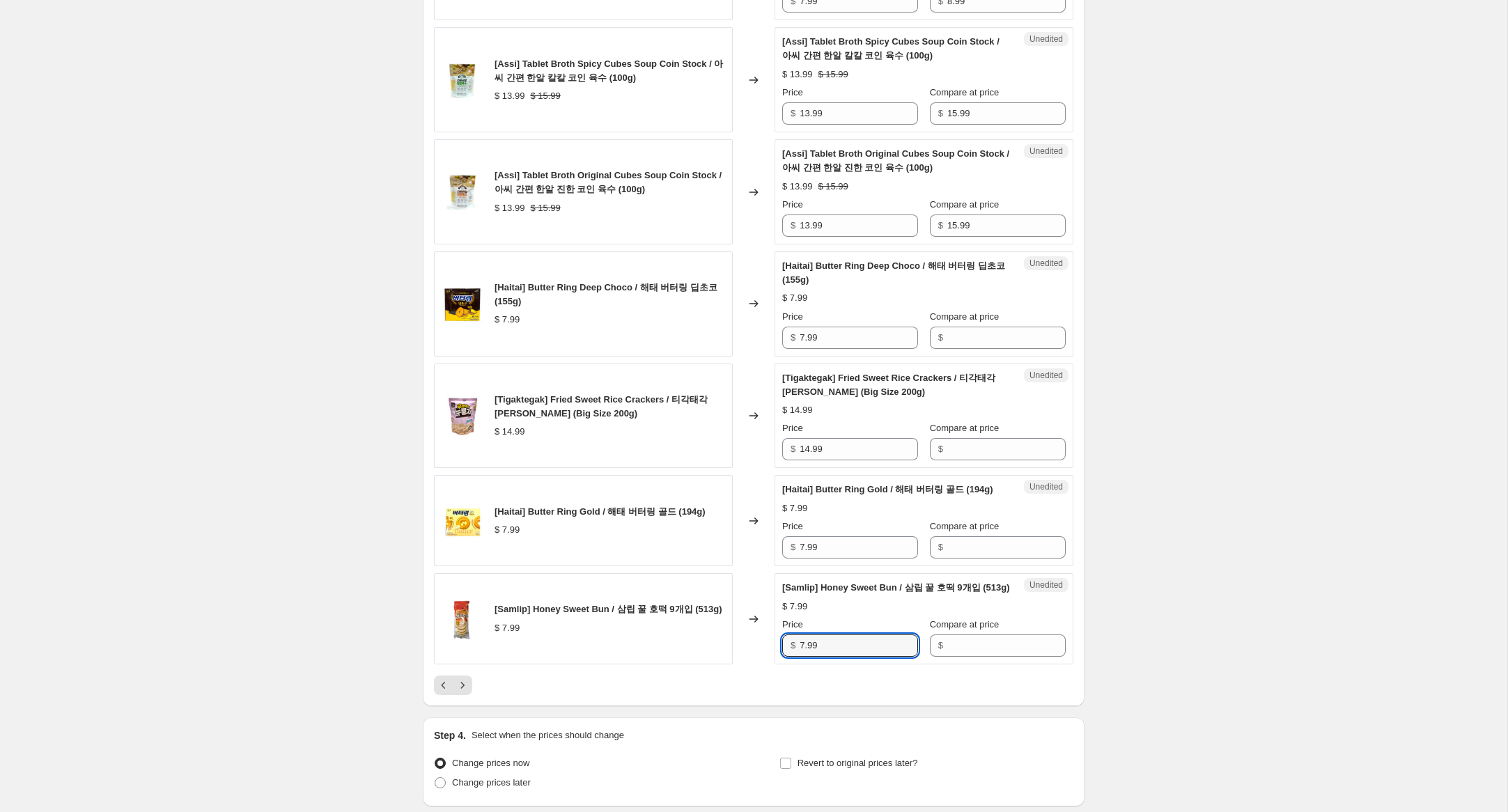
click at [713, 664] on div "[Samlip] Honey Sweet Bun / 삼립 꿀 호떡 9개입 (513g) $ 7.99 Changed to Unedited [Samli…" at bounding box center [753, 618] width 639 height 91
drag, startPoint x: 979, startPoint y: 688, endPoint x: 913, endPoint y: 685, distance: 66.1
click at [979, 657] on input "Compare at price" at bounding box center [1007, 645] width 118 height 22
paste input "7.99"
type input "7.99"
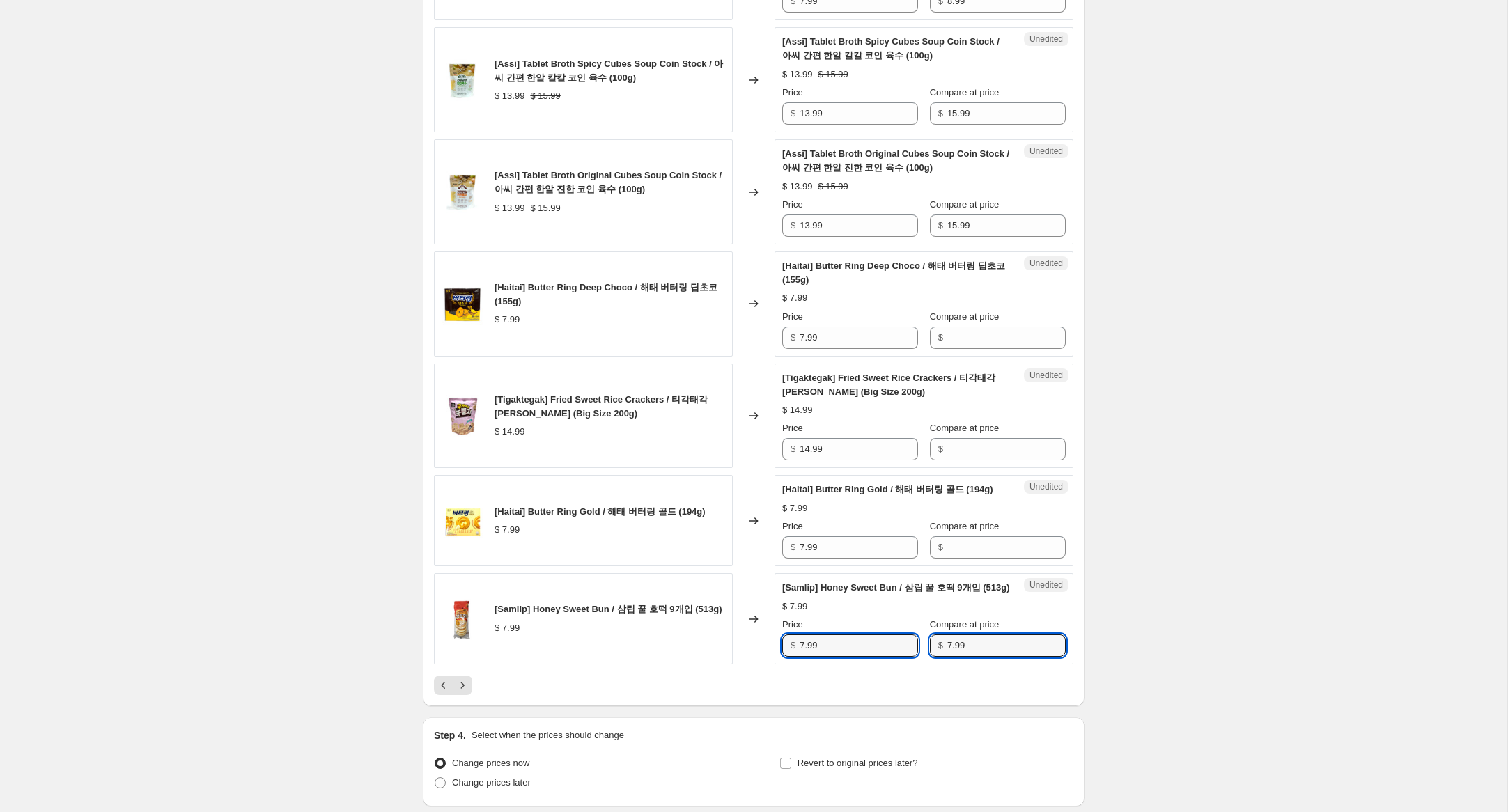
drag, startPoint x: 801, startPoint y: 687, endPoint x: 711, endPoint y: 670, distance: 91.6
click at [715, 664] on div "[Samlip] Honey Sweet Bun / 삼립 꿀 호떡 9개입 (513g) $ 7.99 Changed to Unedited [Samli…" at bounding box center [753, 618] width 639 height 91
type input "5.99"
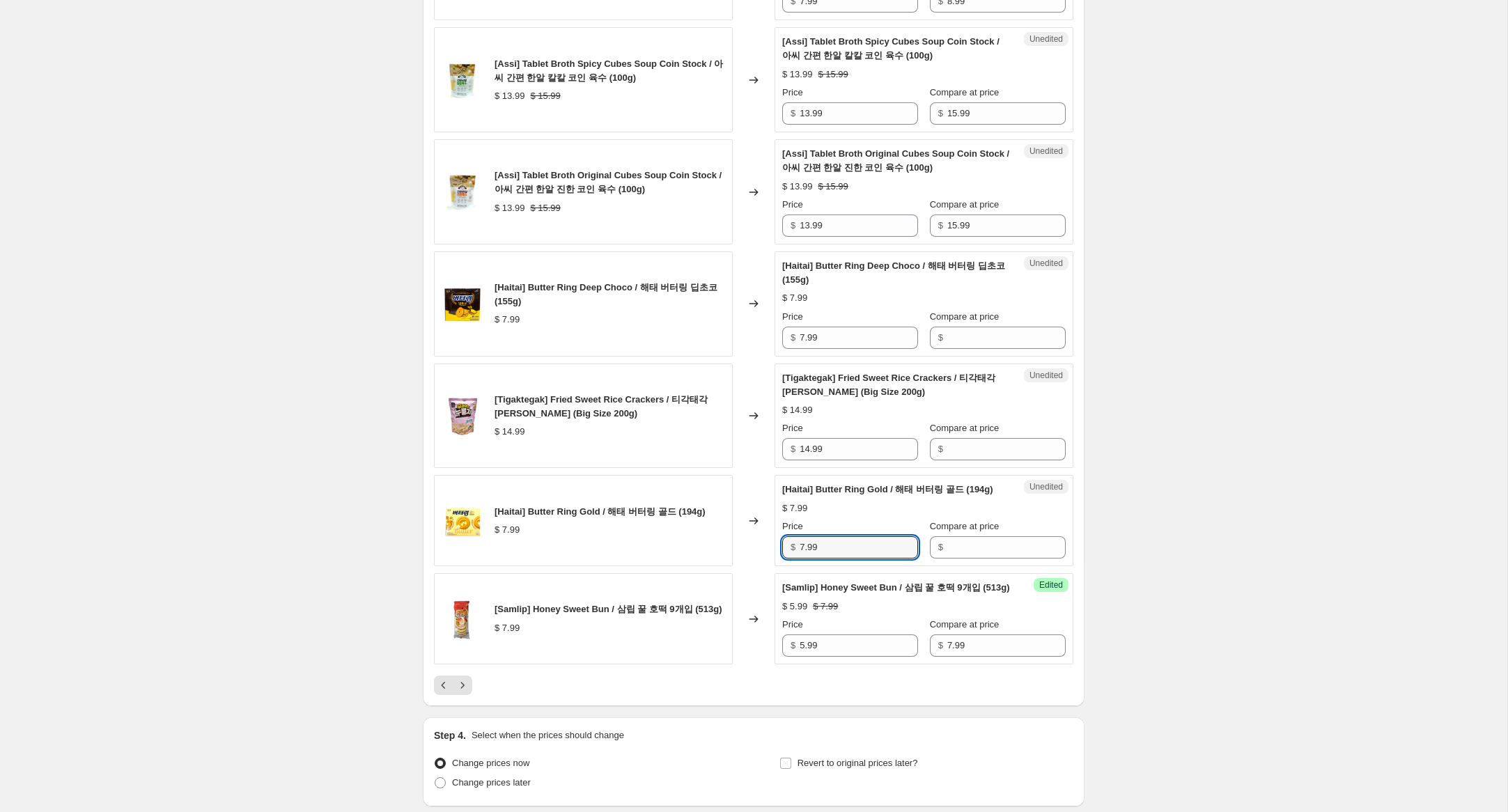
drag, startPoint x: 801, startPoint y: 573, endPoint x: 713, endPoint y: 559, distance: 89.1
click at [711, 560] on div "[Haitai] Butter Ring Gold / 해태 버터링 골드 (194g) $ 7.99 Changed to Unedited [Haitai…" at bounding box center [753, 520] width 639 height 91
drag, startPoint x: 978, startPoint y: 581, endPoint x: 971, endPoint y: 579, distance: 7.3
click at [977, 559] on input "Compare at price" at bounding box center [1007, 547] width 118 height 22
paste input "7.99"
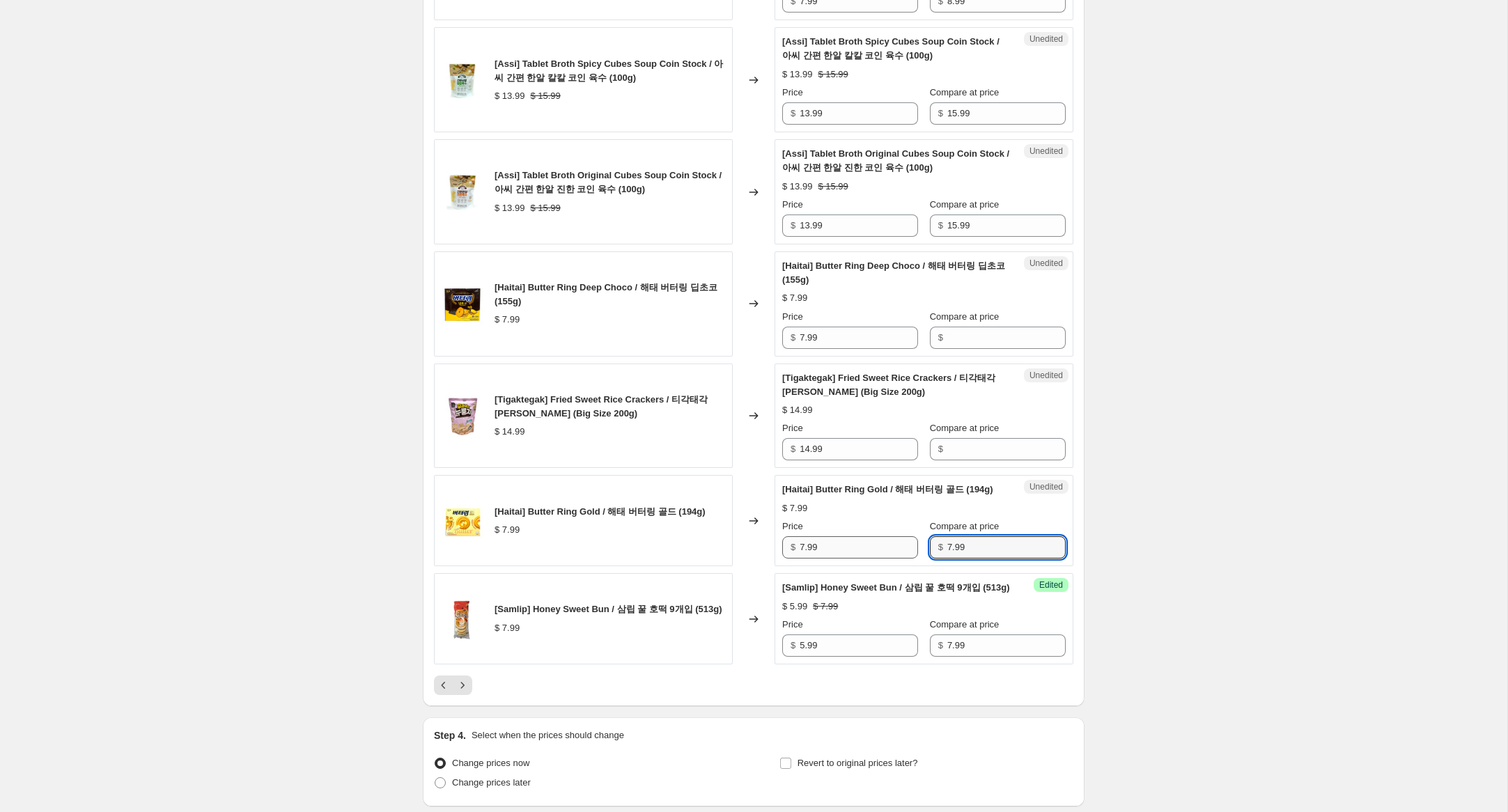
type input "7.99"
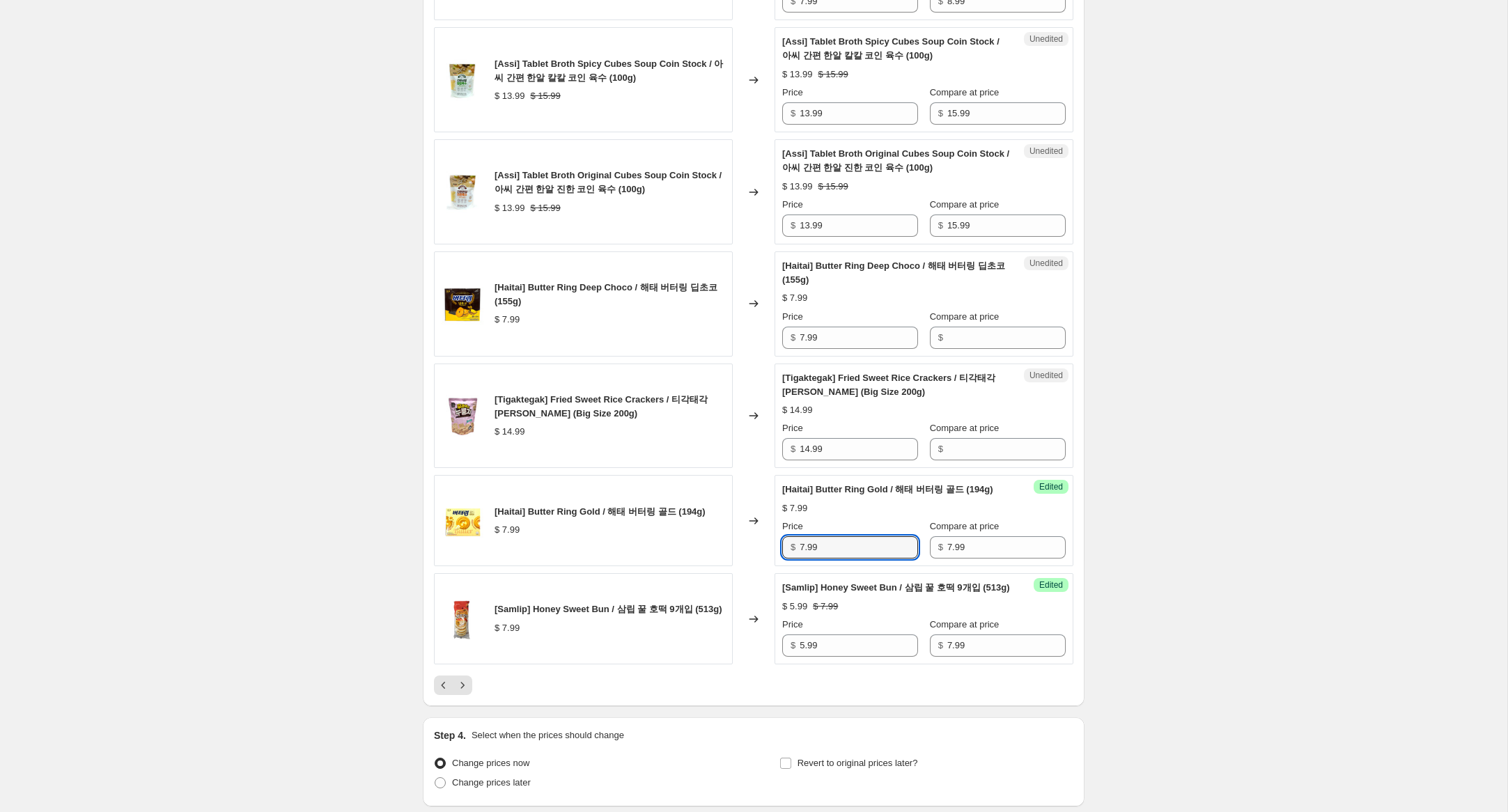
drag, startPoint x: 805, startPoint y: 574, endPoint x: 783, endPoint y: 571, distance: 22.2
click at [783, 559] on div "$ 7.99" at bounding box center [850, 547] width 136 height 22
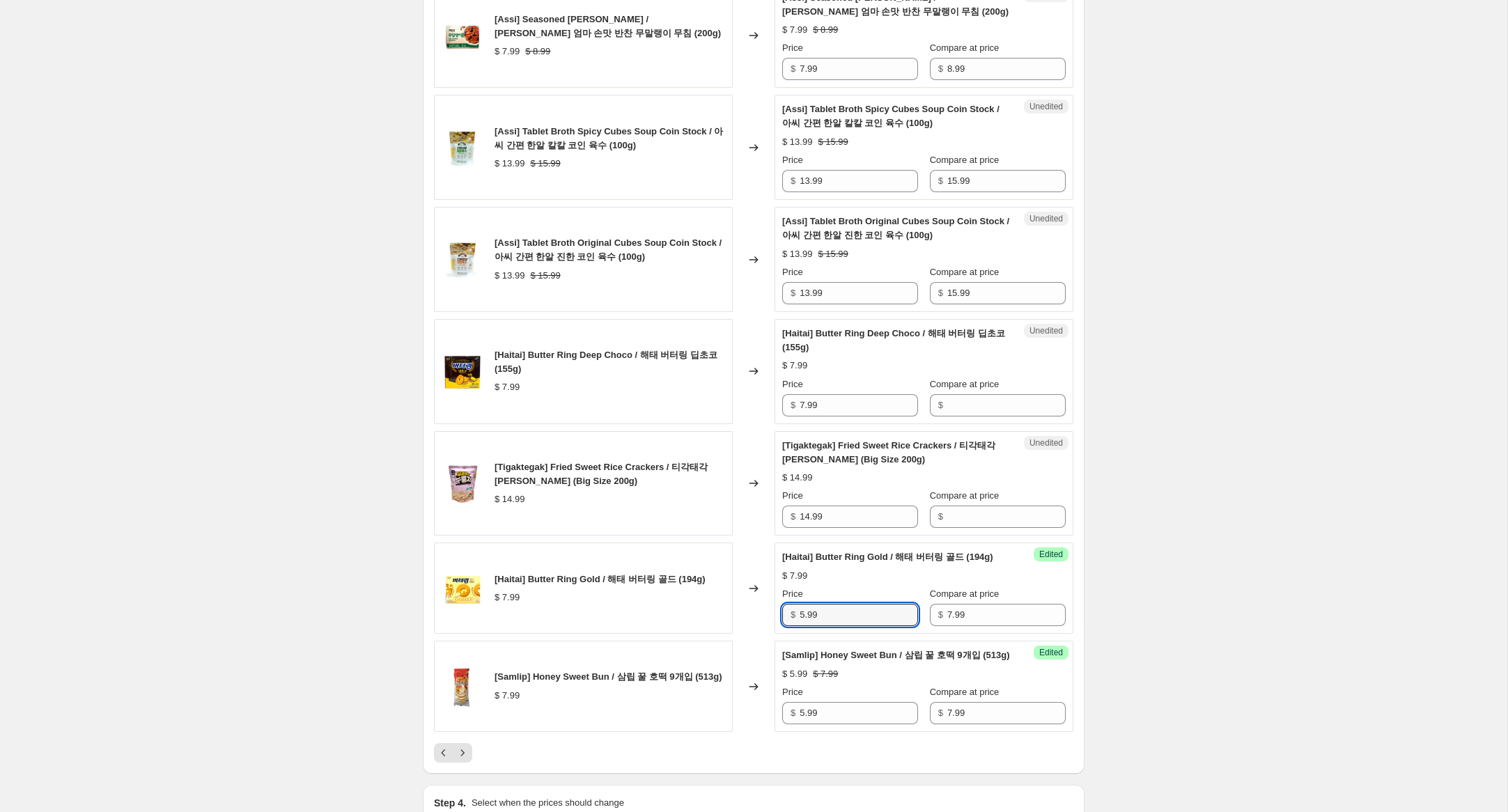
scroll to position [1959, 0]
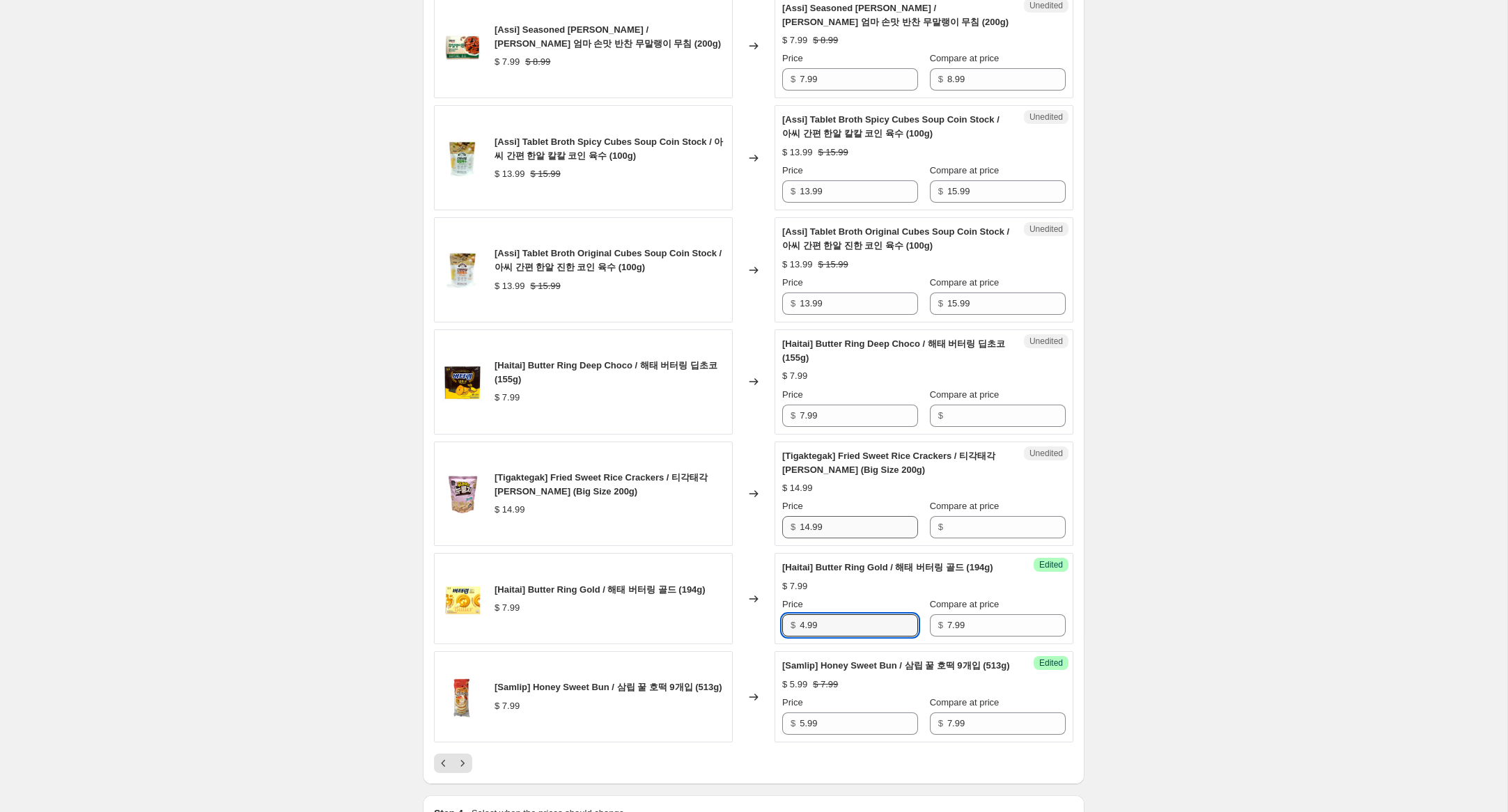
type input "4.99"
drag, startPoint x: 821, startPoint y: 538, endPoint x: 776, endPoint y: 529, distance: 45.9
click at [776, 529] on div "Unedited [Tigaktegak] Fried Sweet Rice Crackers / 티각태각 후라이드 누룽지 (Big Size 200g)…" at bounding box center [924, 494] width 299 height 105
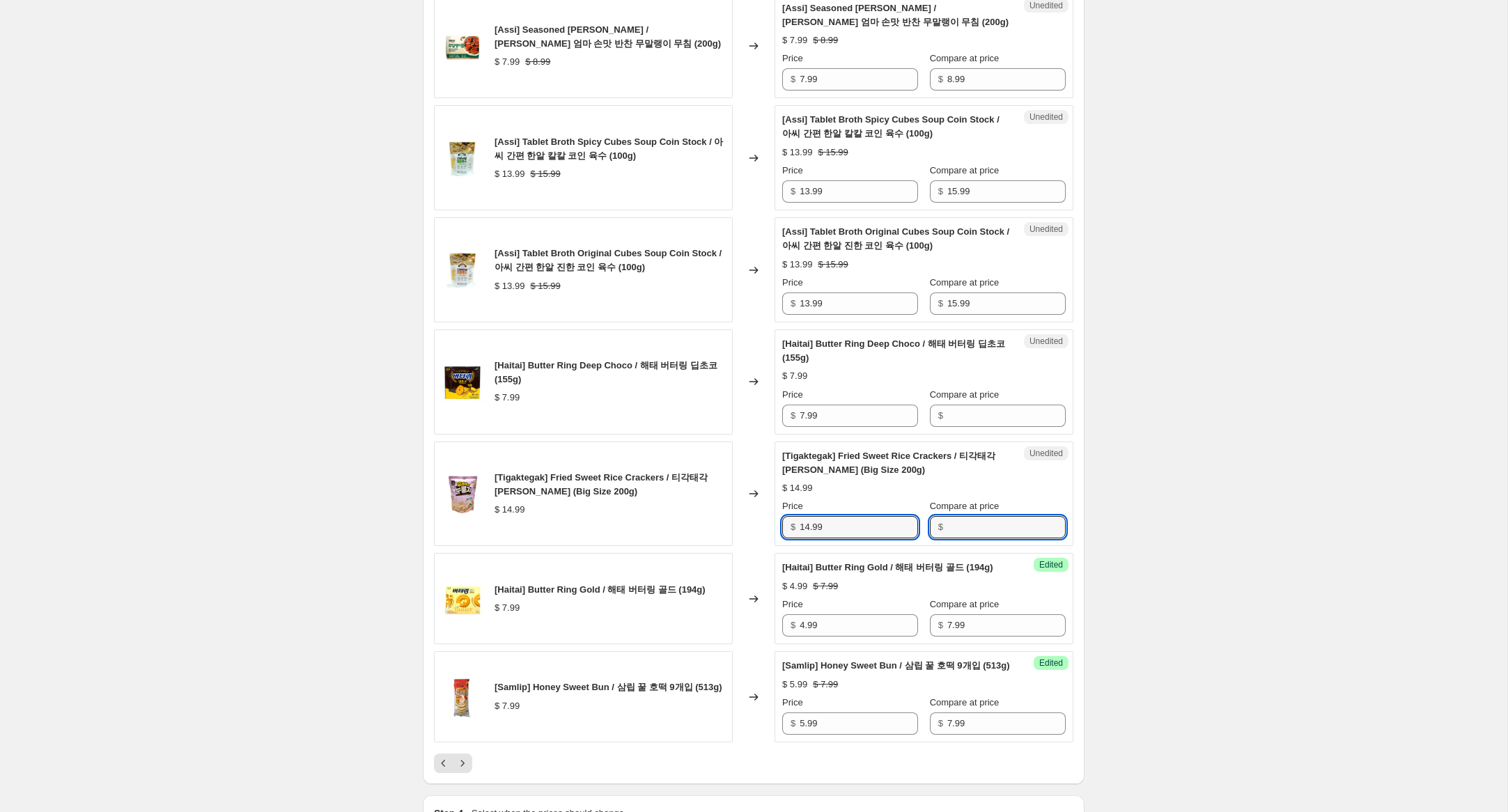
drag, startPoint x: 1014, startPoint y: 541, endPoint x: 839, endPoint y: 553, distance: 175.4
click at [1010, 538] on input "Compare at price" at bounding box center [1007, 527] width 118 height 22
paste input "14.99"
type input "14.99"
drag, startPoint x: 810, startPoint y: 543, endPoint x: 738, endPoint y: 527, distance: 73.8
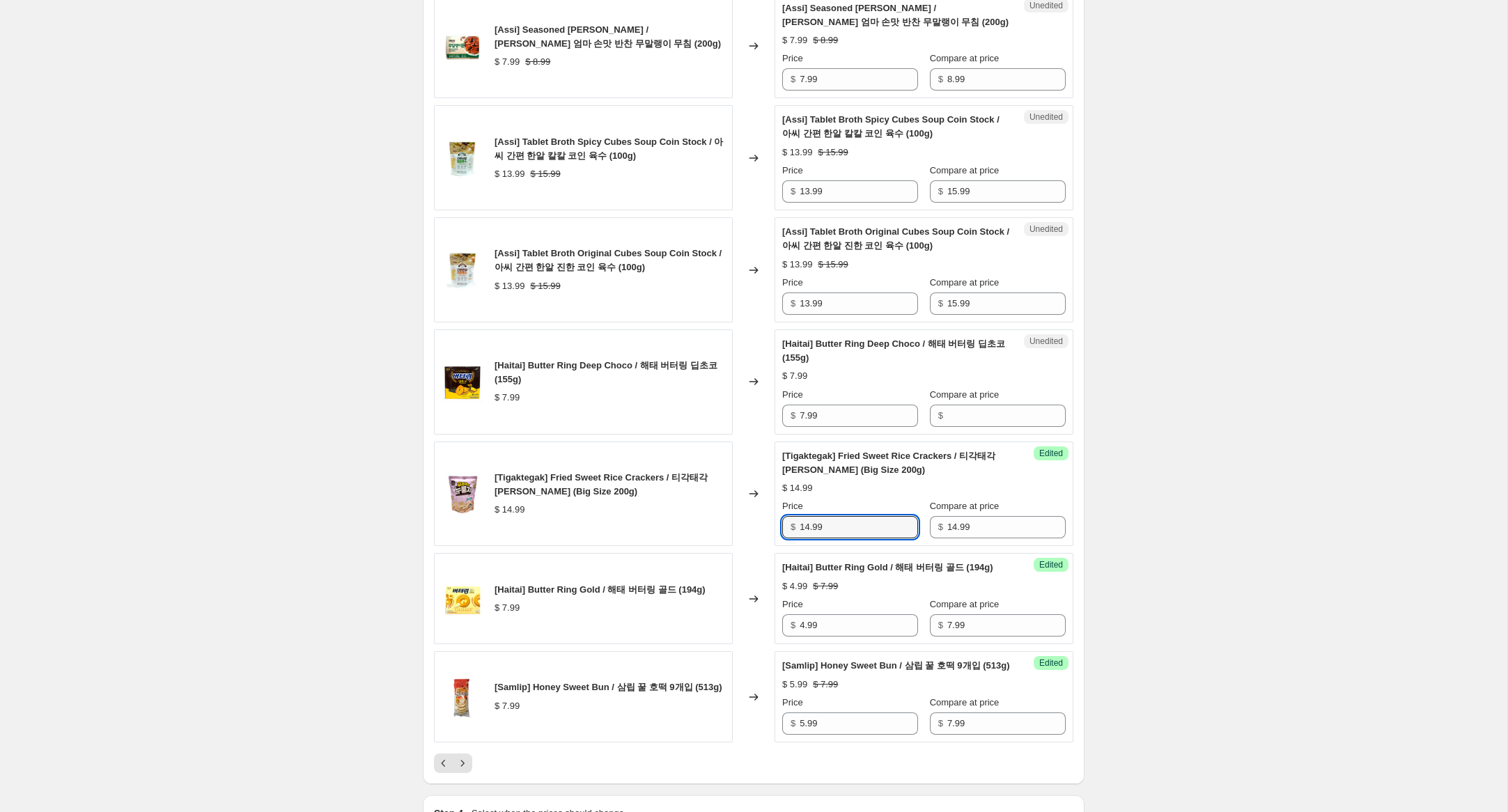
click at [743, 528] on div "[Tigaktegak] Fried Sweet Rice Crackers / 티각태각 후라이드 누룽지 (Big Size 200g) $ 14.99 …" at bounding box center [753, 494] width 639 height 105
type input "9.99"
drag, startPoint x: 822, startPoint y: 429, endPoint x: 849, endPoint y: 429, distance: 27.0
click at [740, 418] on div "[Haitai] Butter Ring Deep Choco / 해태 버터링 딥초코 (155g) $ 7.99 Changed to Unedited …" at bounding box center [753, 382] width 639 height 105
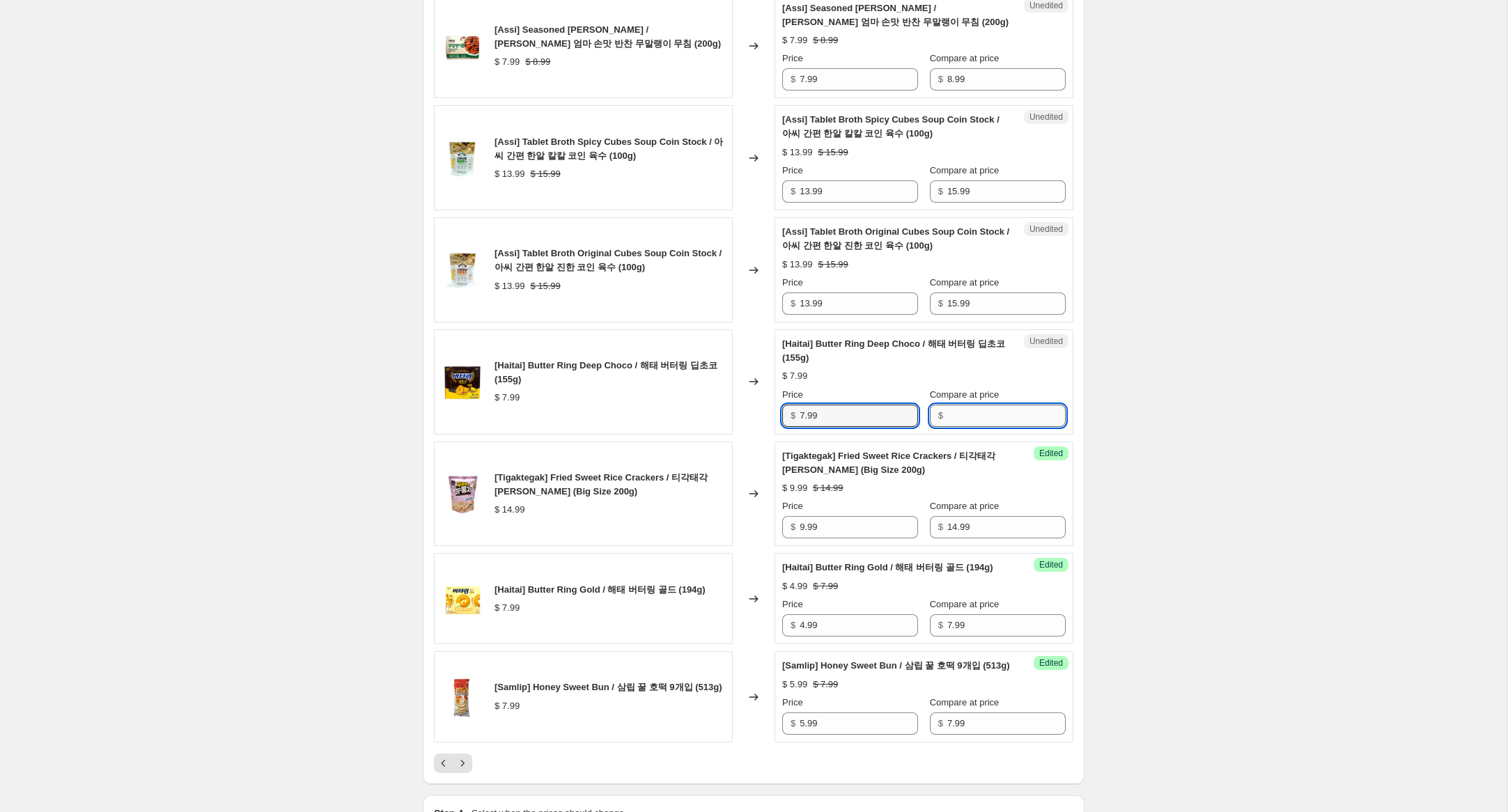
drag, startPoint x: 956, startPoint y: 434, endPoint x: 943, endPoint y: 432, distance: 13.2
click at [956, 427] on input "Compare at price" at bounding box center [1007, 415] width 118 height 22
paste input "7.99"
type input "7.99"
drag, startPoint x: 805, startPoint y: 430, endPoint x: 731, endPoint y: 413, distance: 75.9
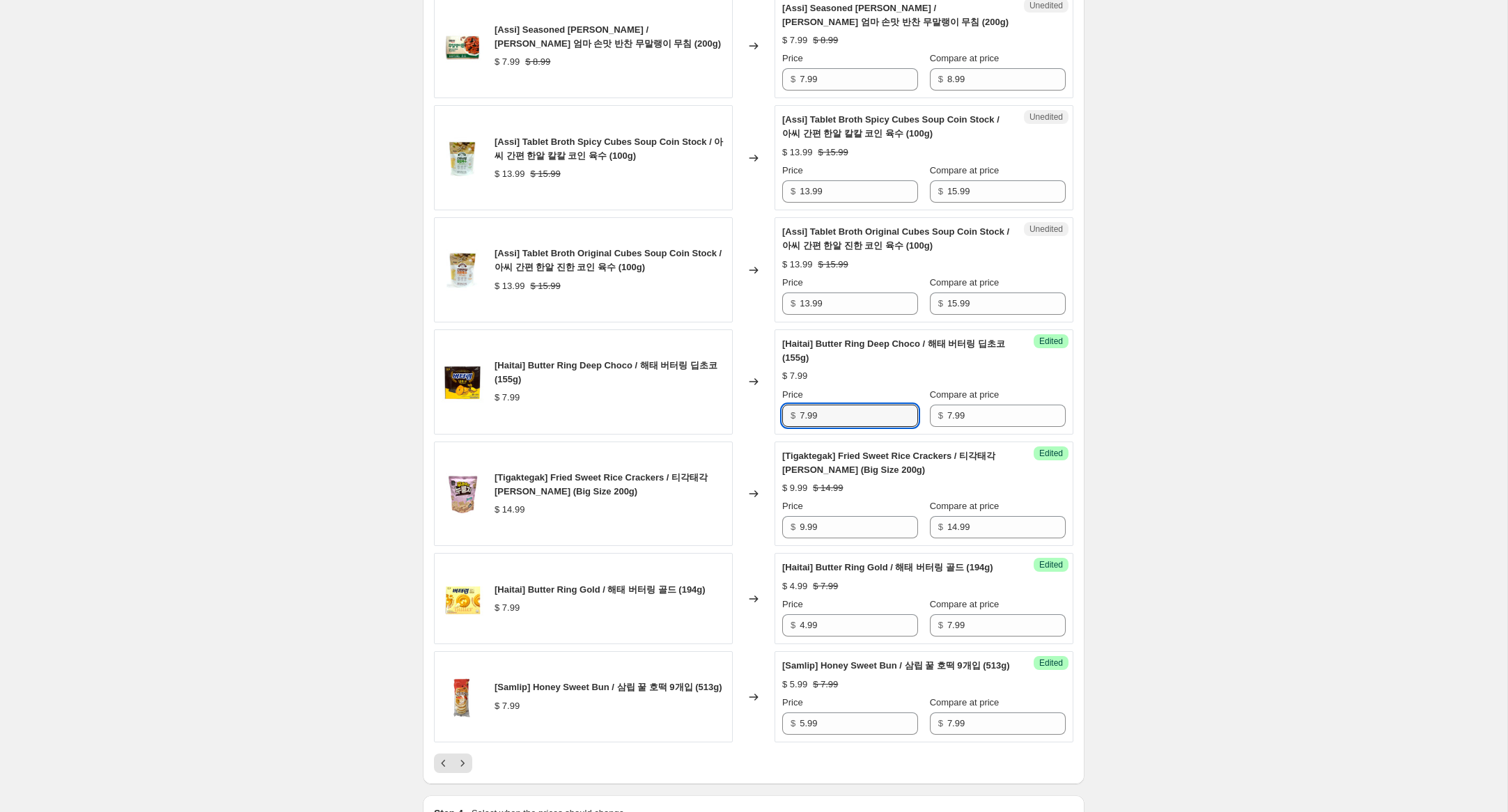
click at [731, 412] on div "[Haitai] Butter Ring Deep Choco / 해태 버터링 딥초코 (155g) $ 7.99 Changed to Success E…" at bounding box center [753, 382] width 639 height 105
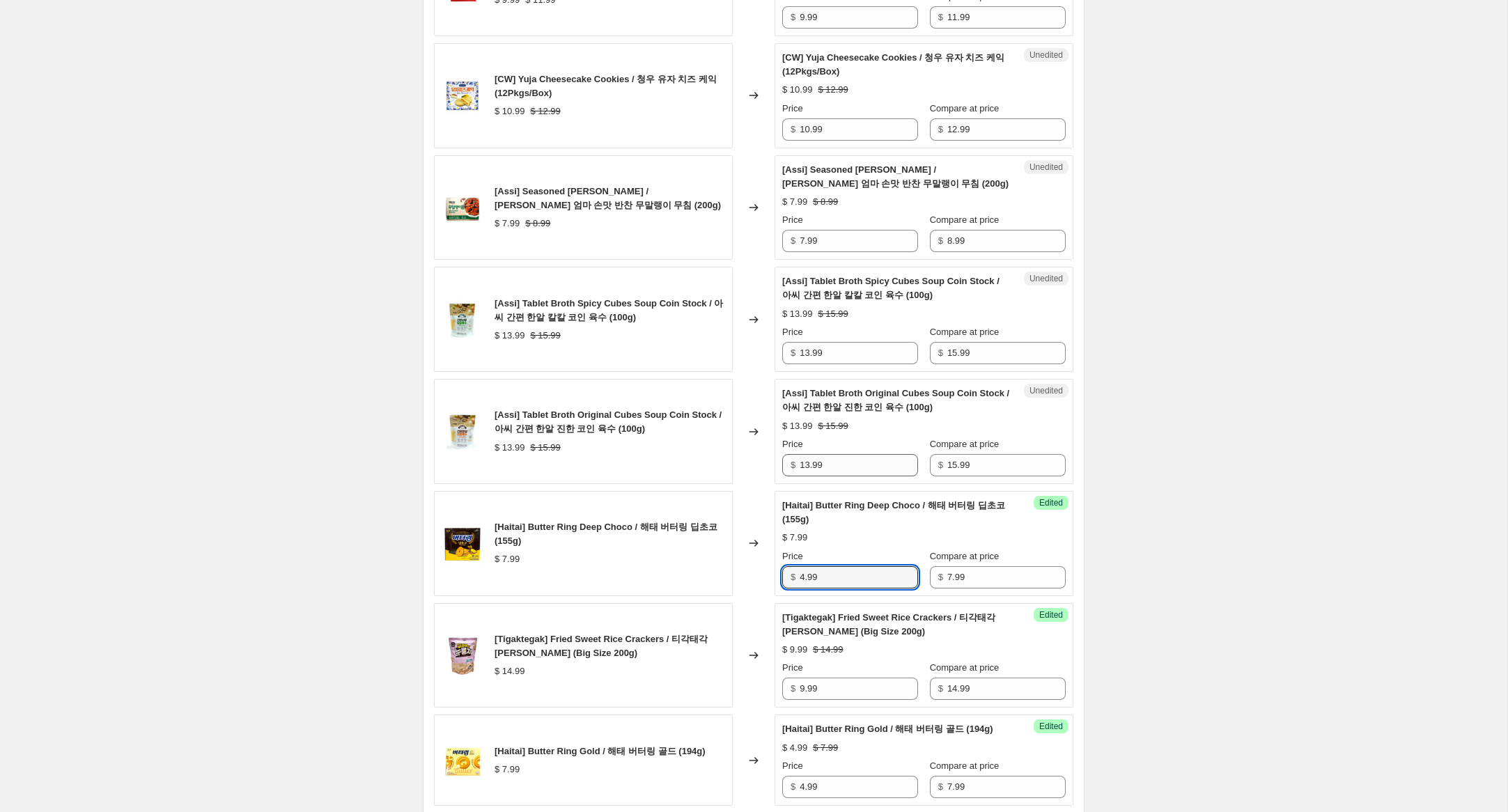
scroll to position [1788, 0]
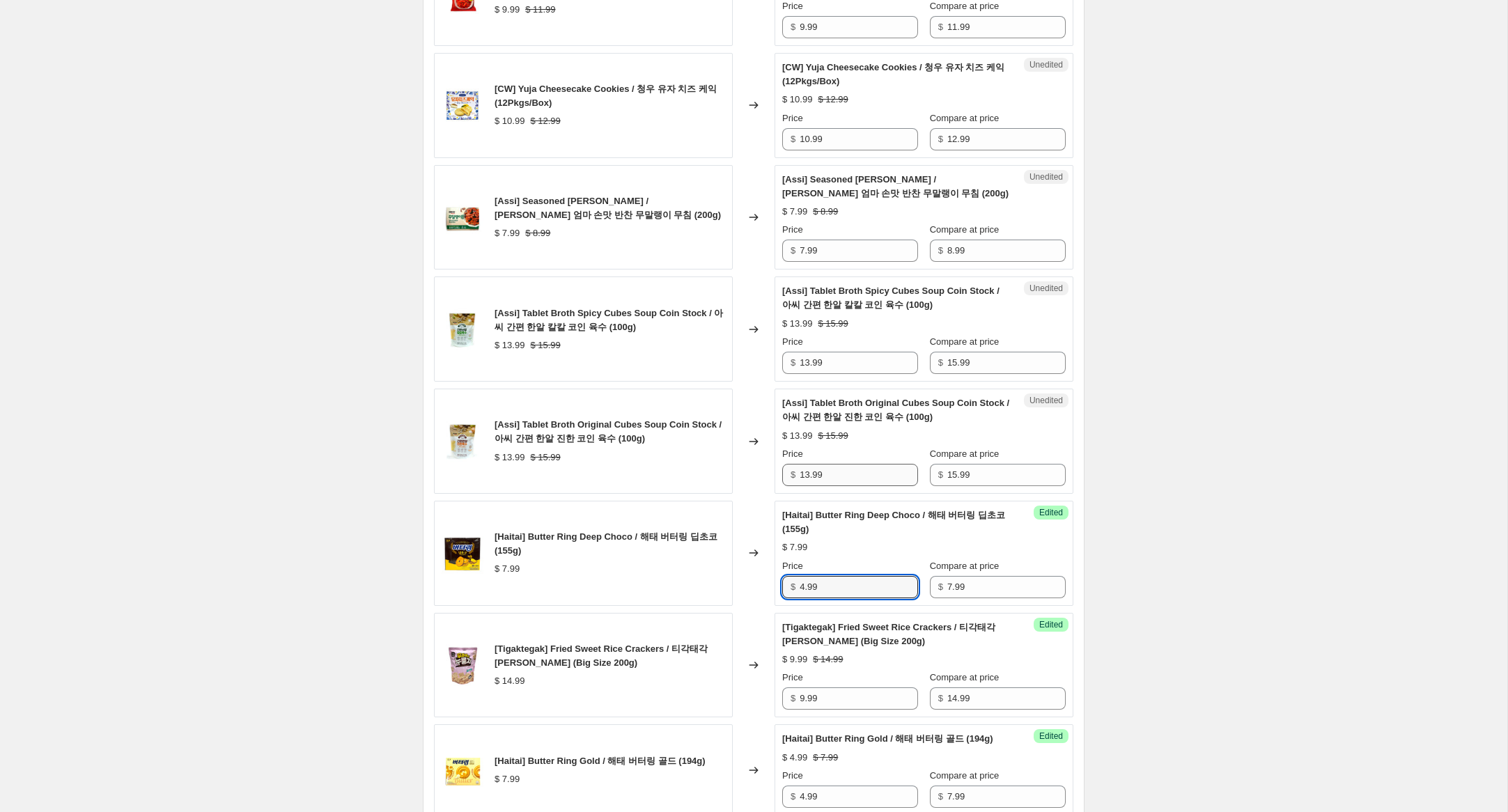
type input "4.99"
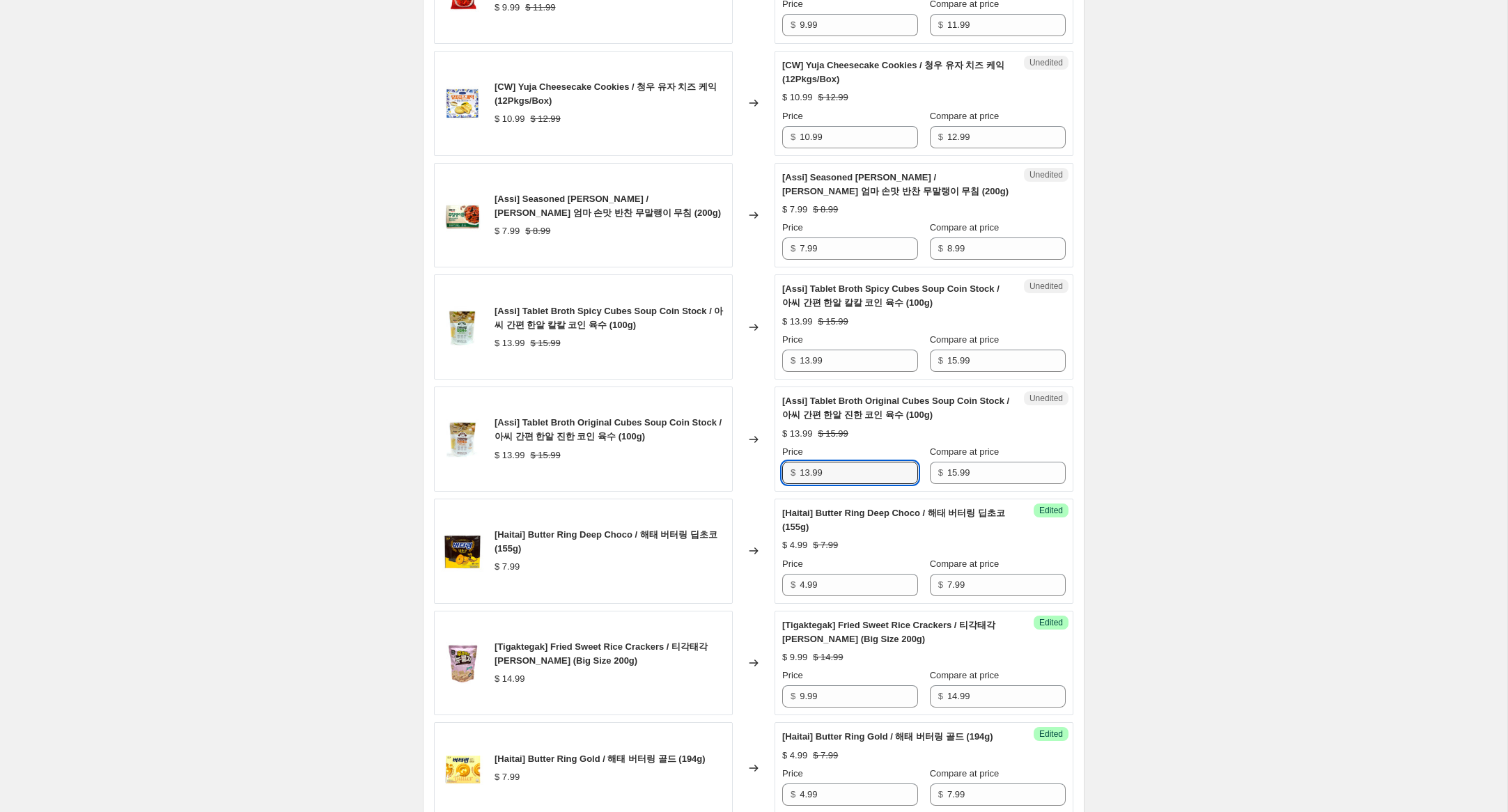
scroll to position [1787, 0]
drag, startPoint x: 810, startPoint y: 490, endPoint x: 733, endPoint y: 477, distance: 78.1
click at [733, 477] on div "[Assi] Tablet Broth Original Cubes Soup Coin Stock / 아씨 간편 한알 진한 코인 육수 (100g) $…" at bounding box center [753, 442] width 639 height 105
type input "10.99"
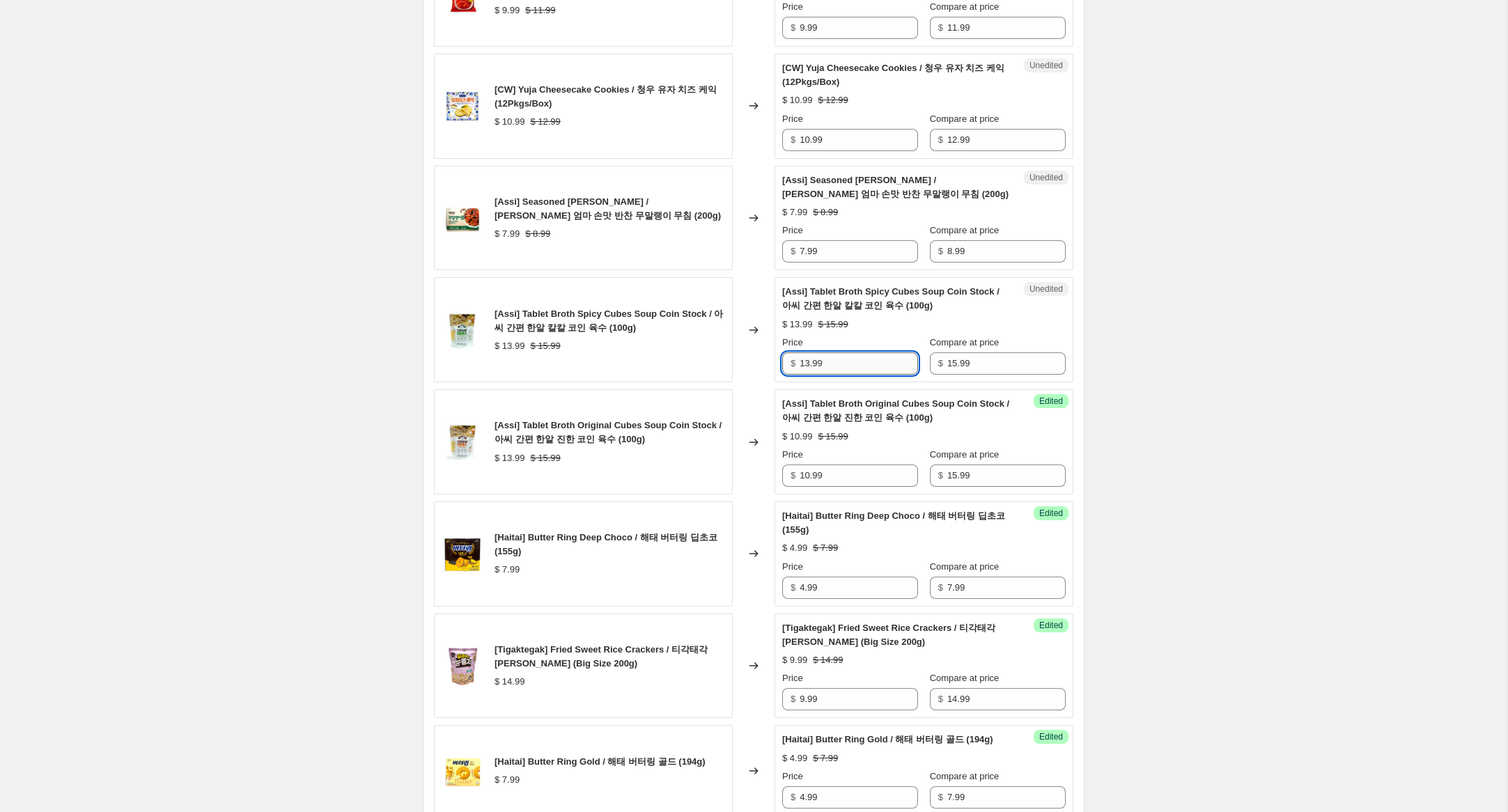
drag, startPoint x: 810, startPoint y: 379, endPoint x: 799, endPoint y: 396, distance: 20.2
click at [810, 375] on input "13.99" at bounding box center [859, 363] width 118 height 22
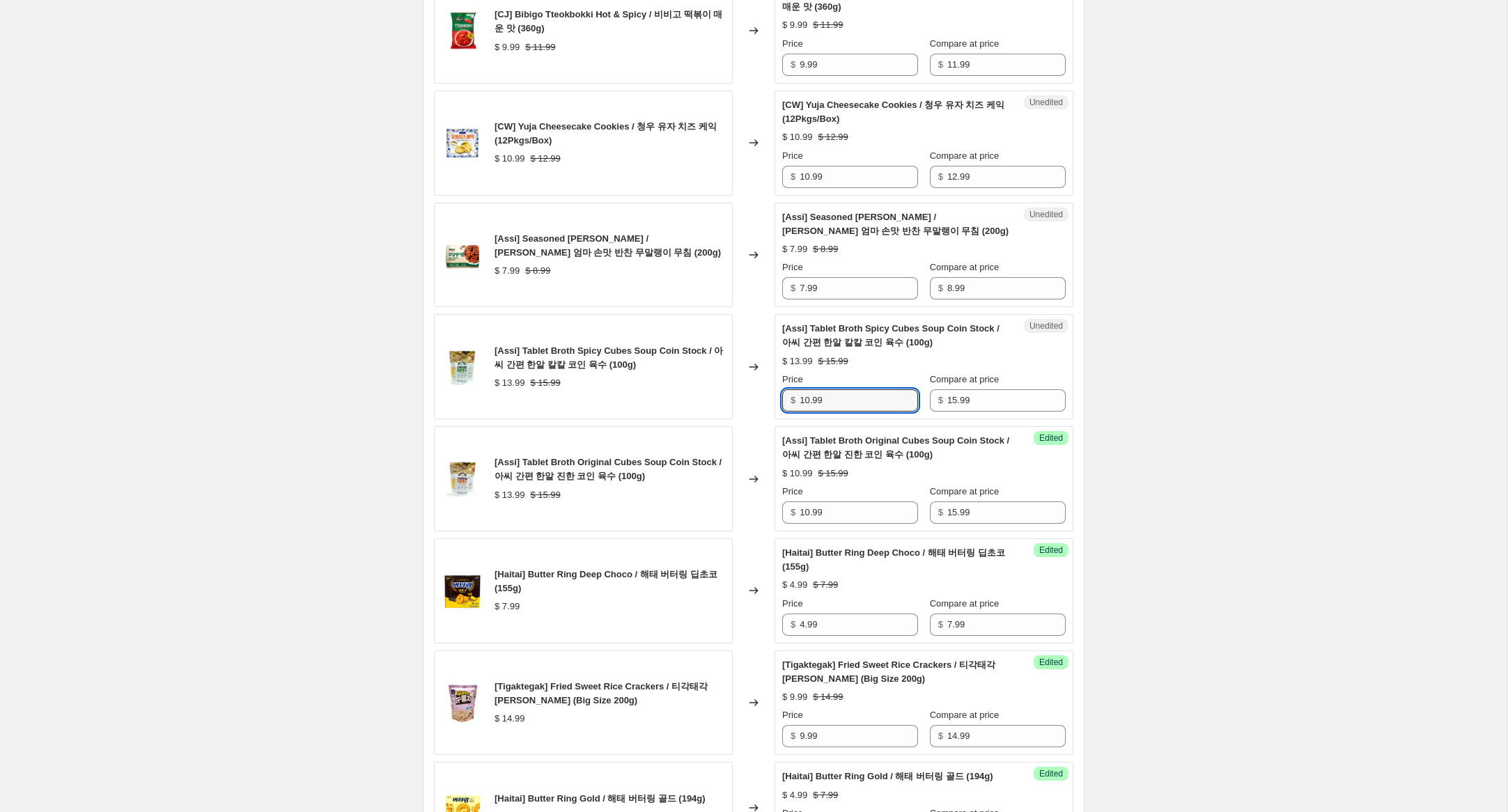
scroll to position [1745, 0]
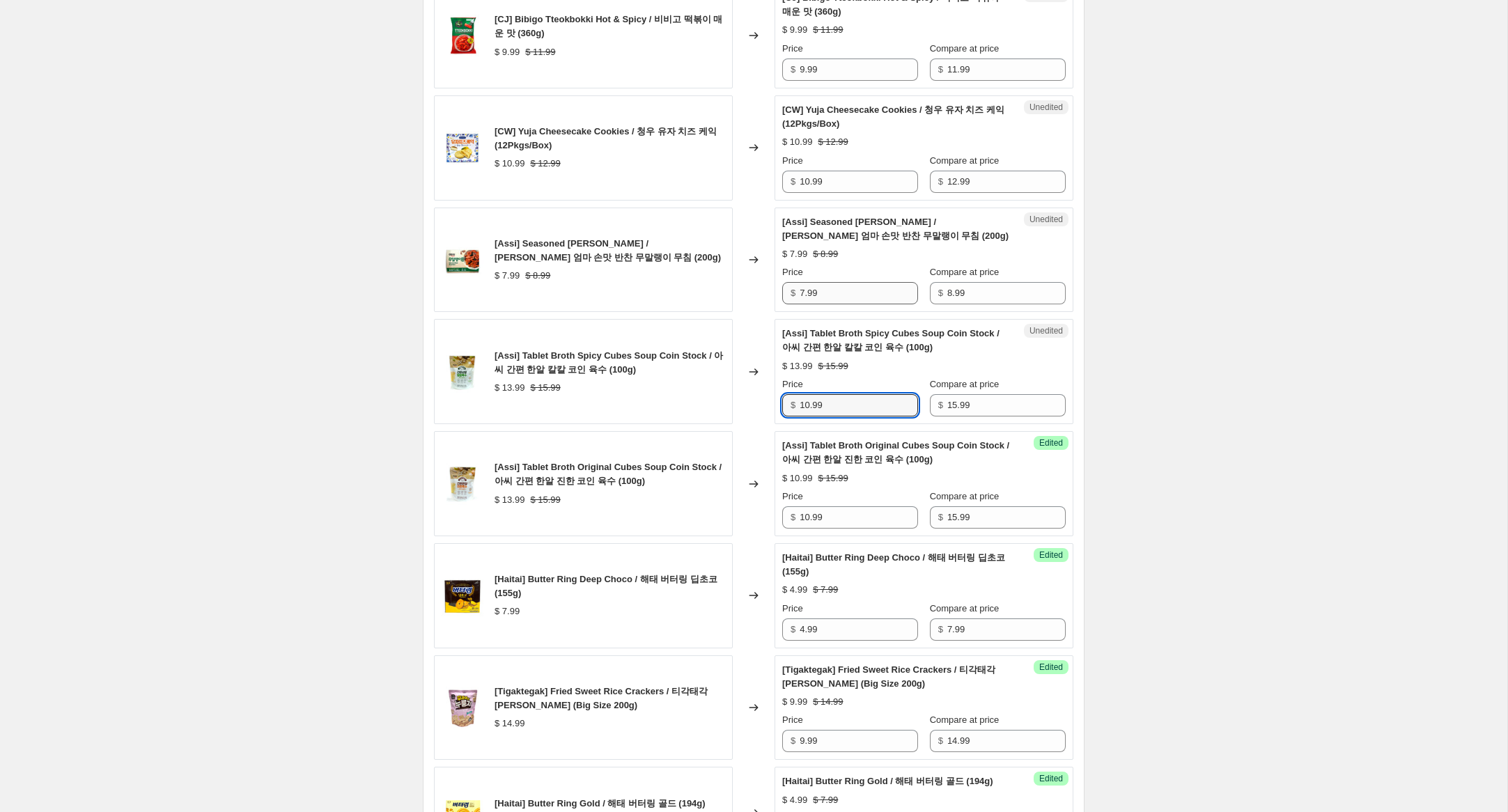
type input "10.99"
drag, startPoint x: 805, startPoint y: 310, endPoint x: 699, endPoint y: 281, distance: 109.9
click at [717, 283] on div "[Assi] Seasoned Radish / [PERSON_NAME] 엄마 손맛 반찬 무말랭이 무침 (200g) $ 7.99 $ 8.99 Ch…" at bounding box center [753, 260] width 639 height 105
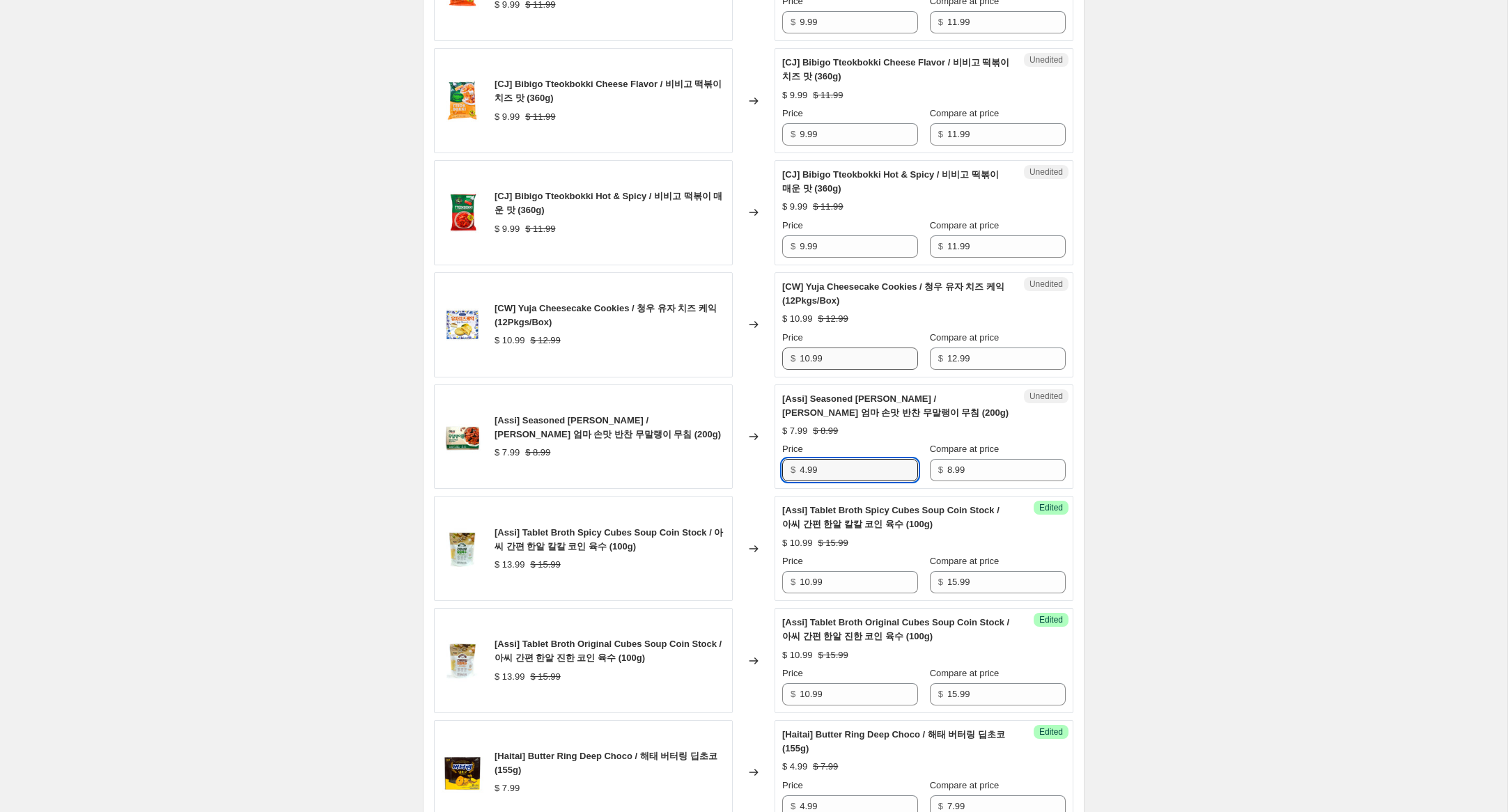
scroll to position [1564, 0]
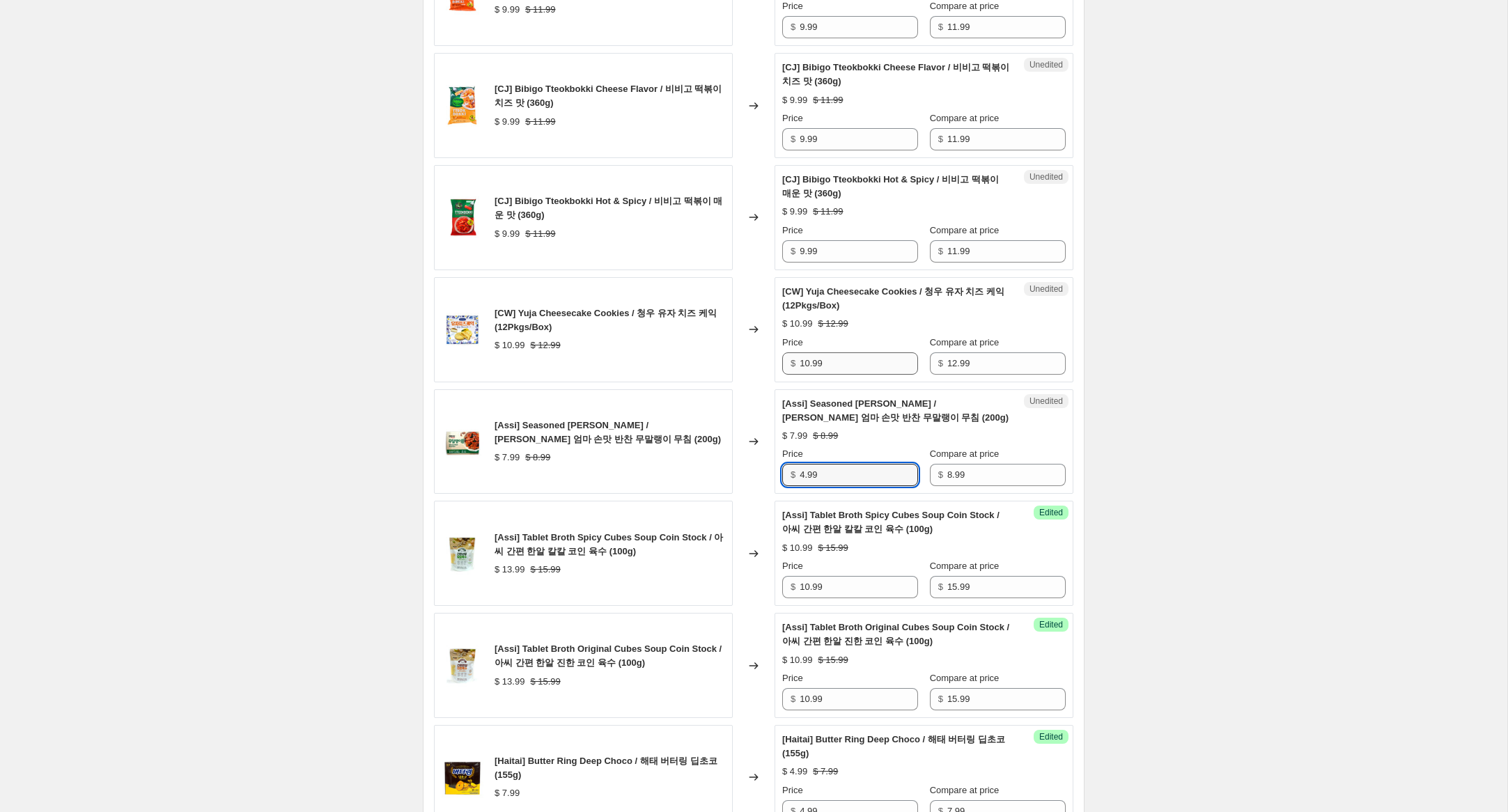
type input "4.99"
drag, startPoint x: 805, startPoint y: 376, endPoint x: 751, endPoint y: 370, distance: 54.3
click at [759, 368] on div "[CW] Yuja Cheesecake Cookies / 청우 유자 치즈 케익 (12Pkgs/Box) $ 10.99 $ 12.99 Changed…" at bounding box center [753, 330] width 639 height 105
type input "8.99"
drag, startPoint x: 804, startPoint y: 268, endPoint x: 732, endPoint y: 251, distance: 74.0
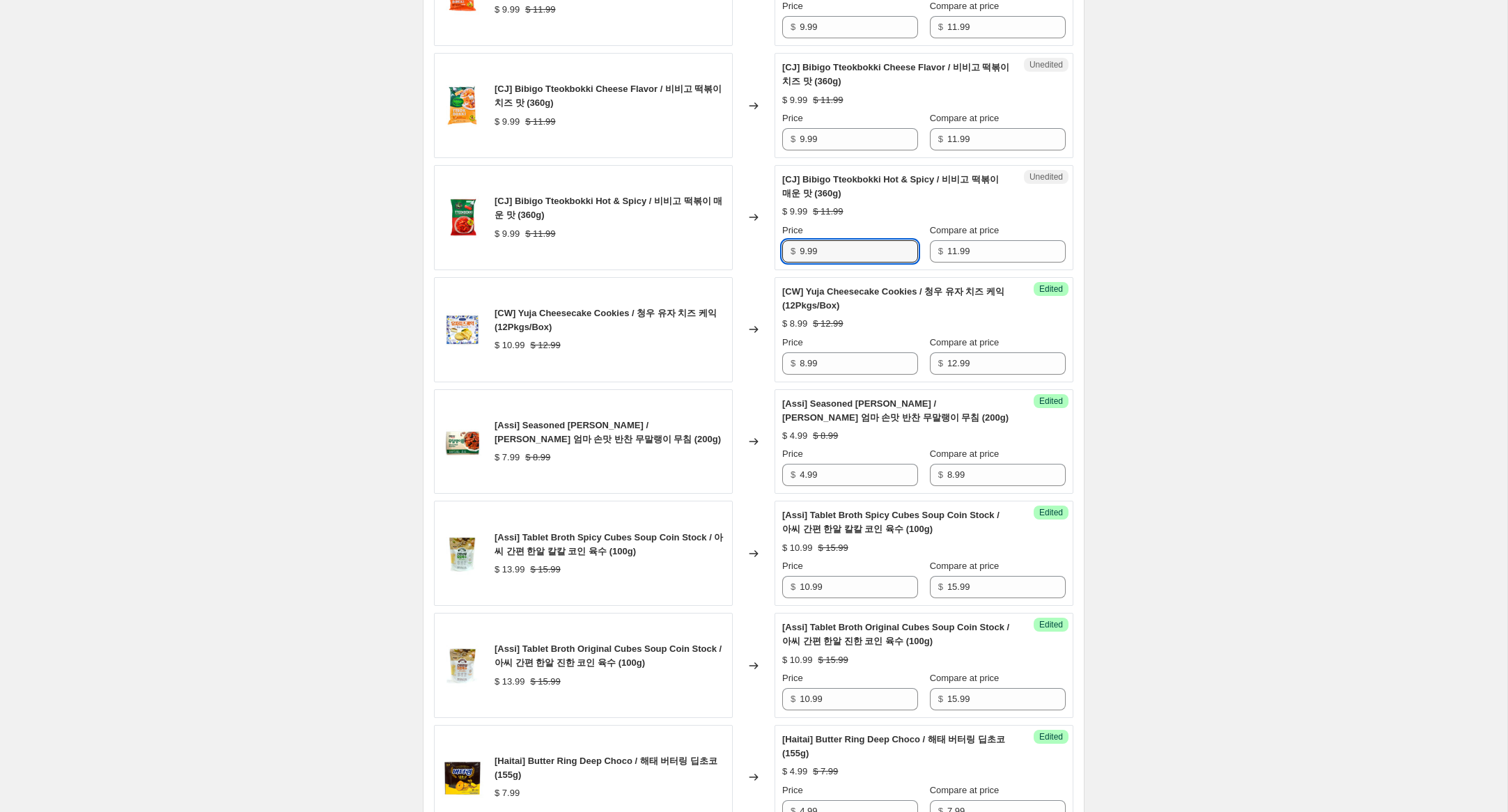
click at [736, 251] on div "[CJ] Bibigo Tteokbokki Hot & Spicy / 비비고 떡볶이 매운 맛 (360g) $ 9.99 $ 11.99 Changed…" at bounding box center [753, 217] width 639 height 105
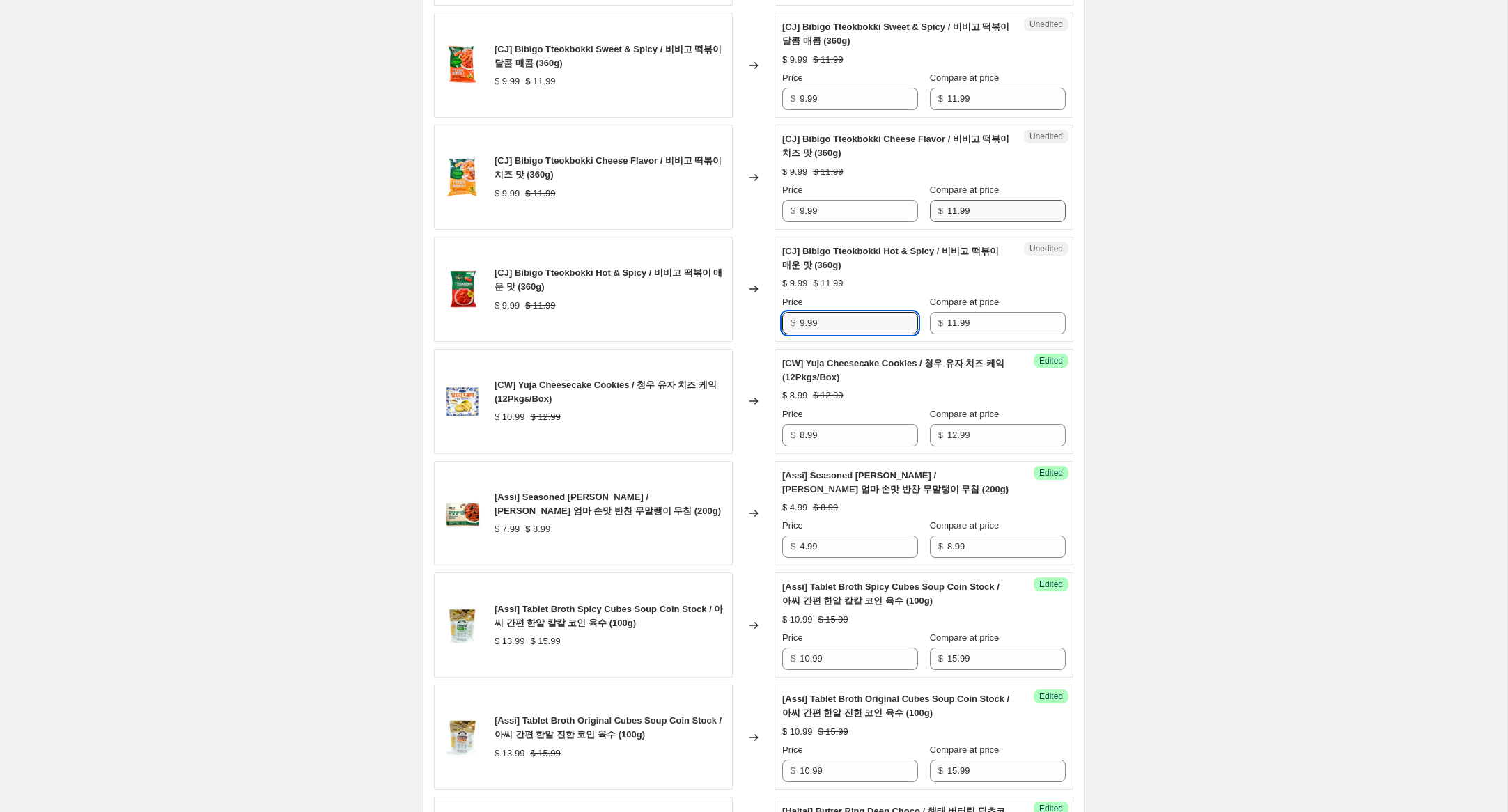
scroll to position [1500, 0]
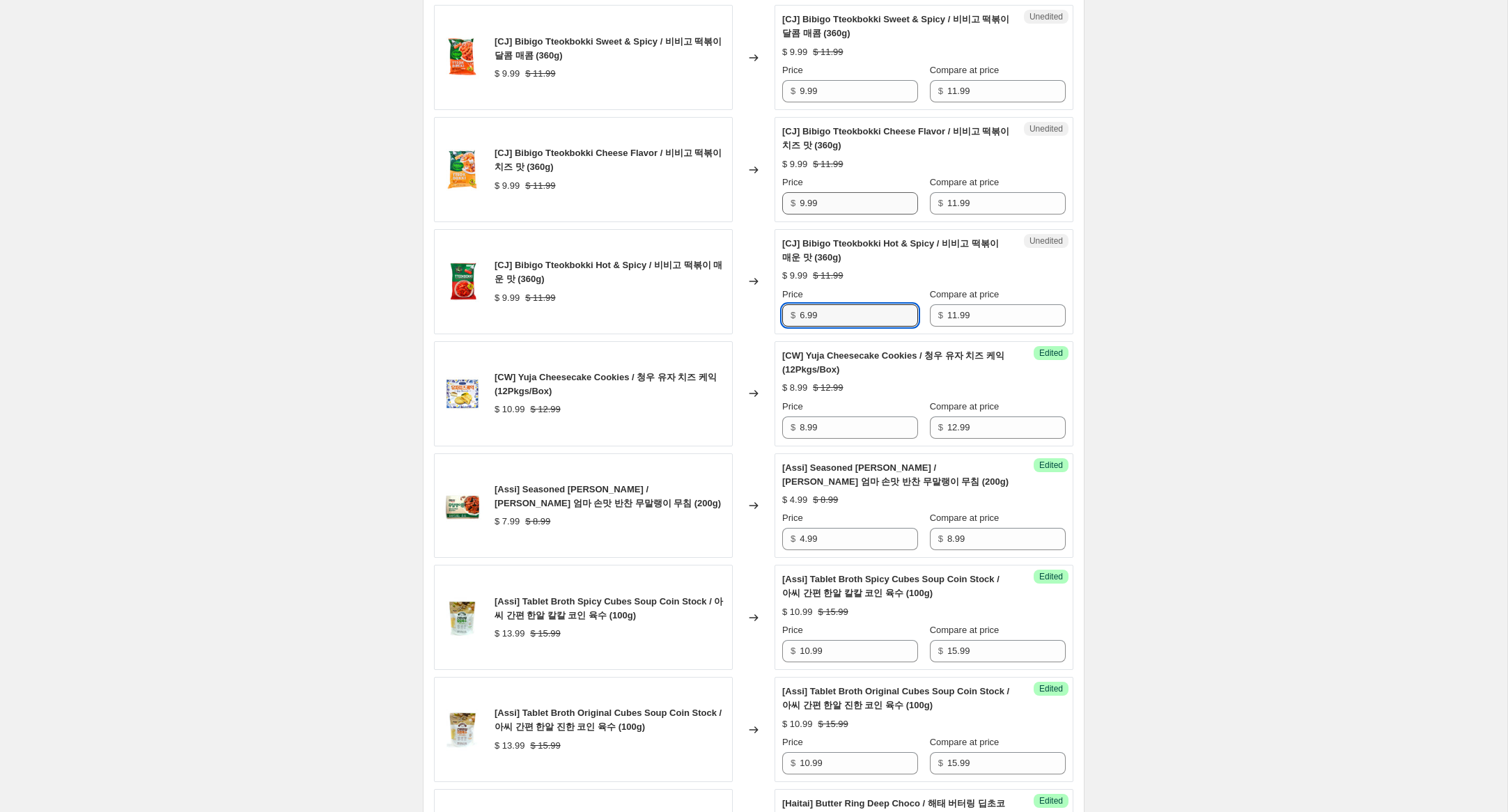
type input "6.99"
drag, startPoint x: 803, startPoint y: 217, endPoint x: 781, endPoint y: 201, distance: 27.2
click at [783, 205] on div "Price $ 9.99" at bounding box center [850, 195] width 136 height 39
type input "6.99"
drag, startPoint x: 801, startPoint y: 104, endPoint x: 745, endPoint y: 107, distance: 56.1
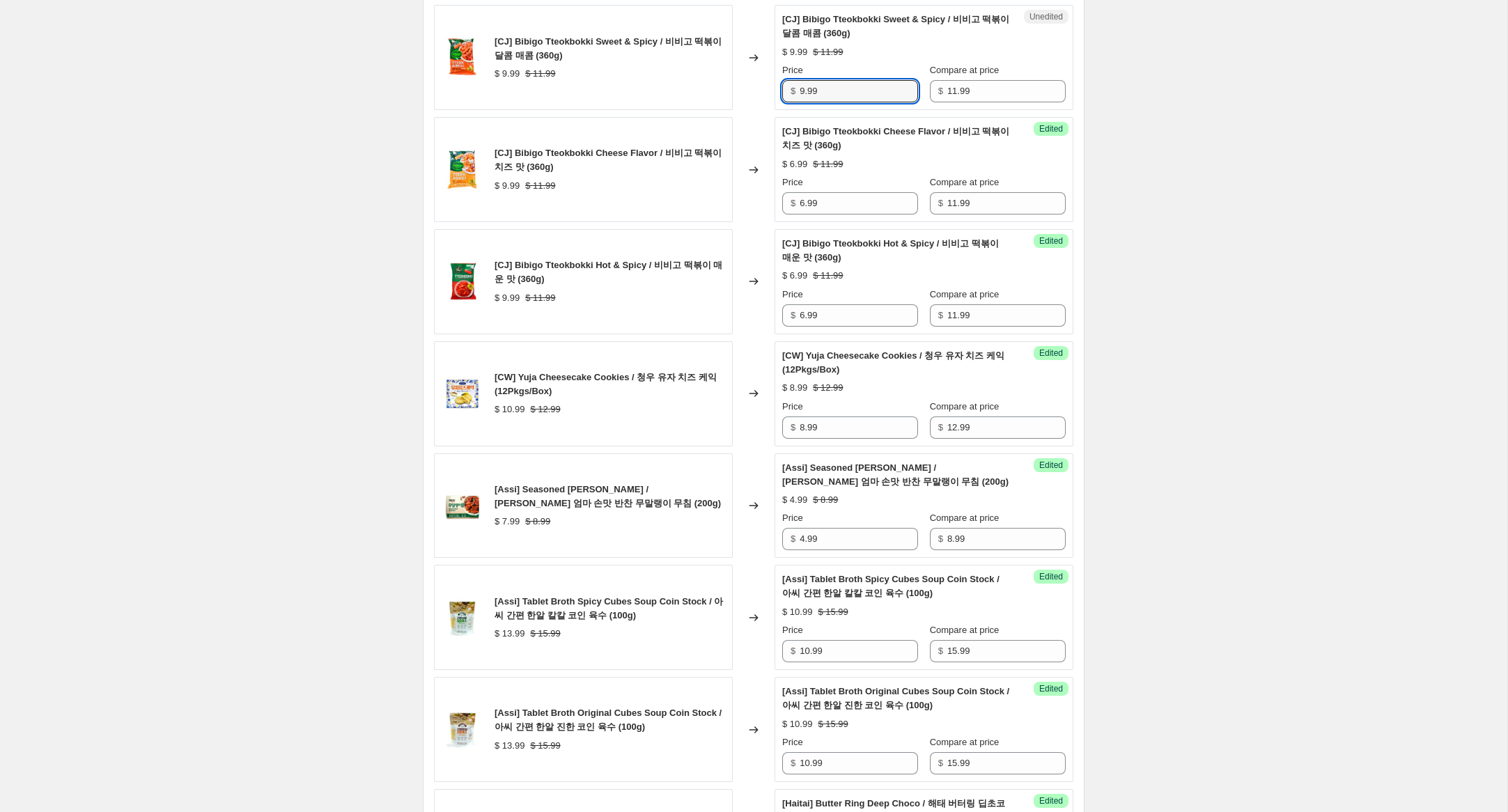
click at [738, 93] on div "[CJ] Bibigo Tteokbokki Sweet & Spicy / 비비고 떡볶이 달콤 매콤 (360g) $ 9.99 $ 11.99 Chan…" at bounding box center [753, 57] width 639 height 105
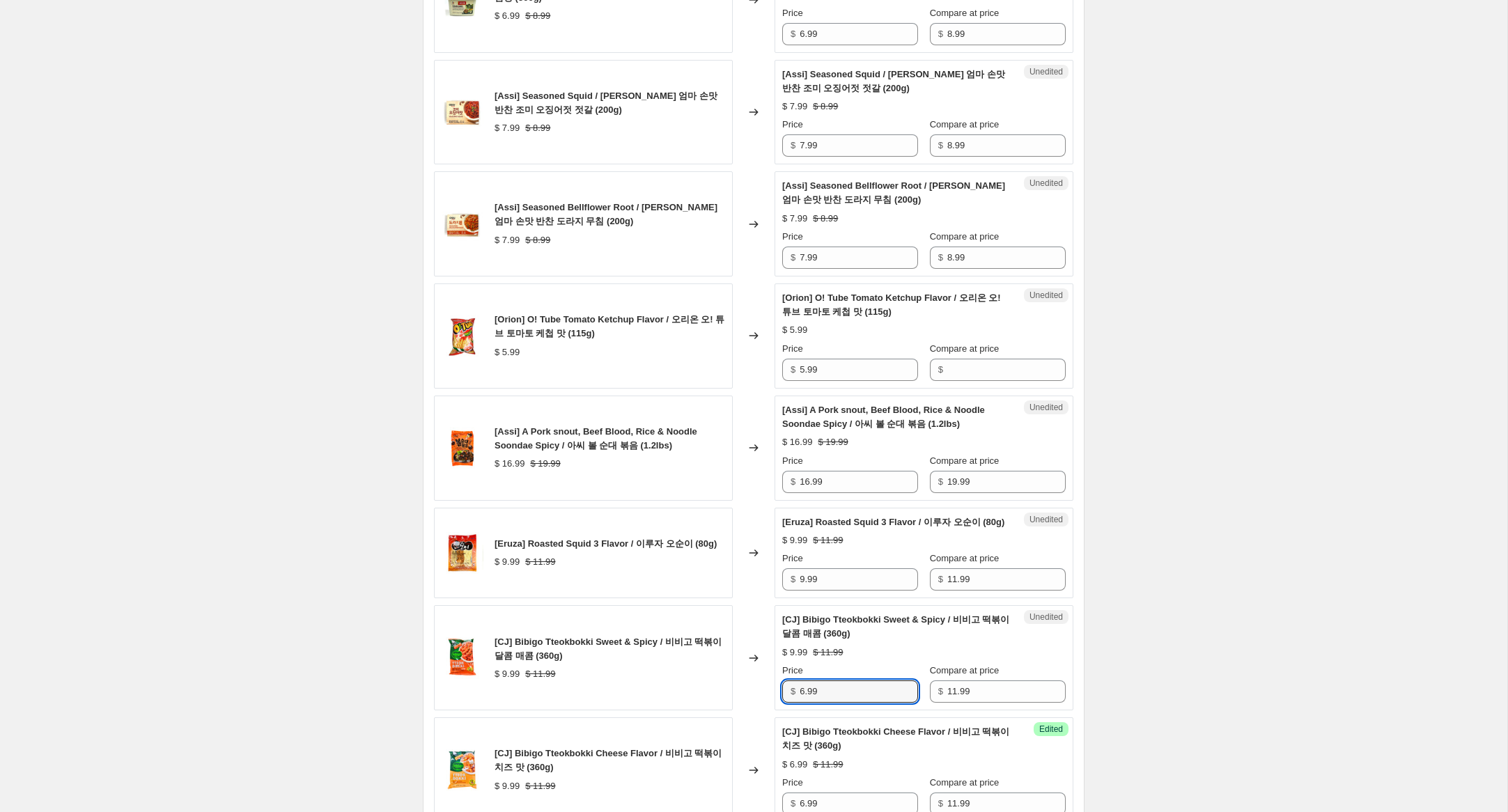
scroll to position [857, 0]
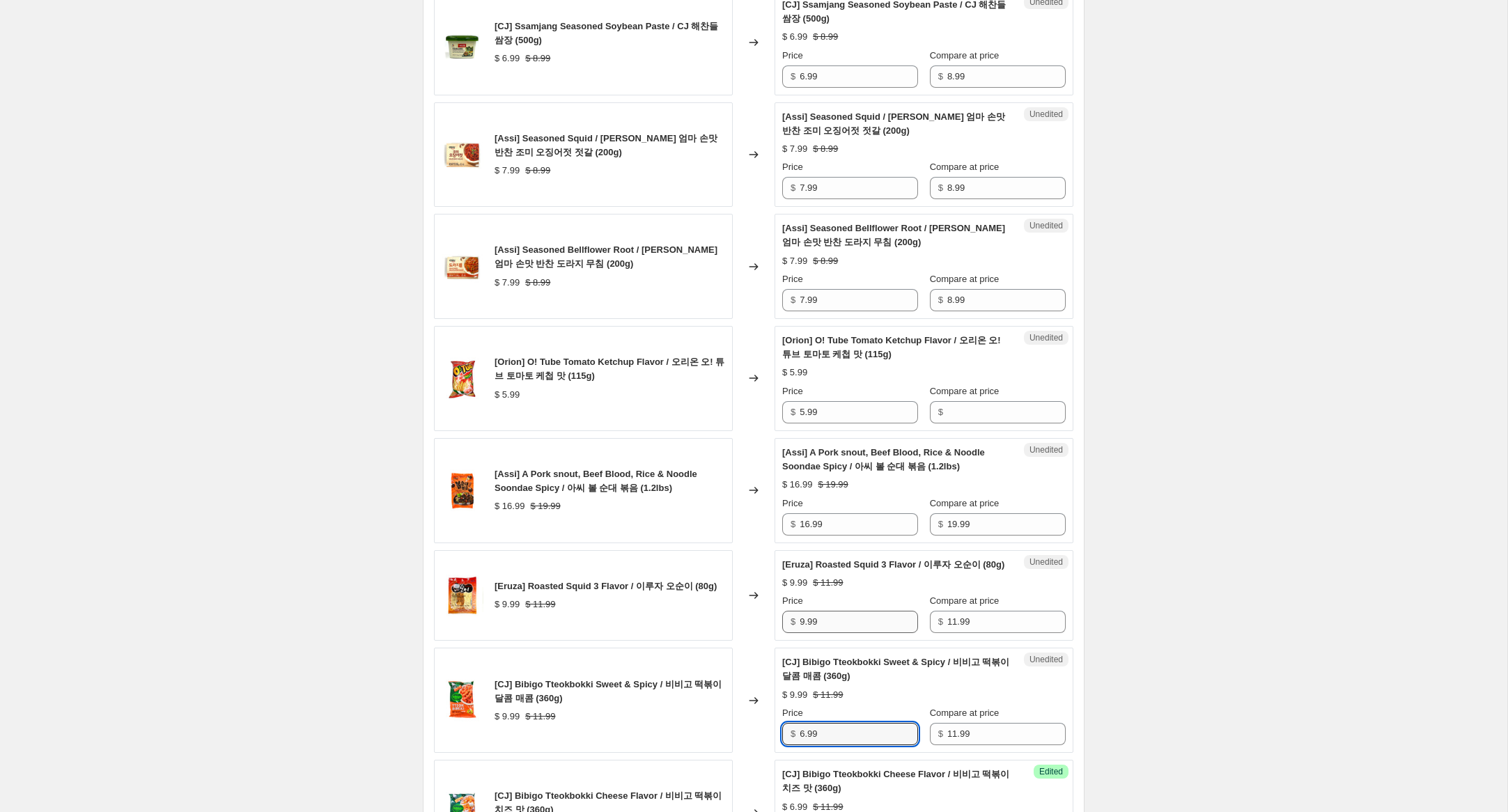
type input "6.99"
drag, startPoint x: 805, startPoint y: 637, endPoint x: 752, endPoint y: 625, distance: 54.3
click at [752, 625] on div "[Eruza] Roasted Squid 3 Flavor / 이루자 오순이 (80g) $ 9.99 $ 11.99 Changed to Unedit…" at bounding box center [753, 595] width 639 height 91
type input "7.99"
drag, startPoint x: 810, startPoint y: 526, endPoint x: 839, endPoint y: 577, distance: 58.7
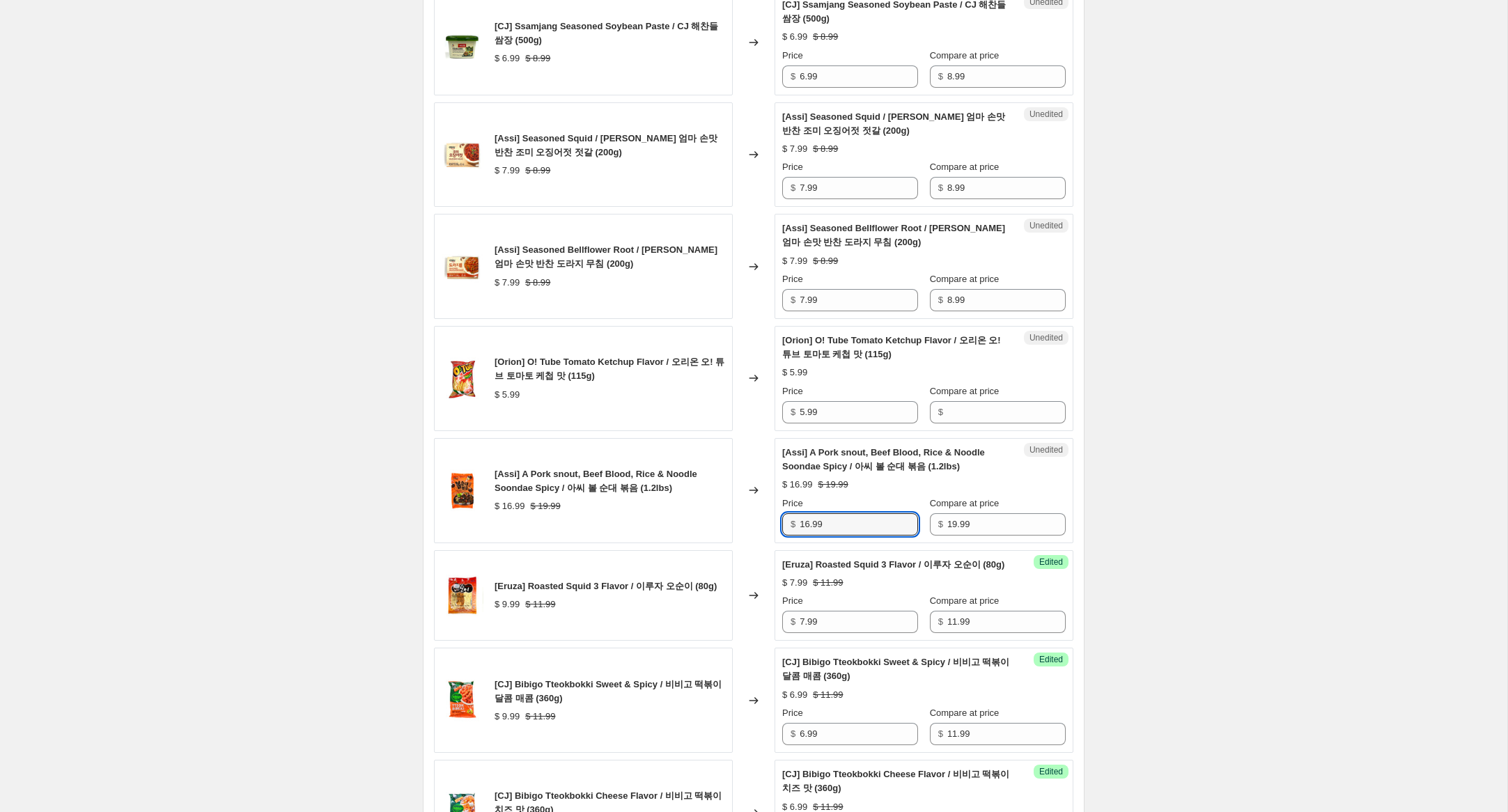
click at [807, 527] on input "16.99" at bounding box center [859, 524] width 118 height 22
type input "14.99"
drag, startPoint x: 823, startPoint y: 411, endPoint x: 722, endPoint y: 392, distance: 102.8
click at [722, 393] on div "[Orion] O! Tube Tomato Ketchup Flavor / 오리온 오! 튜브 토마토 케첩 맛 (115g) $ 5.99 Change…" at bounding box center [753, 378] width 639 height 105
drag, startPoint x: 968, startPoint y: 409, endPoint x: 956, endPoint y: 408, distance: 12.0
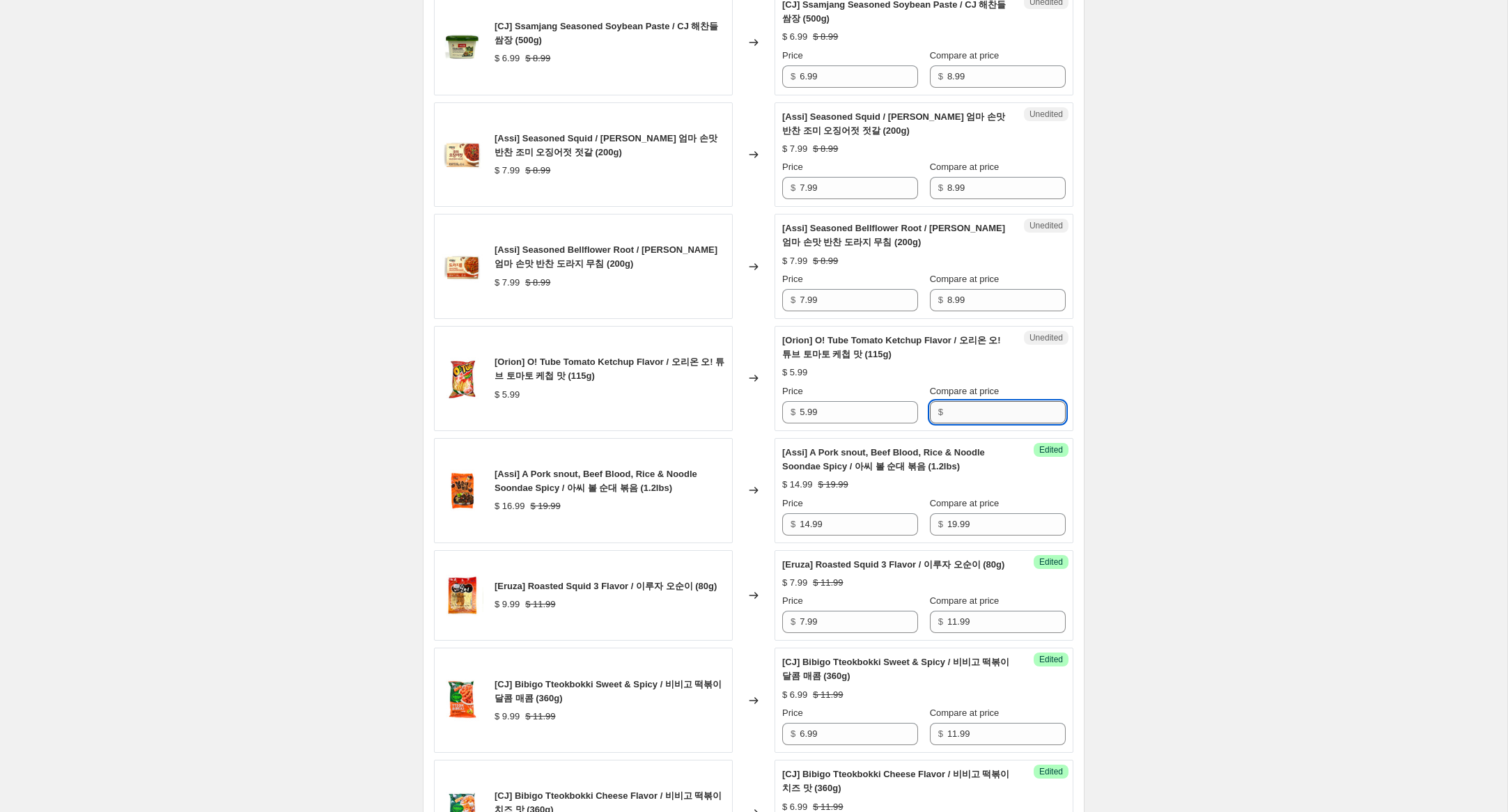
click at [968, 408] on input "Compare at price" at bounding box center [1007, 412] width 118 height 22
paste input "5.99"
type input "5.99"
drag, startPoint x: 806, startPoint y: 414, endPoint x: 751, endPoint y: 399, distance: 57.0
click at [751, 399] on div "[Orion] O! Tube Tomato Ketchup Flavor / 오리온 오! 튜브 토마토 케첩 맛 (115g) $ 5.99 Change…" at bounding box center [753, 378] width 639 height 105
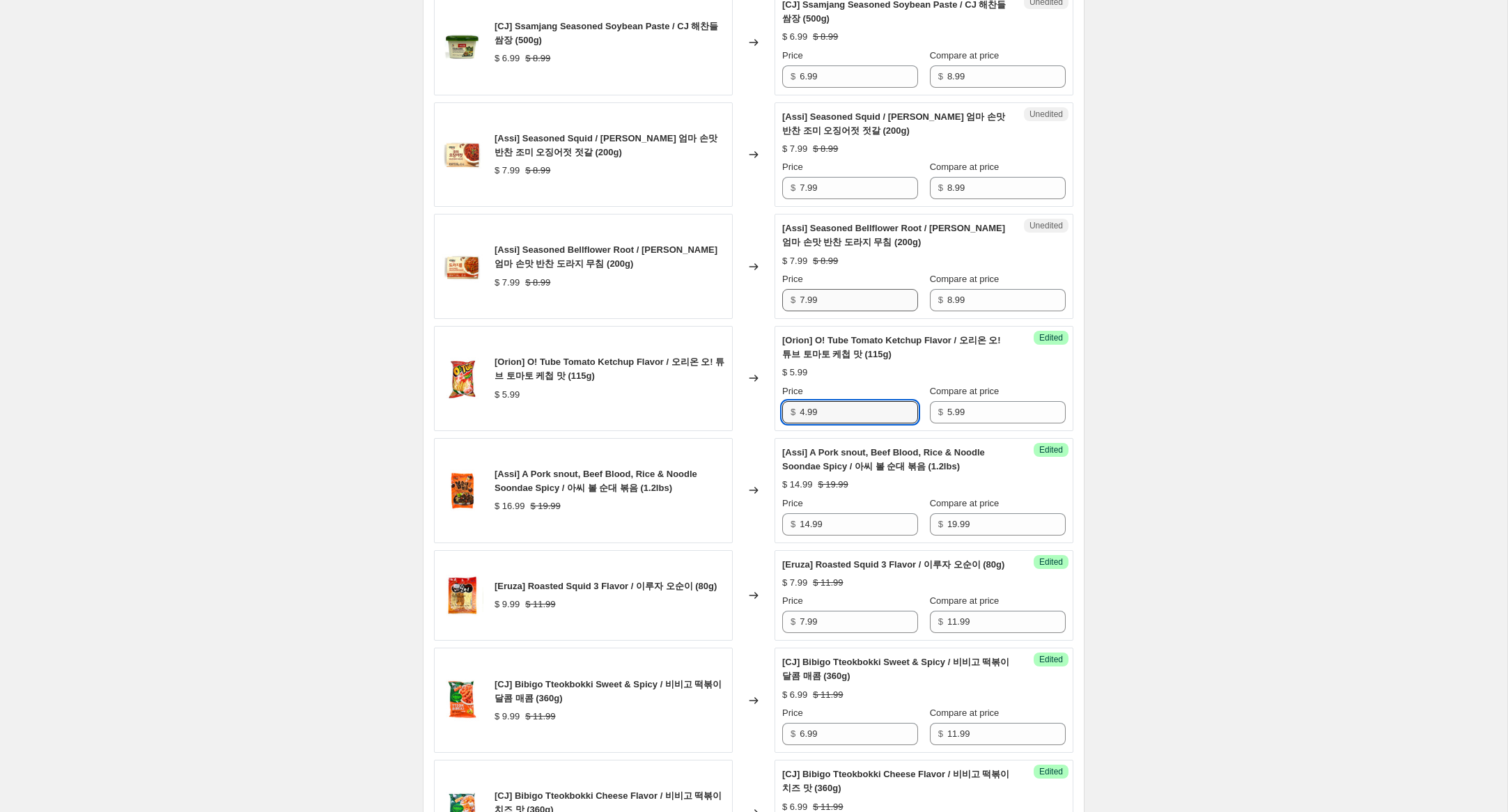
type input "4.99"
drag, startPoint x: 804, startPoint y: 302, endPoint x: 747, endPoint y: 288, distance: 58.7
click at [747, 288] on div "[Assi] Seasoned Bellflower Root / [PERSON_NAME] 엄마 손맛 반찬 도라지 무침 (200g) $ 7.99 $…" at bounding box center [753, 267] width 639 height 105
type input "4.99"
drag, startPoint x: 797, startPoint y: 186, endPoint x: 736, endPoint y: 170, distance: 63.1
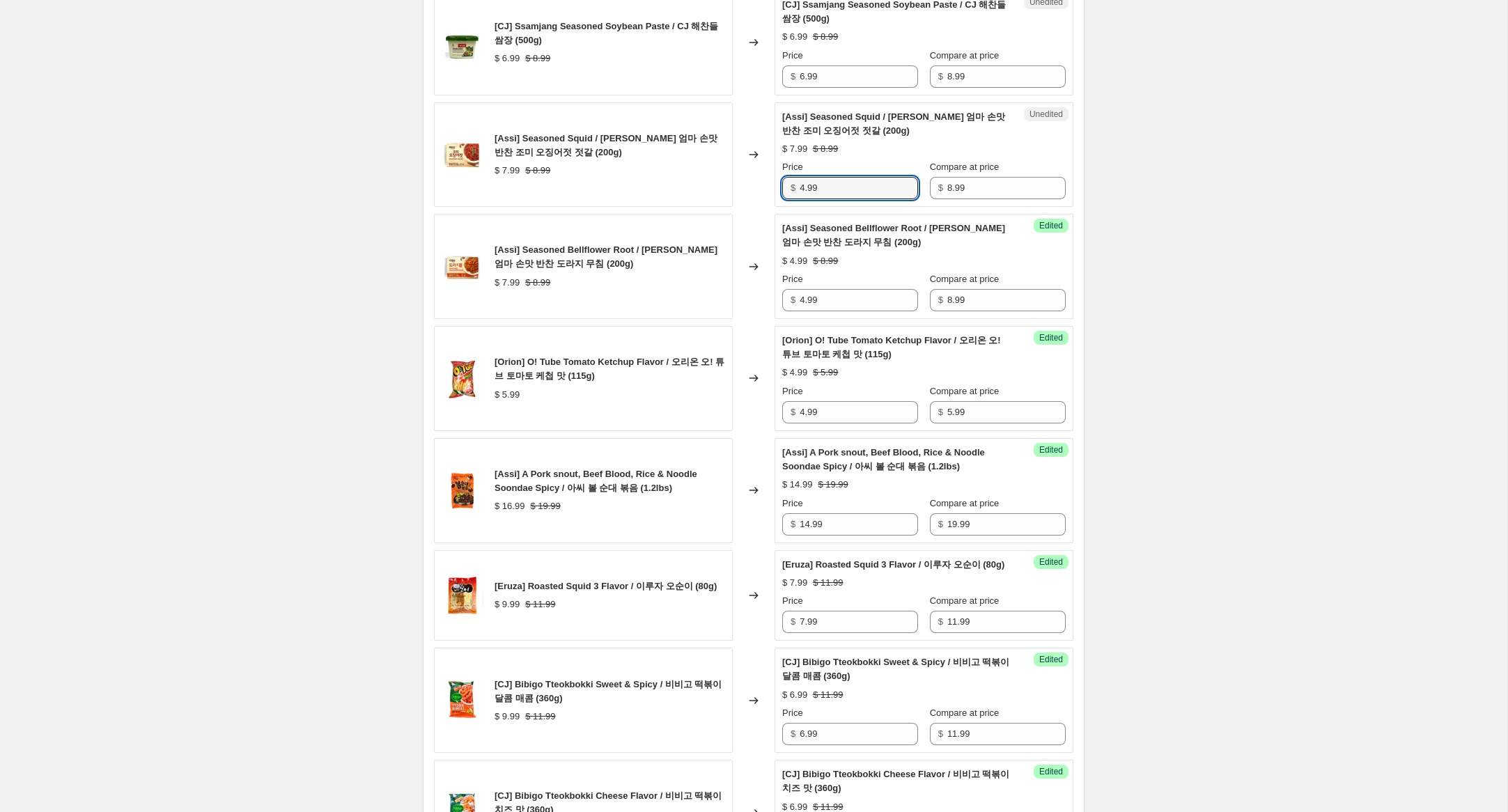
click at [736, 170] on div "[Assi] Seasoned Squid / [PERSON_NAME] 엄마 손맛 반찬 조미 오징어젓 젓갈 (200g) $ 7.99 $ 8.99 …" at bounding box center [753, 155] width 639 height 105
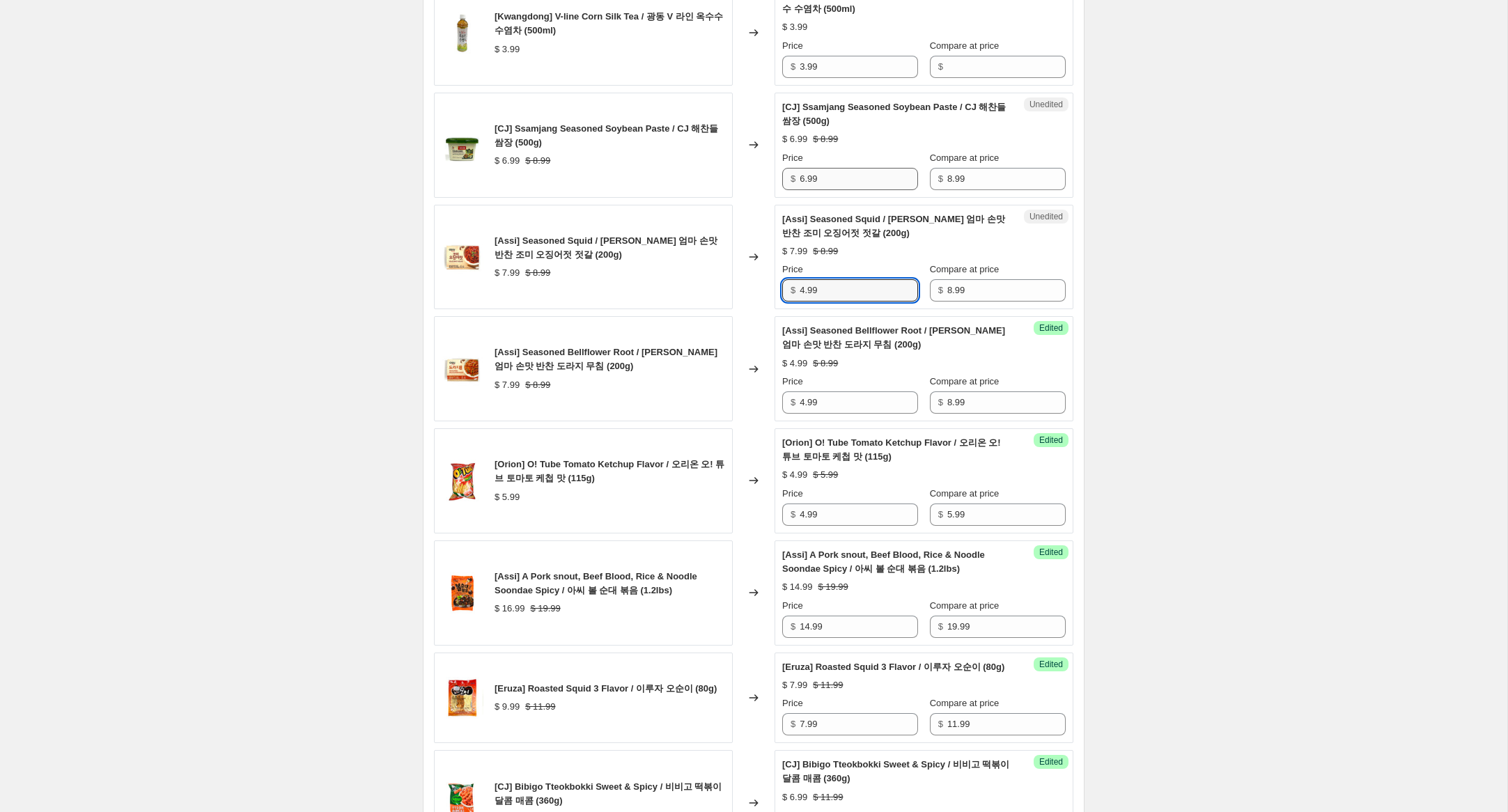
scroll to position [754, 0]
type input "4.99"
drag, startPoint x: 804, startPoint y: 177, endPoint x: 768, endPoint y: 171, distance: 36.5
click at [768, 171] on div "[CJ] Ssamjang Seasoned Soybean Paste / CJ 해찬들 쌈장 (500g) $ 6.99 $ 8.99 Changed t…" at bounding box center [753, 146] width 639 height 105
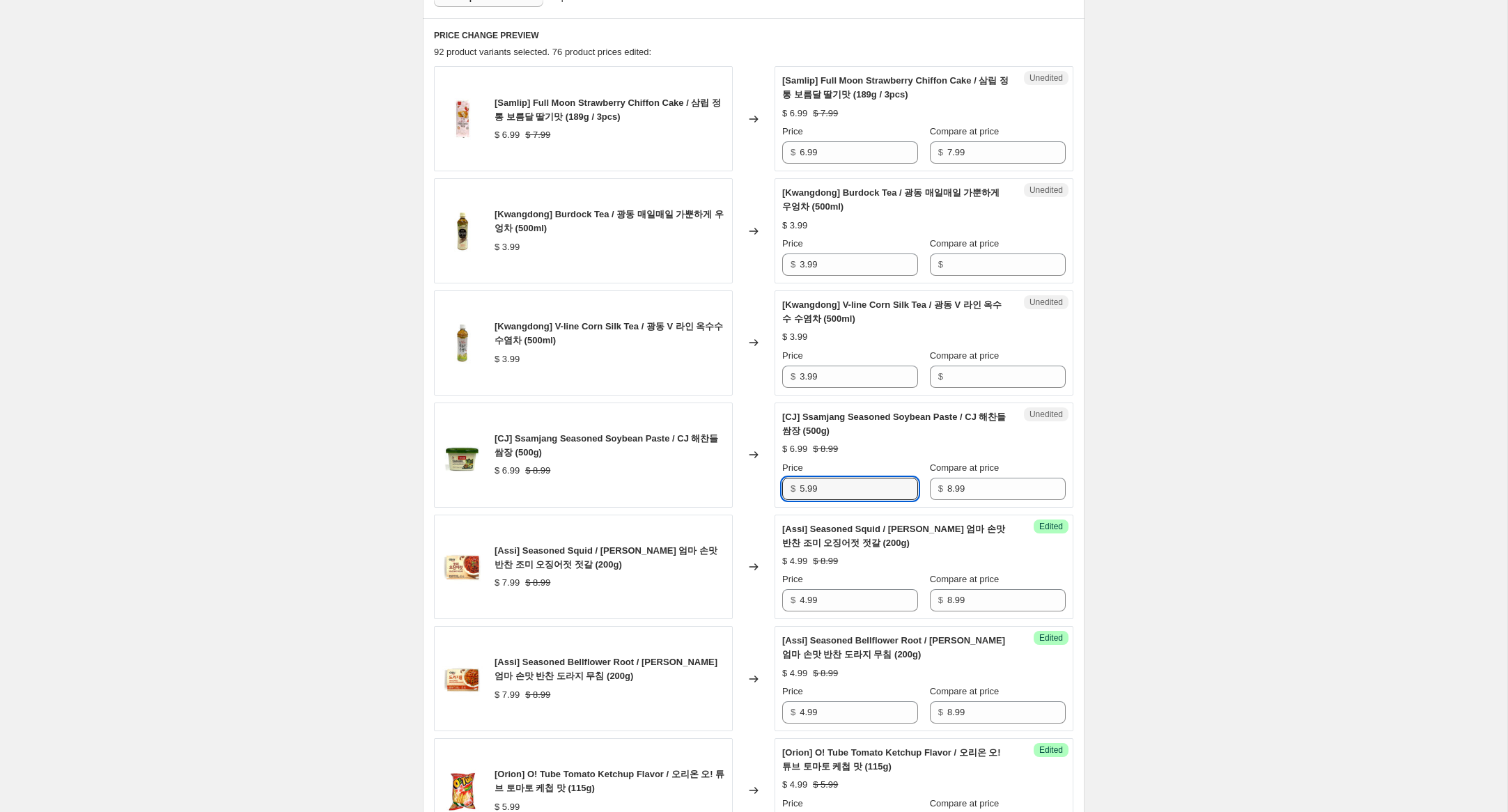
scroll to position [429, 0]
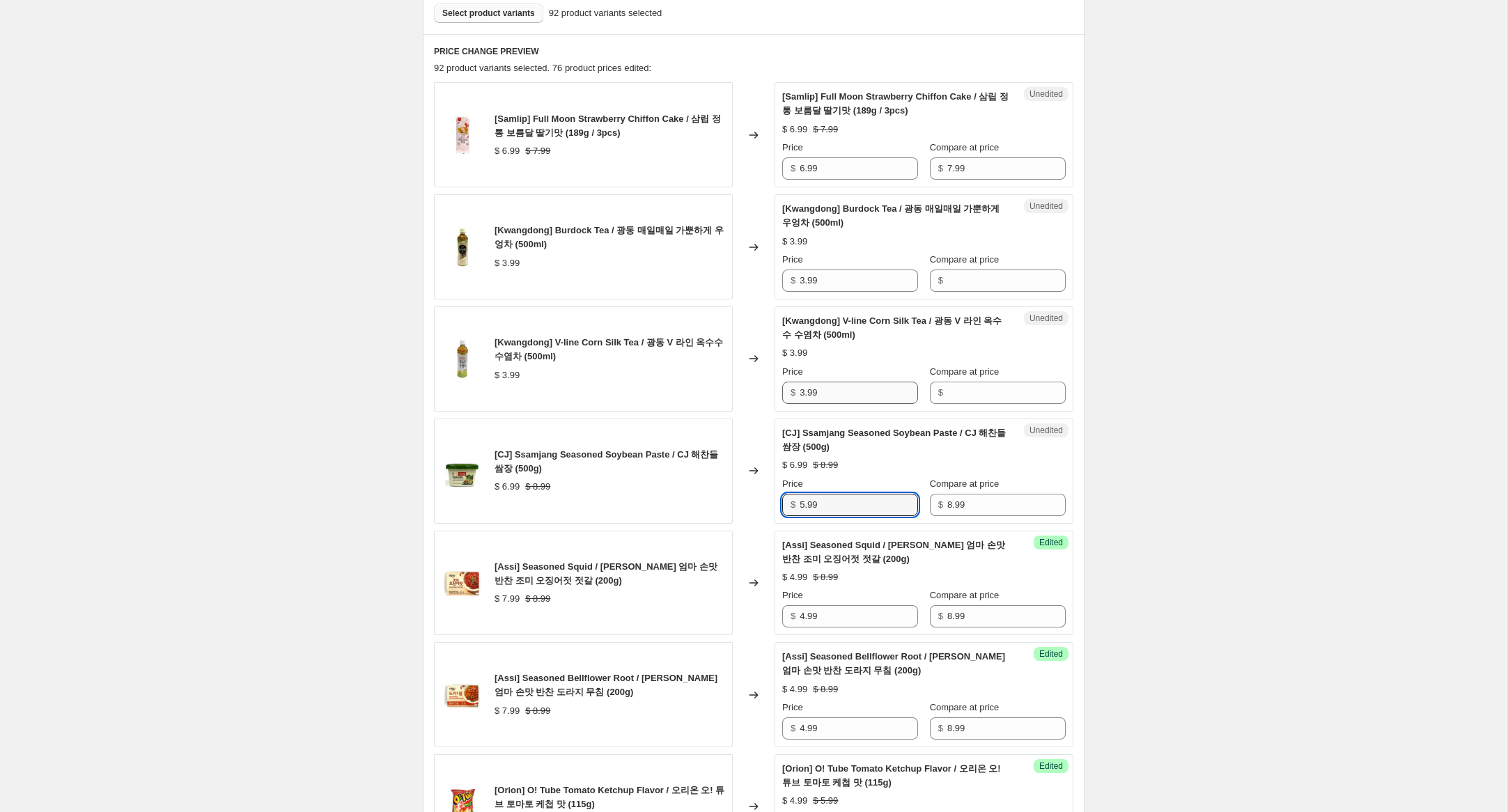
type input "5.99"
drag, startPoint x: 814, startPoint y: 391, endPoint x: 722, endPoint y: 375, distance: 93.4
click at [720, 376] on div "[Kwangdong] V-line Corn Silk Tea / 광동 V 라인 옥수수 수염차 (500ml) $ 3.99 Changed to Un…" at bounding box center [753, 359] width 639 height 105
click at [965, 284] on input "Compare at price" at bounding box center [1007, 281] width 118 height 22
paste input "3.99"
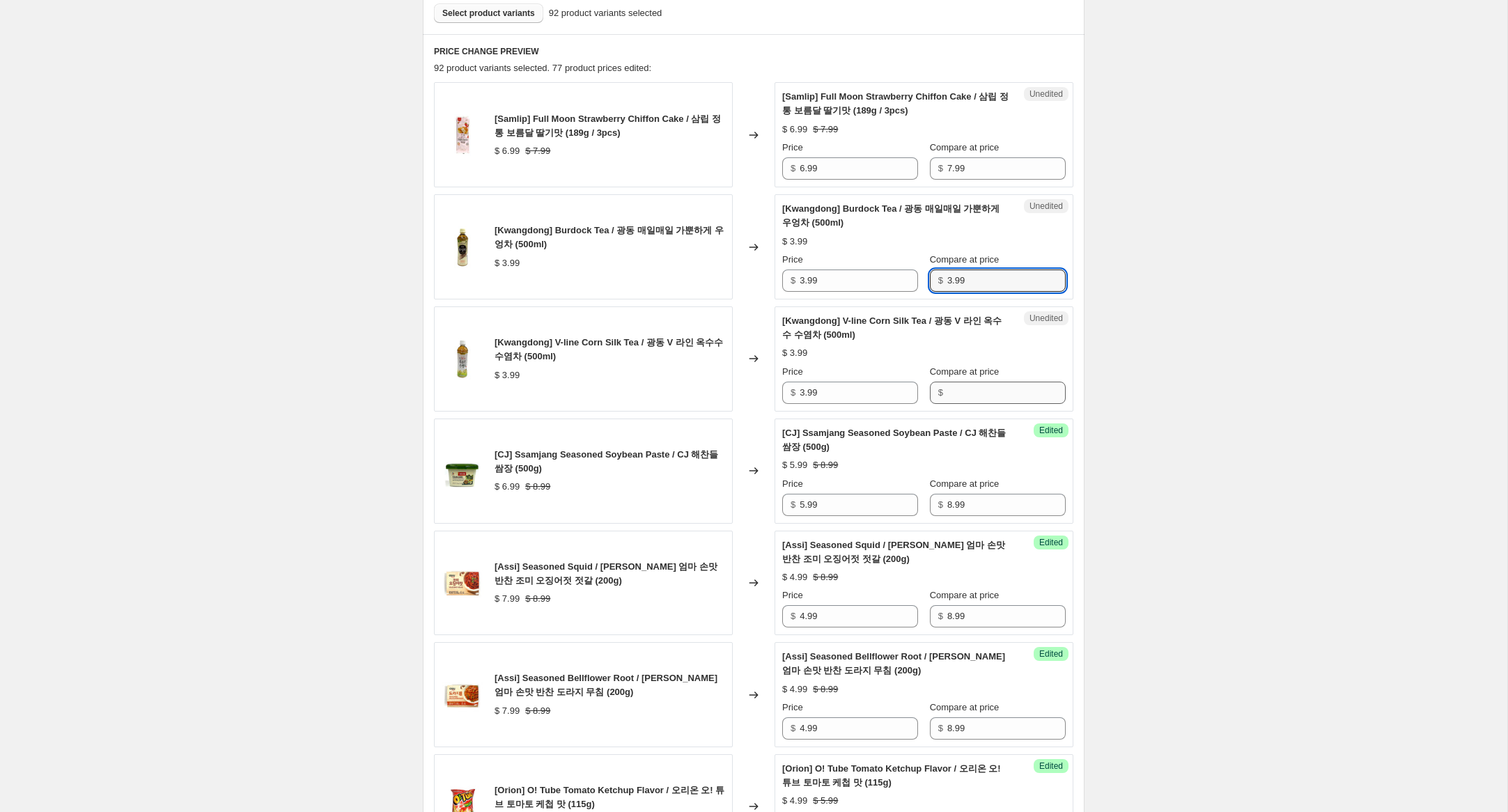
type input "3.99"
click at [966, 385] on input "Compare at price" at bounding box center [1007, 392] width 118 height 22
paste input "3.99"
type input "3.99"
drag, startPoint x: 805, startPoint y: 394, endPoint x: 763, endPoint y: 341, distance: 67.6
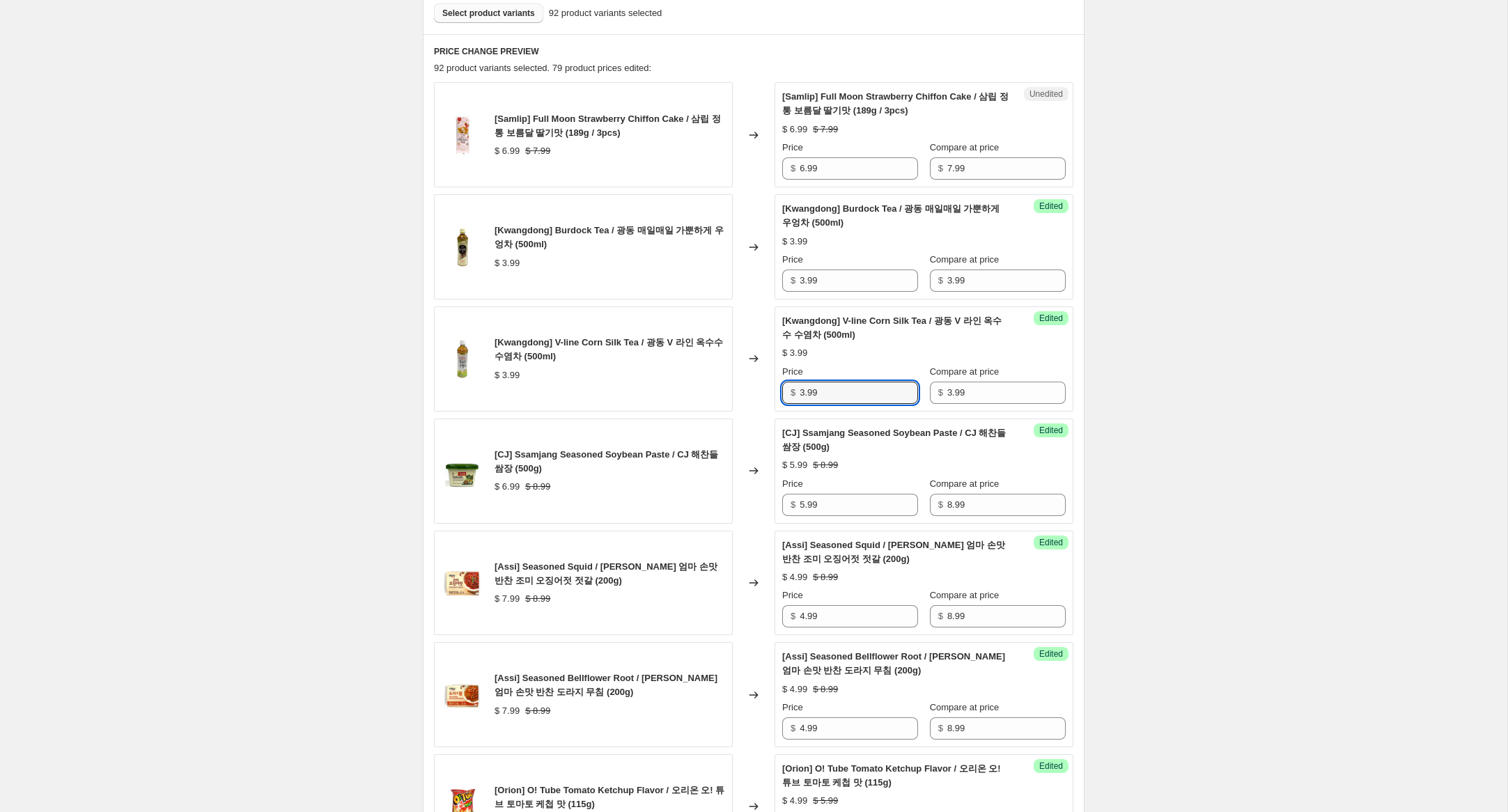
click at [750, 366] on div "[Kwangdong] V-line Corn Silk Tea / 광동 V 라인 옥수수 수염차 (500ml) $ 3.99 Changed to Su…" at bounding box center [753, 359] width 639 height 105
type input "2.99"
drag, startPoint x: 793, startPoint y: 275, endPoint x: 734, endPoint y: 246, distance: 65.7
click at [738, 249] on div "[Kwangdong] Burdock Tea / 광동 매일매일 가뿐하게 우엉차 (500ml) $ 3.99 Changed to Success Ed…" at bounding box center [753, 247] width 639 height 105
type input "2.99"
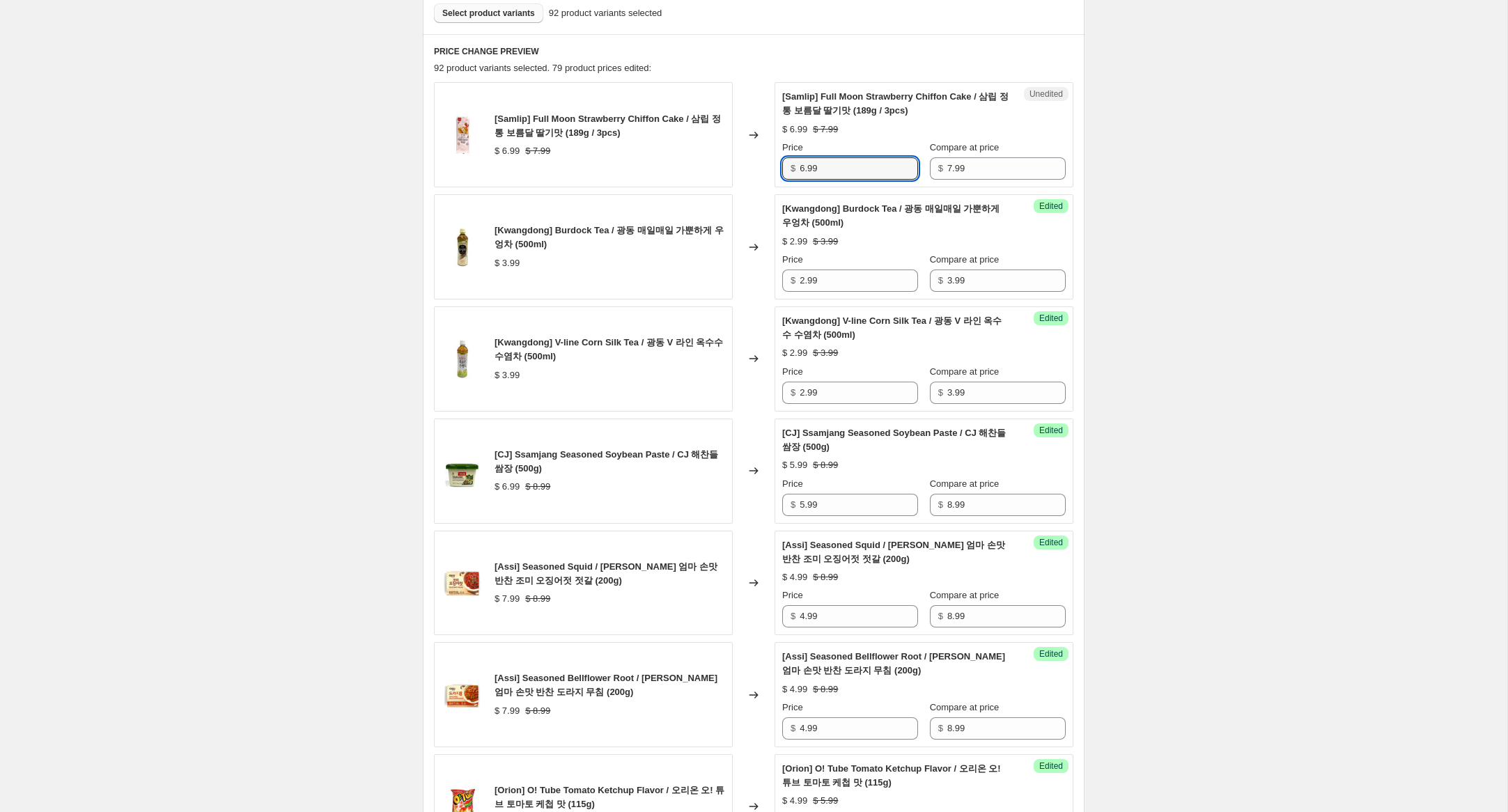
drag, startPoint x: 806, startPoint y: 167, endPoint x: 747, endPoint y: 186, distance: 62.0
click at [742, 157] on div "[Samlip] Full Moon Strawberry Chiffon Cake / 삼립 정통 보름달 딸기맛 (189g / 3pcs) $ 6.99…" at bounding box center [753, 135] width 639 height 105
type input "5.99"
drag, startPoint x: 1262, startPoint y: 492, endPoint x: 1272, endPoint y: 562, distance: 70.7
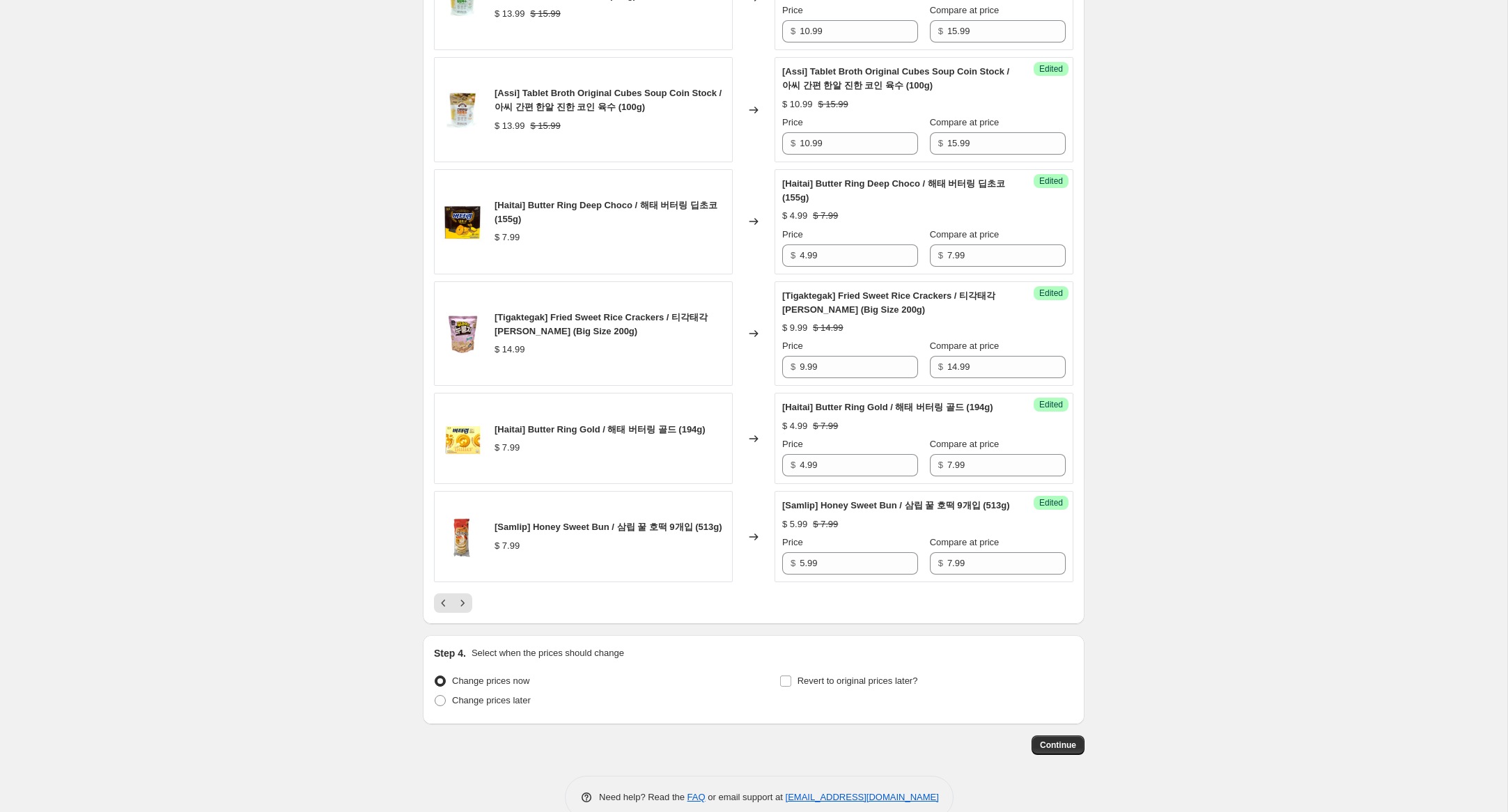
scroll to position [2128, 0]
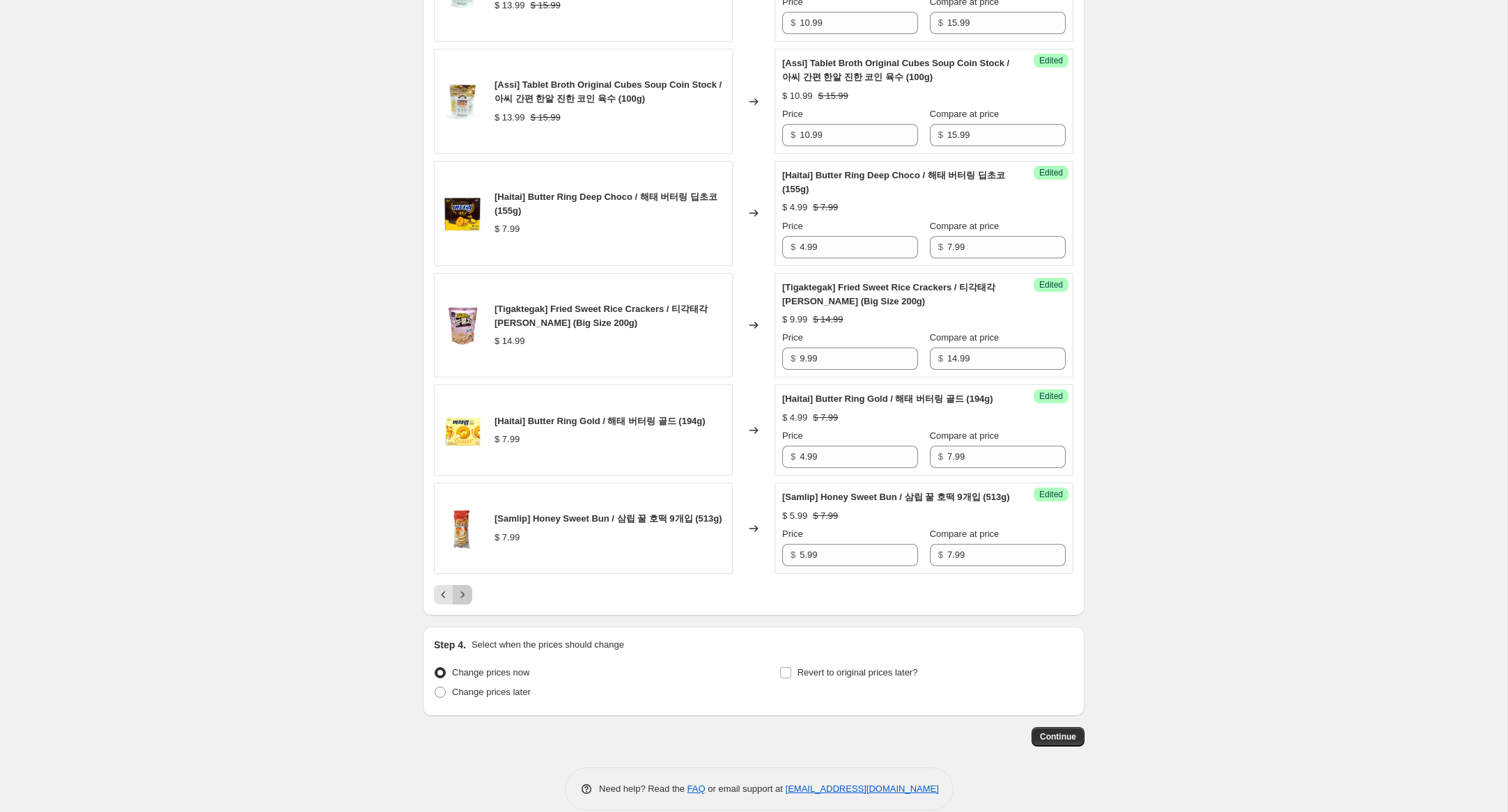
drag, startPoint x: 463, startPoint y: 639, endPoint x: 602, endPoint y: 675, distance: 143.6
click at [464, 602] on icon "Next" at bounding box center [462, 595] width 14 height 14
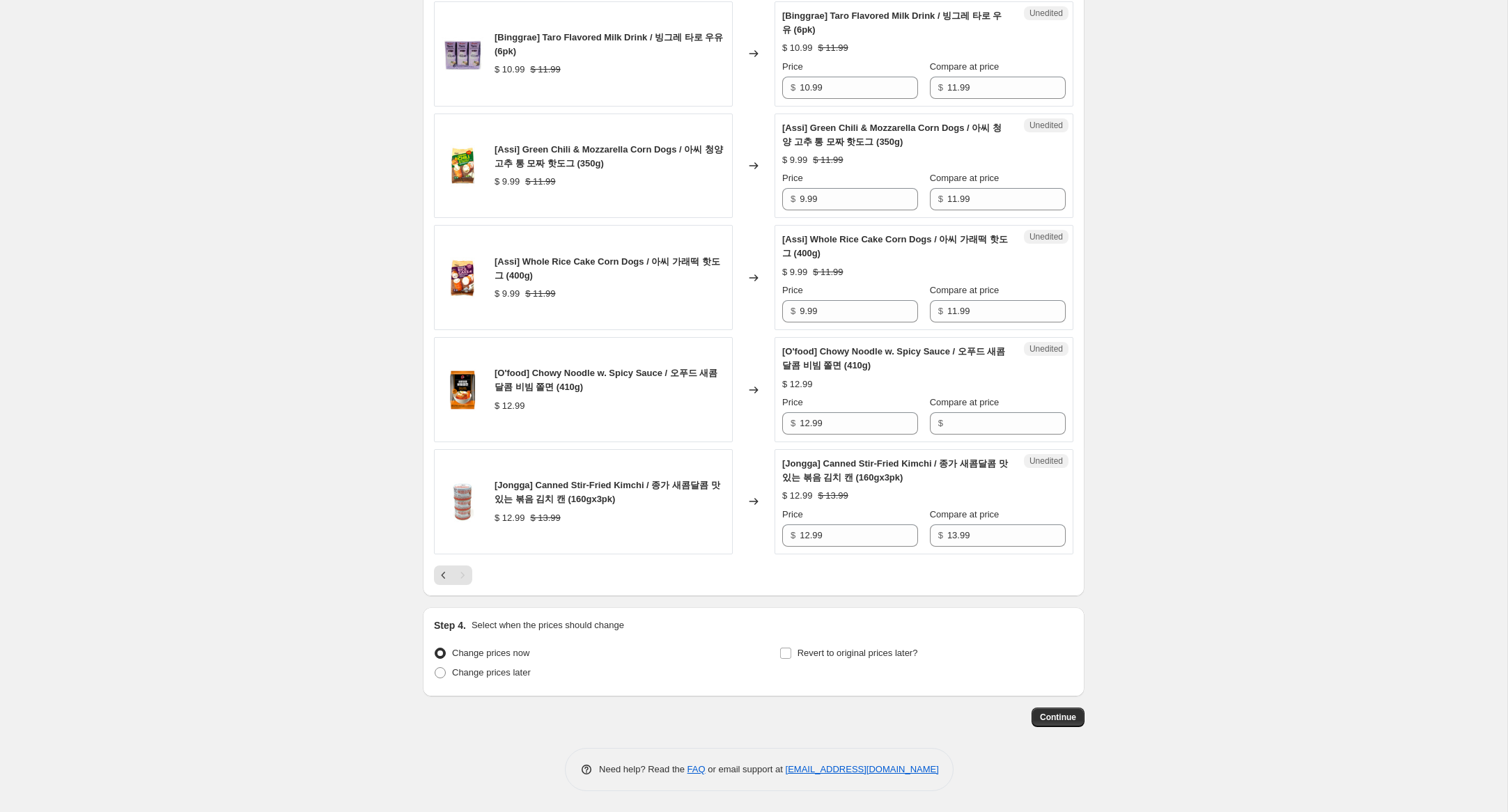
scroll to position [1280, 0]
drag, startPoint x: 809, startPoint y: 537, endPoint x: 738, endPoint y: 520, distance: 73.0
click at [738, 520] on div "[Jongga] Canned Stir-Fried Kimchi / 종가 새콤달콤 맛있는 볶음 김치 캔 (160gx3pk) $ 12.99 $ 13…" at bounding box center [753, 502] width 639 height 105
type input "9.99"
drag, startPoint x: 828, startPoint y: 422, endPoint x: 747, endPoint y: 413, distance: 81.5
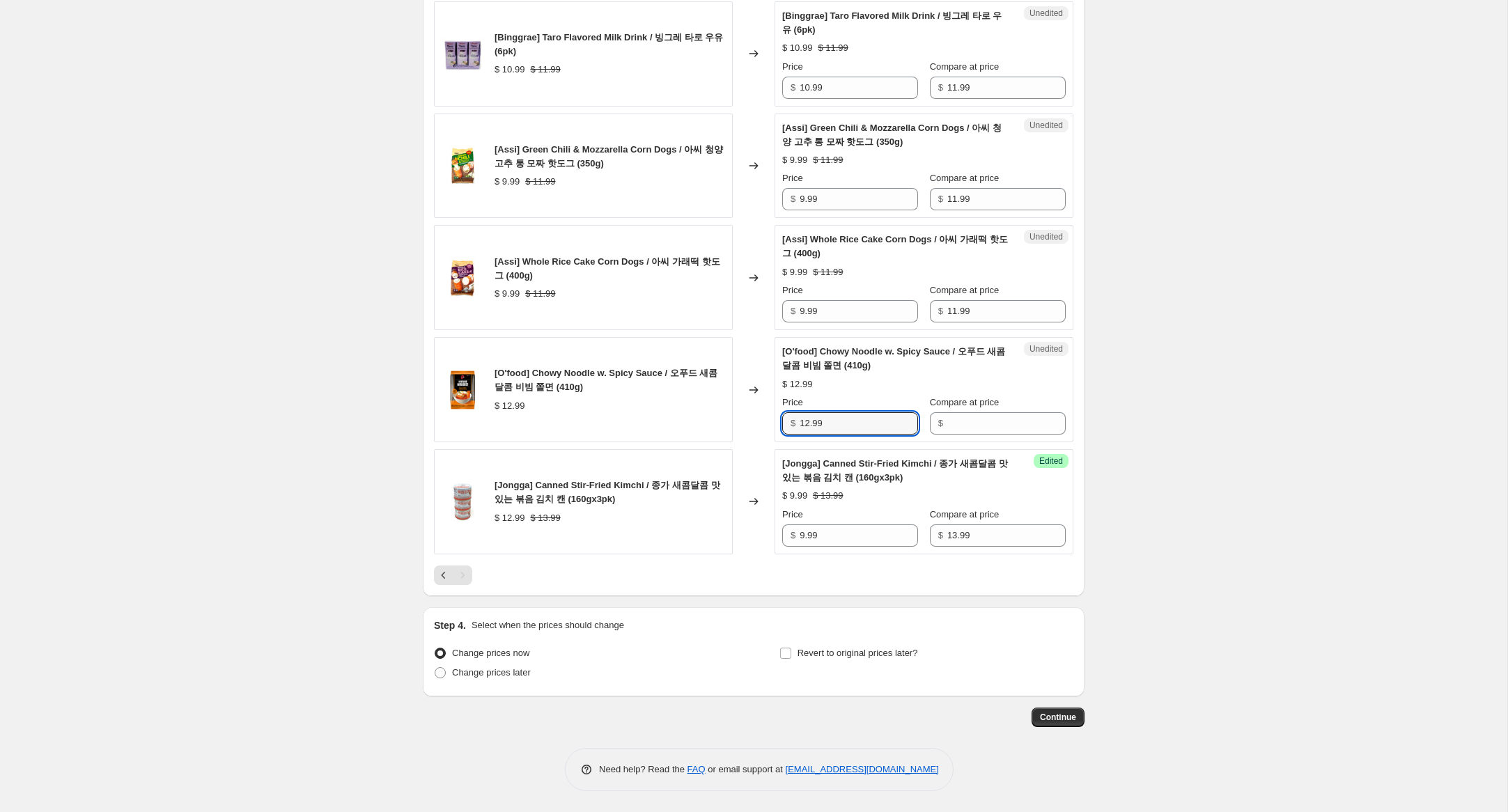
click at [747, 413] on div "[O'food] Chowy Noodle w. Spicy Sauce / 오푸드 새콤달콤 비빔 쫄면 (410g) $ 12.99 Changed to…" at bounding box center [753, 390] width 639 height 105
drag, startPoint x: 983, startPoint y: 422, endPoint x: 957, endPoint y: 414, distance: 27.2
click at [980, 421] on input "Compare at price" at bounding box center [1007, 423] width 118 height 22
paste input "12.99"
type input "12.99"
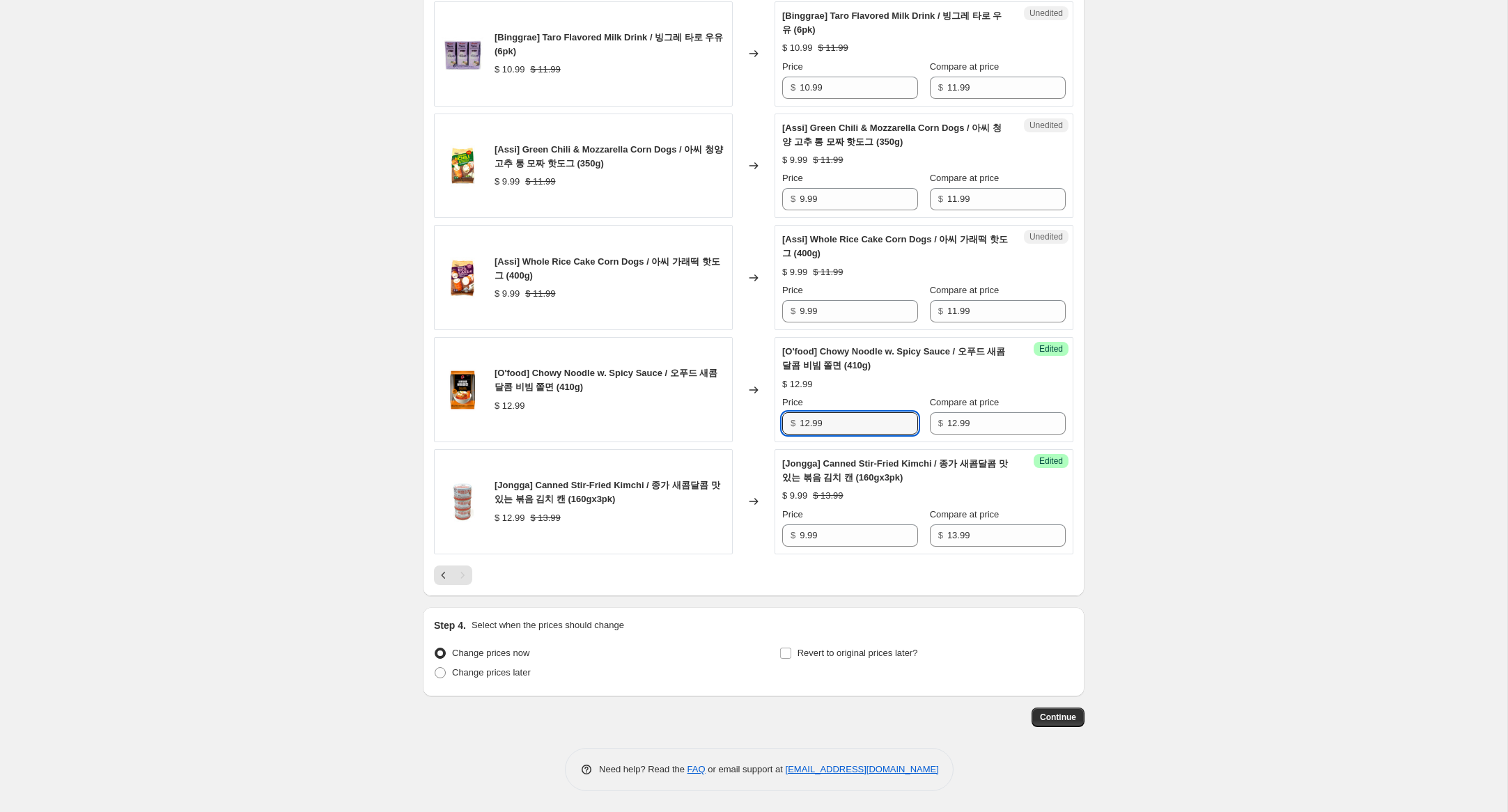
drag, startPoint x: 808, startPoint y: 423, endPoint x: 750, endPoint y: 417, distance: 58.3
click at [750, 417] on div "[O'food] Chowy Noodle w. Spicy Sauce / 오푸드 새콤달콤 비빔 쫄면 (410g) $ 12.99 Changed to…" at bounding box center [753, 390] width 639 height 105
type input "6.99"
drag, startPoint x: 793, startPoint y: 309, endPoint x: 747, endPoint y: 305, distance: 46.2
click at [747, 305] on div "[Assi] Whole Rice Cake Corn Dogs / 아씨 가래떡 핫도그 (400g) $ 9.99 $ 11.99 Changed to …" at bounding box center [753, 277] width 639 height 105
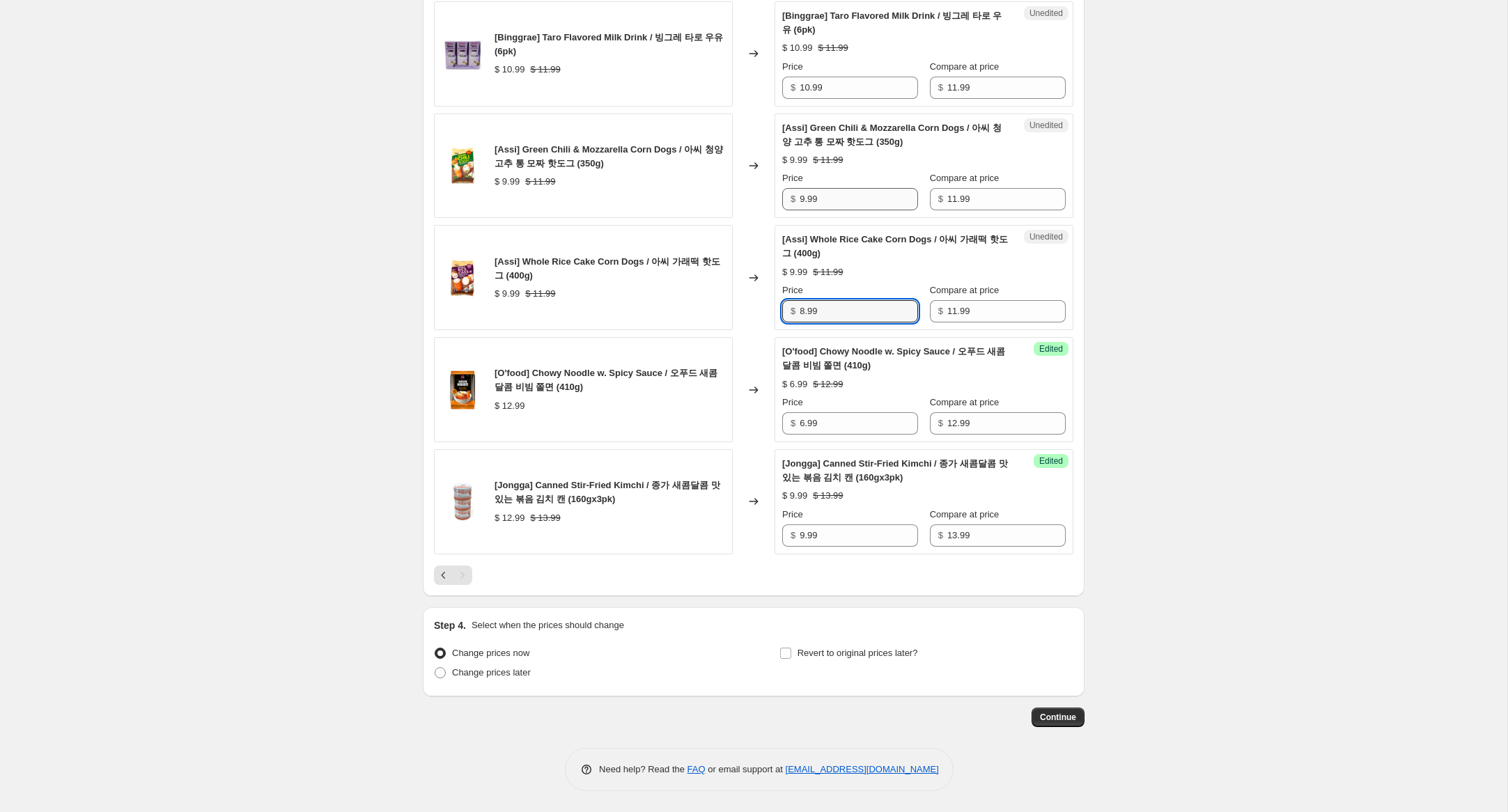
type input "8.99"
drag, startPoint x: 804, startPoint y: 198, endPoint x: 767, endPoint y: 190, distance: 37.9
click at [761, 190] on div "[Assi] Green Chili & Mozzarella Corn Dogs / 아씨 청양 고추 통 모짜 핫도그 (350g) $ 9.99 $ 1…" at bounding box center [753, 166] width 639 height 105
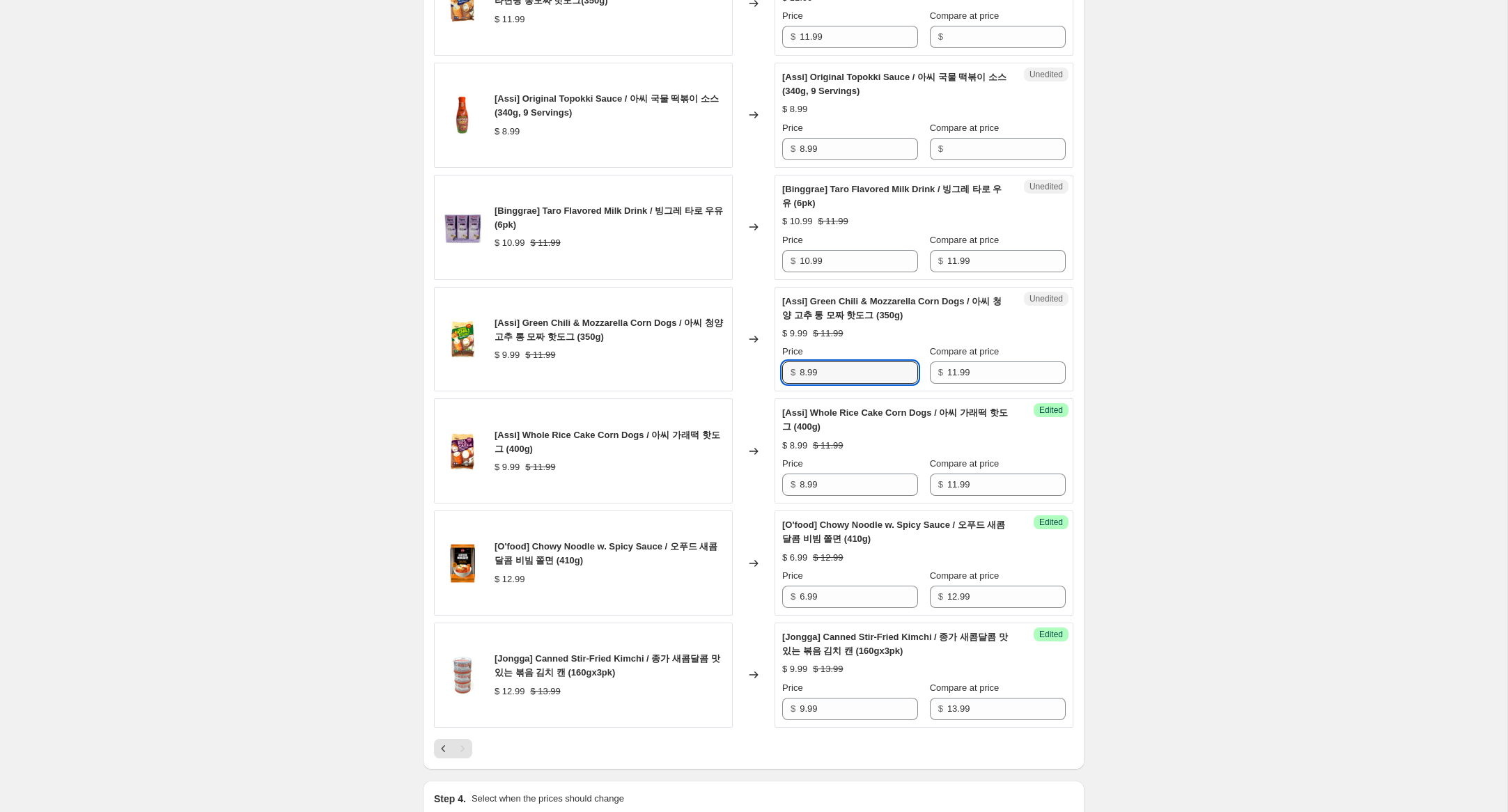
scroll to position [1088, 0]
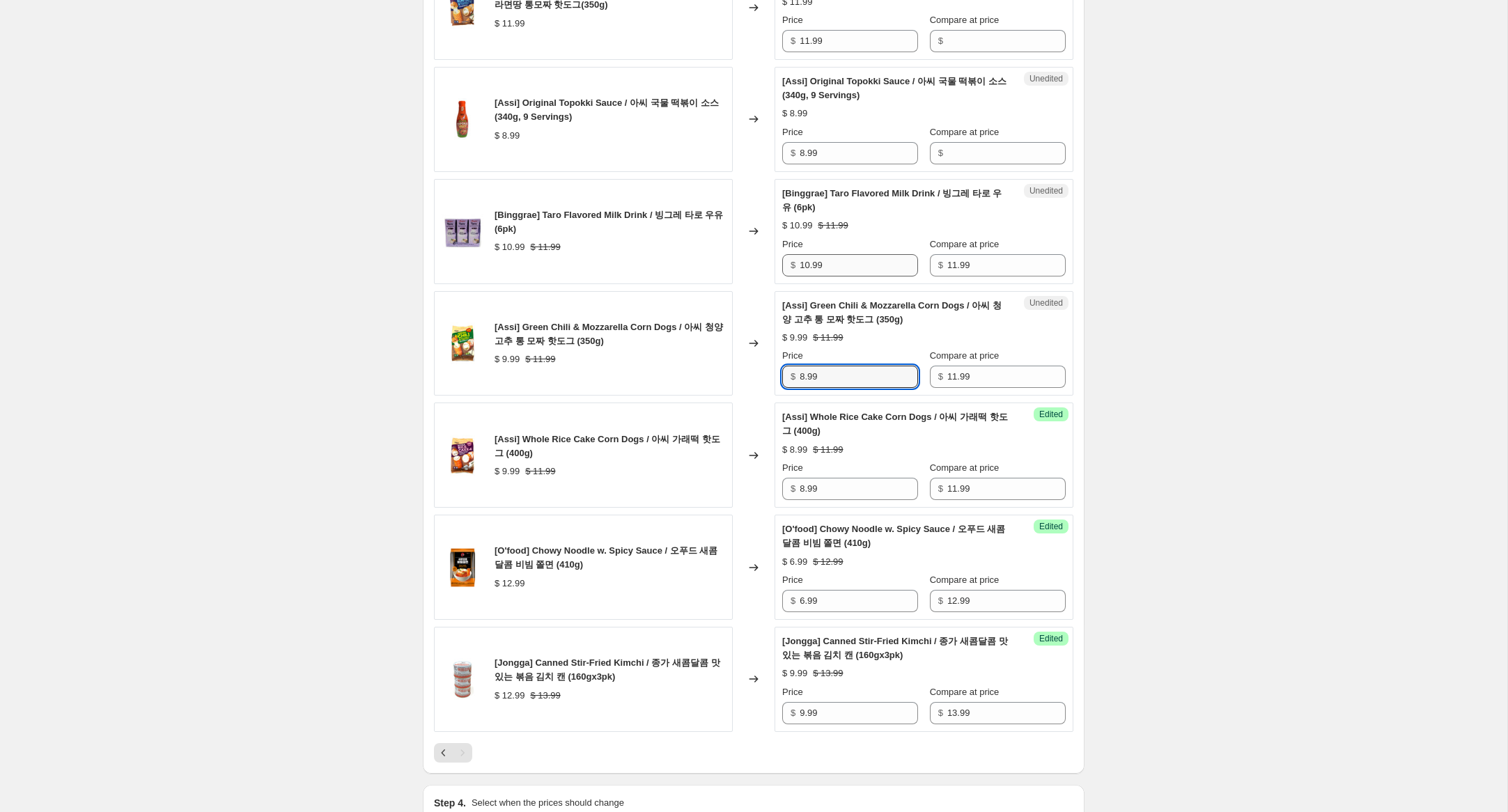
type input "8.99"
drag, startPoint x: 808, startPoint y: 281, endPoint x: 768, endPoint y: 271, distance: 41.2
click at [768, 271] on div "[Binggrae] Taro Flavored Milk Drink / 빙그레 타로 우유 (6pk) $ 10.99 $ 11.99 Changed t…" at bounding box center [753, 231] width 639 height 105
type input "7.99"
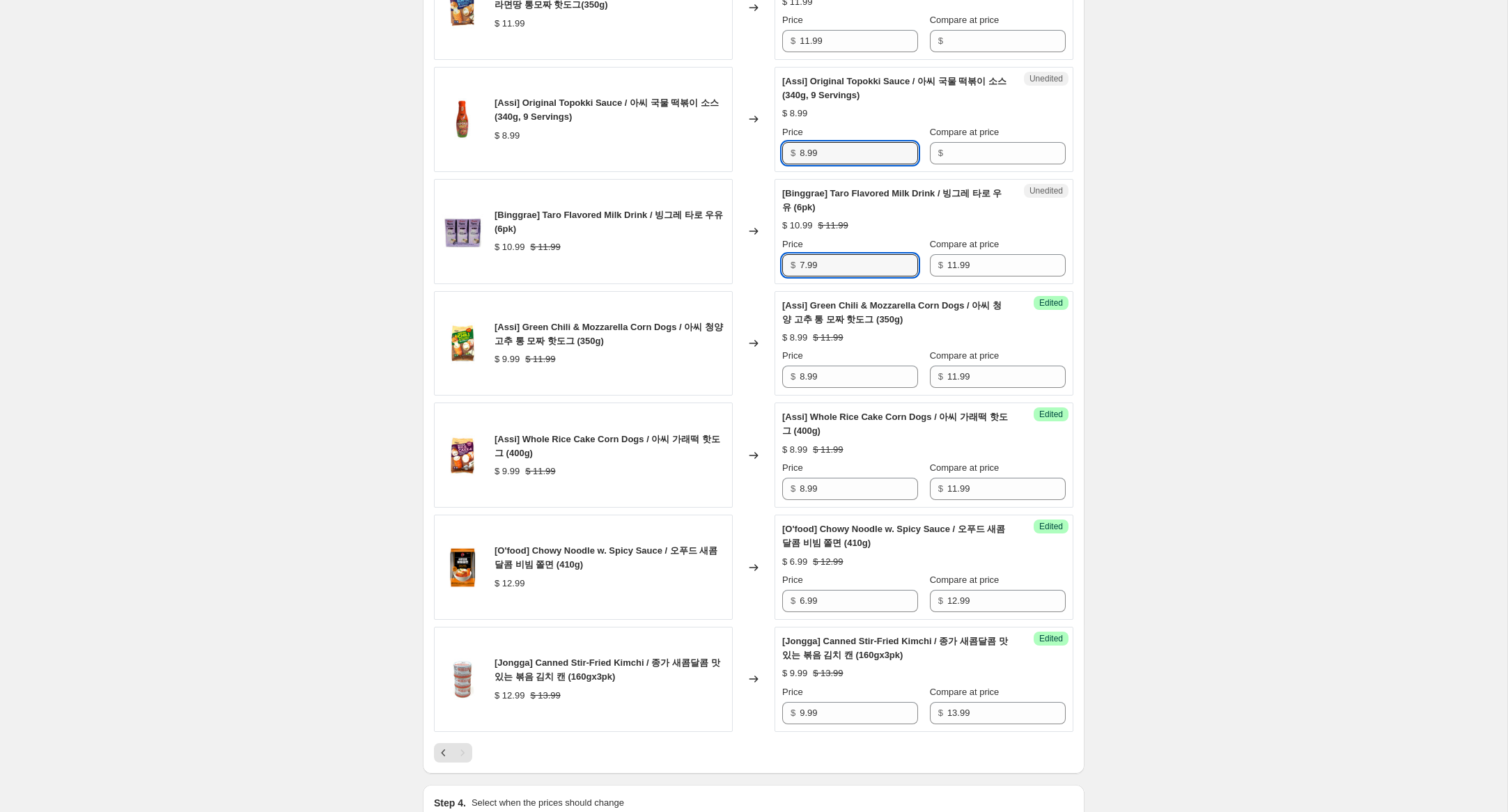
drag, startPoint x: 784, startPoint y: 167, endPoint x: 768, endPoint y: 164, distance: 16.3
click at [768, 164] on div "[Assi] Original Topokki Sauce / 아씨 국물 떡볶이 소스 (340g, 9 Servings) $ 8.99 Changed …" at bounding box center [753, 120] width 639 height 105
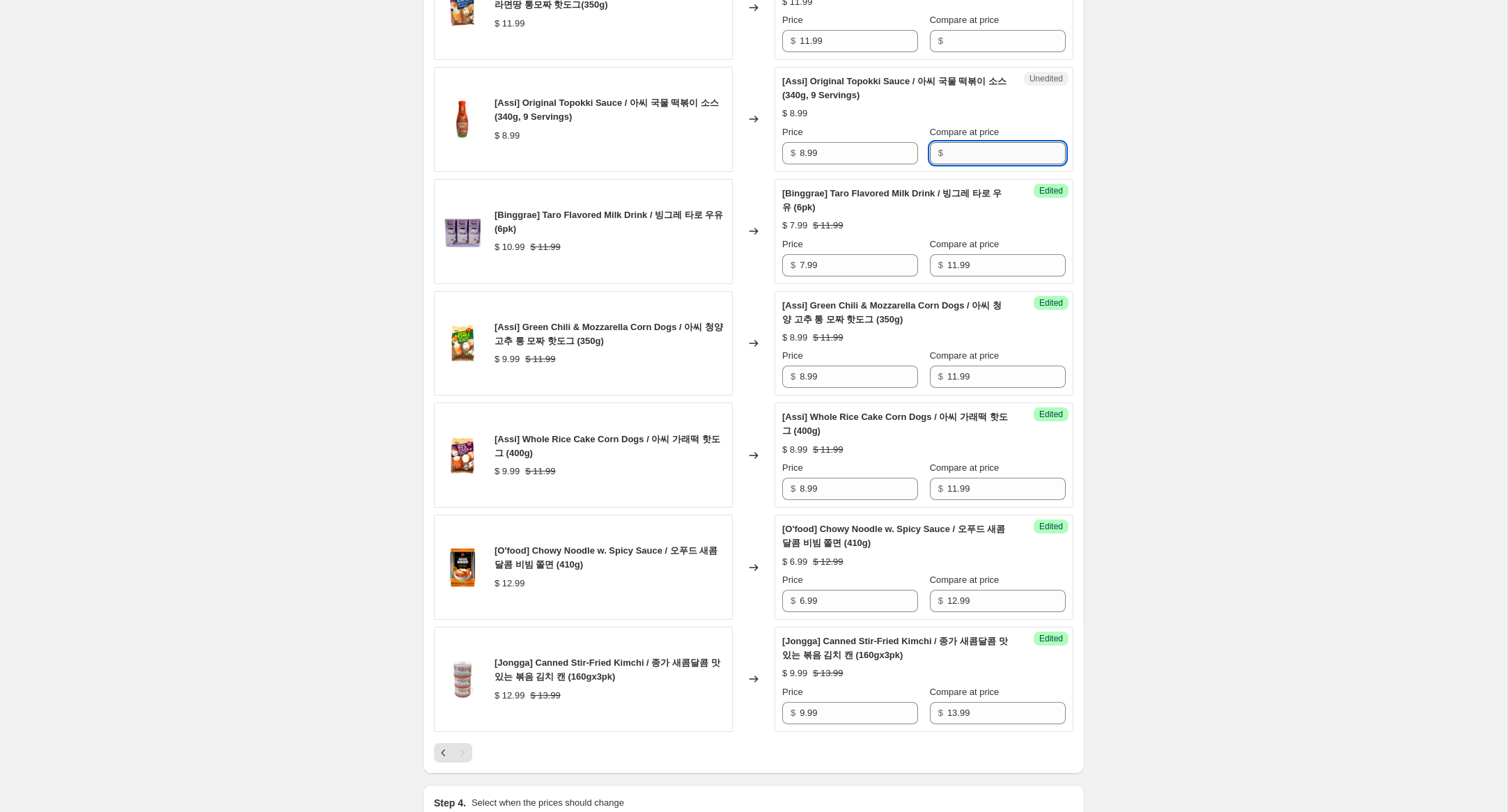
click at [950, 164] on input "Compare at price" at bounding box center [1007, 153] width 118 height 22
paste input "8.99"
type input "8.99"
drag, startPoint x: 805, startPoint y: 167, endPoint x: 758, endPoint y: 159, distance: 47.7
click at [758, 159] on div "[Assi] Original Topokki Sauce / 아씨 국물 떡볶이 소스 (340g, 9 Servings) $ 8.99 Changed …" at bounding box center [753, 120] width 639 height 105
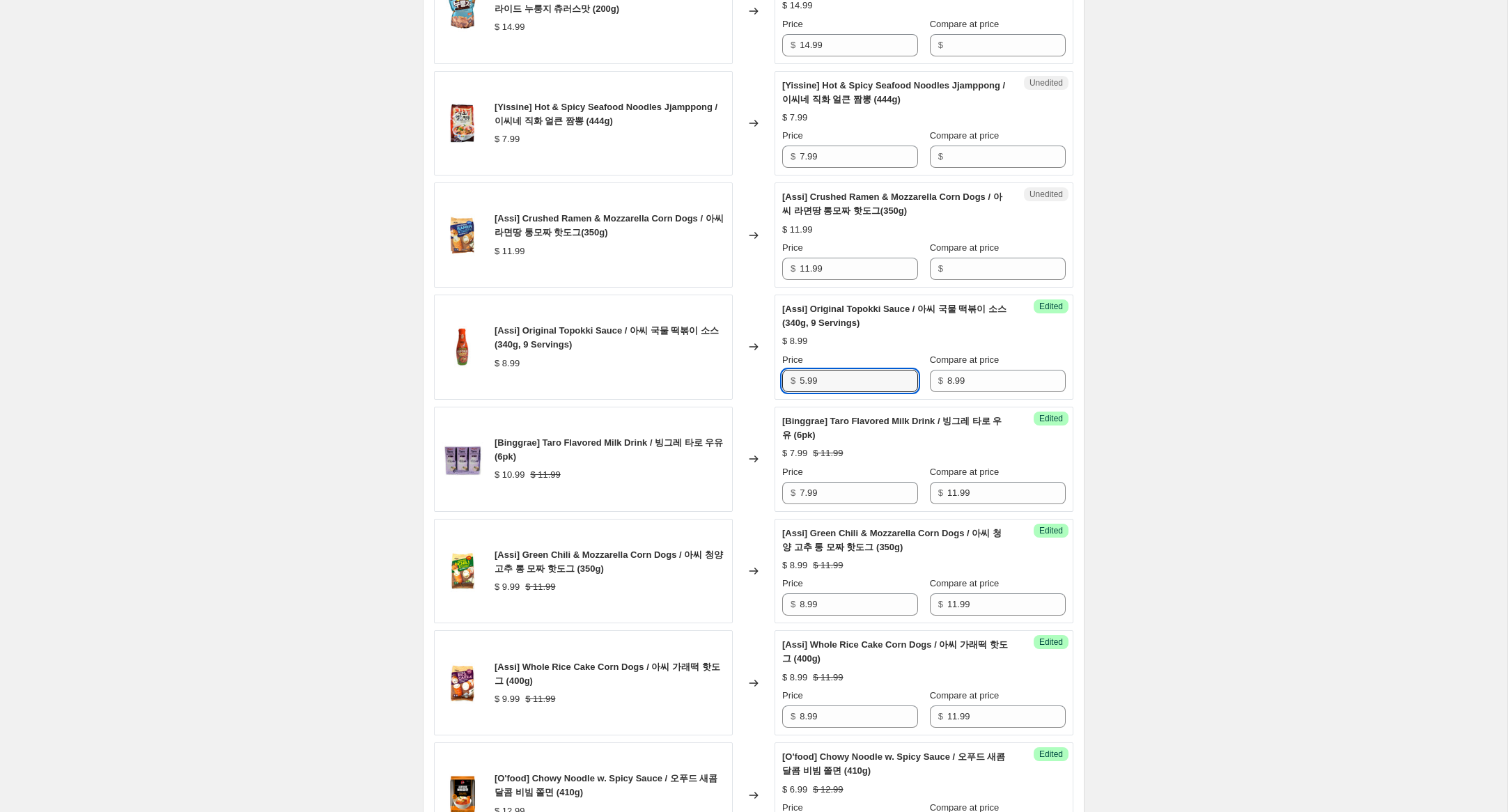
scroll to position [848, 0]
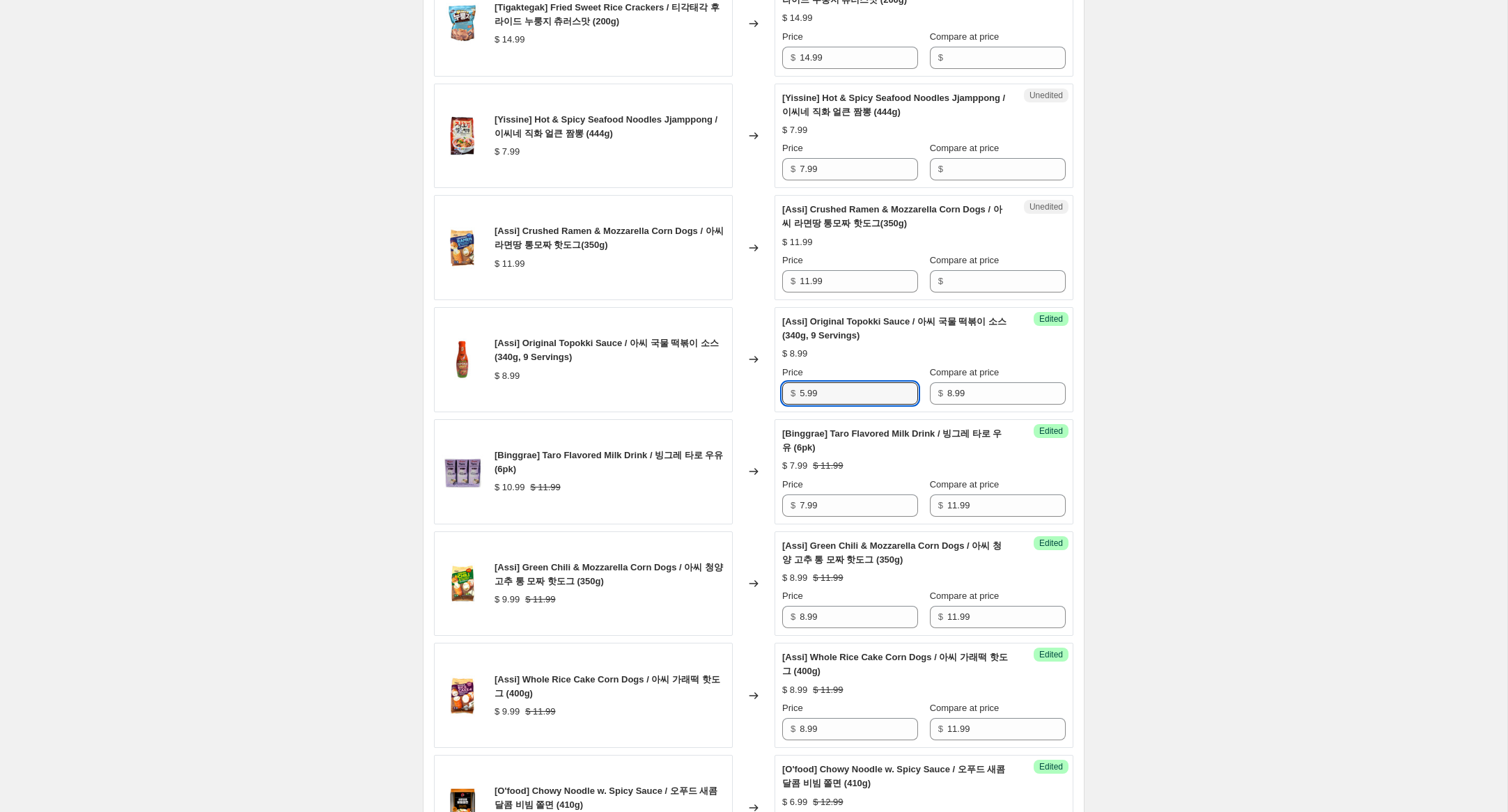
type input "5.99"
drag, startPoint x: 787, startPoint y: 294, endPoint x: 766, endPoint y: 290, distance: 21.4
click at [766, 290] on div "[Assi] Crushed Ramen & Mozzarella Corn Dogs / 아씨 라면땅 통모짜 핫도그(350g) $ 11.99 Chan…" at bounding box center [753, 248] width 639 height 105
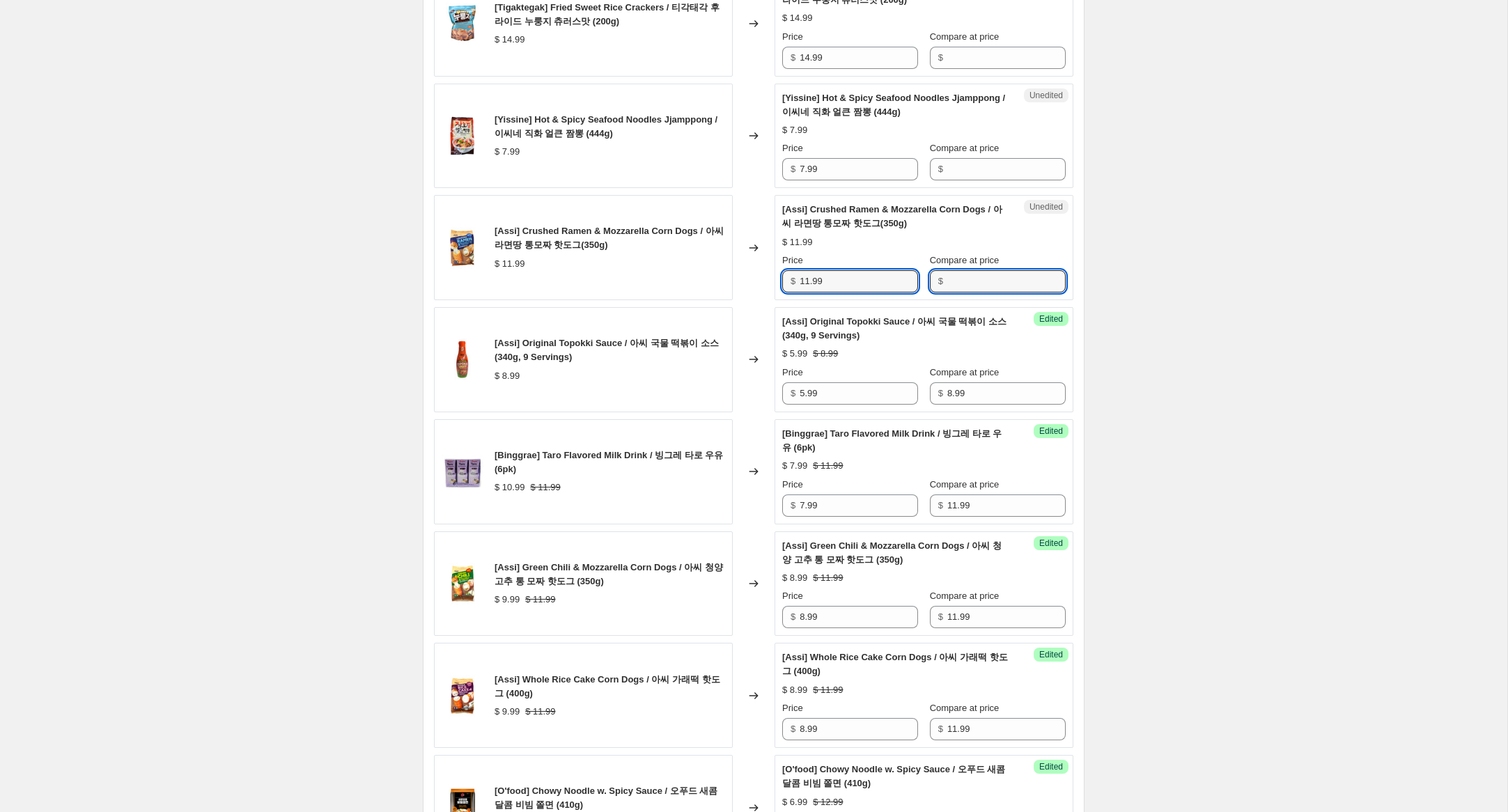
drag, startPoint x: 953, startPoint y: 294, endPoint x: 944, endPoint y: 294, distance: 9.0
click at [948, 293] on input "Compare at price" at bounding box center [1007, 281] width 118 height 22
paste input "11.99"
type input "11.99"
drag, startPoint x: 808, startPoint y: 296, endPoint x: 690, endPoint y: 261, distance: 123.1
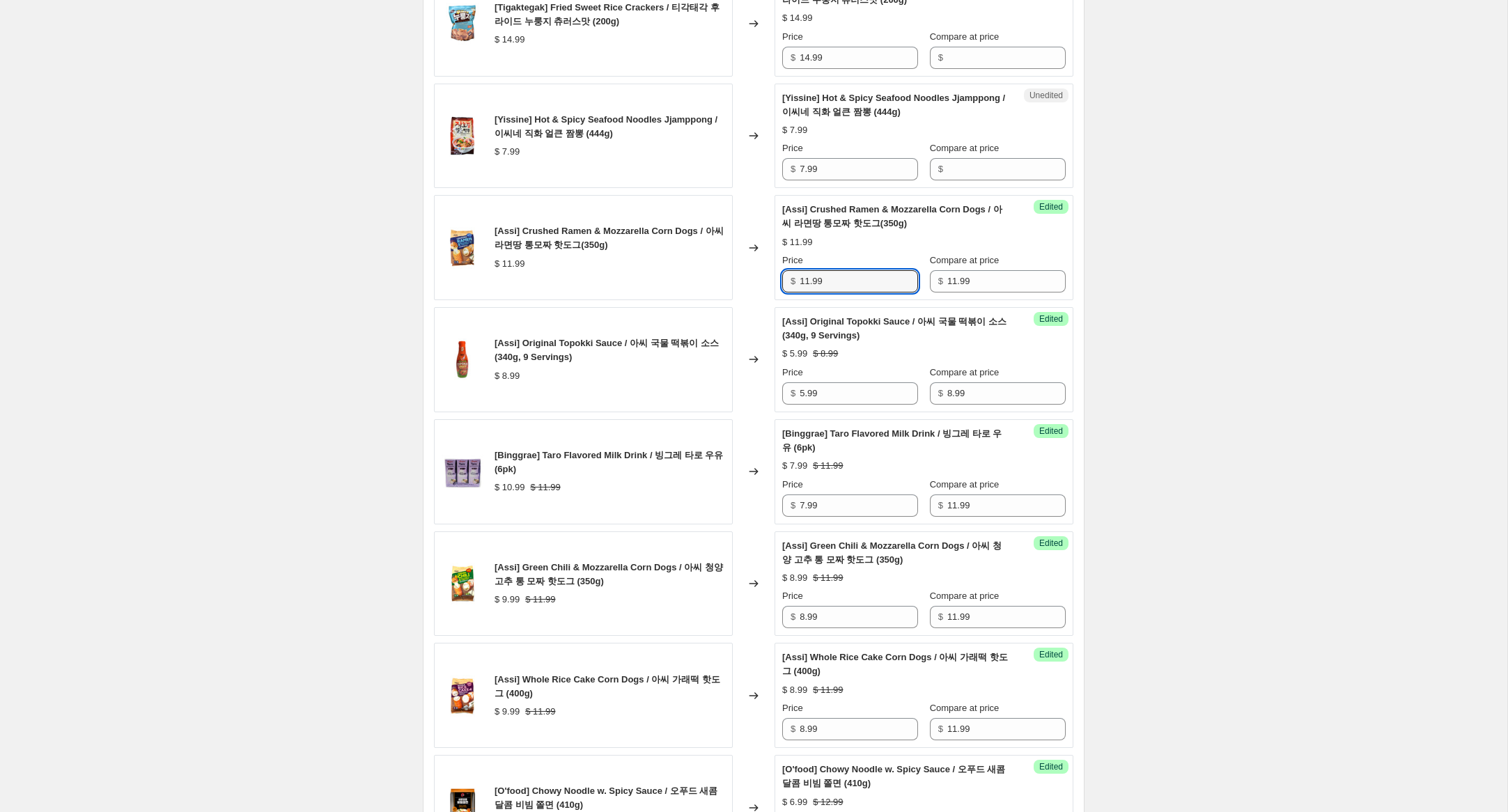
click at [701, 264] on div "[Assi] Crushed Ramen & Mozzarella Corn Dogs / 아씨 라면땅 통모짜 핫도그(350g) $ 11.99 Chan…" at bounding box center [753, 248] width 639 height 105
type input "8.99"
drag, startPoint x: 817, startPoint y: 184, endPoint x: 776, endPoint y: 178, distance: 41.4
click at [775, 179] on div "Unedited [Yissine] Hot & Spicy Seafood Noodles Jjamppong / 이씨네 직화 얼큰 짬뽕 (444g) …" at bounding box center [924, 136] width 299 height 105
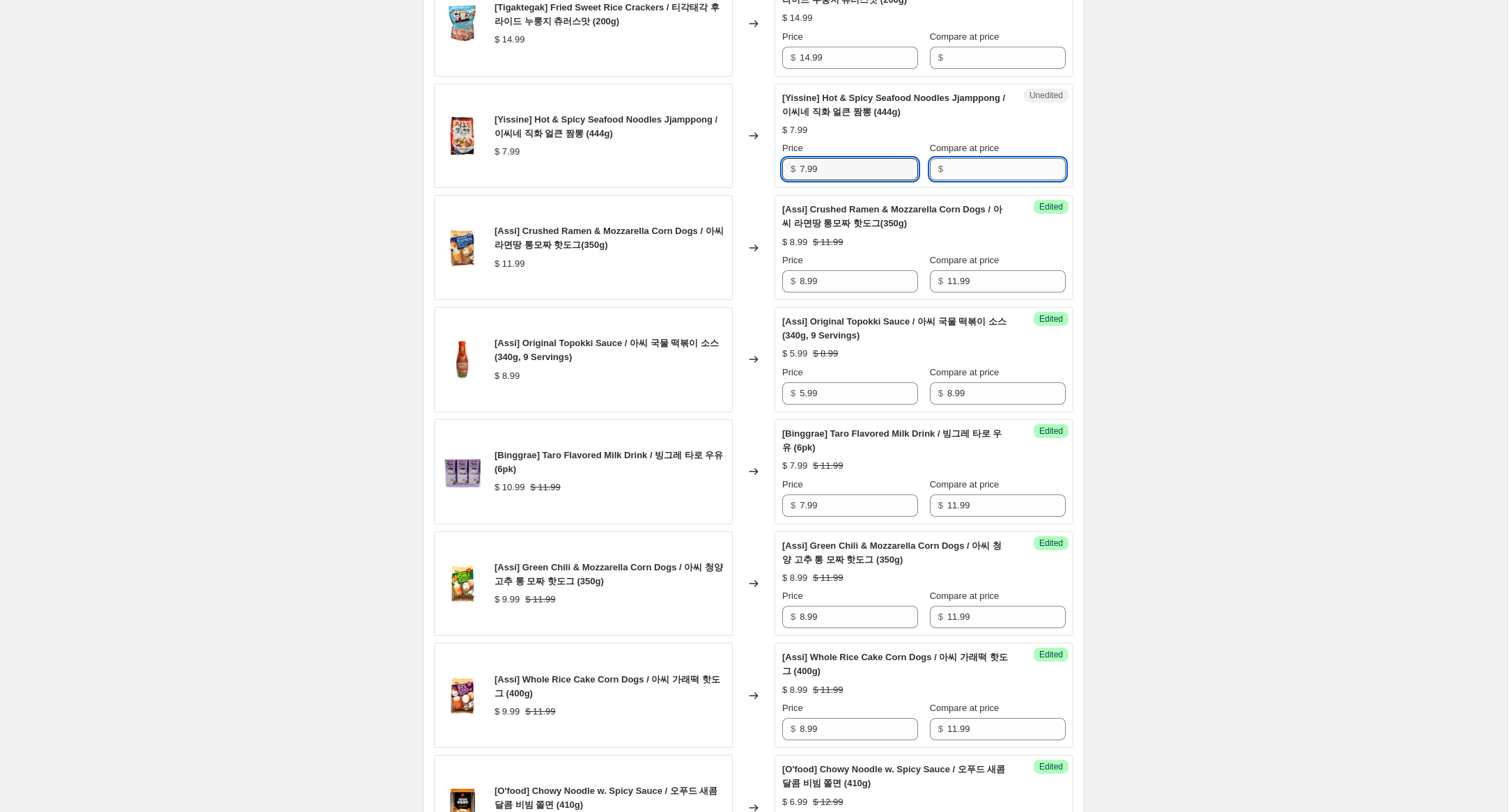
drag, startPoint x: 971, startPoint y: 189, endPoint x: 955, endPoint y: 187, distance: 16.1
click at [969, 180] on input "Compare at price" at bounding box center [1007, 169] width 118 height 22
paste input "7.99"
type input "7.99"
drag, startPoint x: 806, startPoint y: 184, endPoint x: 691, endPoint y: 161, distance: 117.3
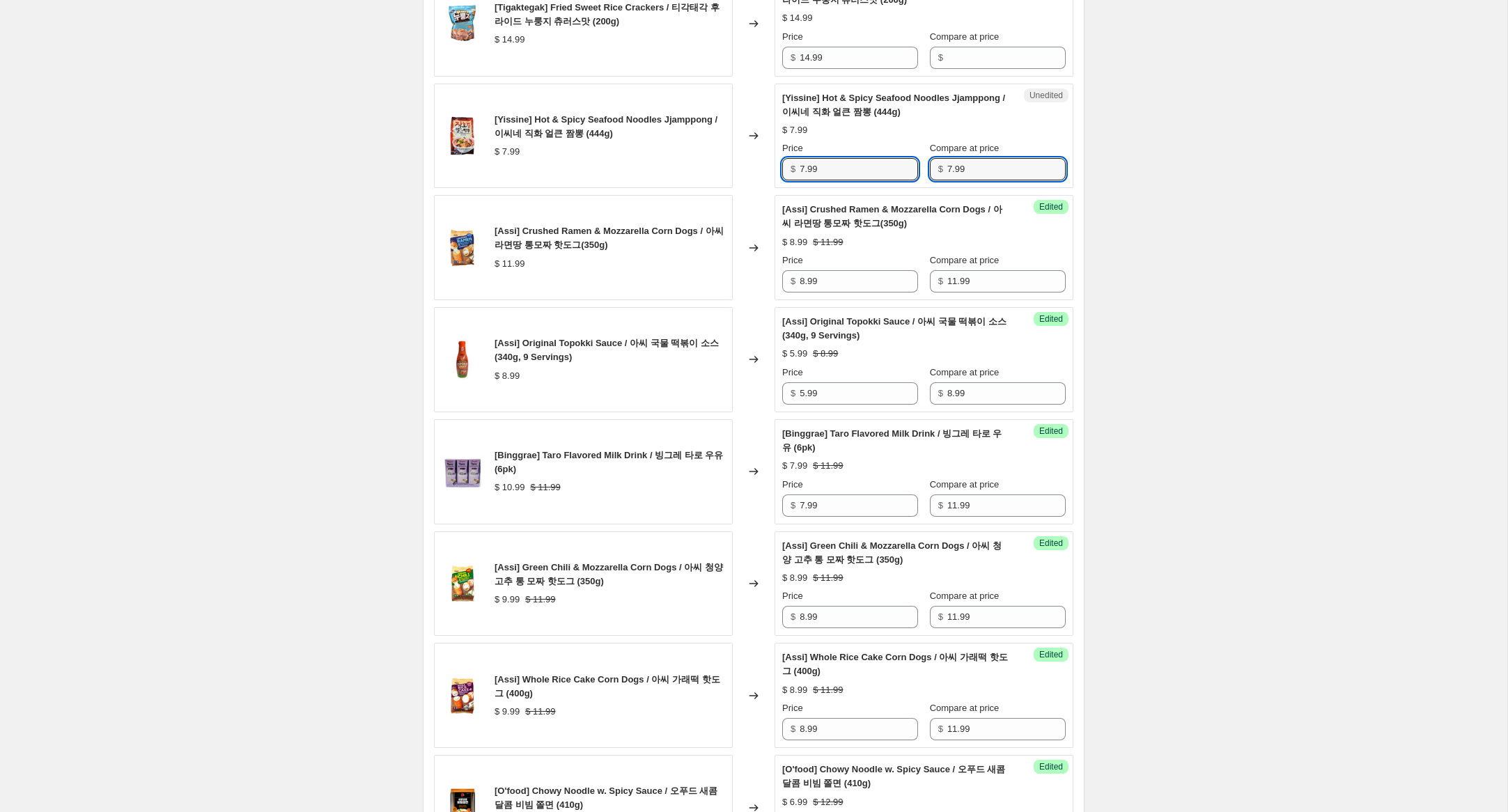
click at [706, 164] on div "[Yissine] Hot & Spicy Seafood Noodles Jjamppong / 이씨네 직화 얼큰 짬뽕 (444g) $ 7.99 Ch…" at bounding box center [753, 136] width 639 height 105
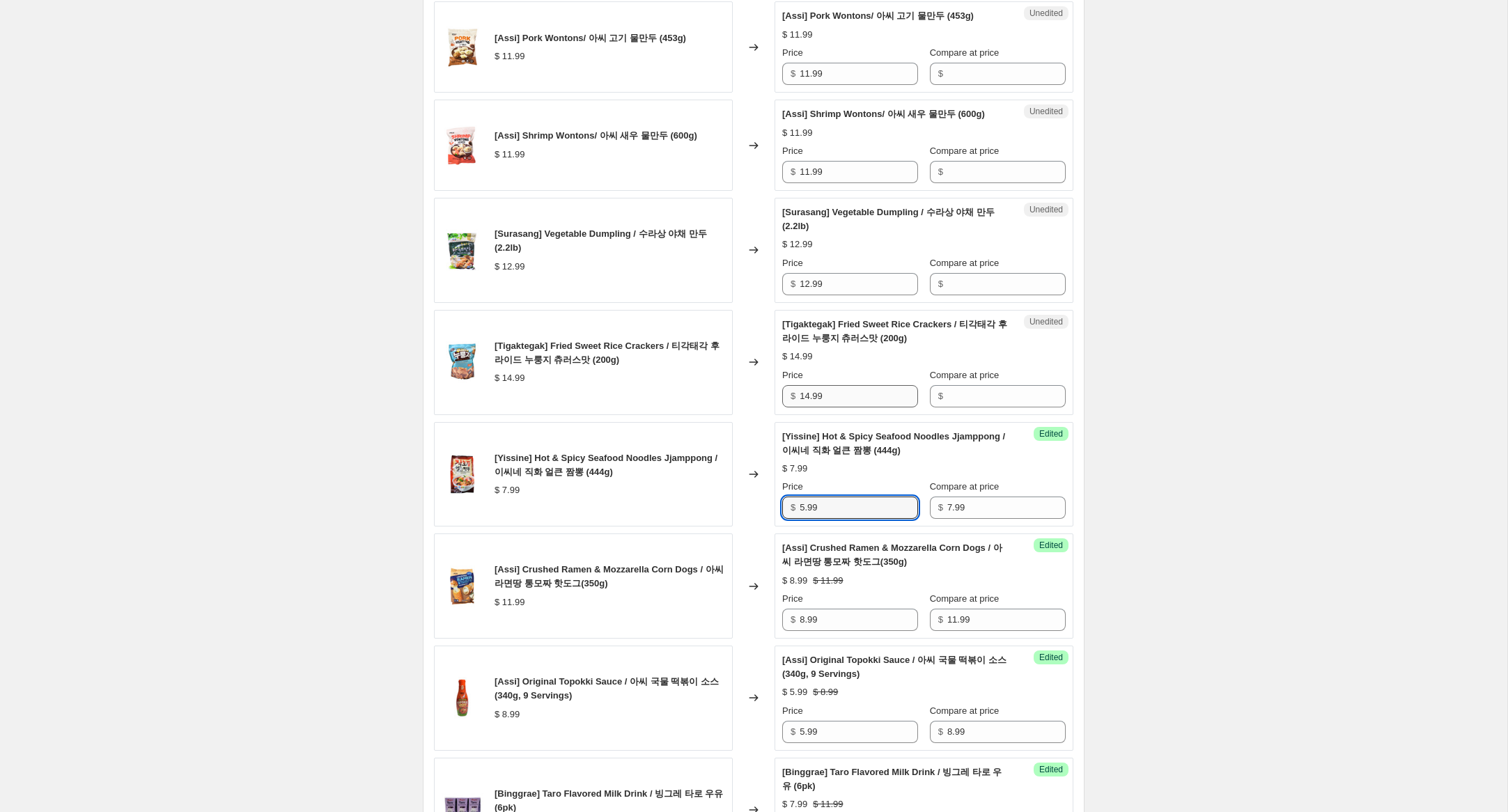
scroll to position [508, 0]
type input "5.99"
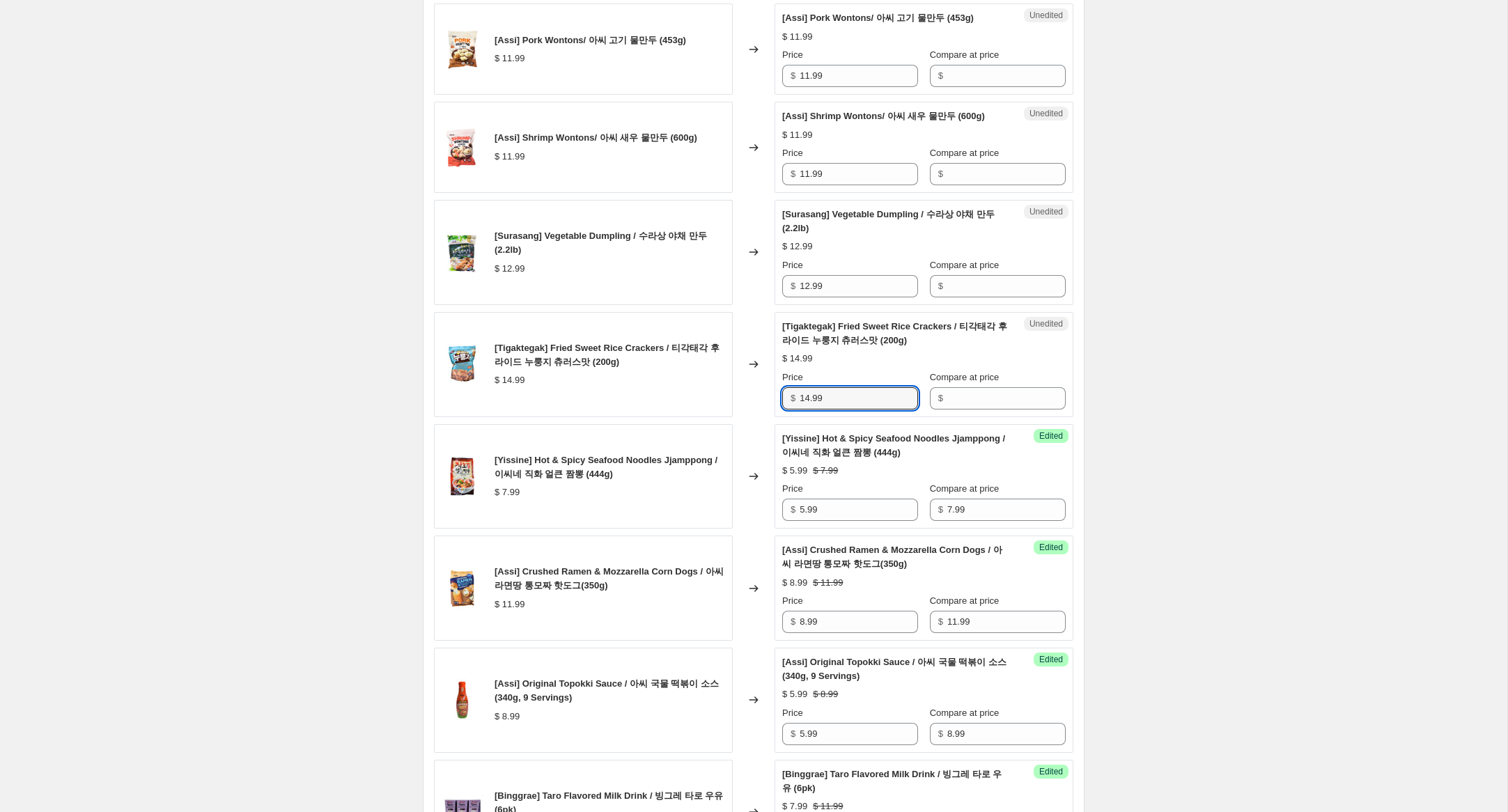
drag, startPoint x: 819, startPoint y: 409, endPoint x: 769, endPoint y: 404, distance: 50.2
click at [769, 404] on div "[Tigaktegak] Fried Sweet Rice Crackers / 티각태각 후라이드 누룽지 츄러스맛 (200g) $ 14.99 Chan…" at bounding box center [753, 364] width 639 height 105
drag, startPoint x: 1003, startPoint y: 413, endPoint x: 916, endPoint y: 425, distance: 87.8
click at [1003, 409] on input "Compare at price" at bounding box center [1007, 398] width 118 height 22
paste input "14.99"
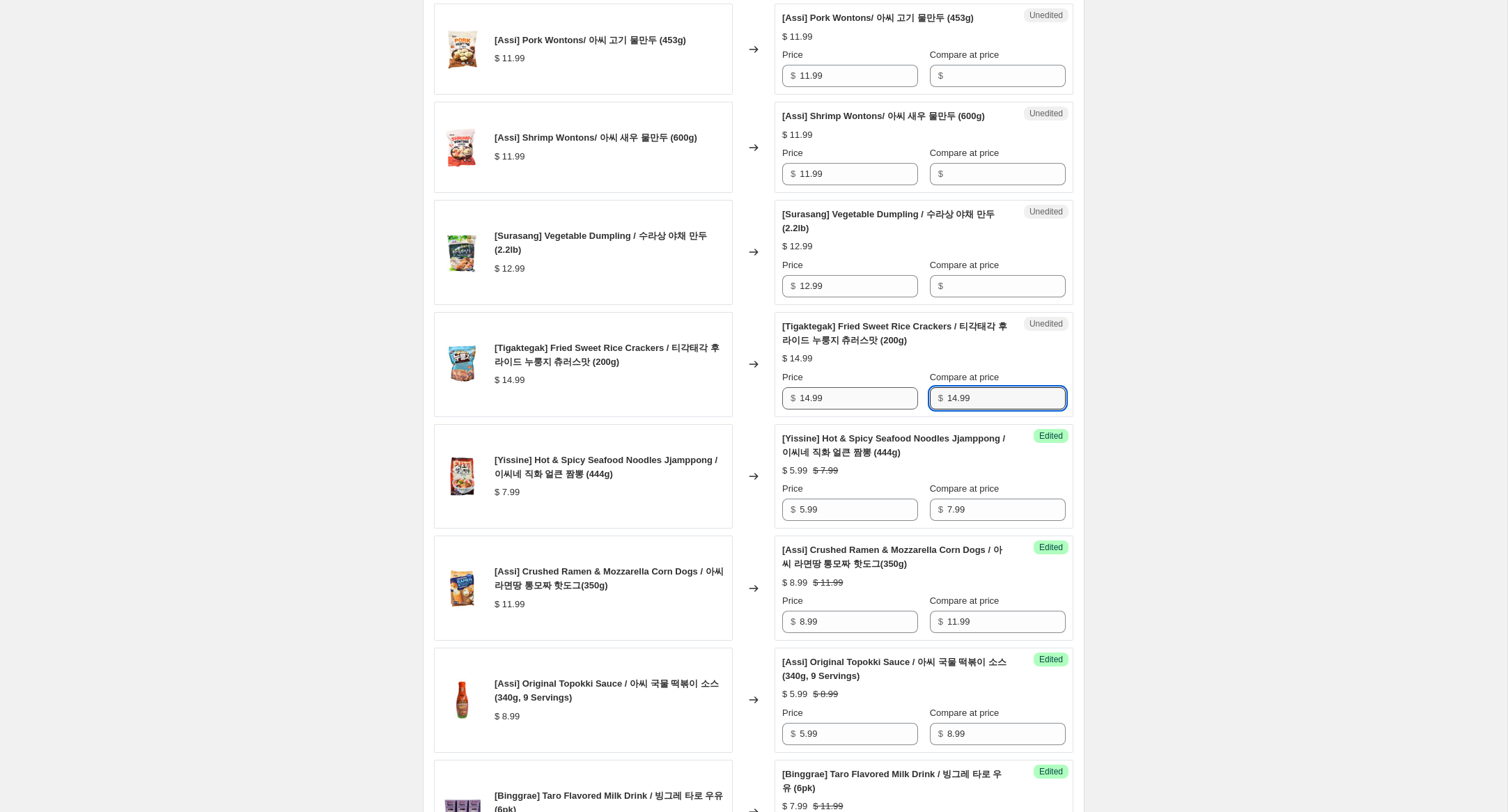
type input "14.99"
drag, startPoint x: 808, startPoint y: 413, endPoint x: 662, endPoint y: 381, distance: 149.5
click at [677, 385] on div "[Tigaktegak] Fried Sweet Rice Crackers / 티각태각 후라이드 누룽지 츄러스맛 (200g) $ 14.99 Chan…" at bounding box center [753, 364] width 639 height 105
type input "9.99"
drag, startPoint x: 816, startPoint y: 301, endPoint x: 783, endPoint y: 294, distance: 33.7
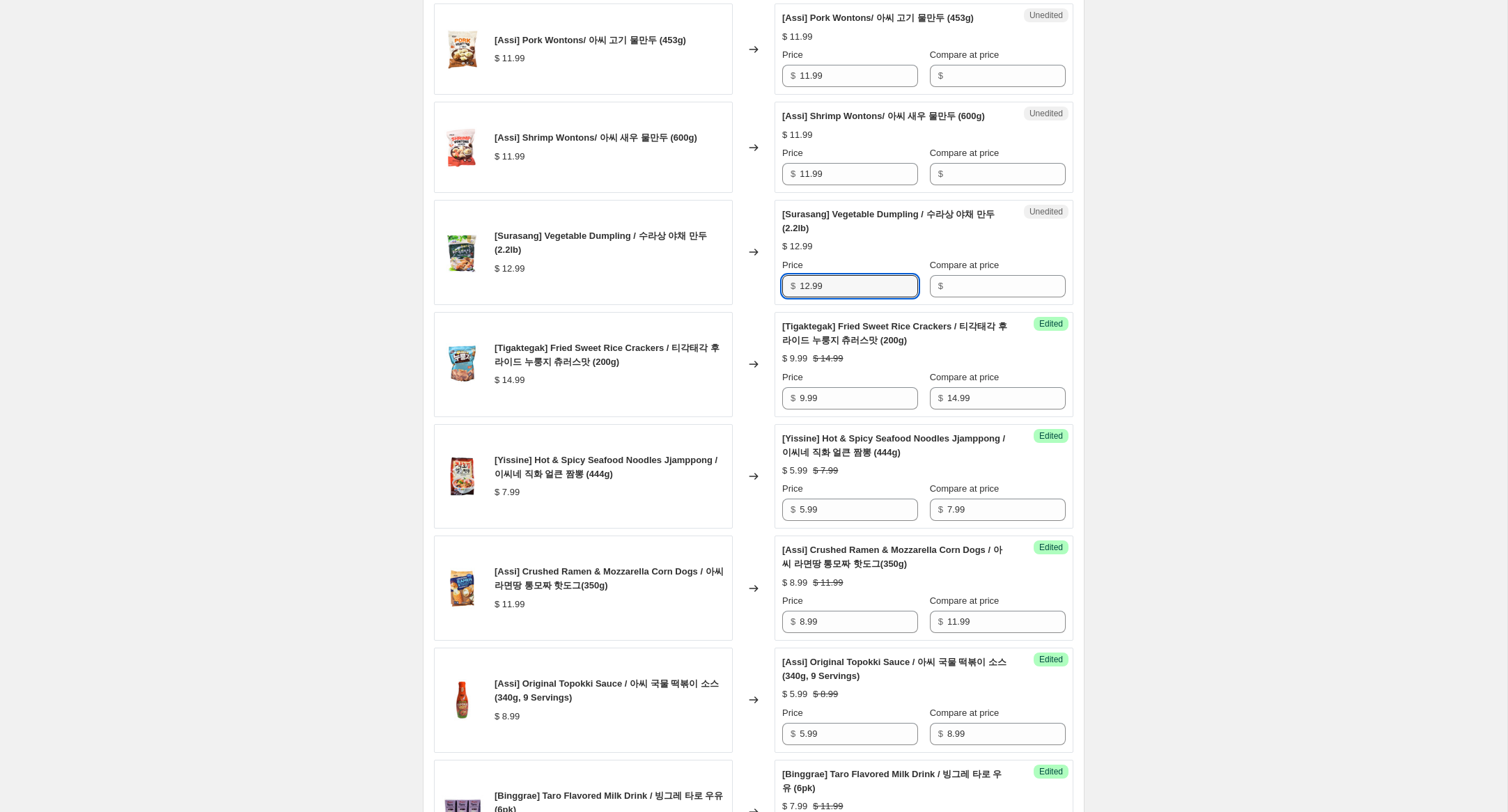
click at [784, 294] on div "$ 12.99" at bounding box center [850, 285] width 136 height 22
drag, startPoint x: 949, startPoint y: 298, endPoint x: 866, endPoint y: 288, distance: 83.6
click at [948, 296] on input "Compare at price" at bounding box center [1007, 285] width 118 height 22
paste input "12.99"
type input "12.99"
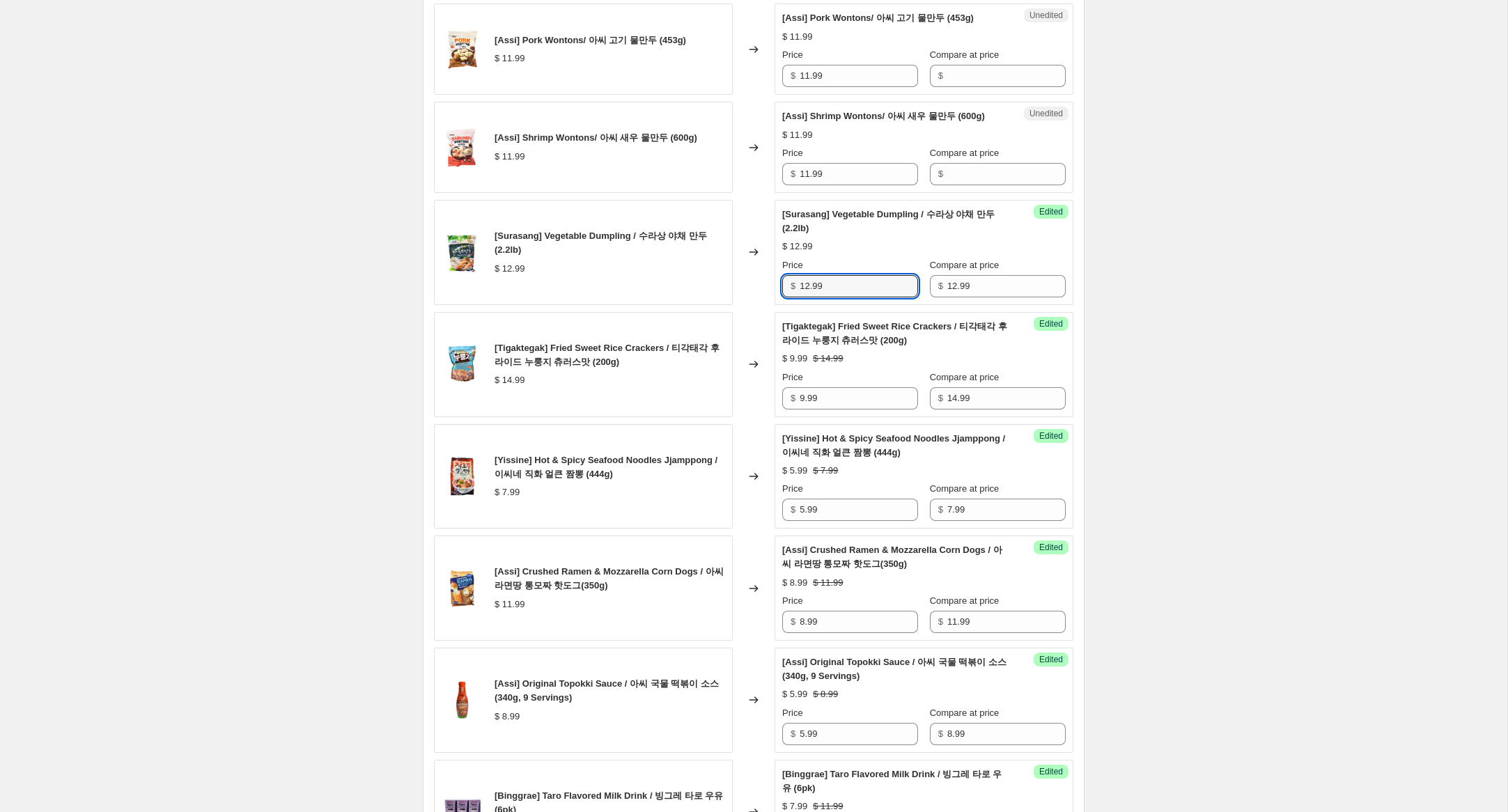
drag, startPoint x: 810, startPoint y: 302, endPoint x: 724, endPoint y: 284, distance: 87.9
click at [725, 284] on div "[Surasang] Vegetable Dumpling / 수라상 야채 만두 (2.2lb) $ 12.99 Changed to Success Ed…" at bounding box center [753, 253] width 639 height 105
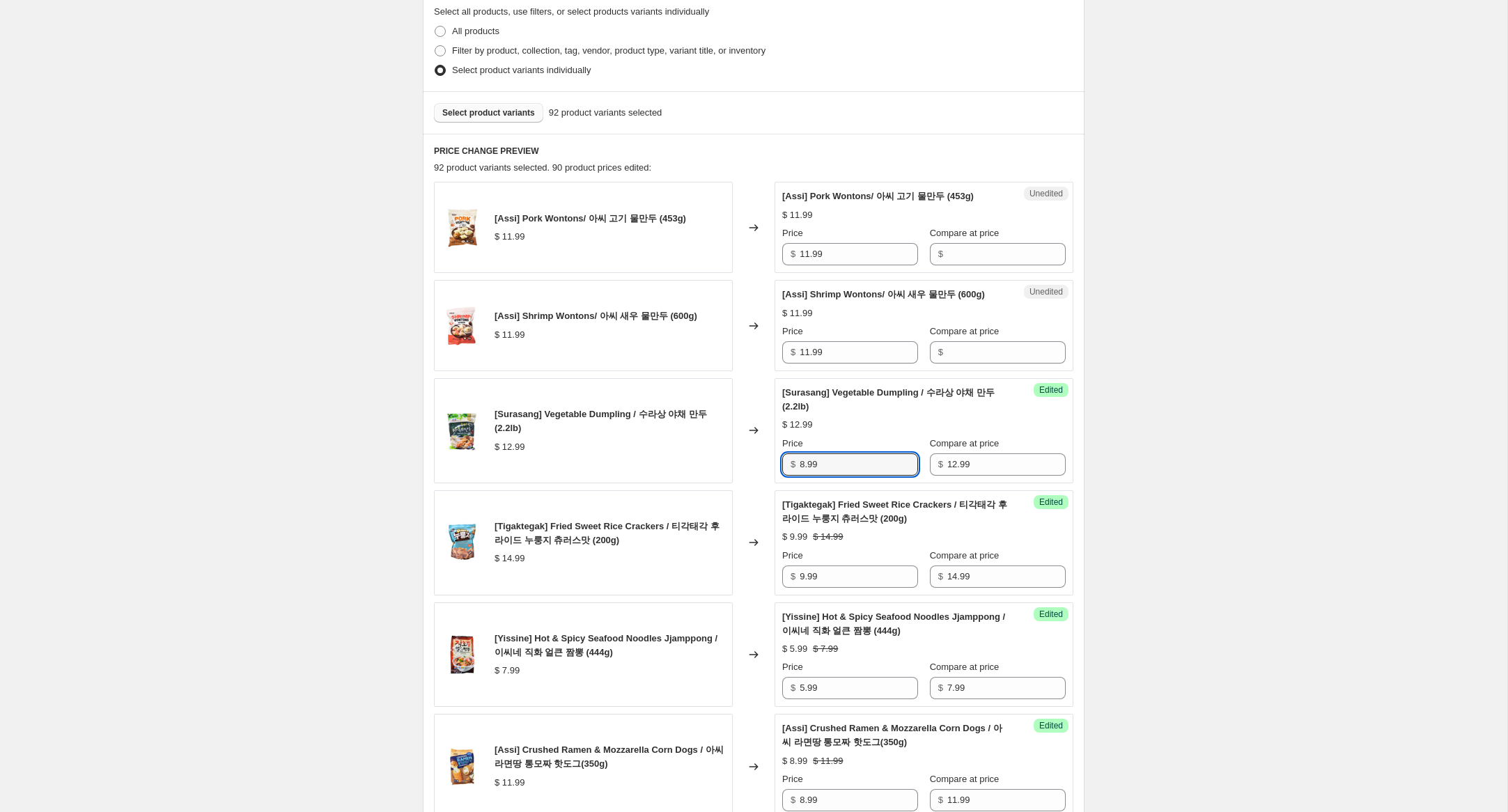
scroll to position [236, 0]
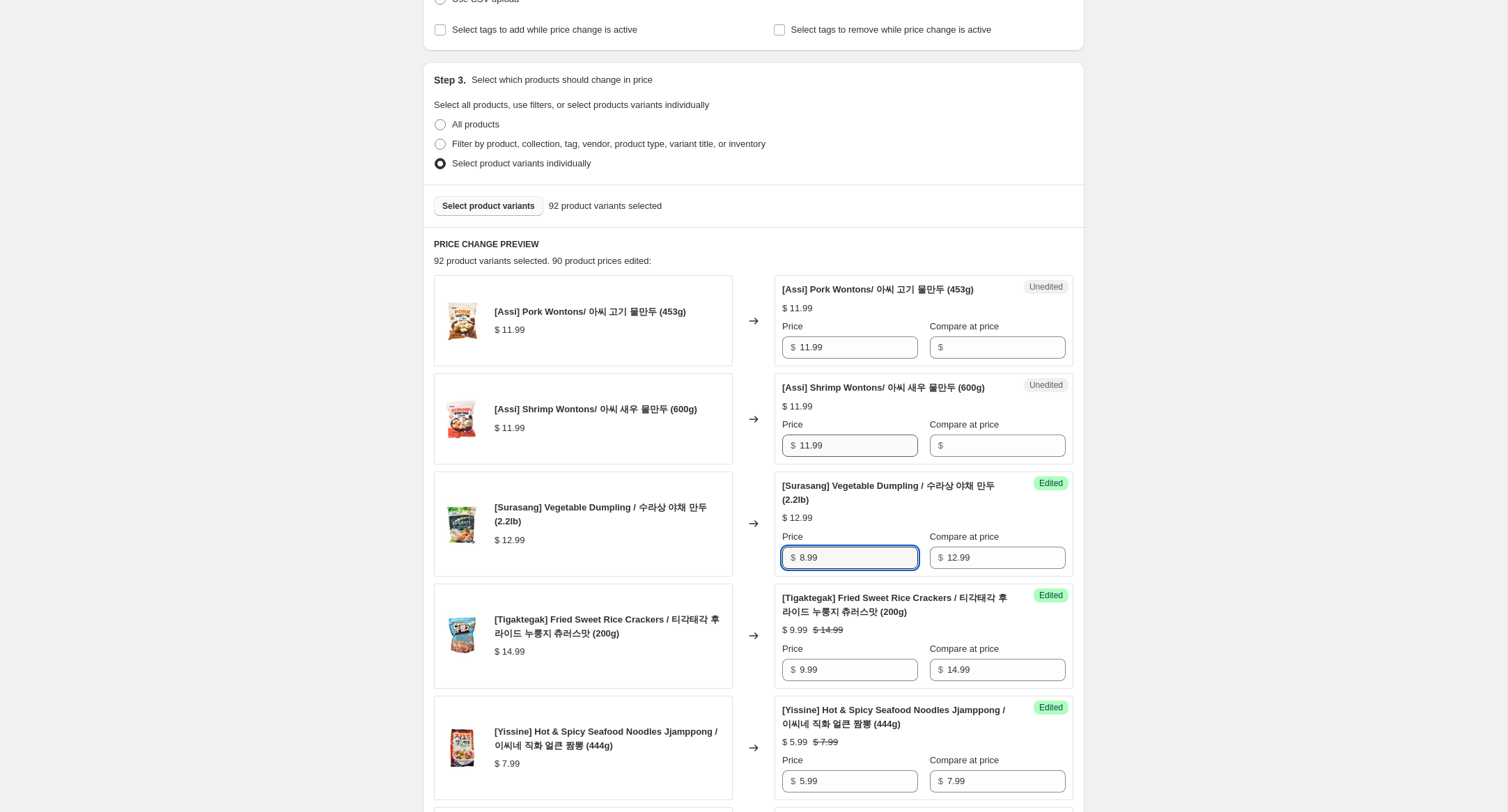
type input "8.99"
drag, startPoint x: 834, startPoint y: 466, endPoint x: 871, endPoint y: 454, distance: 38.9
click at [699, 451] on div "[Assi] Shrimp Wontons/ 아씨 새우 물만두 (600g) $ 11.99 Changed to Unedited [Assi] Shri…" at bounding box center [753, 418] width 639 height 91
click at [1008, 457] on input "Compare at price" at bounding box center [1007, 445] width 118 height 22
paste input "11.99"
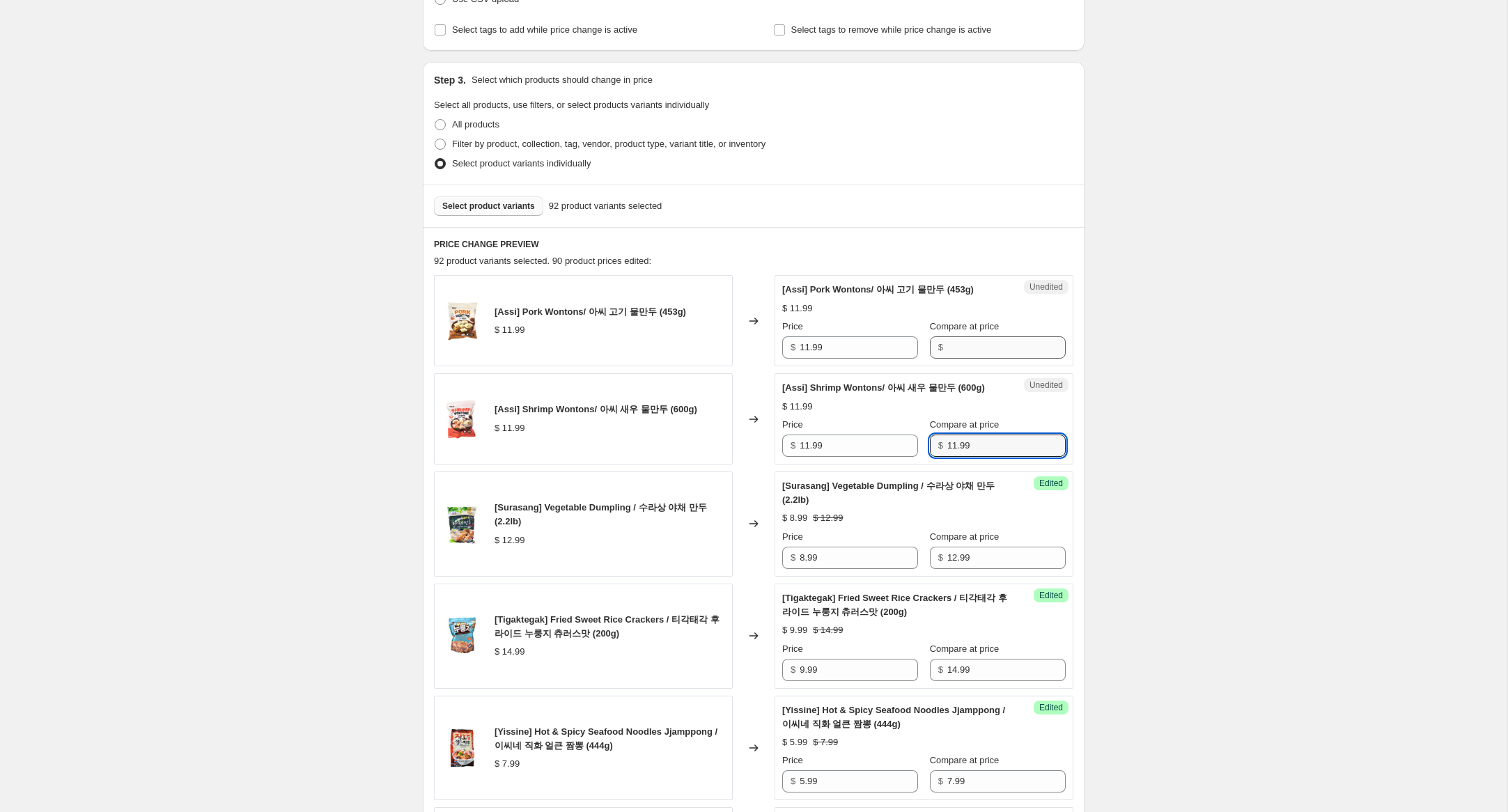
type input "11.99"
drag, startPoint x: 991, startPoint y: 344, endPoint x: 833, endPoint y: 360, distance: 158.8
click at [985, 344] on input "Compare at price" at bounding box center [1007, 347] width 118 height 22
paste input "11.99"
type input "11.99"
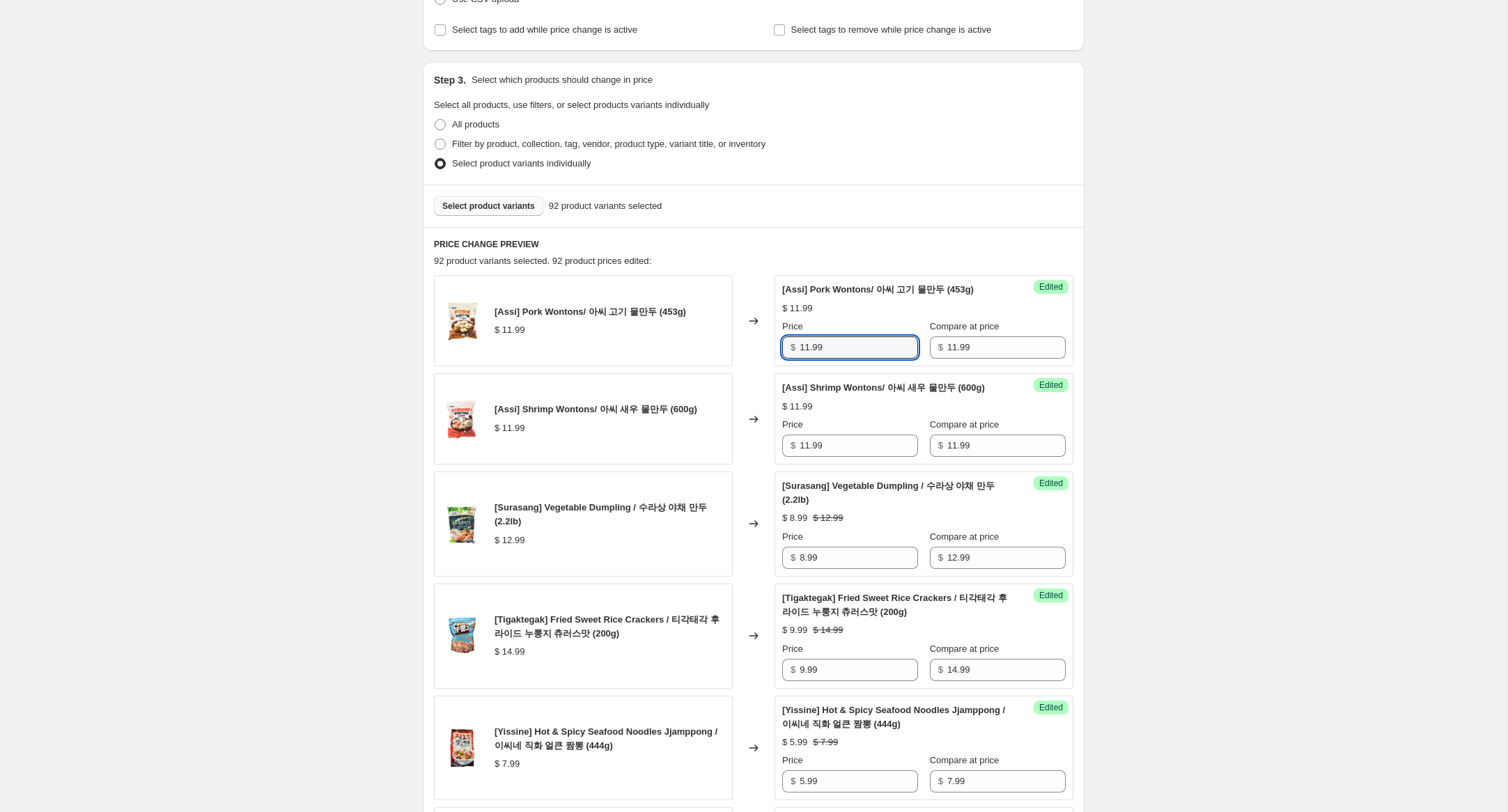
drag, startPoint x: 809, startPoint y: 348, endPoint x: 712, endPoint y: 327, distance: 99.2
click at [713, 326] on div "[Assi] Pork Wontons/ 아씨 고기 물만두 (453g) $ 11.99 Changed to Success Edited [Assi] …" at bounding box center [753, 320] width 639 height 91
type input "8.99"
drag, startPoint x: 807, startPoint y: 461, endPoint x: 693, endPoint y: 436, distance: 116.7
click at [676, 433] on div "[Assi] Shrimp Wontons/ 아씨 새우 물만두 (600g) $ 11.99 Changed to Success Edited [Assi…" at bounding box center [753, 418] width 639 height 91
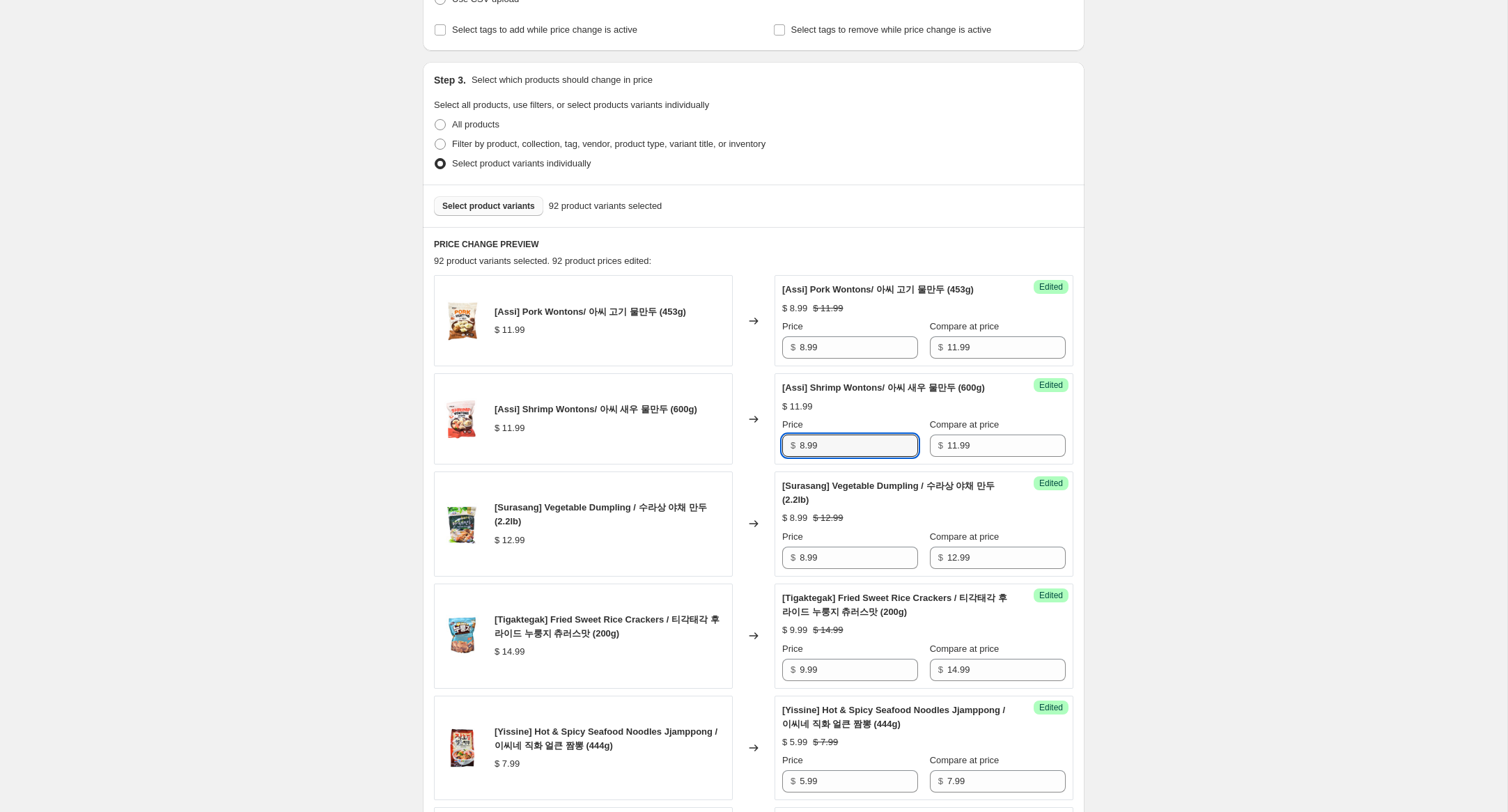
type input "8.99"
drag, startPoint x: 1293, startPoint y: 472, endPoint x: 1243, endPoint y: 570, distance: 110.0
click at [1291, 477] on div "Create new price [MEDICAL_DATA]. This page is ready Create new price [MEDICAL_D…" at bounding box center [753, 802] width 1507 height 2078
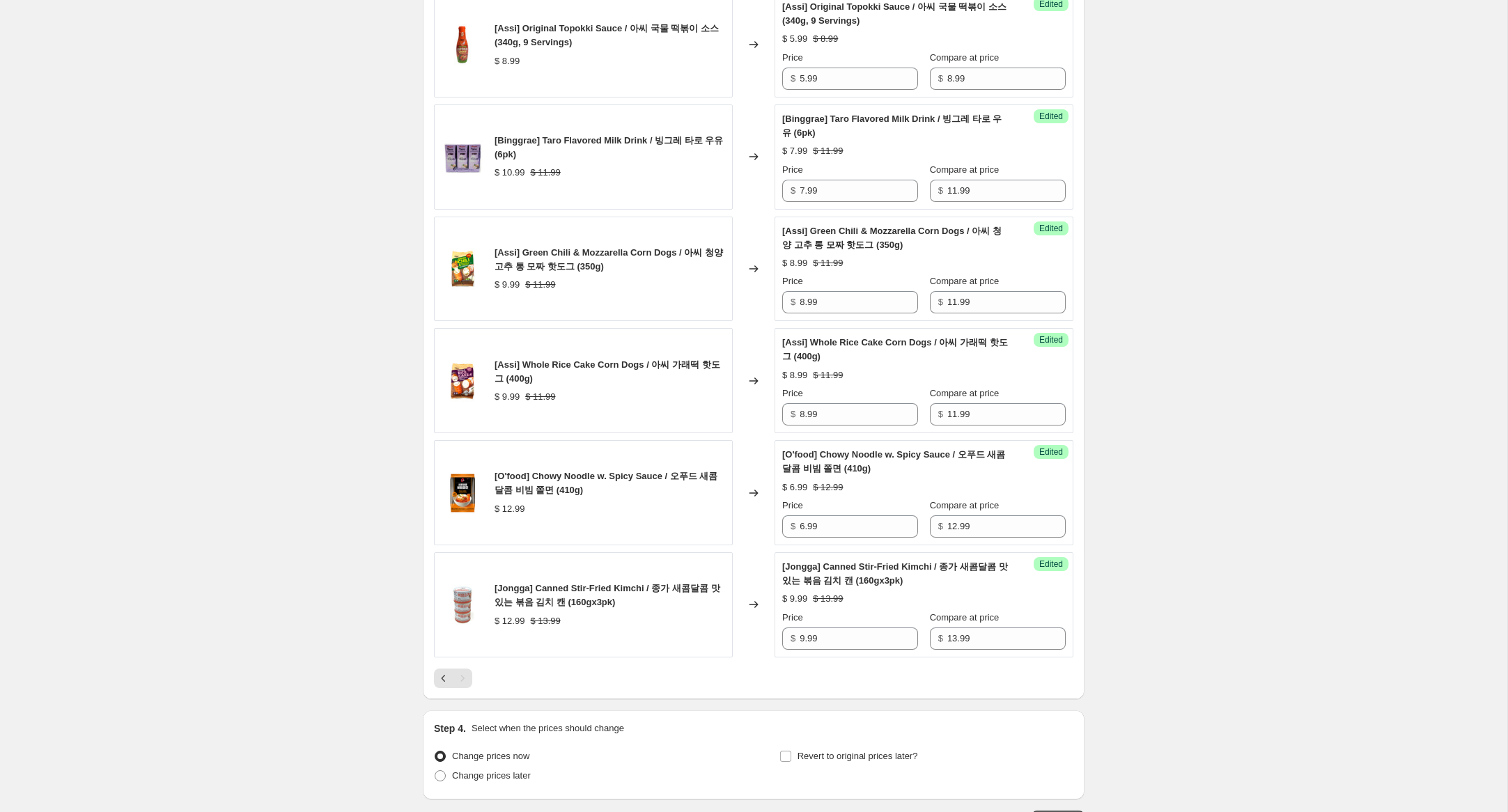
scroll to position [1280, 0]
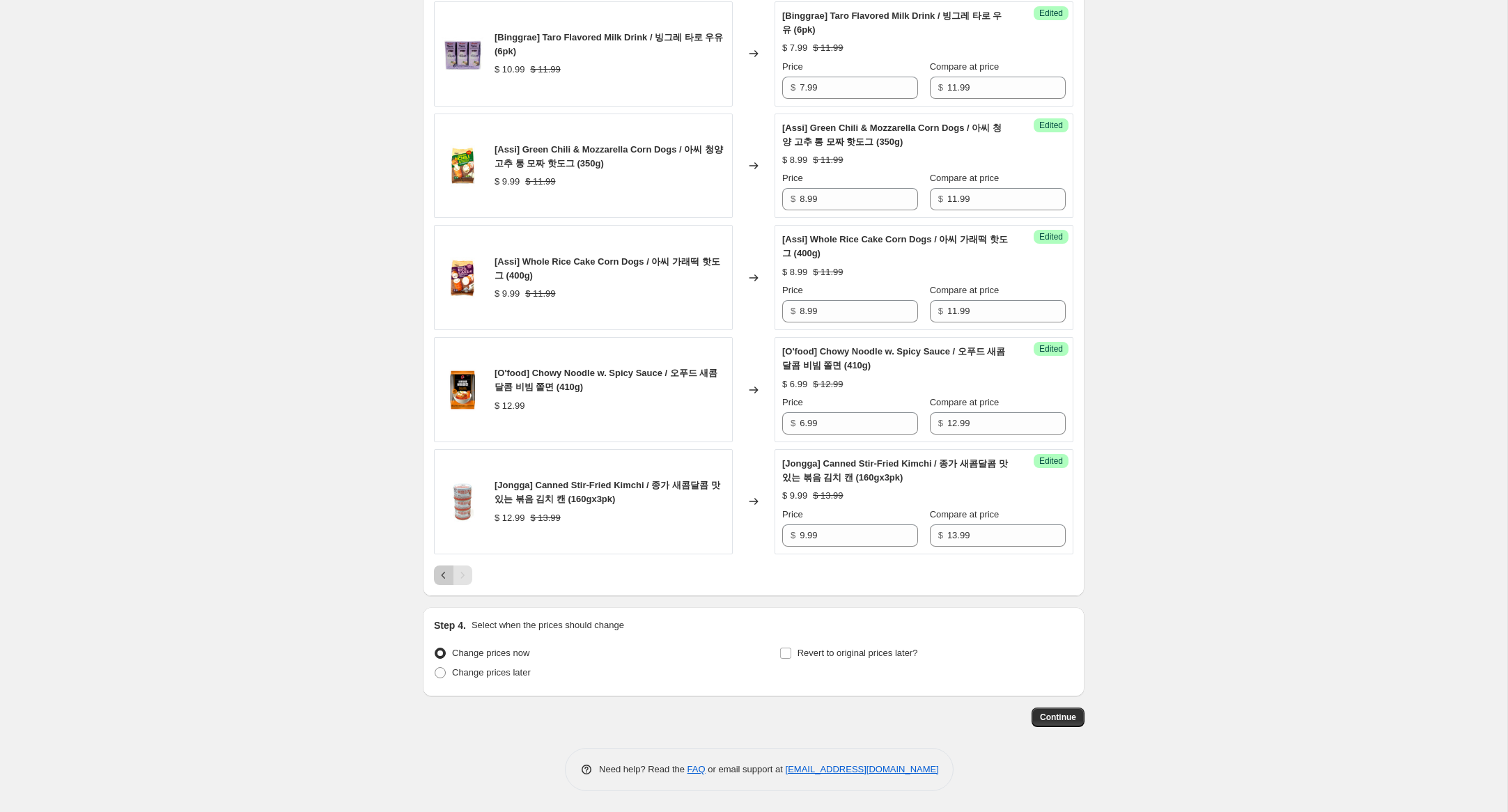
click at [441, 577] on icon "Previous" at bounding box center [443, 575] width 14 height 14
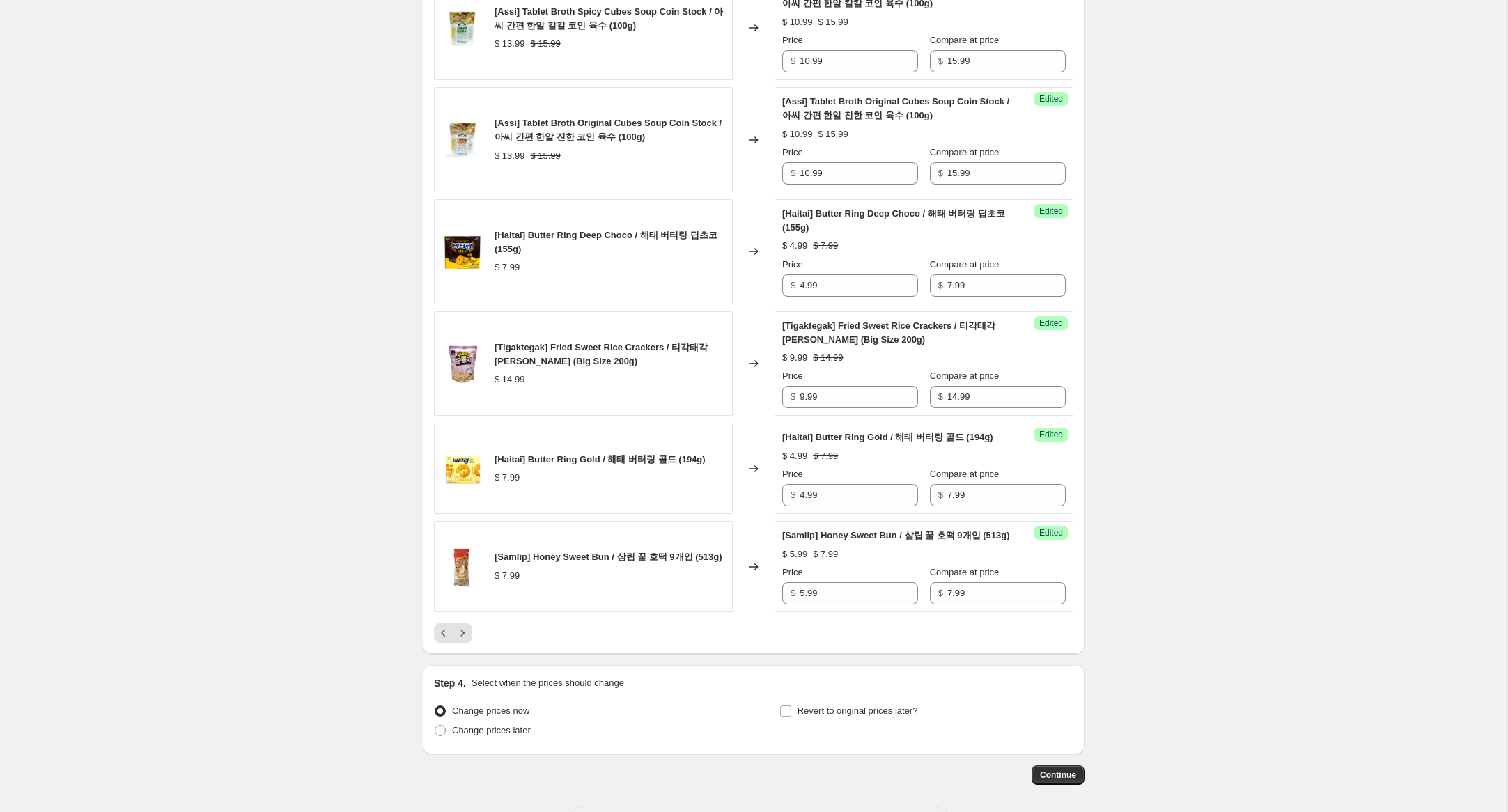
scroll to position [2189, 0]
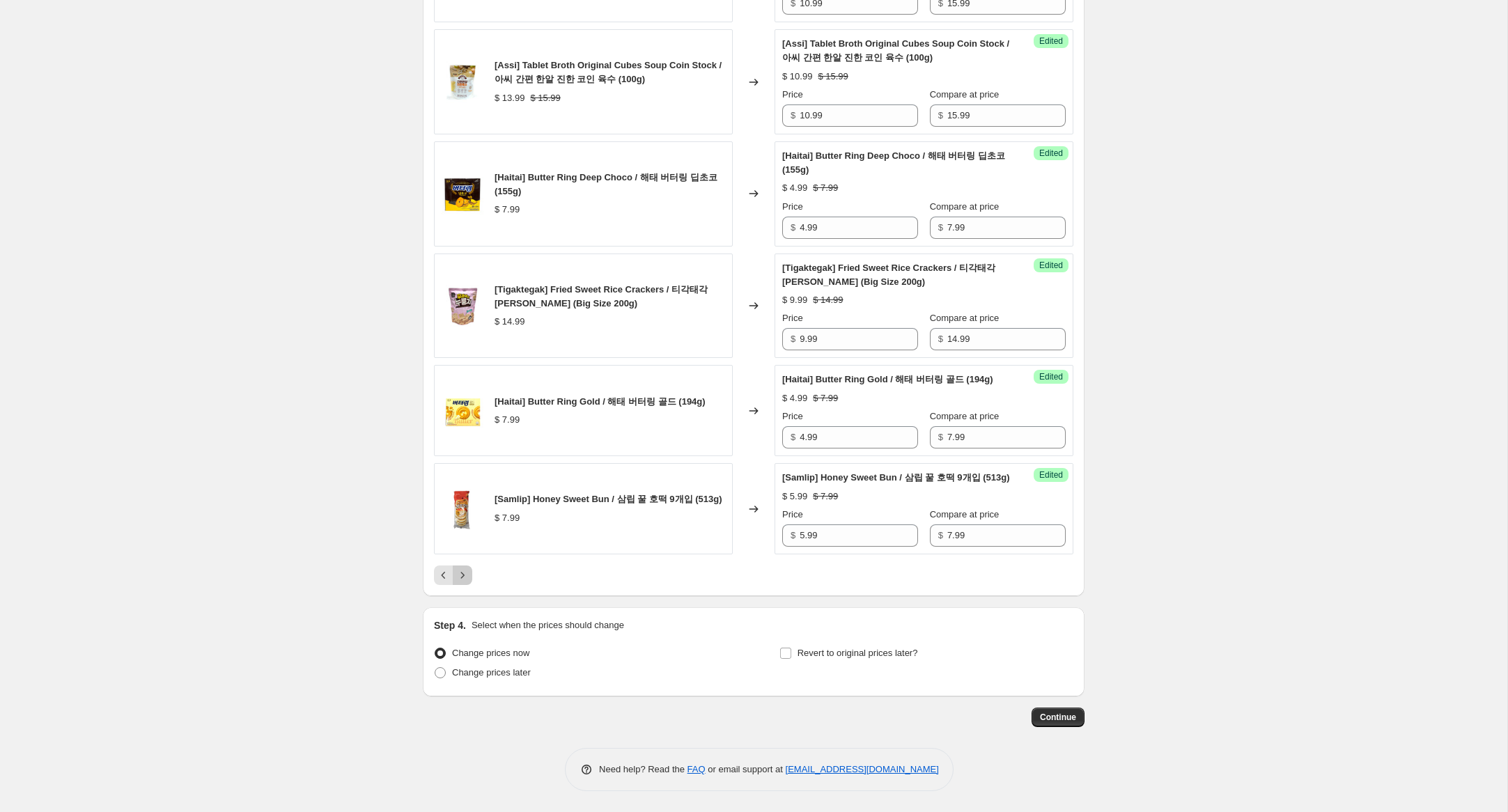
click at [462, 577] on icon "Next" at bounding box center [463, 575] width 3 height 7
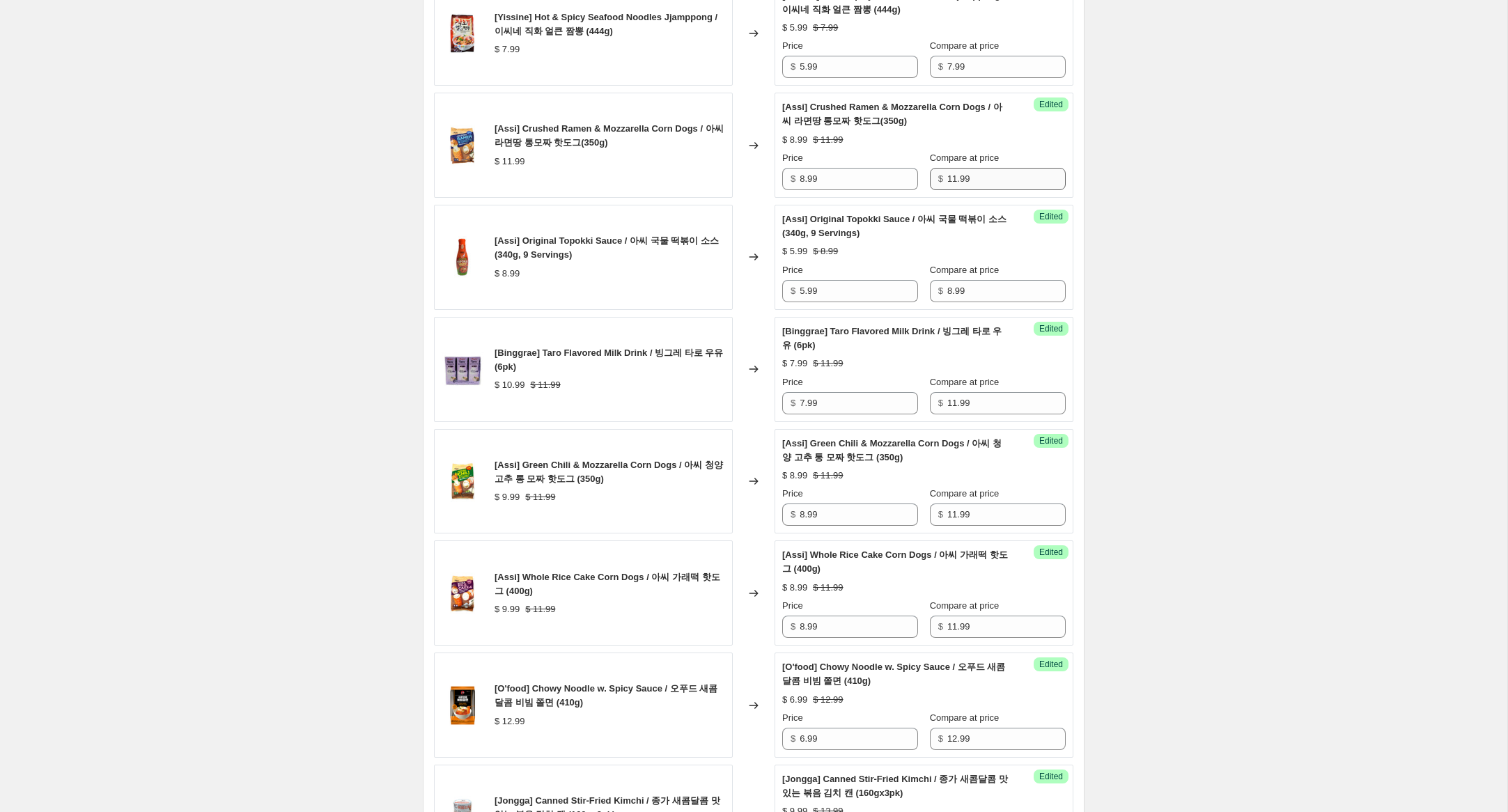
scroll to position [1280, 0]
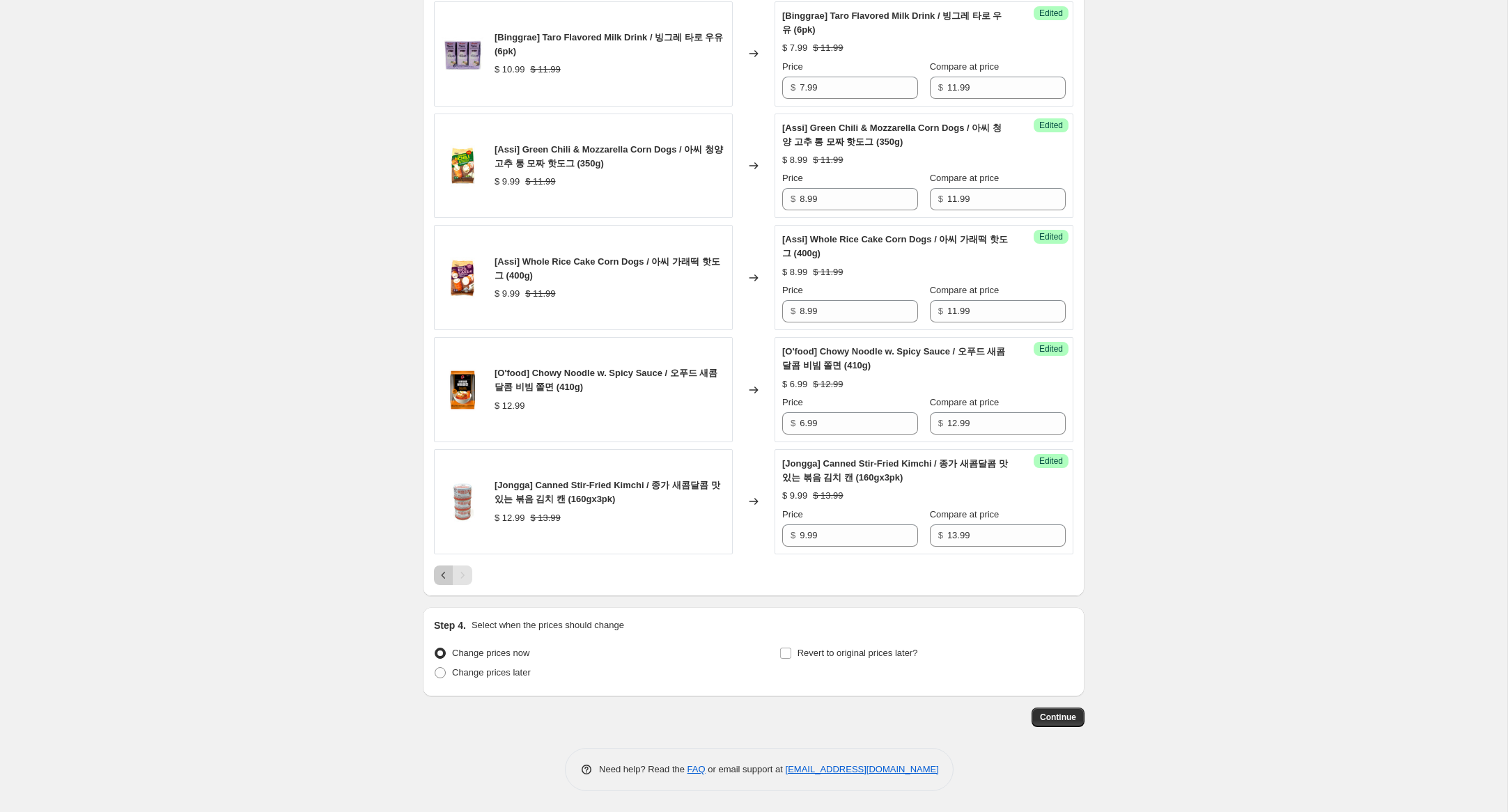
click at [435, 579] on button "Previous" at bounding box center [444, 575] width 20 height 20
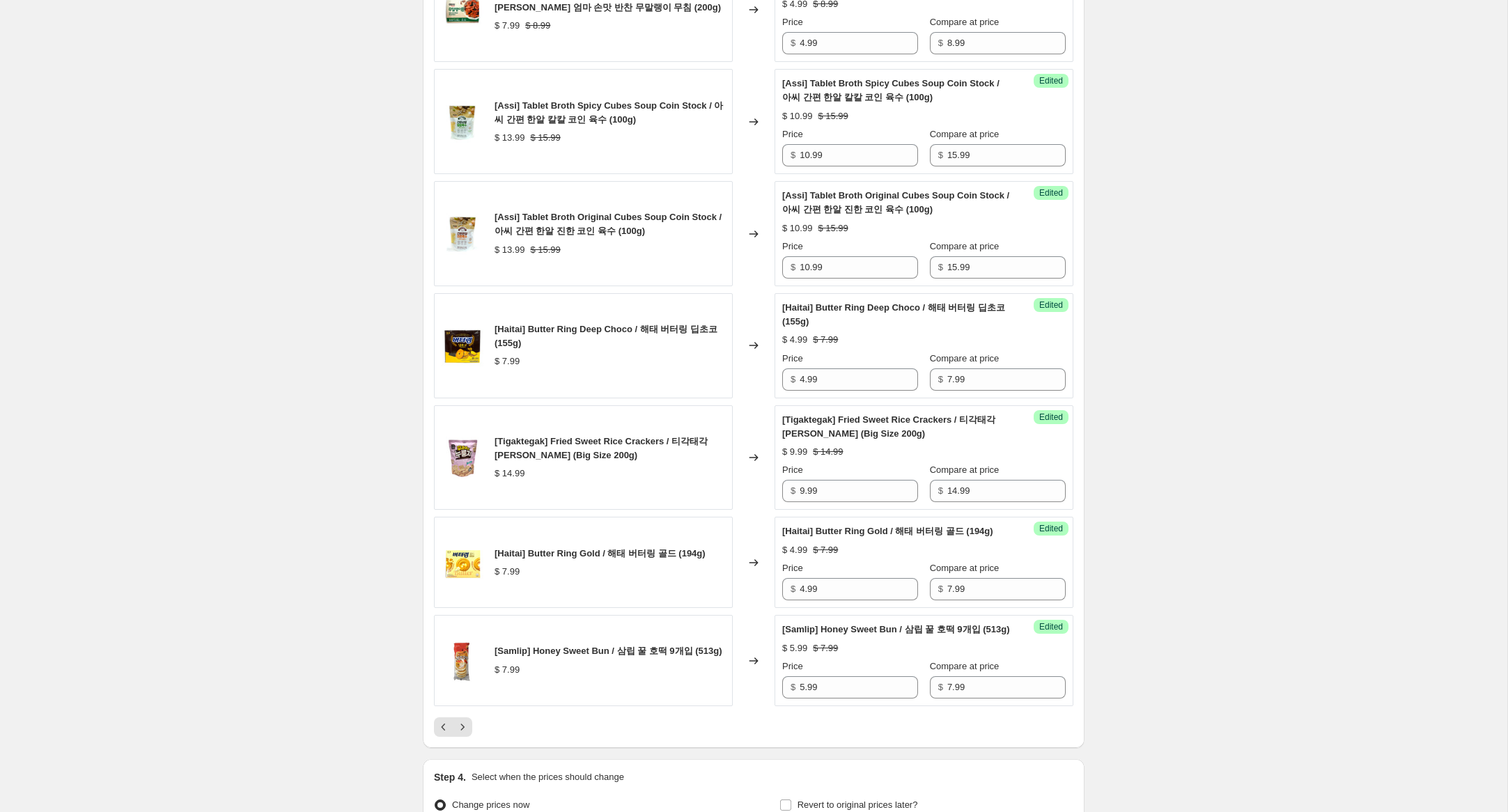
scroll to position [2189, 0]
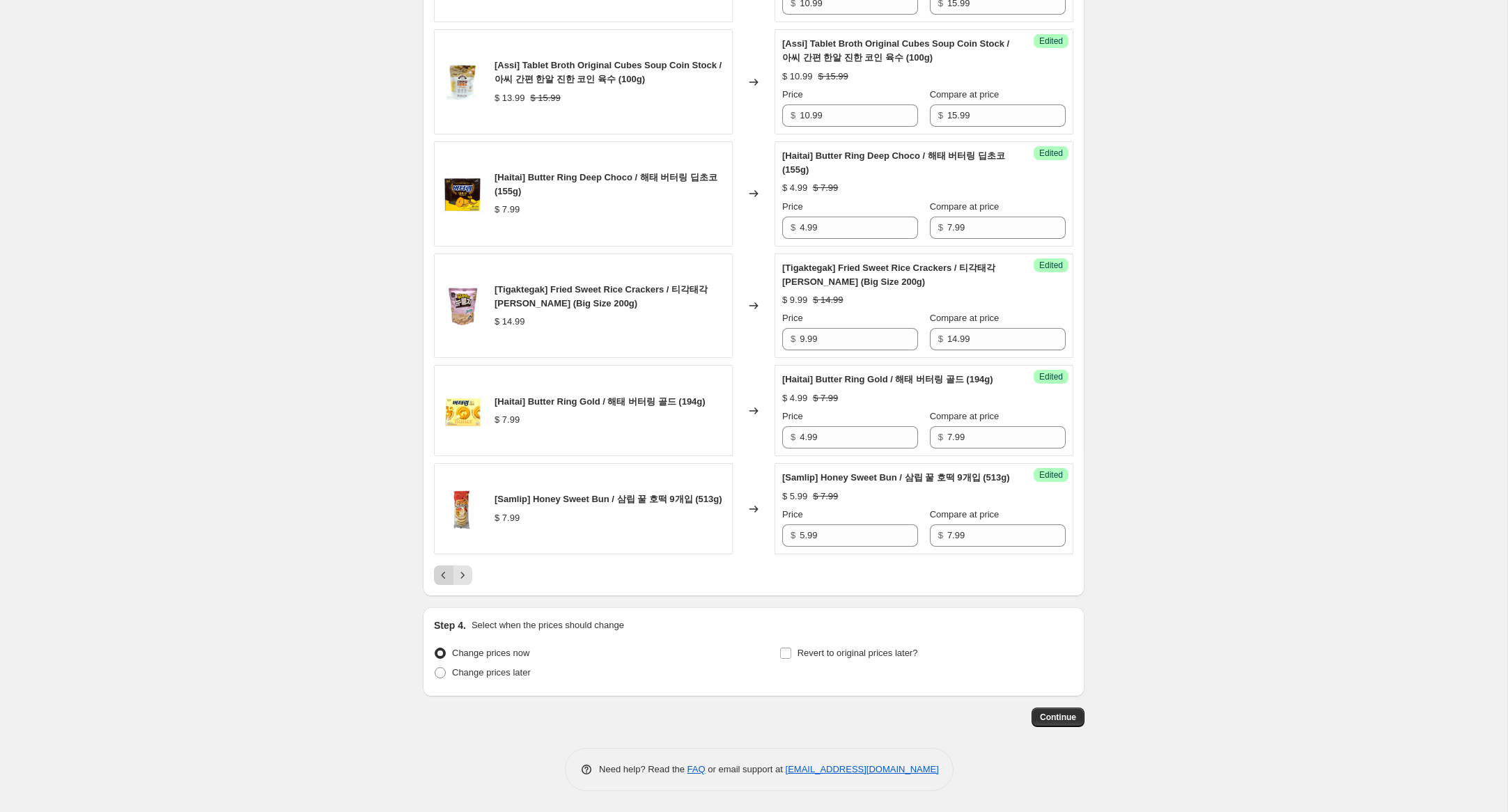
click at [446, 578] on icon "Previous" at bounding box center [443, 575] width 14 height 14
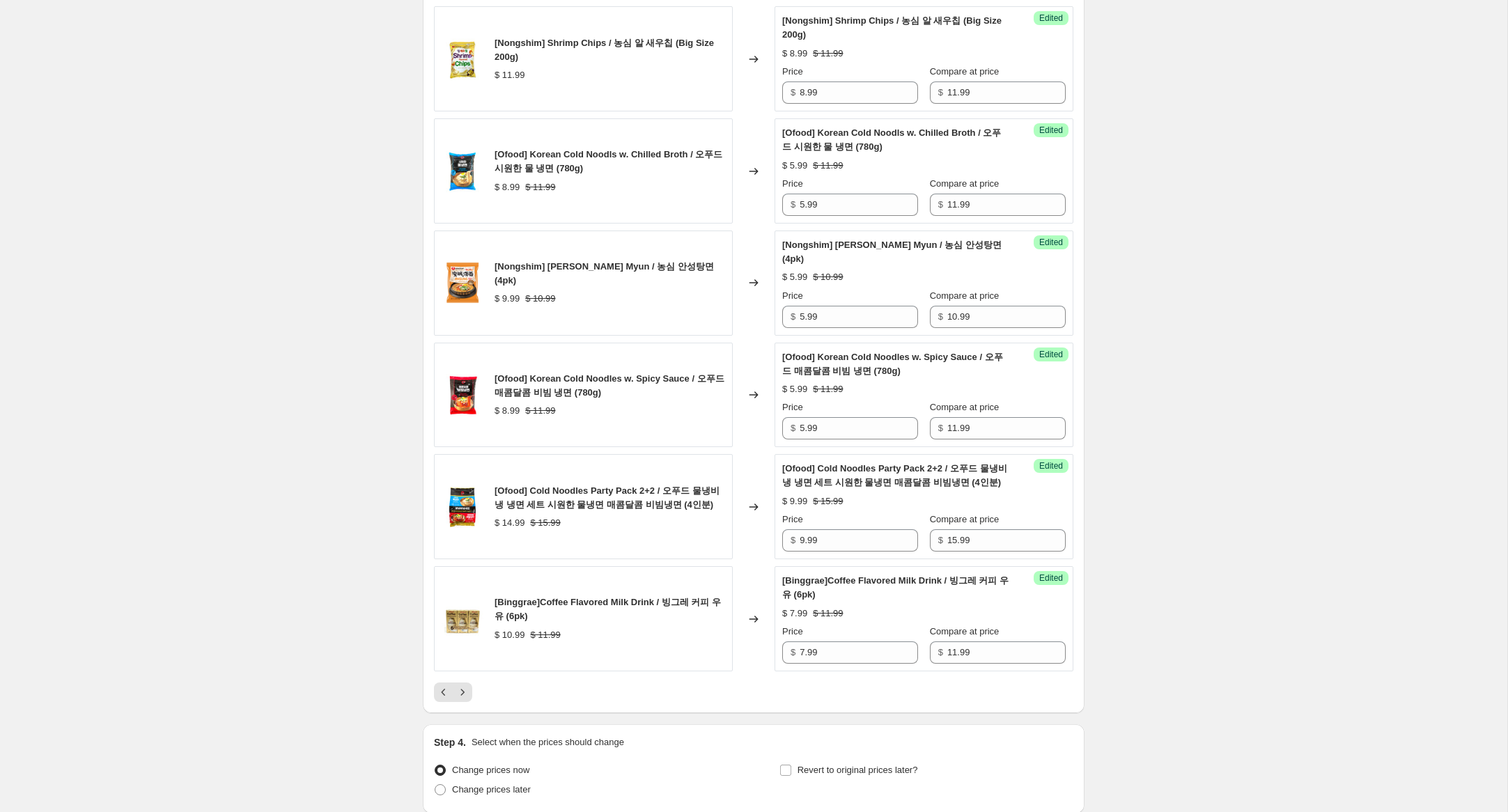
scroll to position [2175, 0]
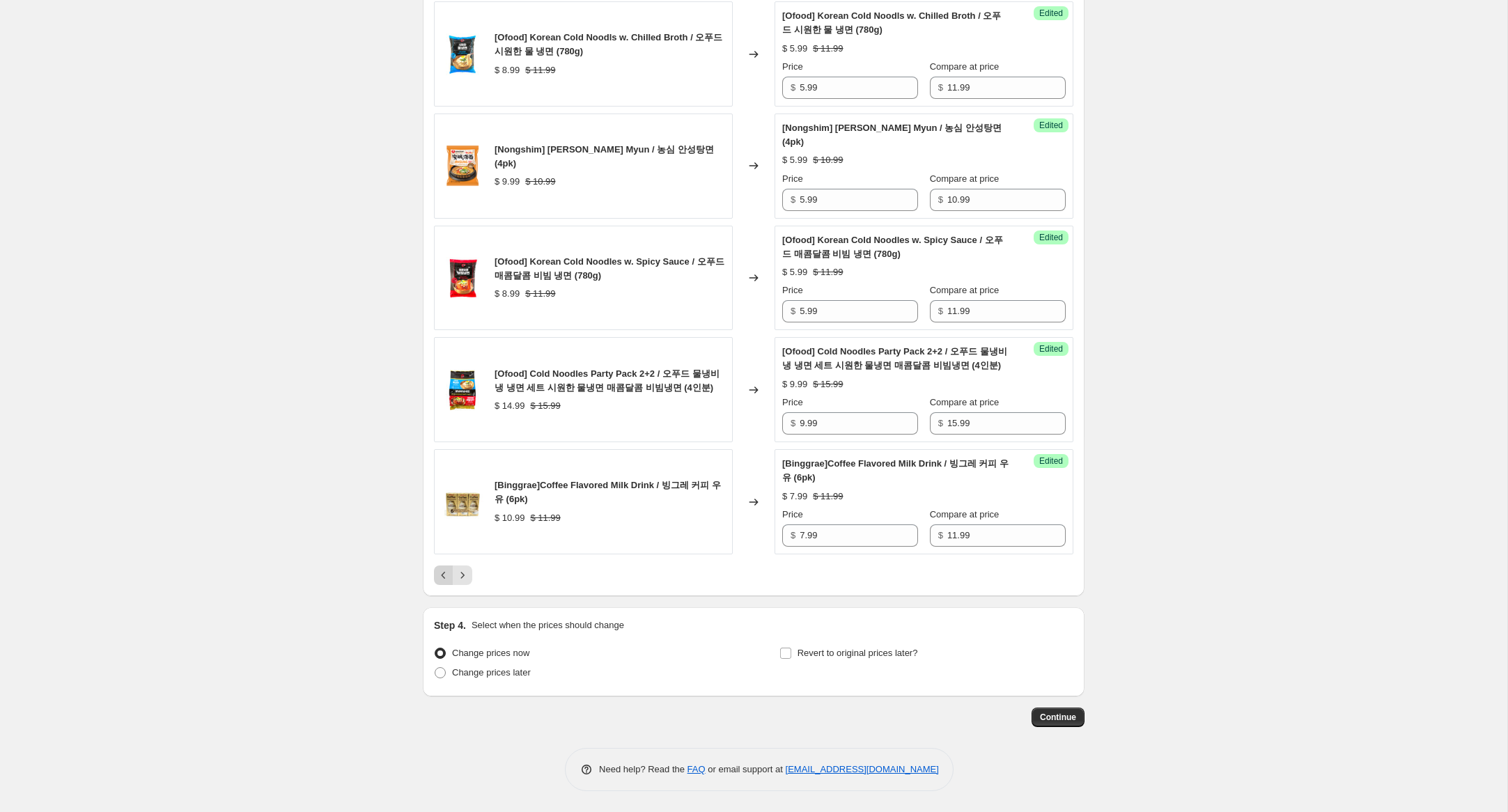
click at [450, 577] on icon "Previous" at bounding box center [443, 575] width 14 height 14
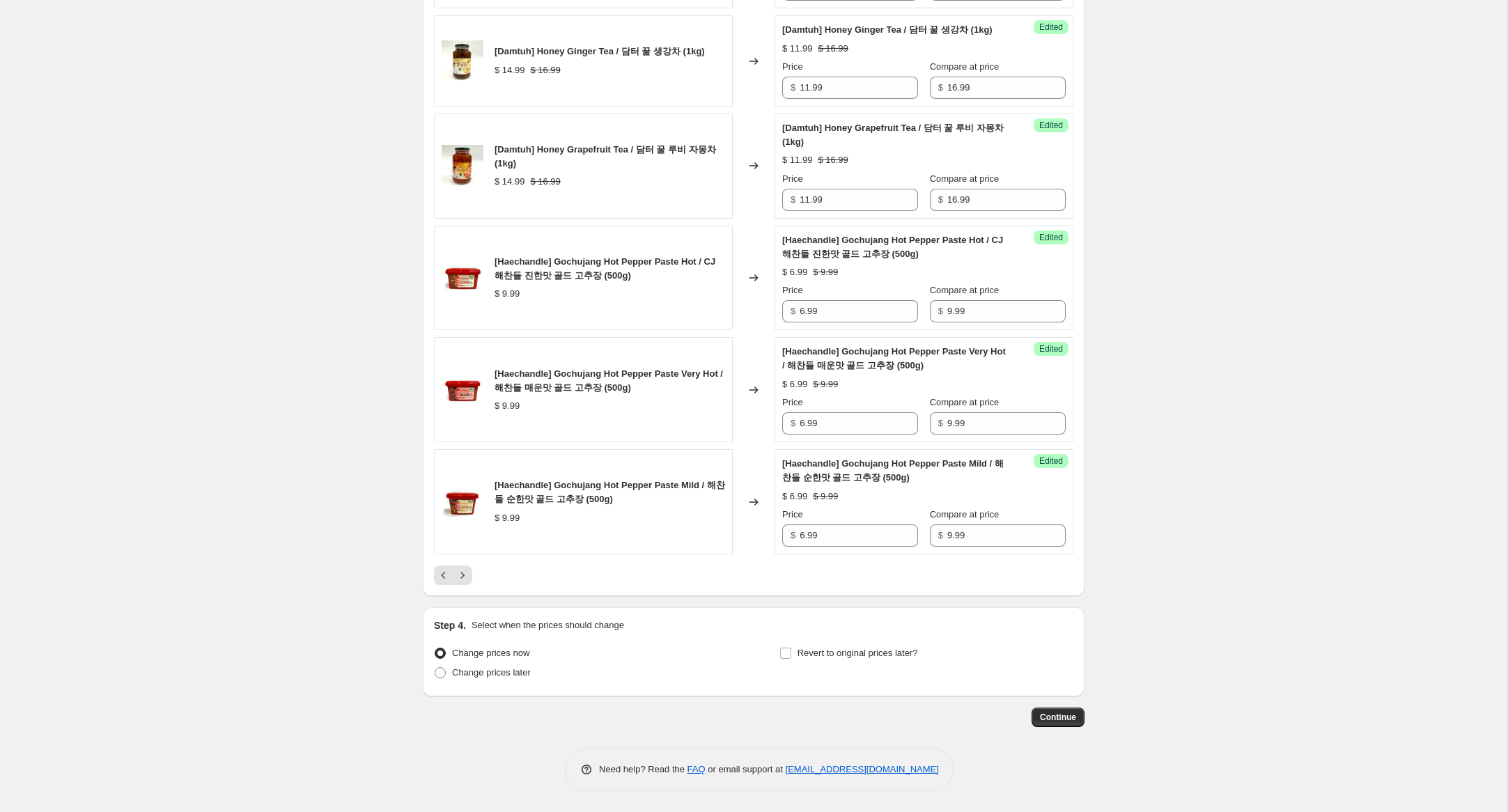
scroll to position [2133, 0]
click at [447, 579] on icon "Previous" at bounding box center [443, 575] width 14 height 14
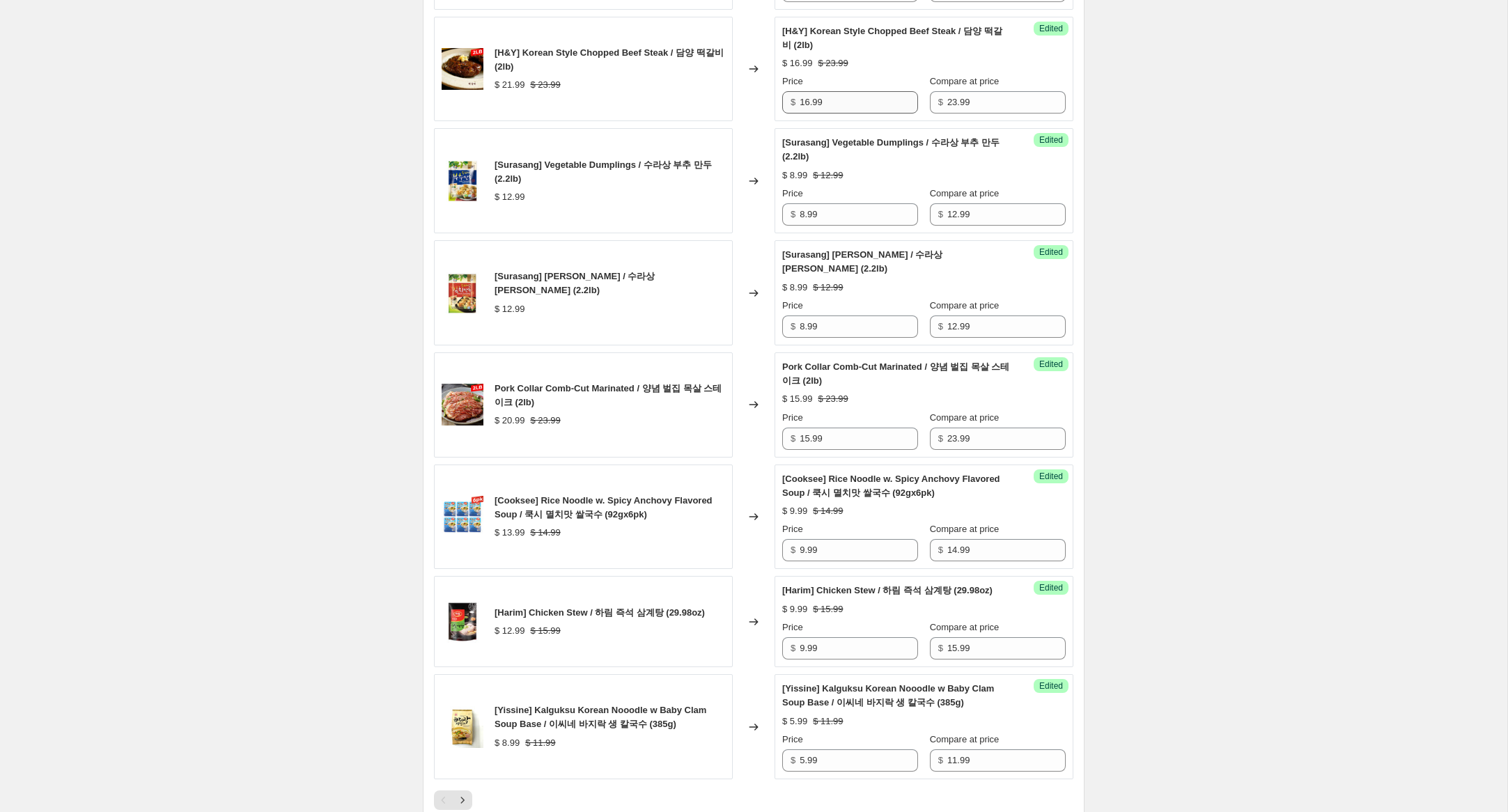
scroll to position [2175, 0]
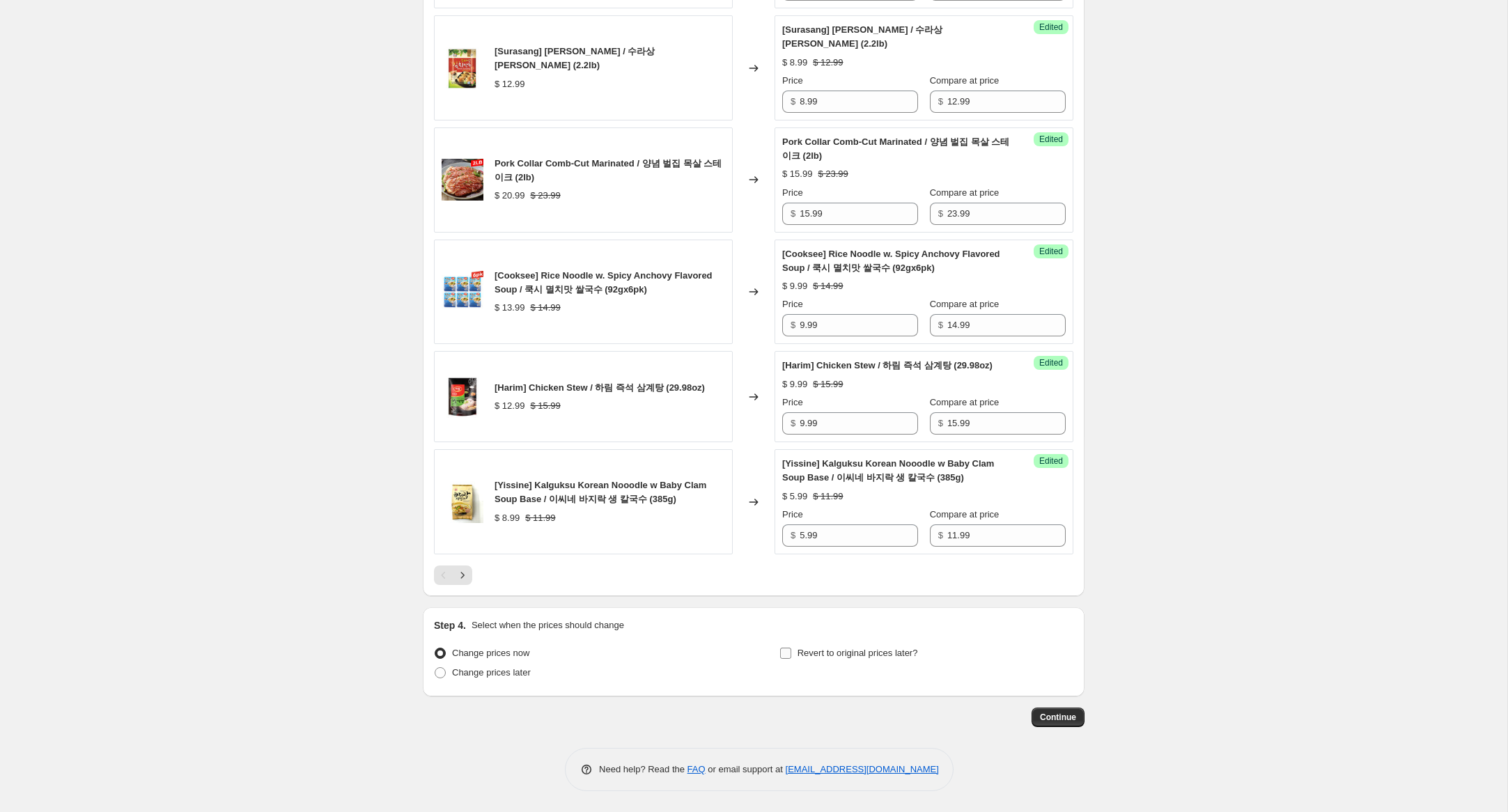
click at [893, 657] on span "Revert to original prices later?" at bounding box center [857, 653] width 121 height 11
click at [791, 657] on input "Revert to original prices later?" at bounding box center [786, 654] width 11 height 11
checkbox input "true"
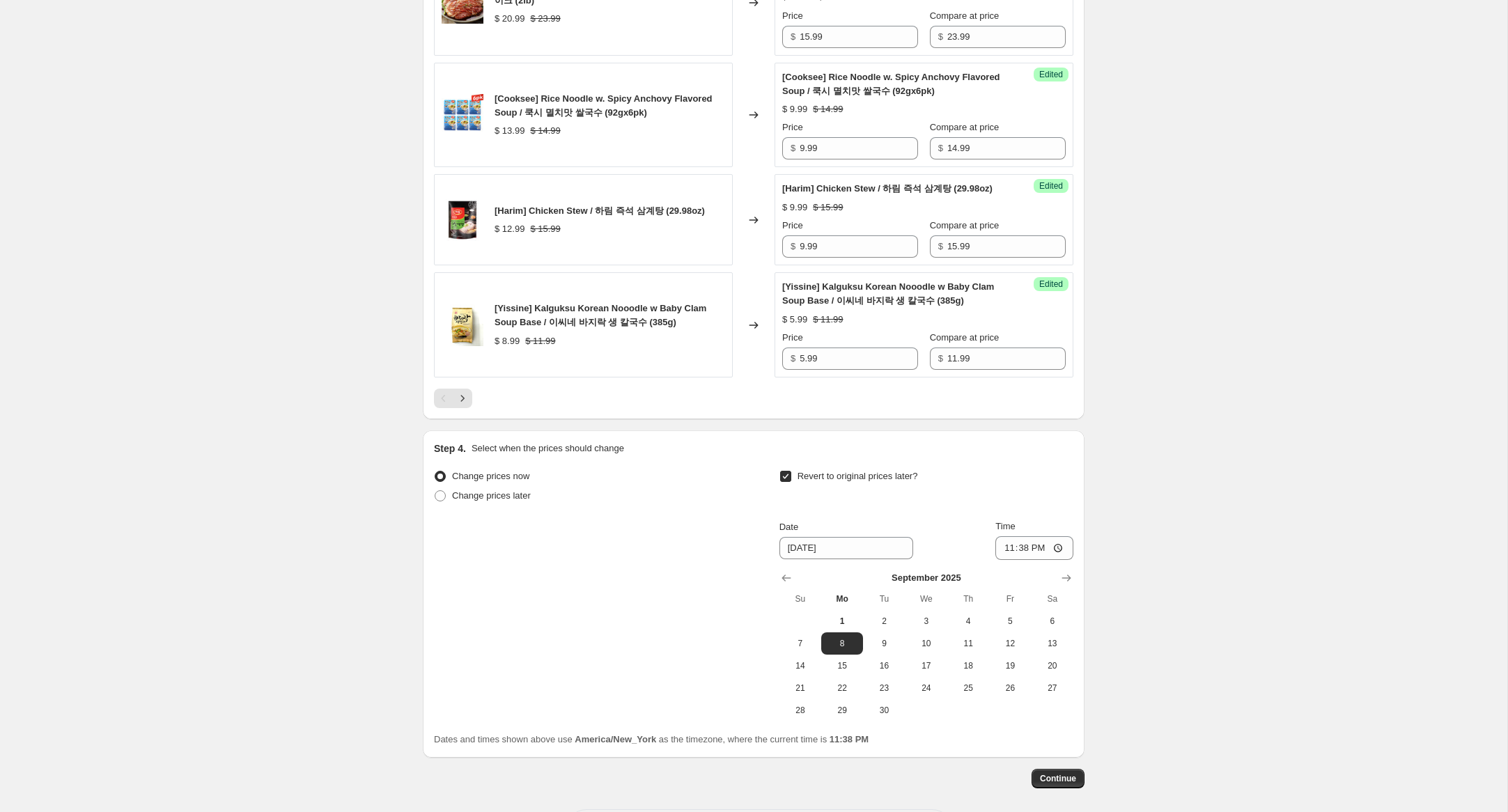
scroll to position [2414, 0]
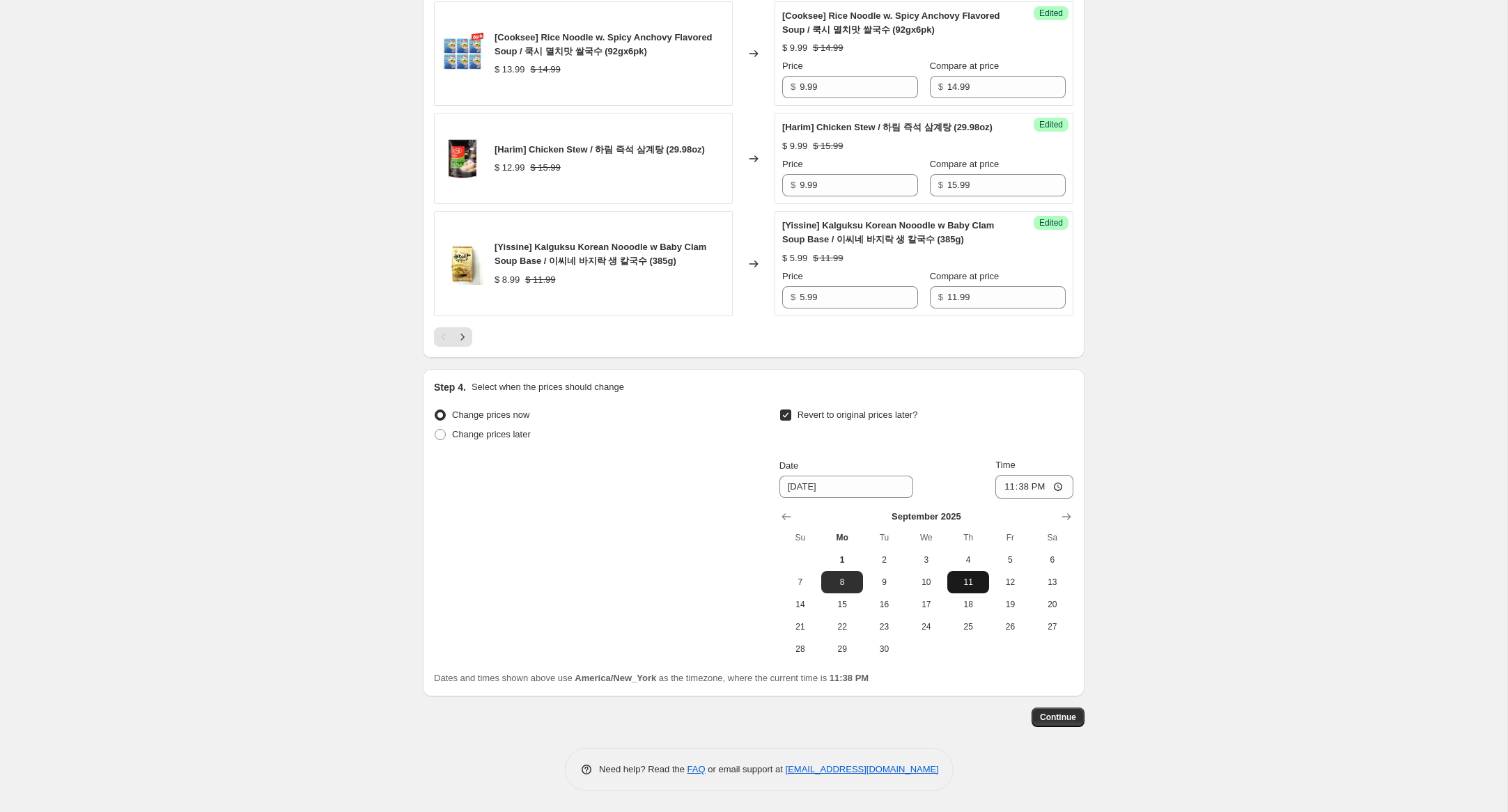
drag, startPoint x: 977, startPoint y: 559, endPoint x: 989, endPoint y: 586, distance: 29.5
click at [977, 559] on span "4" at bounding box center [967, 560] width 30 height 11
type input "[DATE]"
click at [1025, 484] on input "23:38" at bounding box center [1034, 486] width 78 height 24
type input "23:59"
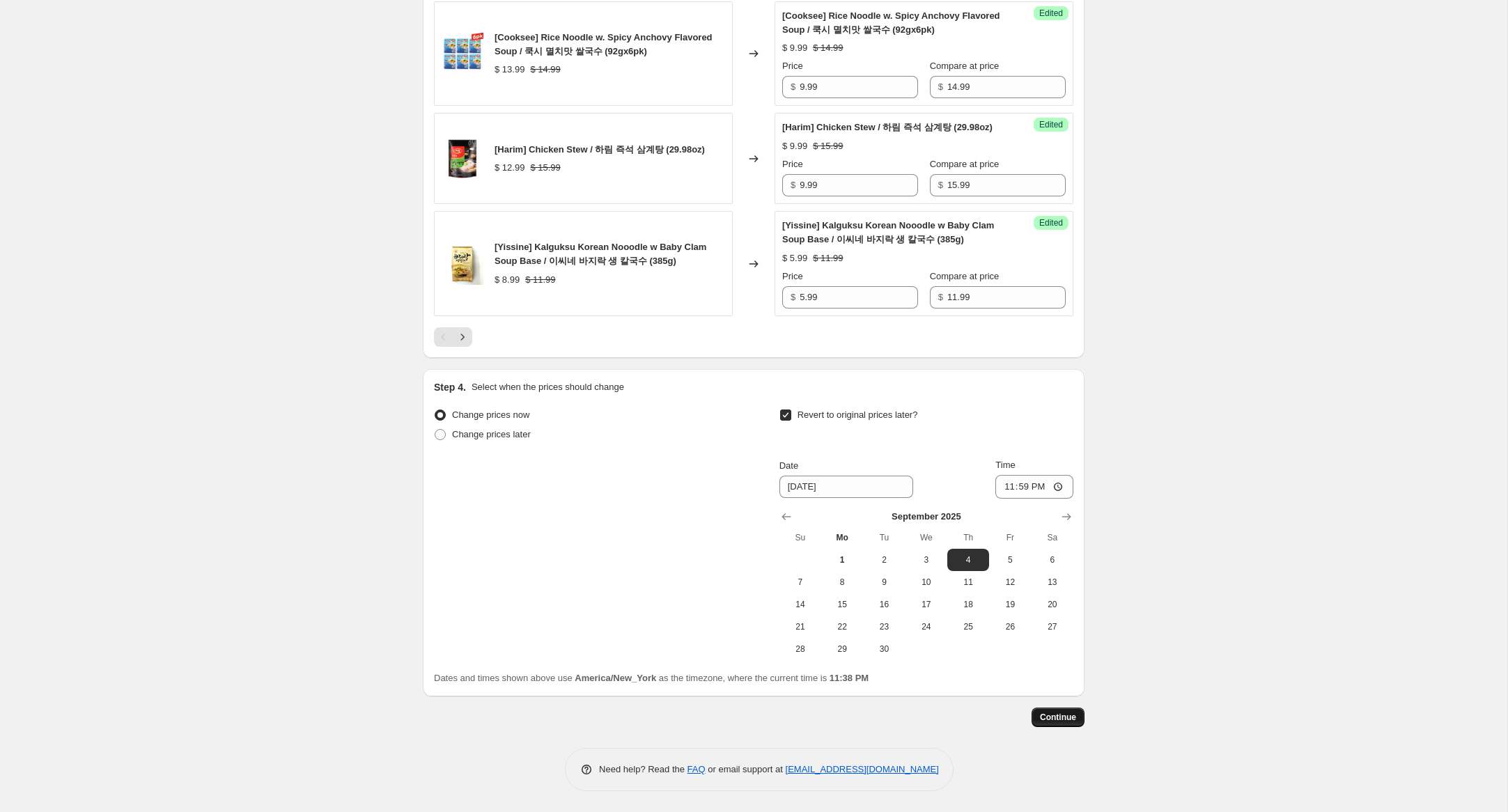
click at [1063, 714] on span "Continue" at bounding box center [1058, 718] width 36 height 11
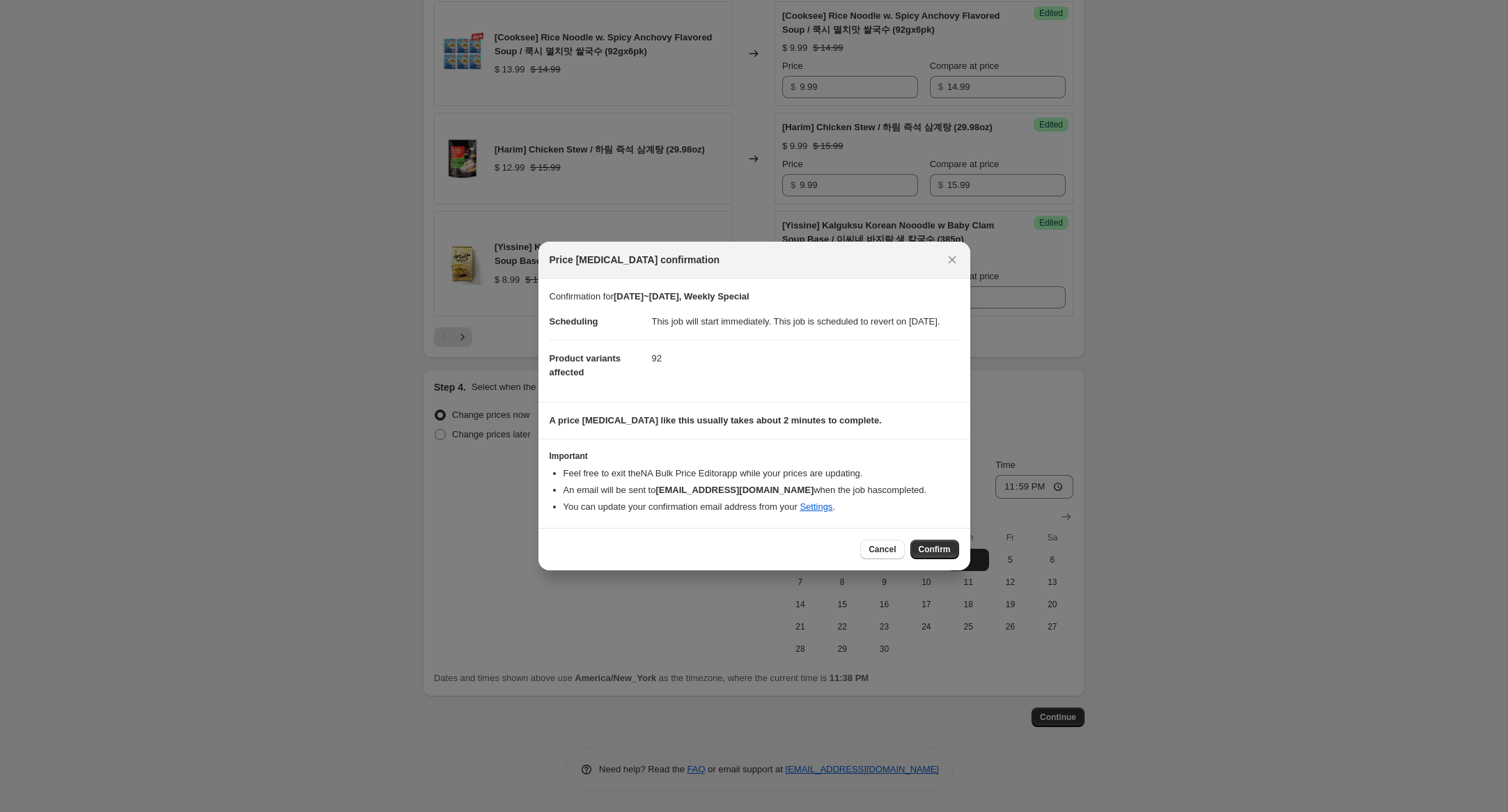
drag, startPoint x: 932, startPoint y: 556, endPoint x: 999, endPoint y: 559, distance: 67.1
click at [932, 555] on span "Confirm" at bounding box center [935, 550] width 32 height 11
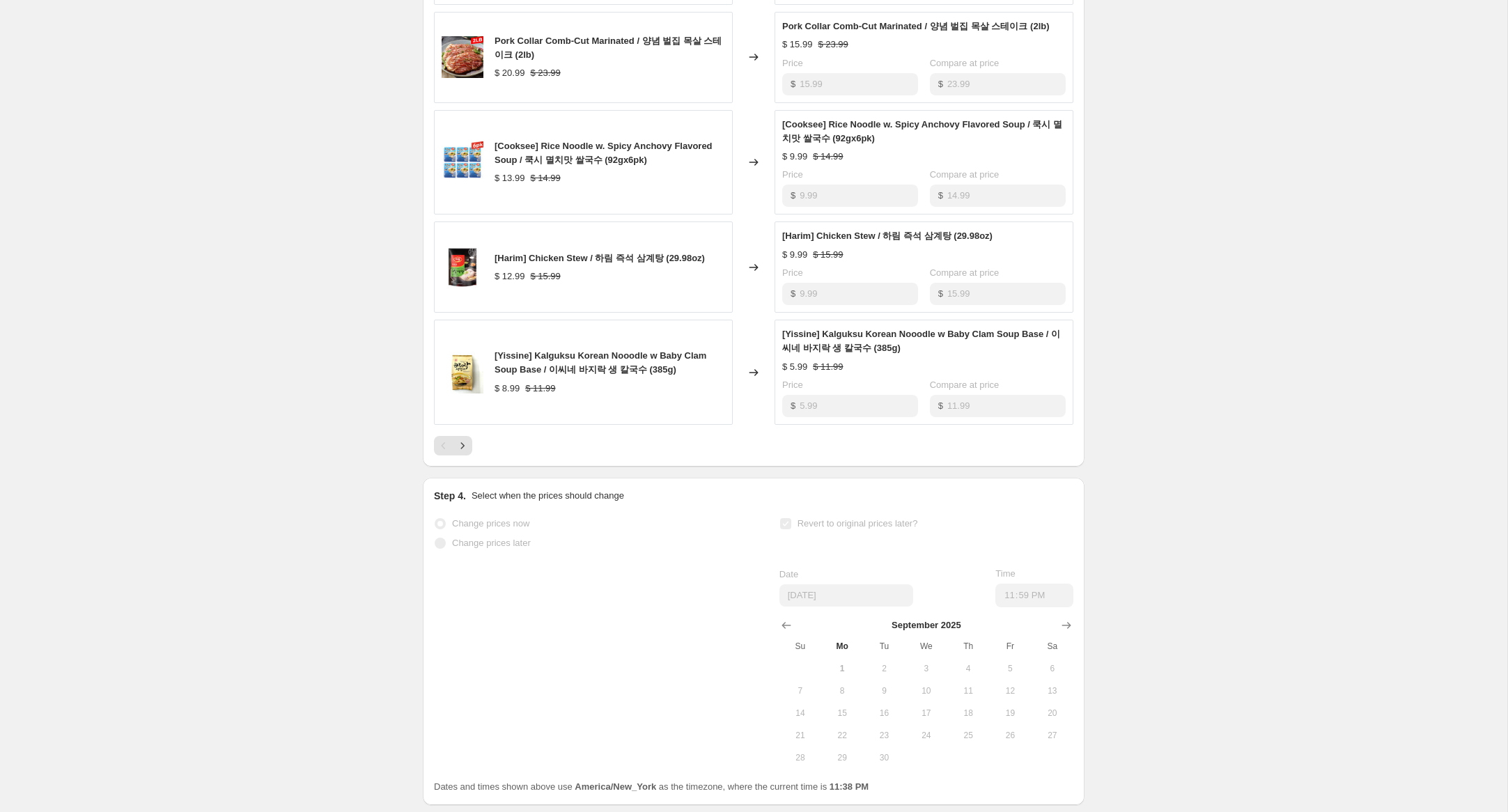
scroll to position [2344, 0]
